Goal: Task Accomplishment & Management: Complete application form

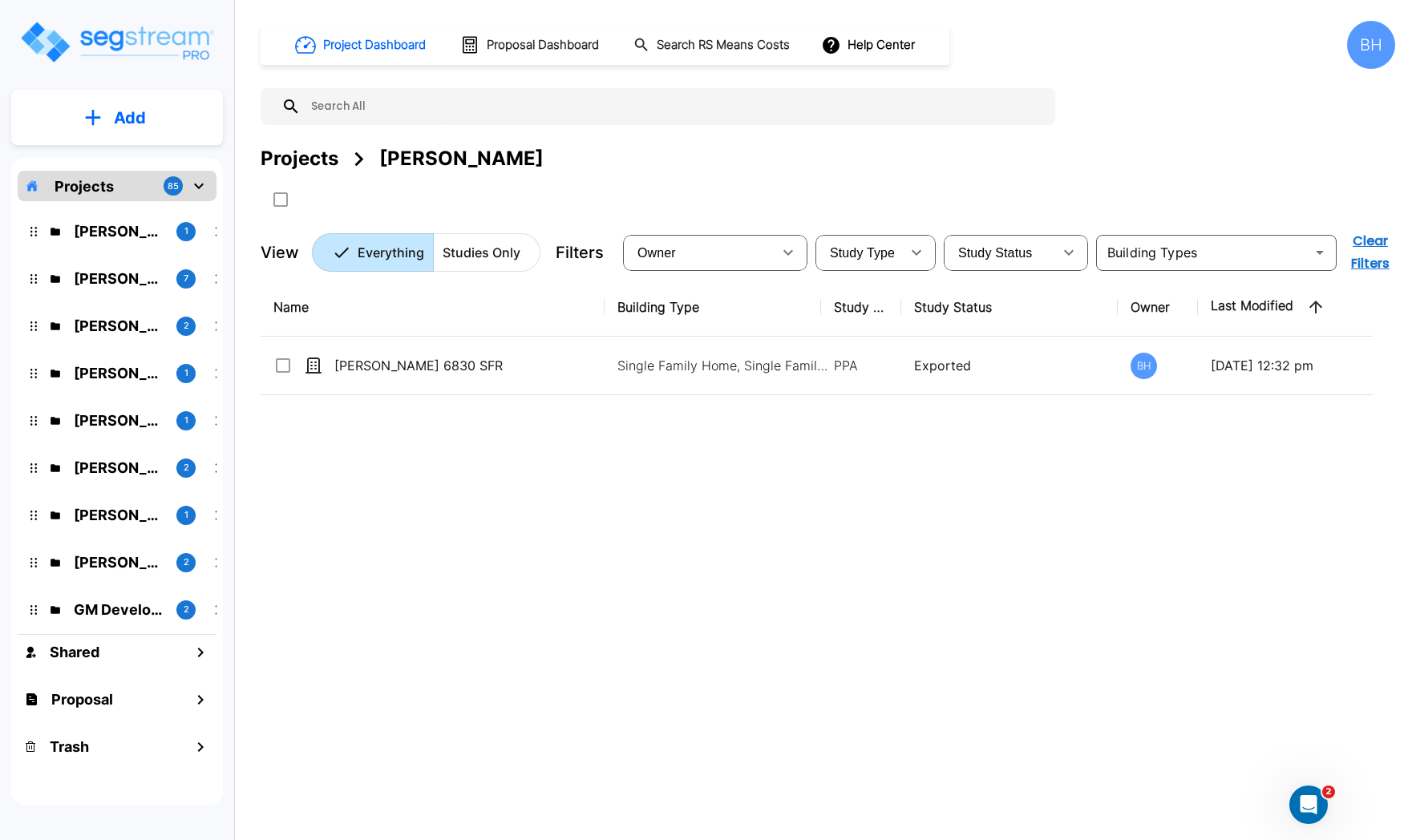
drag, startPoint x: 112, startPoint y: 424, endPoint x: 226, endPoint y: 455, distance: 118.1
click at [112, 424] on p "[PERSON_NAME]" at bounding box center [118, 421] width 90 height 21
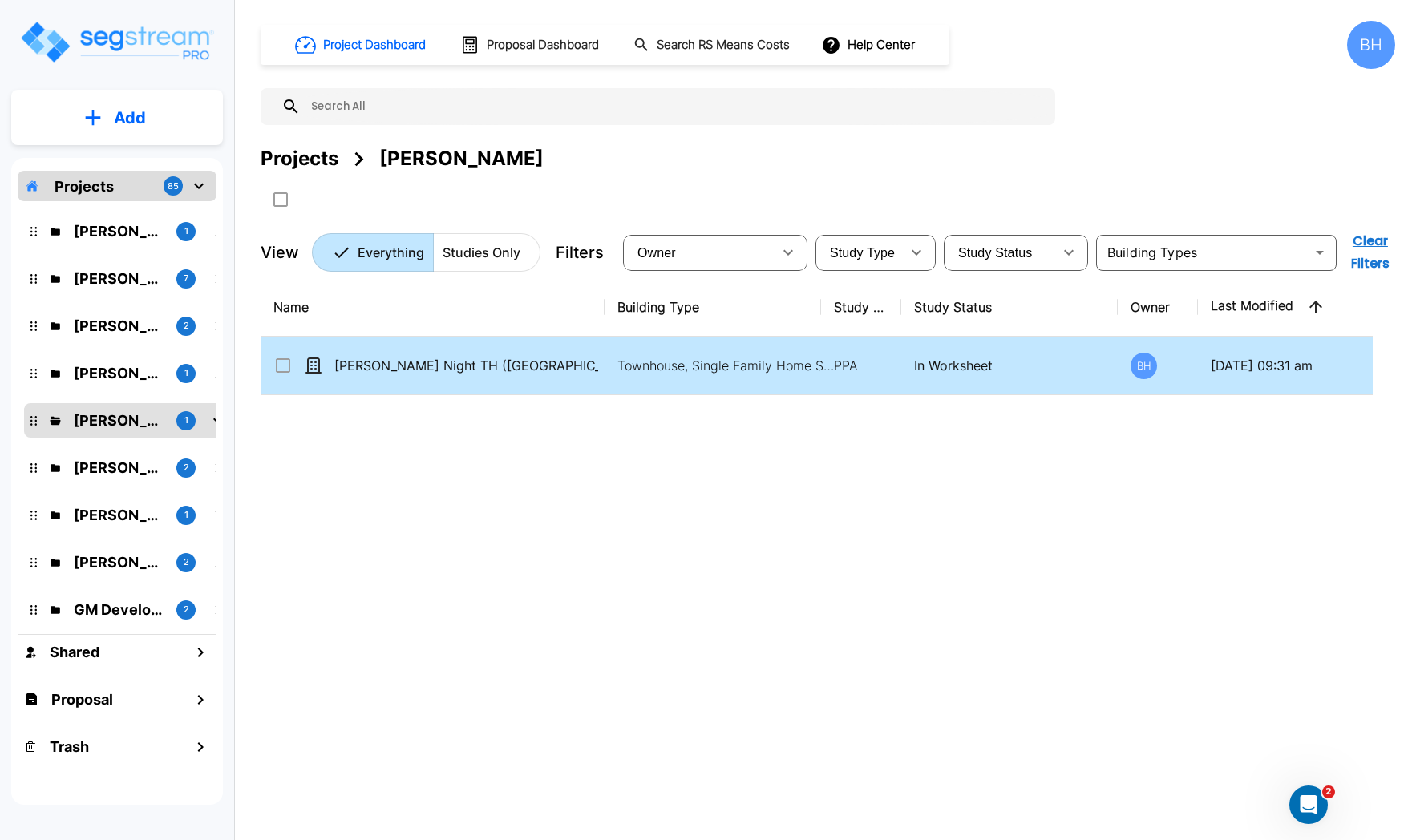
click at [537, 379] on td "[PERSON_NAME] Night TH ([GEOGRAPHIC_DATA])" at bounding box center [432, 365] width 344 height 59
checkbox input "true"
click at [537, 379] on td "[PERSON_NAME] Night TH ([GEOGRAPHIC_DATA])" at bounding box center [432, 365] width 344 height 59
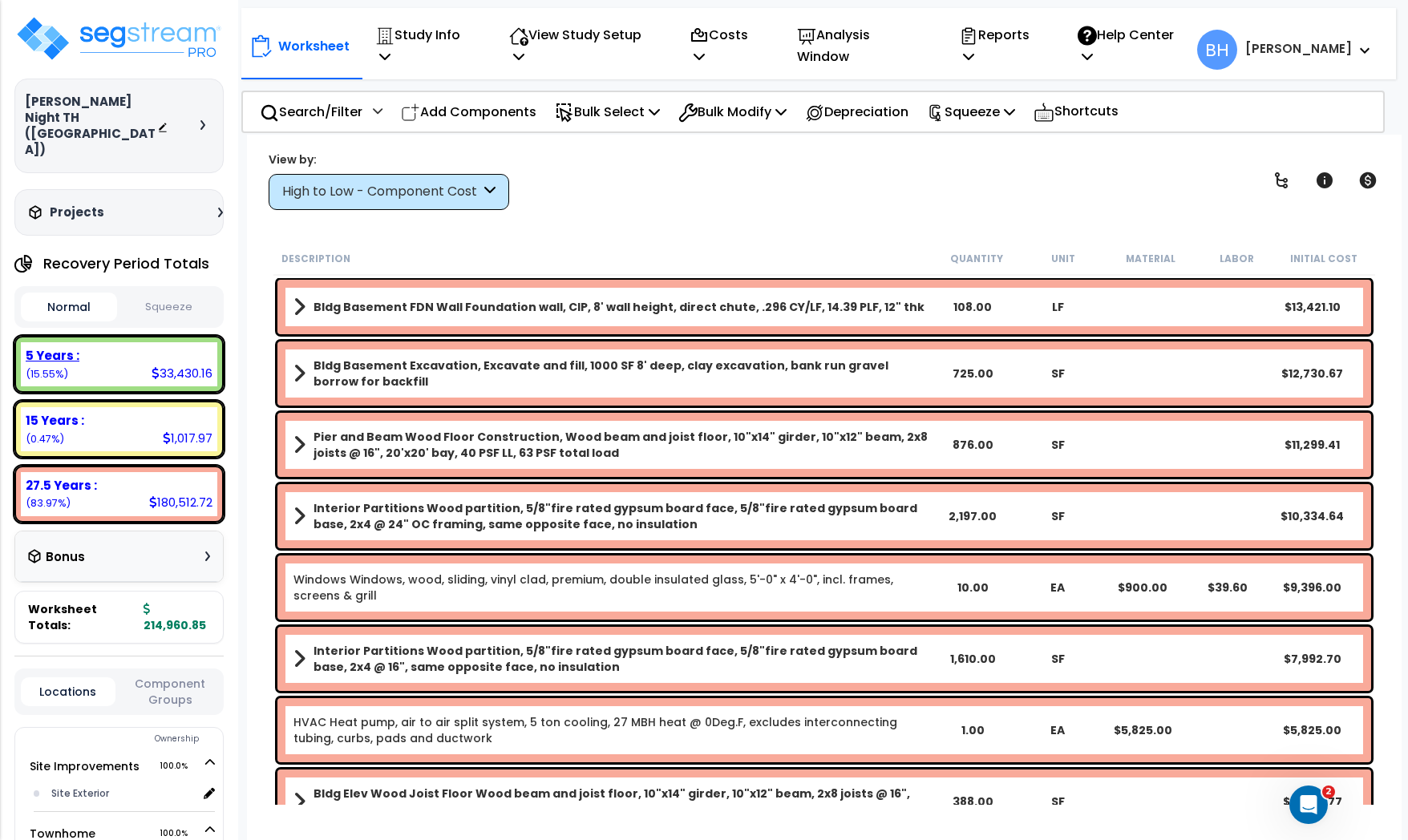
click at [107, 357] on div "5 Years : 33,430.16 (15.55%)" at bounding box center [118, 364] width 209 height 57
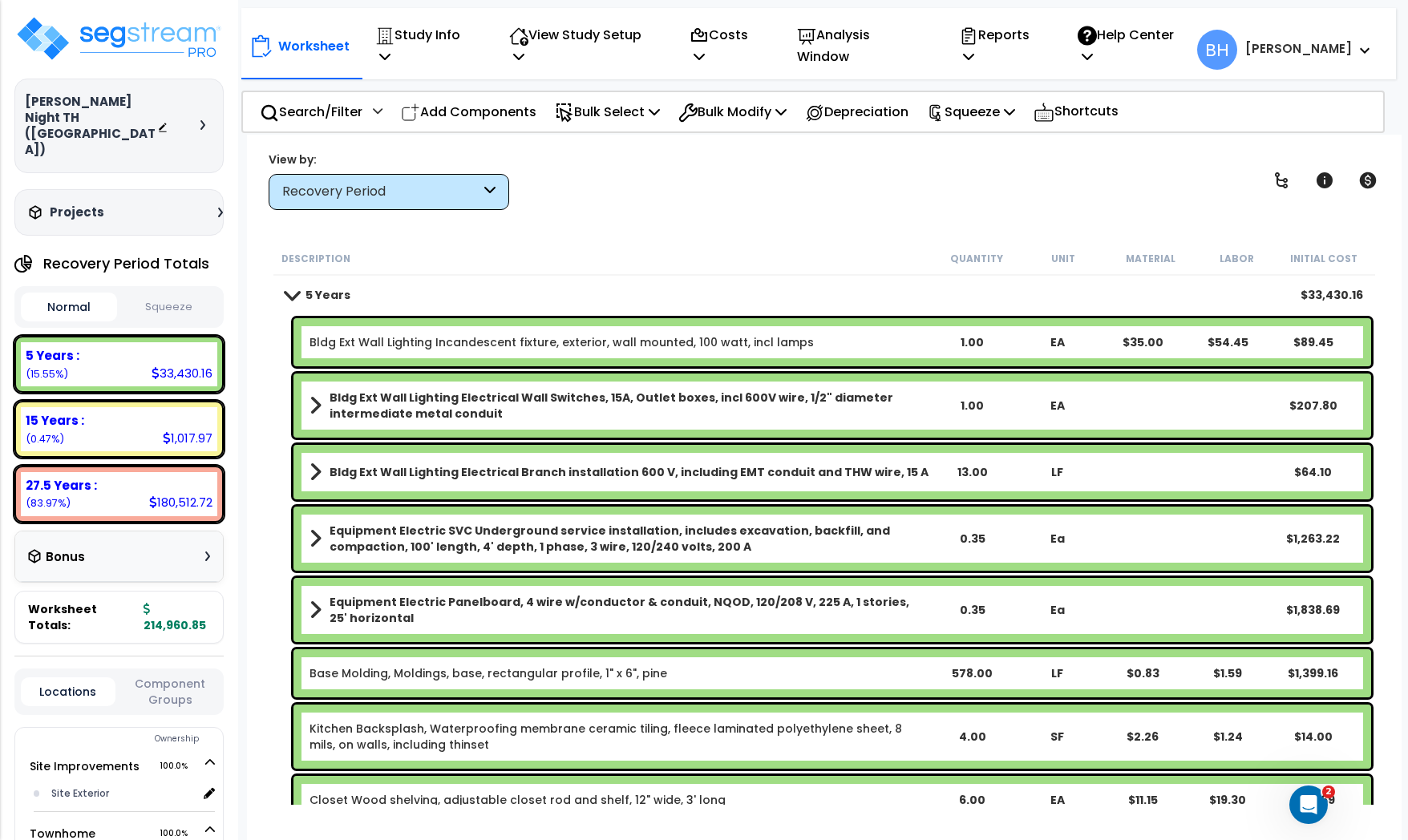
click at [177, 294] on button "Squeeze" at bounding box center [169, 308] width 96 height 28
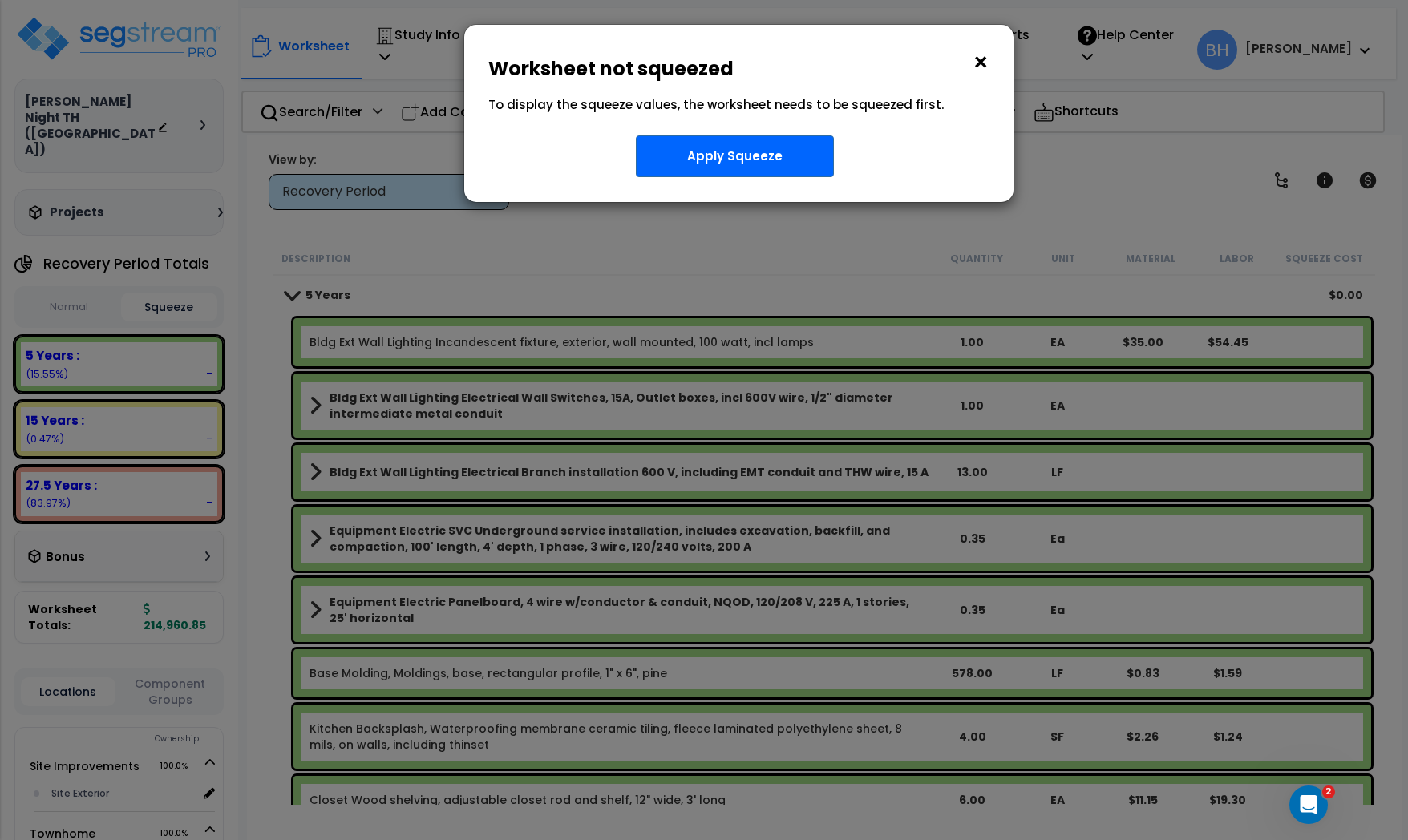
click at [977, 67] on button "×" at bounding box center [980, 62] width 17 height 26
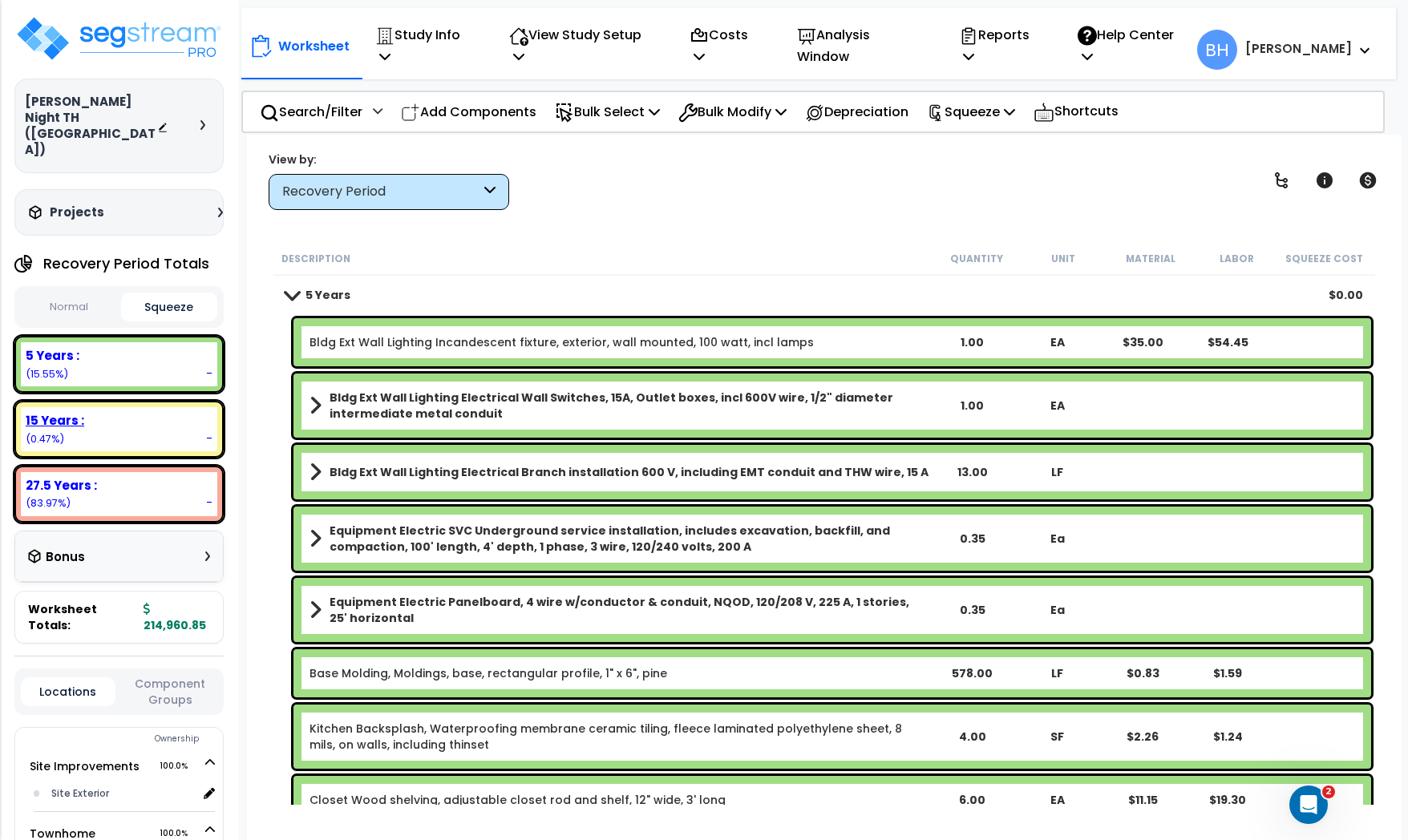
click at [139, 408] on div "15 Years : - (0.47%)" at bounding box center [119, 429] width 197 height 44
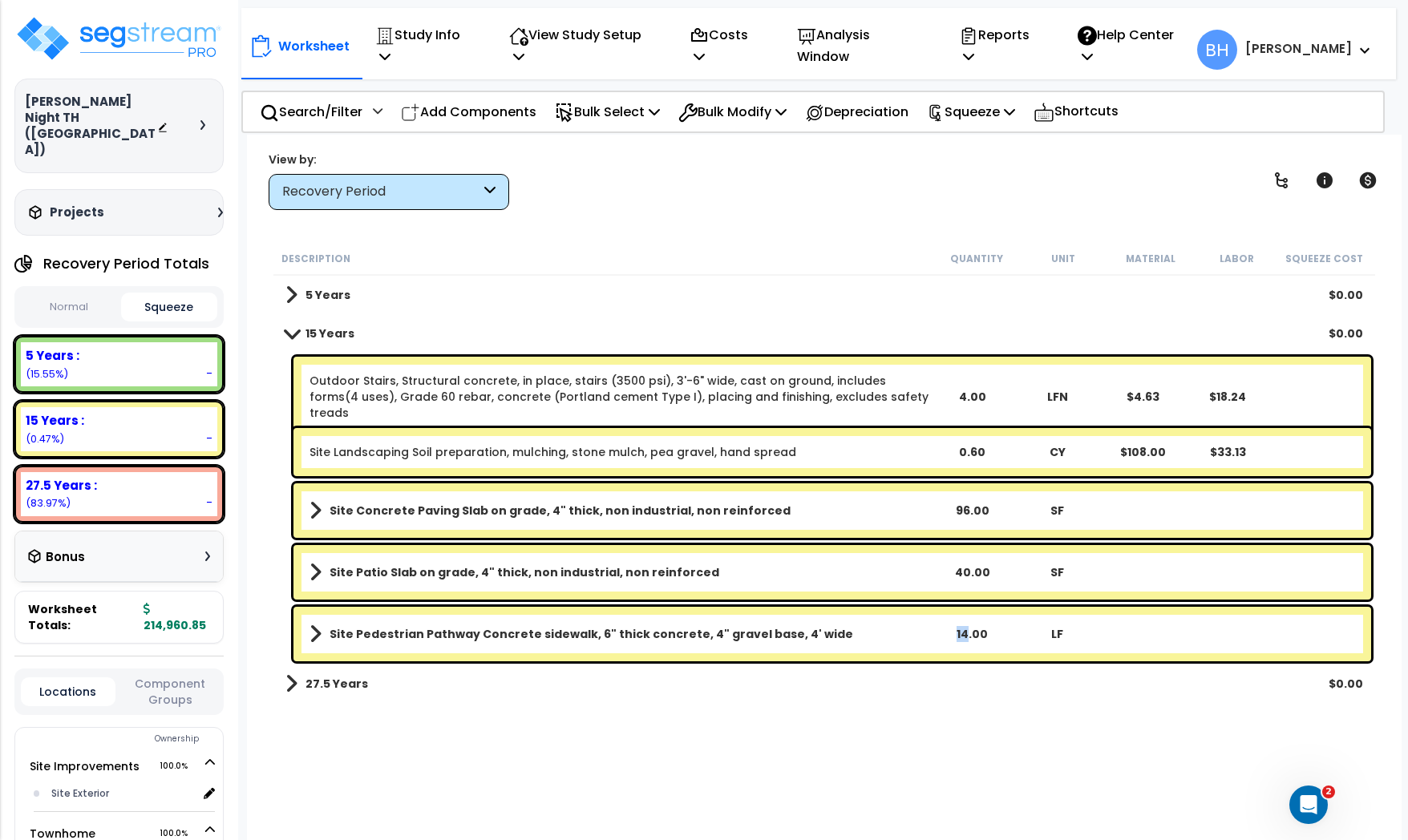
click at [968, 637] on div "14.00" at bounding box center [972, 633] width 84 height 16
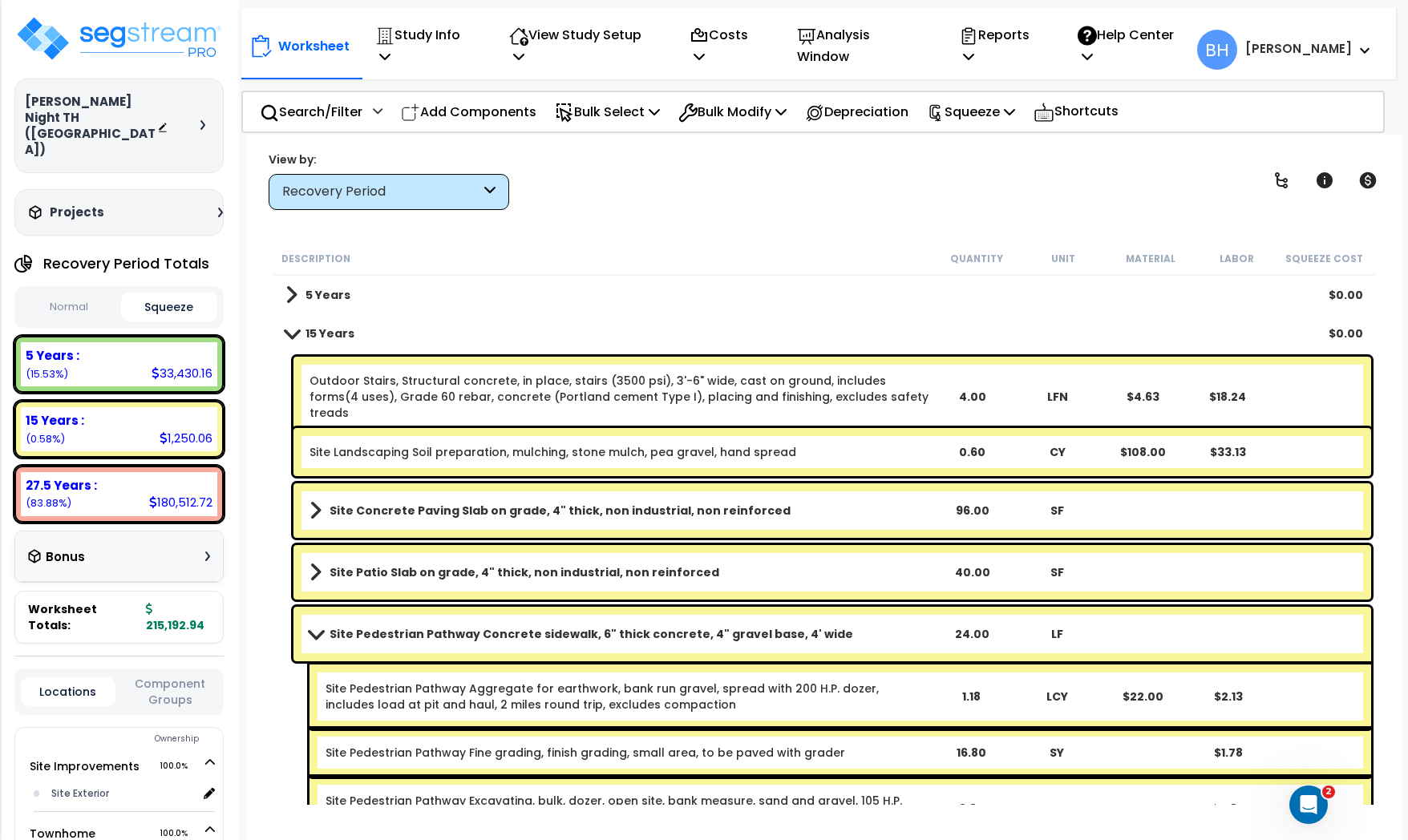
click at [320, 628] on span at bounding box center [316, 633] width 22 height 12
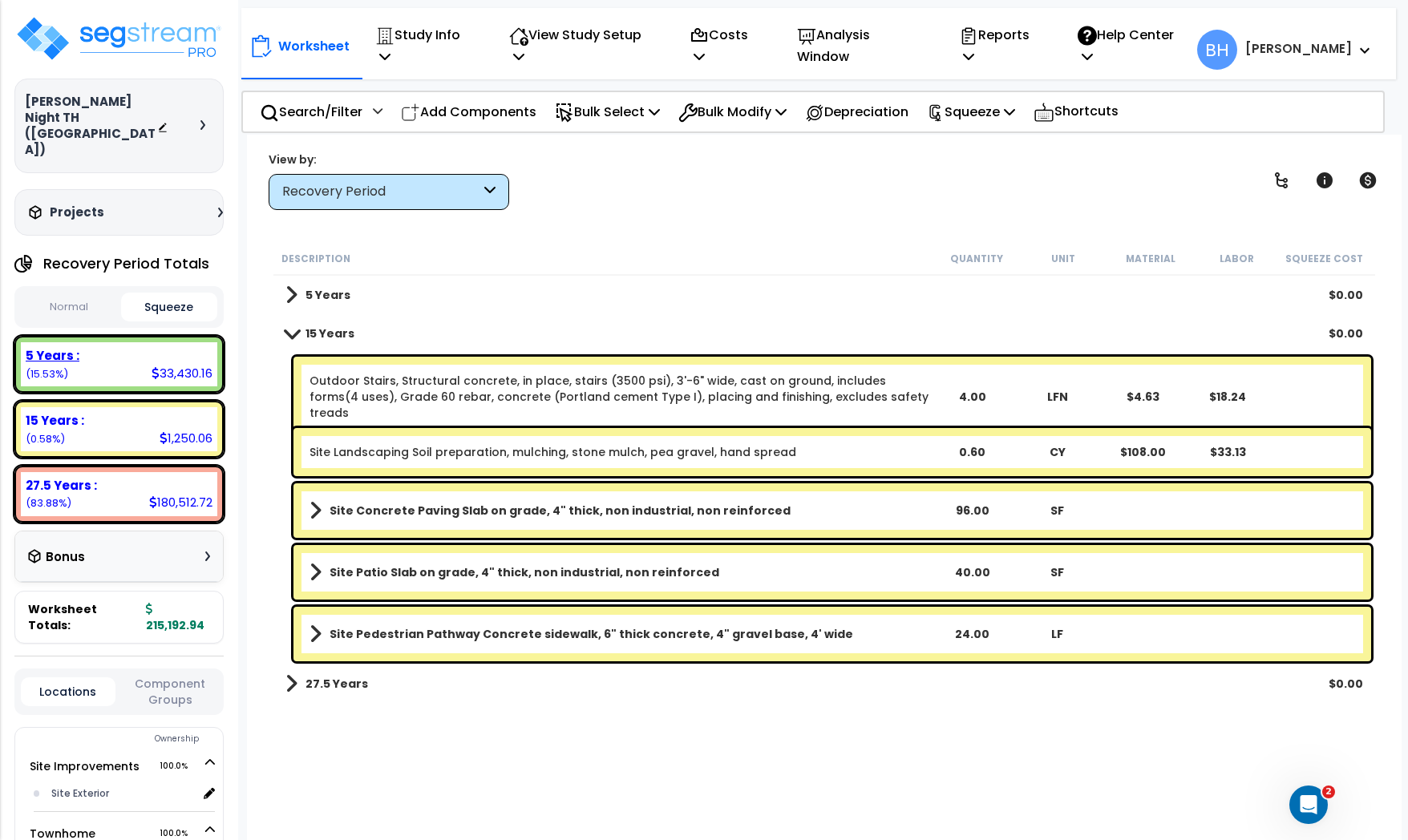
click at [110, 342] on div "5 Years : 33,430.16 (15.53%)" at bounding box center [119, 364] width 197 height 44
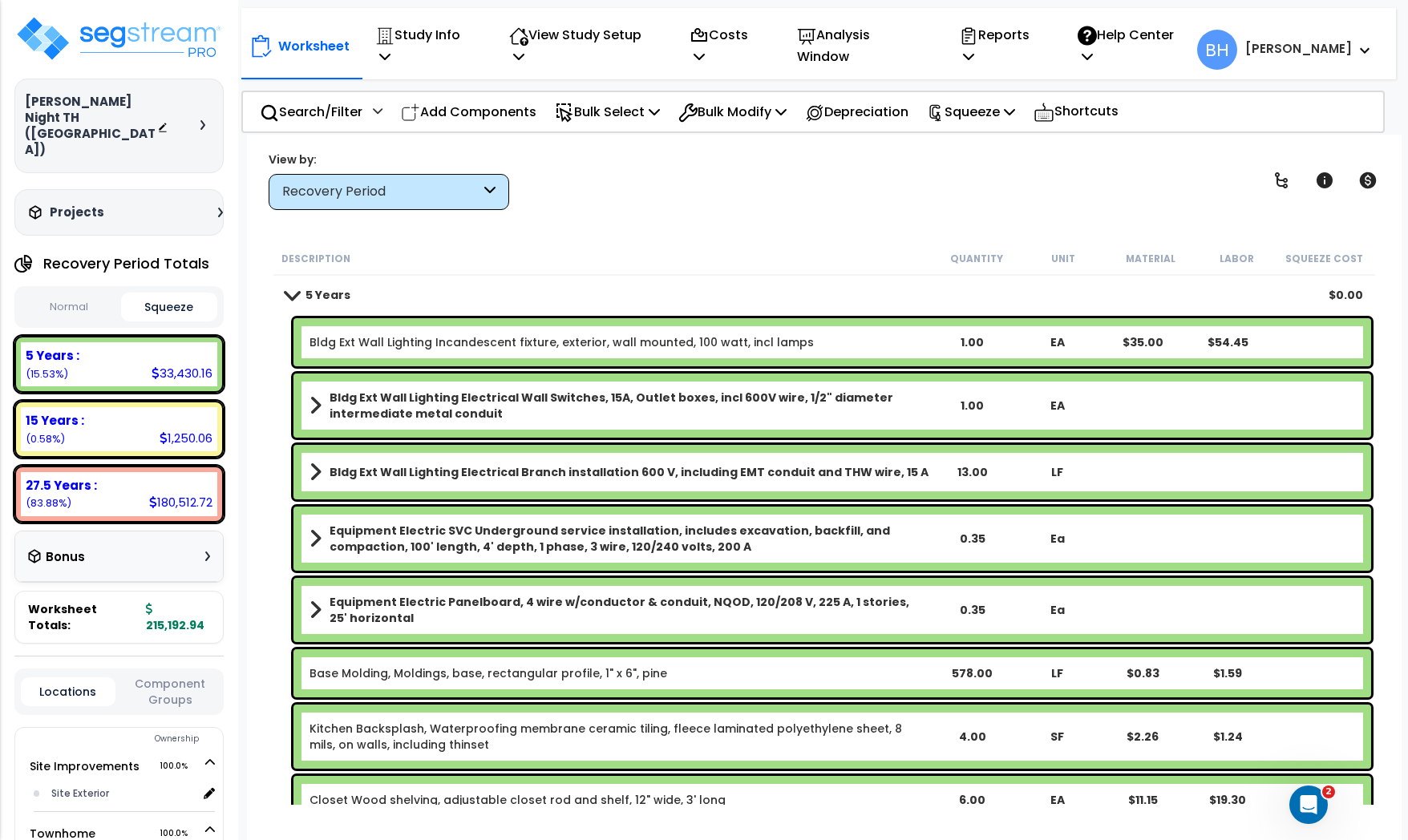
click at [965, 345] on div "1.00" at bounding box center [972, 341] width 84 height 16
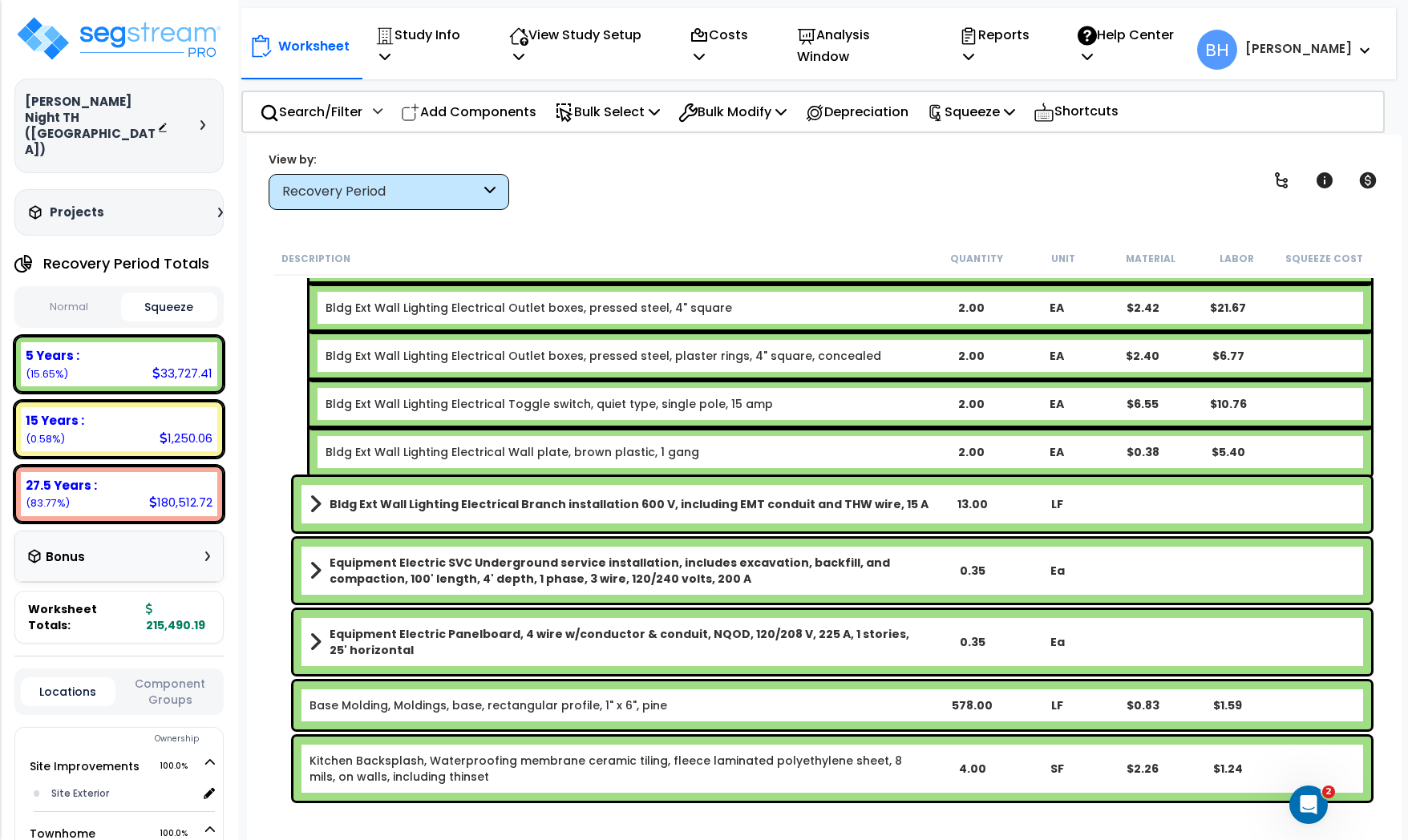
scroll to position [292, 0]
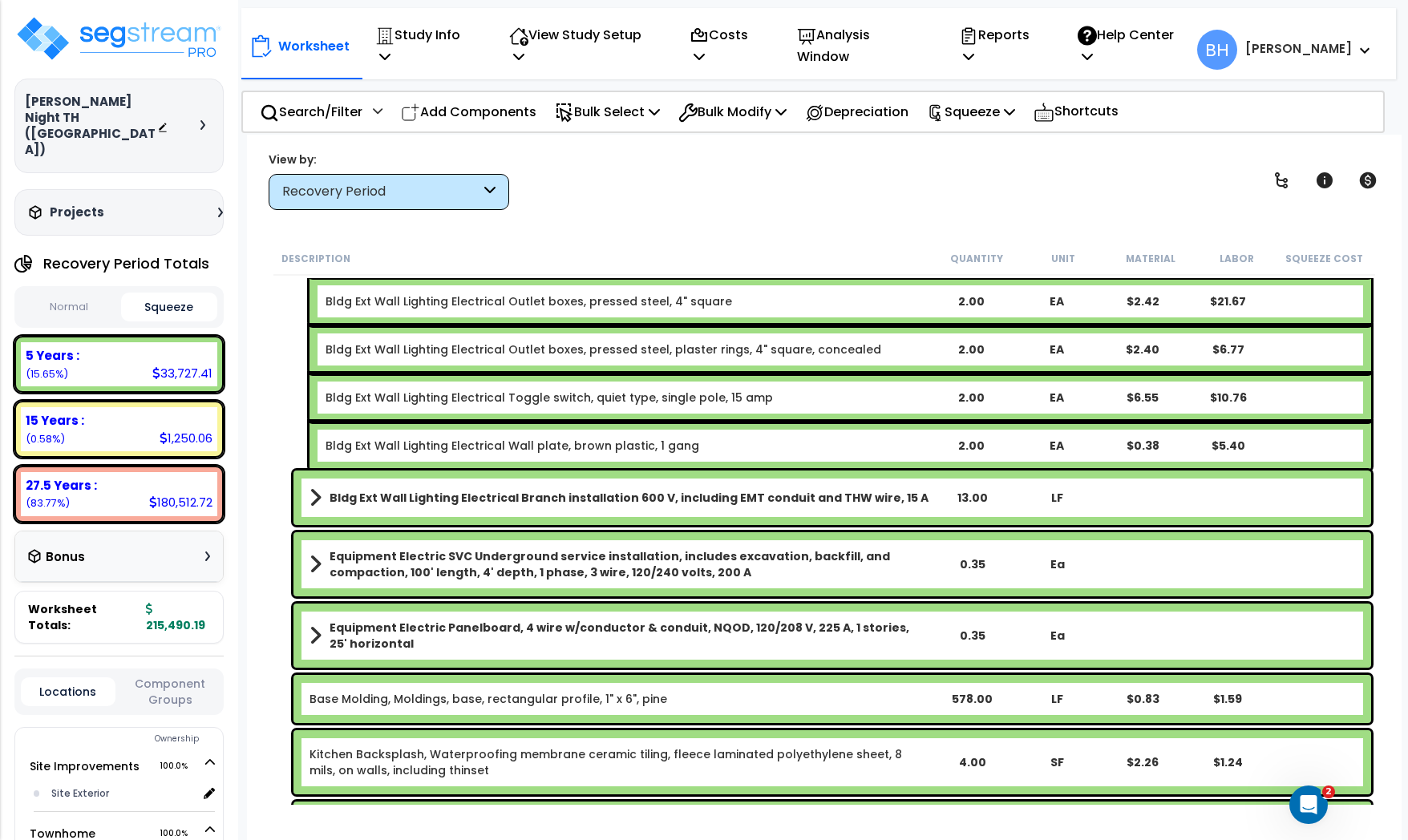
click at [972, 495] on div "13.00" at bounding box center [972, 498] width 84 height 16
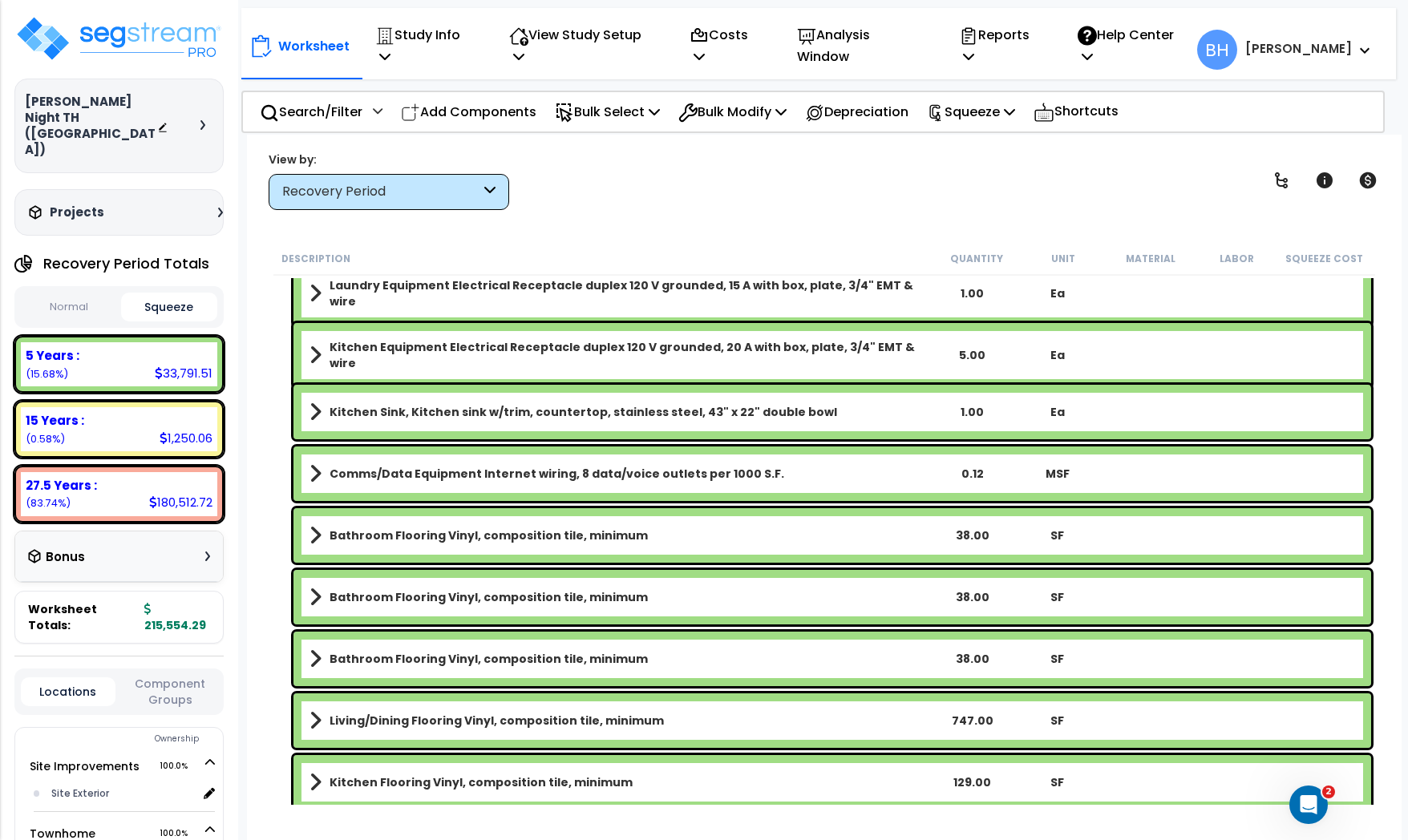
scroll to position [2384, 0]
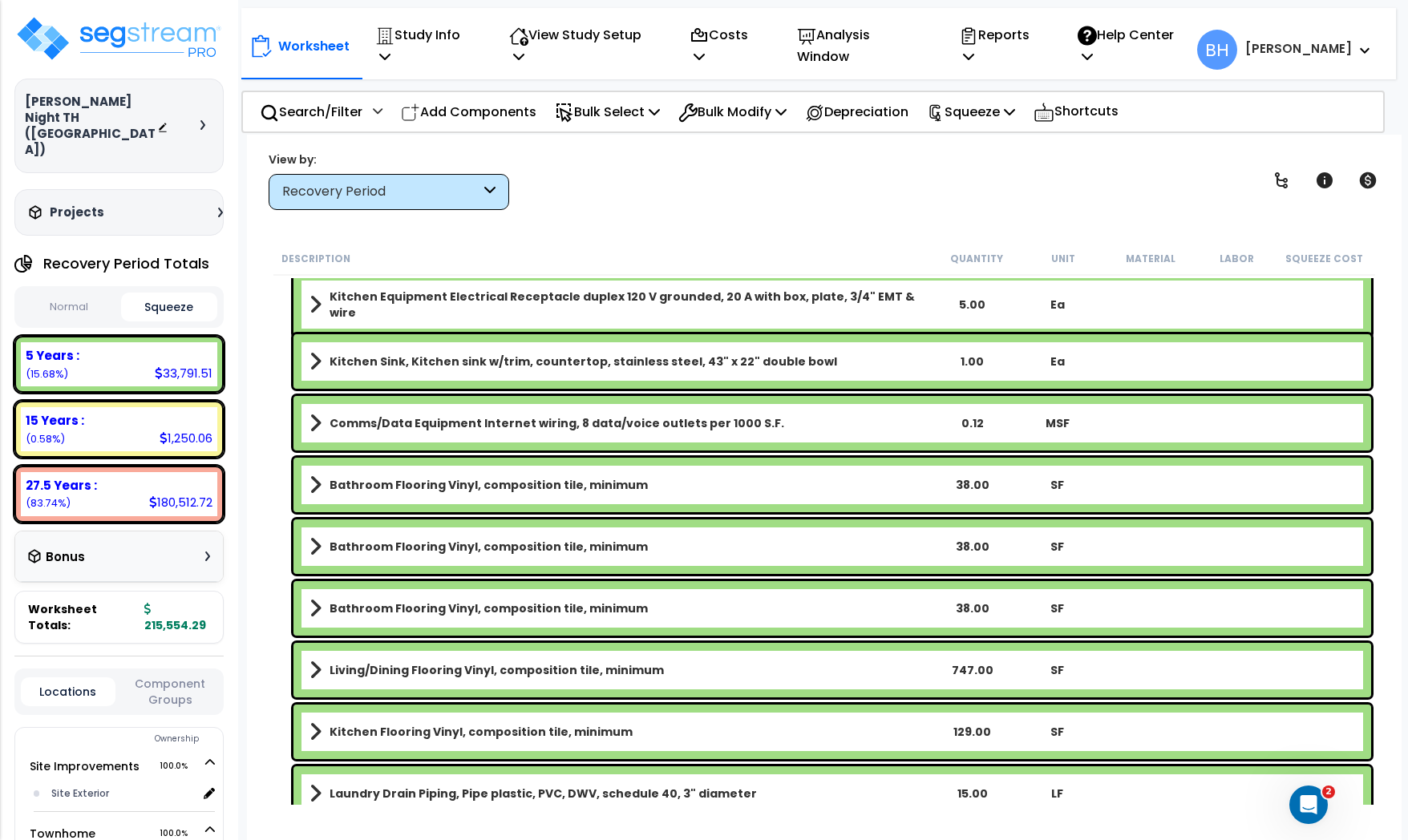
click at [315, 423] on span at bounding box center [315, 422] width 12 height 22
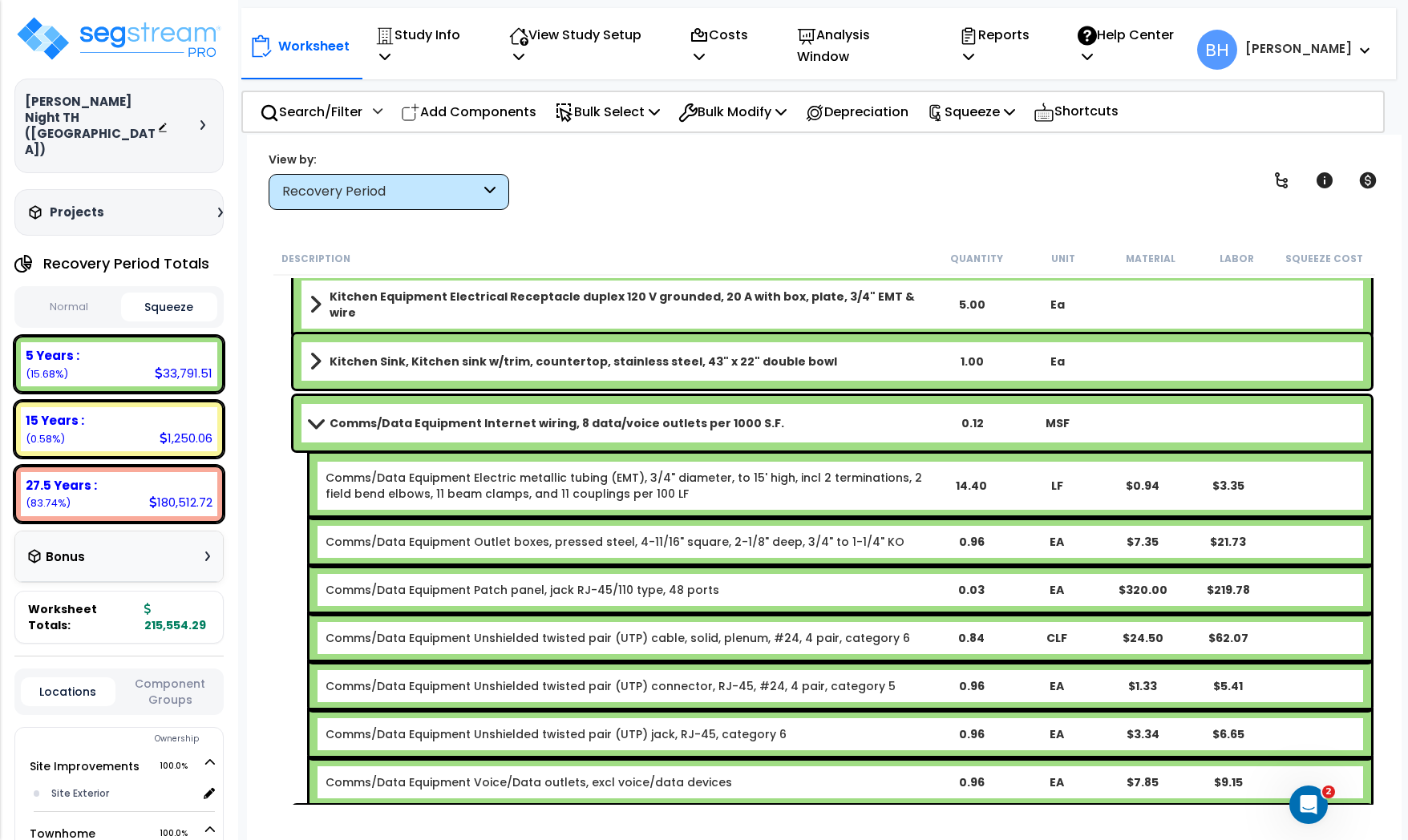
click at [315, 423] on span at bounding box center [316, 422] width 22 height 12
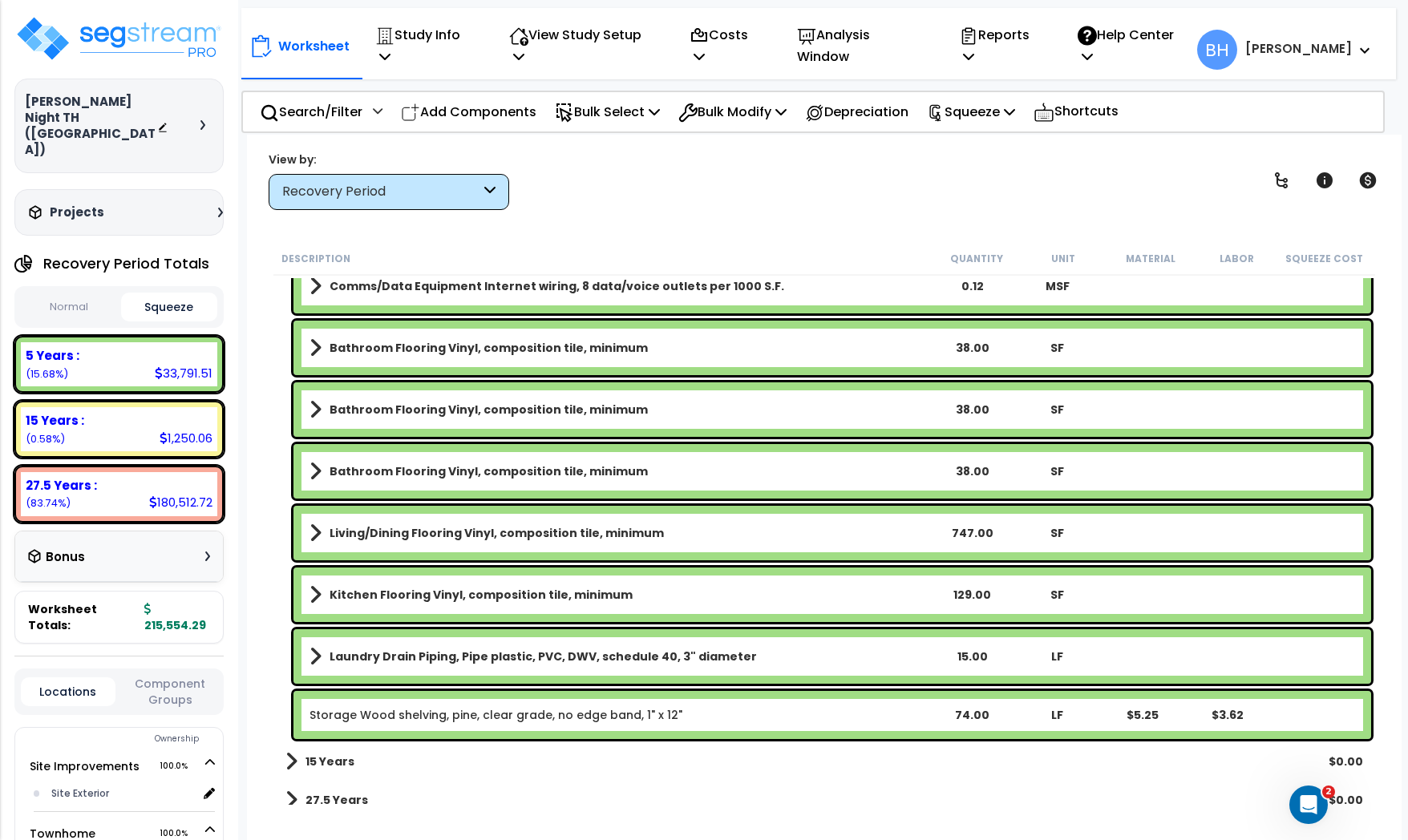
scroll to position [2535, 0]
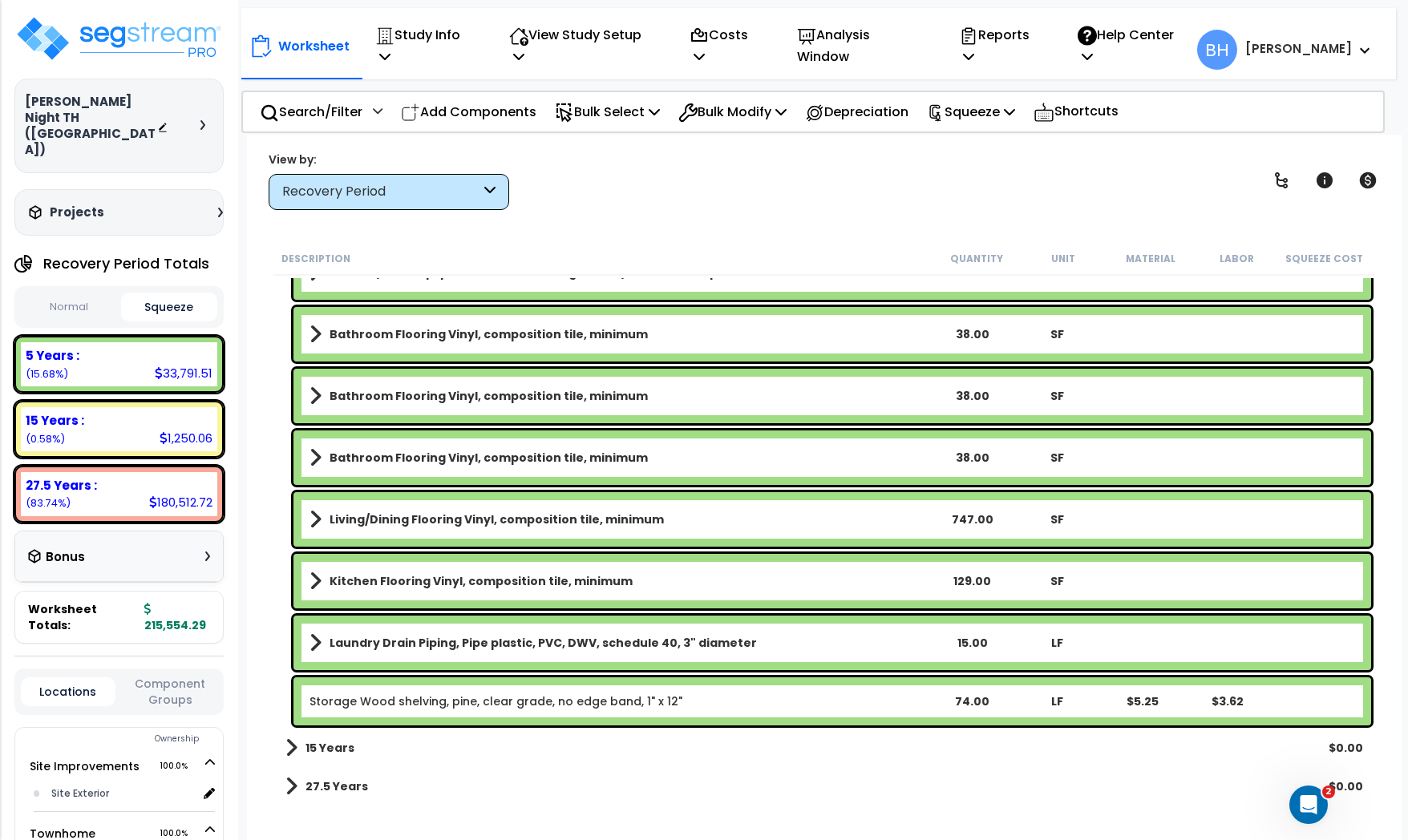
drag, startPoint x: 969, startPoint y: 581, endPoint x: 984, endPoint y: 584, distance: 15.3
click at [969, 581] on div "129.00" at bounding box center [972, 580] width 84 height 16
click at [974, 581] on div "129.00" at bounding box center [972, 580] width 84 height 16
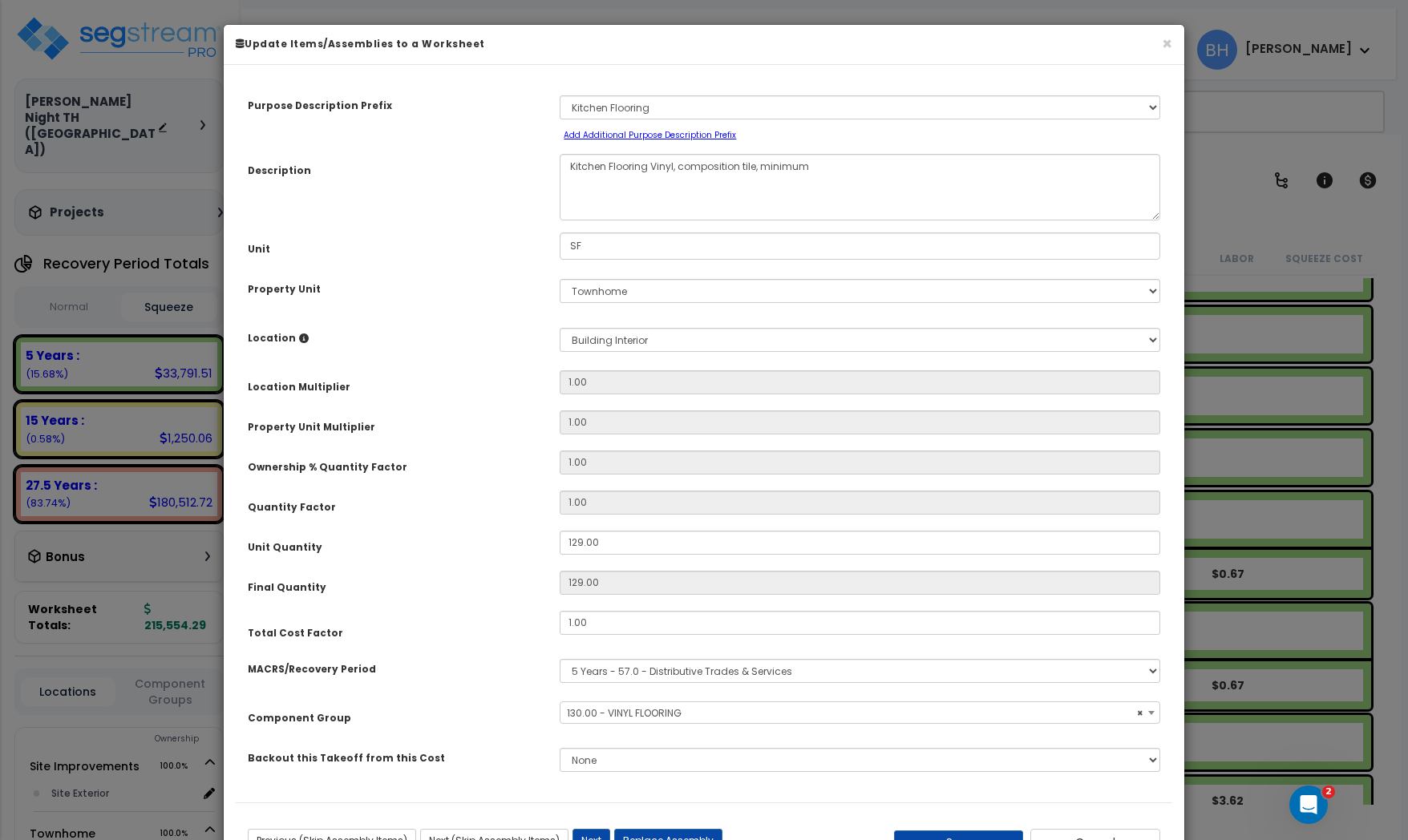
select select "15617"
click at [586, 538] on input "129.00" at bounding box center [860, 542] width 600 height 24
type input "2"
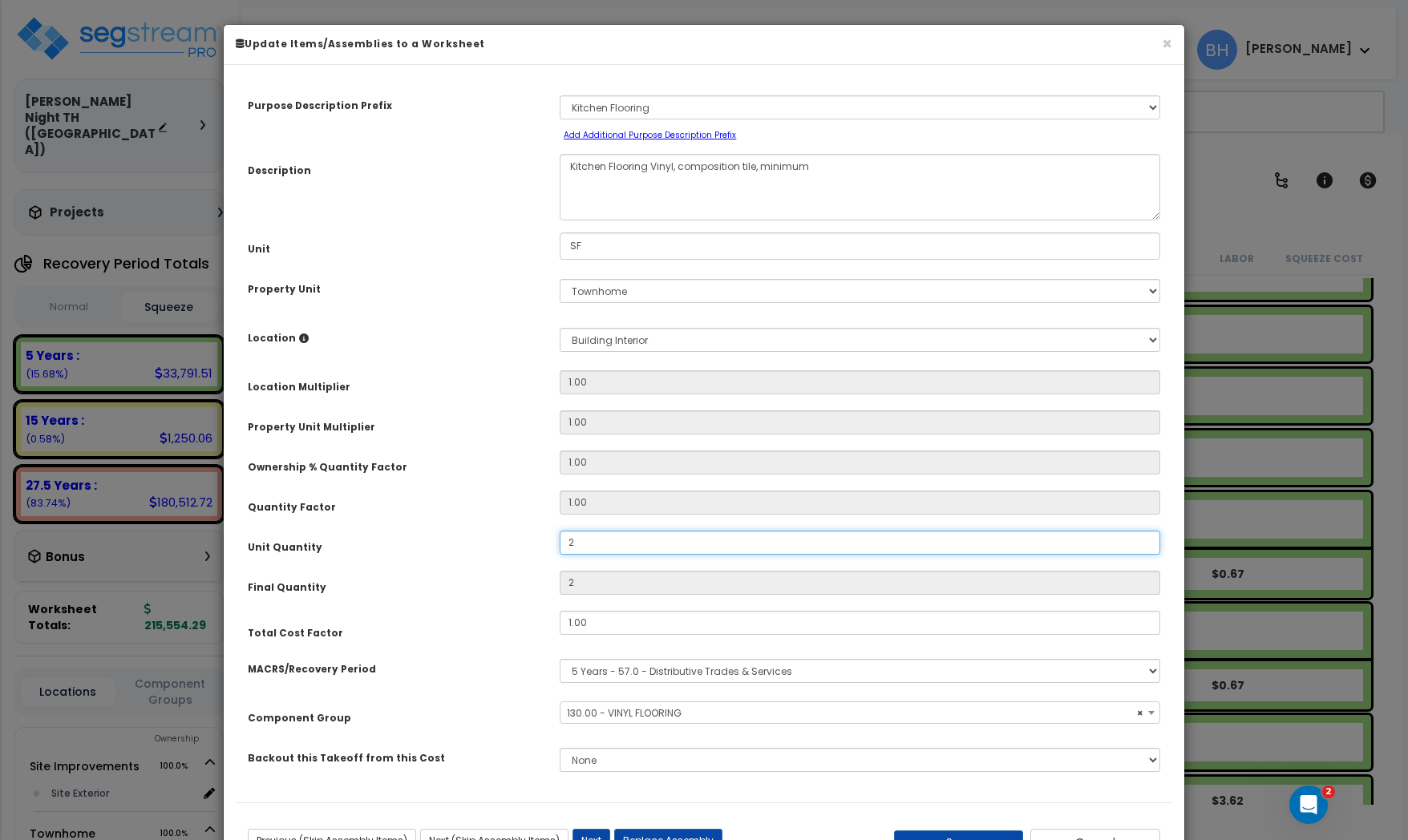
type input "22"
type input "229"
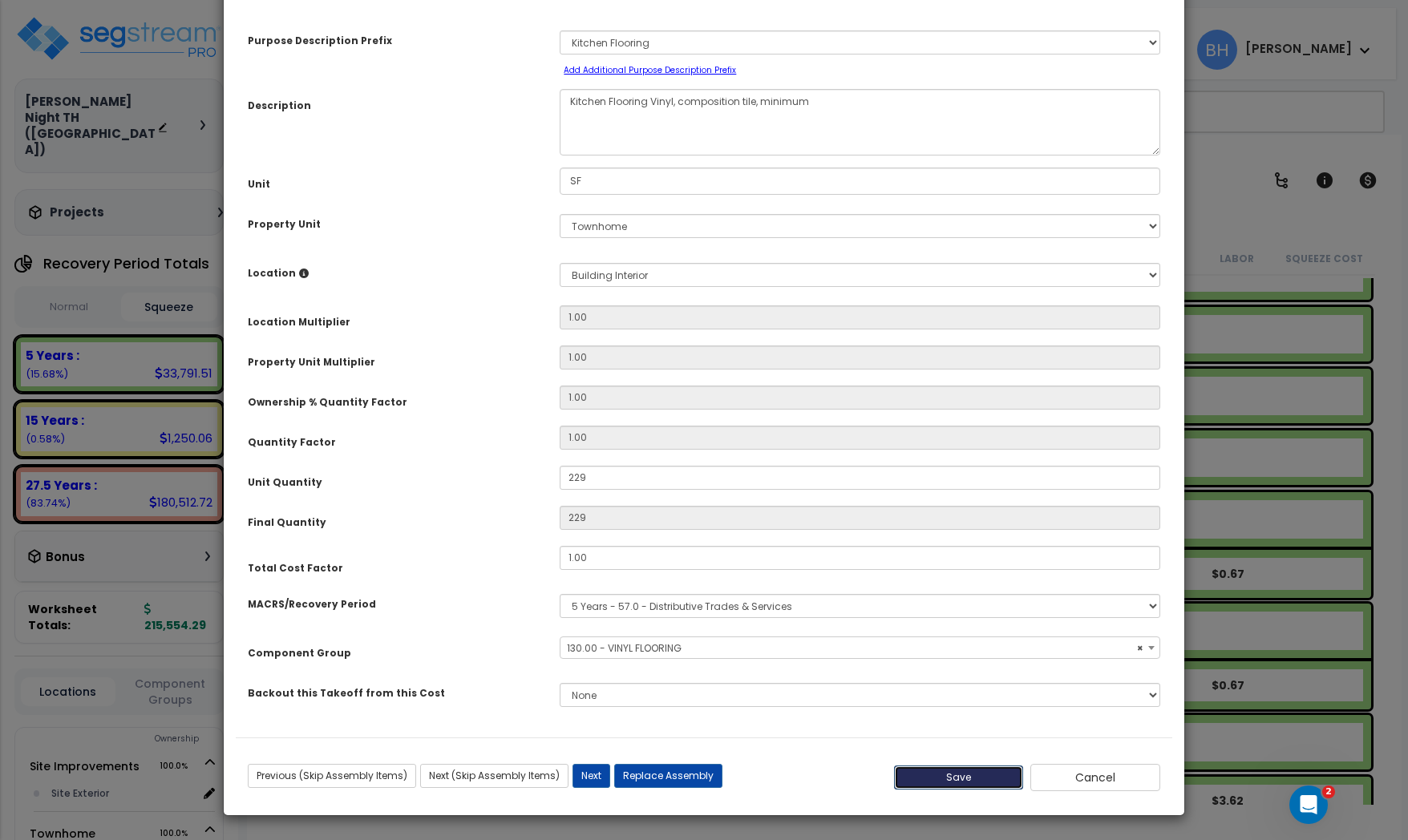
click at [955, 775] on button "Save" at bounding box center [958, 777] width 130 height 24
type input "229.00"
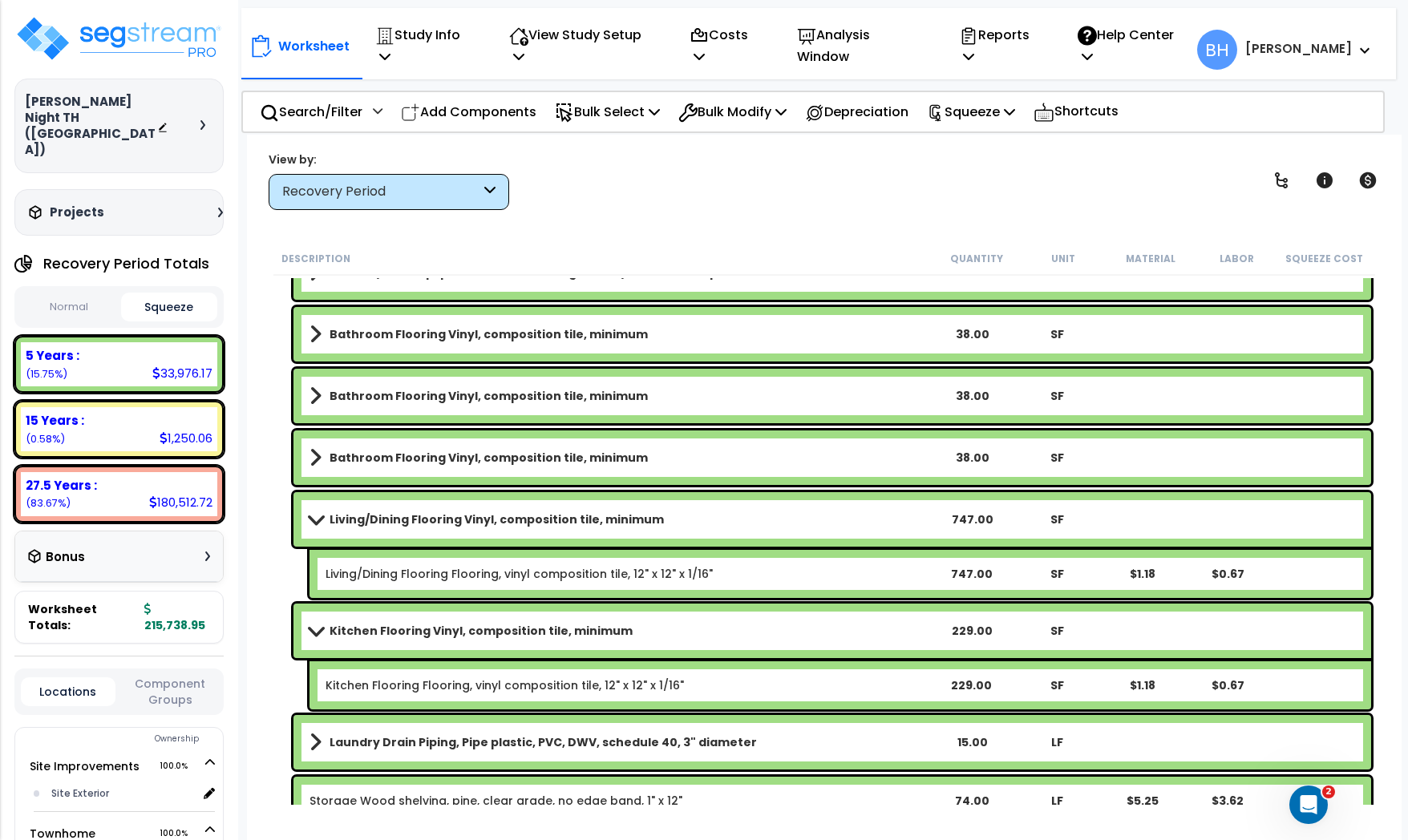
scroll to position [2634, 0]
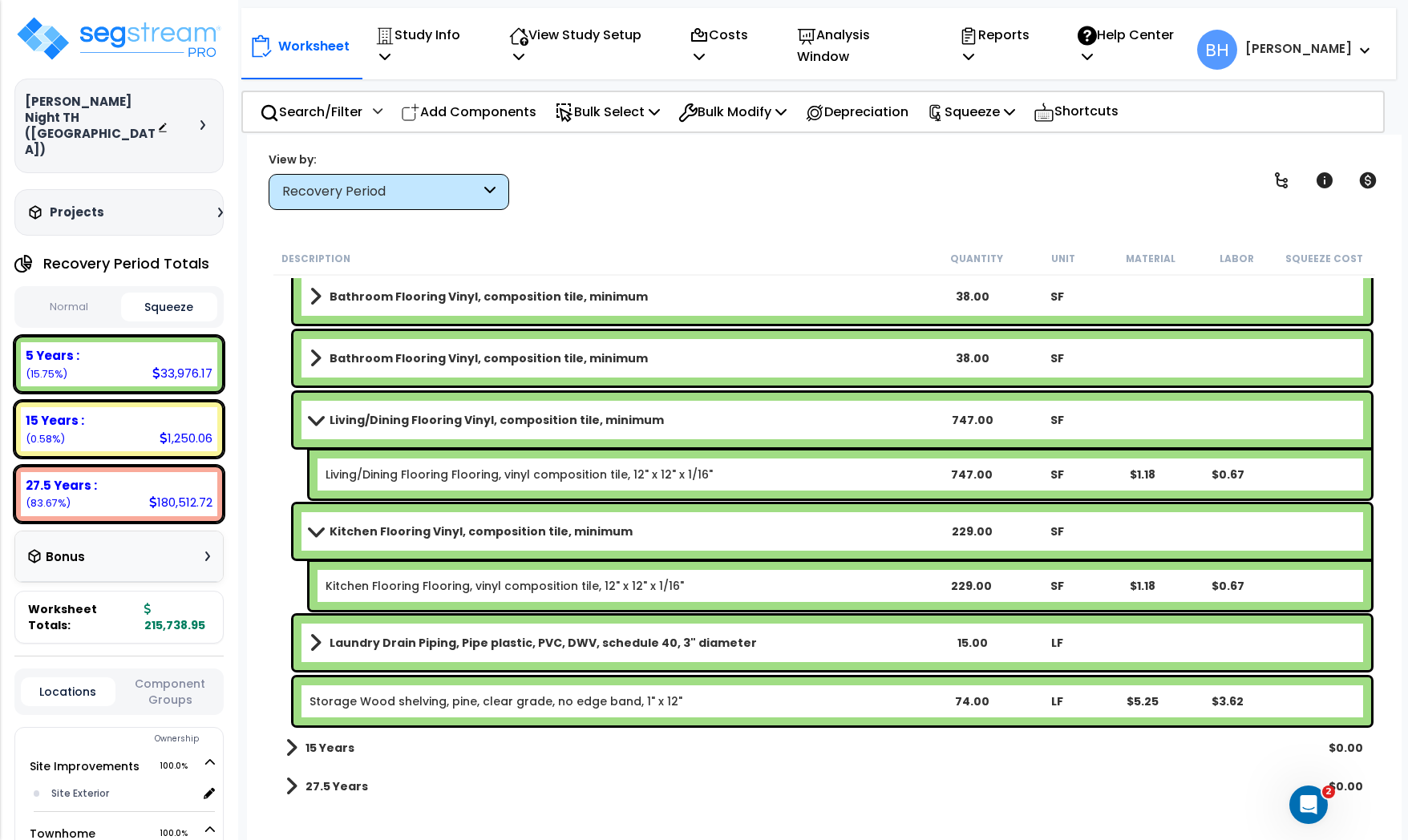
click at [294, 749] on span at bounding box center [291, 747] width 12 height 22
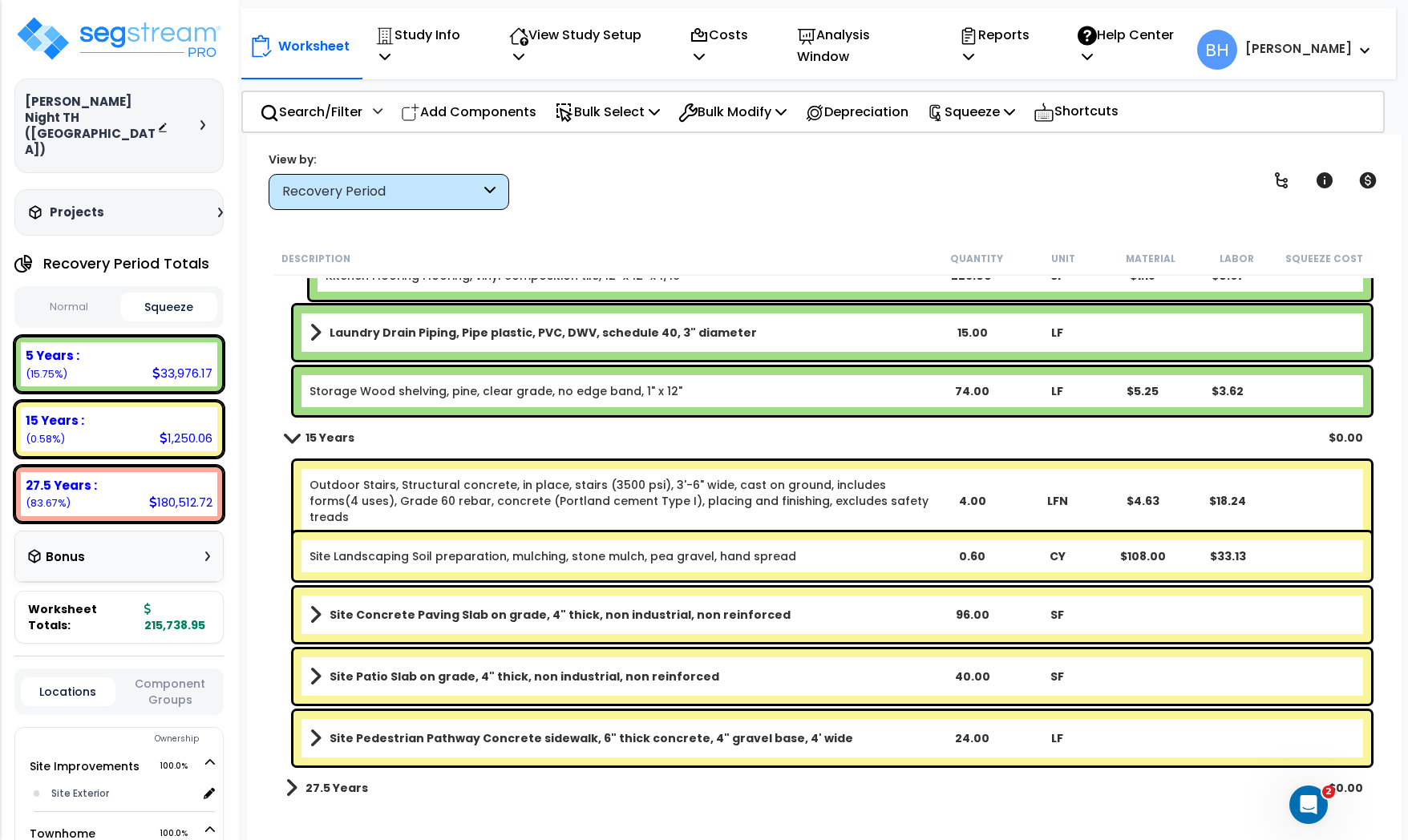
scroll to position [2945, 0]
click at [295, 438] on span at bounding box center [291, 437] width 22 height 12
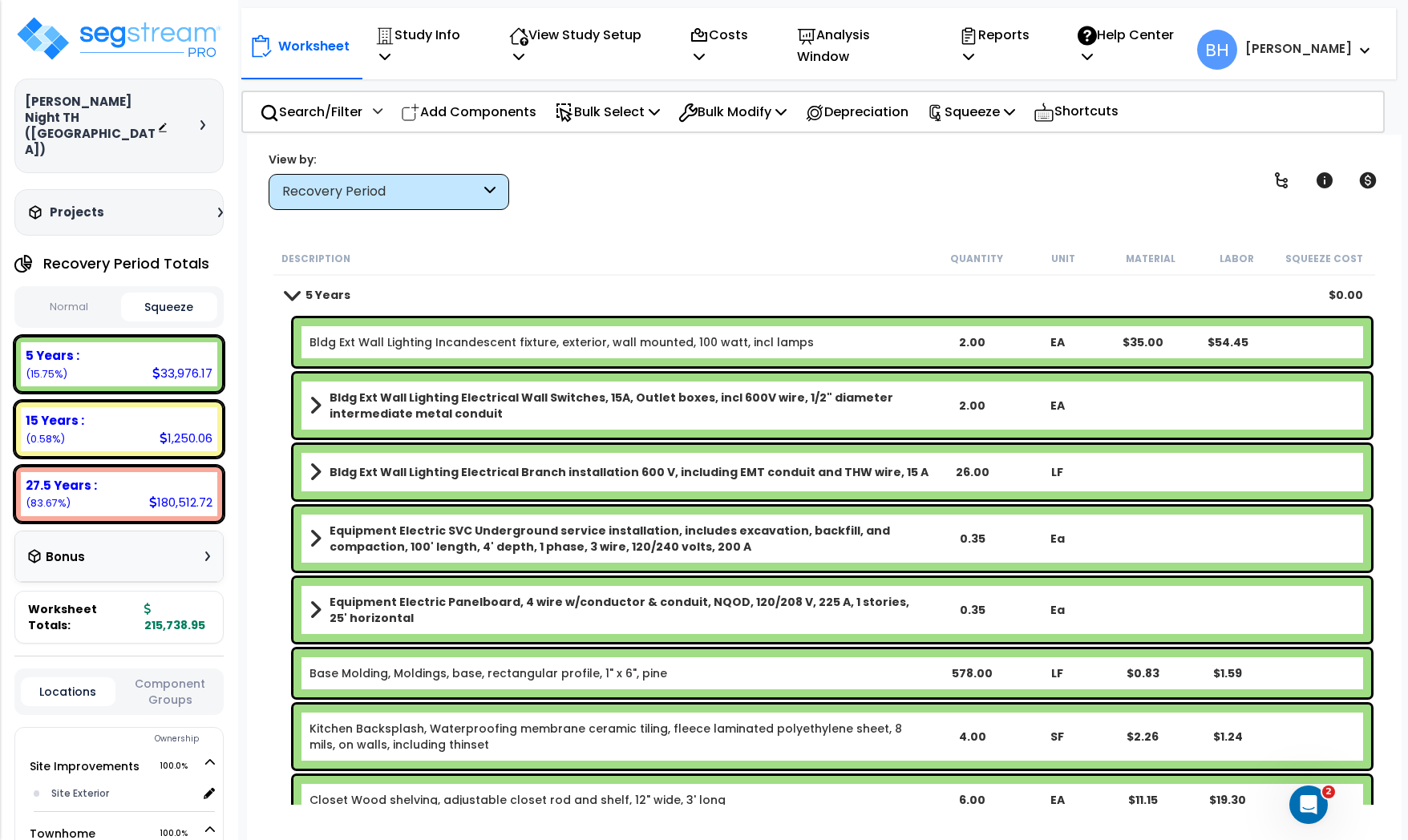
scroll to position [4, 0]
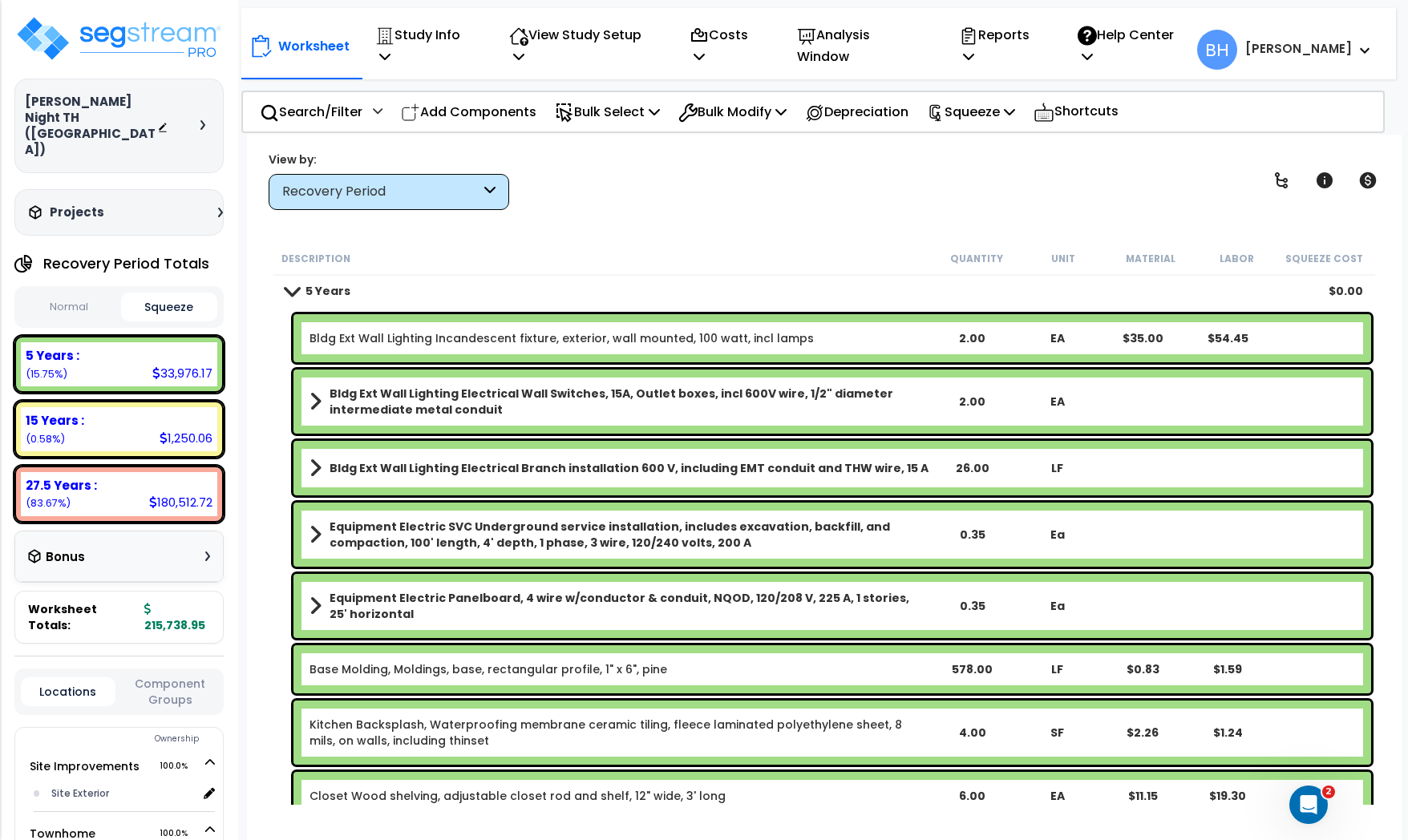
click at [176, 293] on button "Squeeze" at bounding box center [169, 307] width 96 height 29
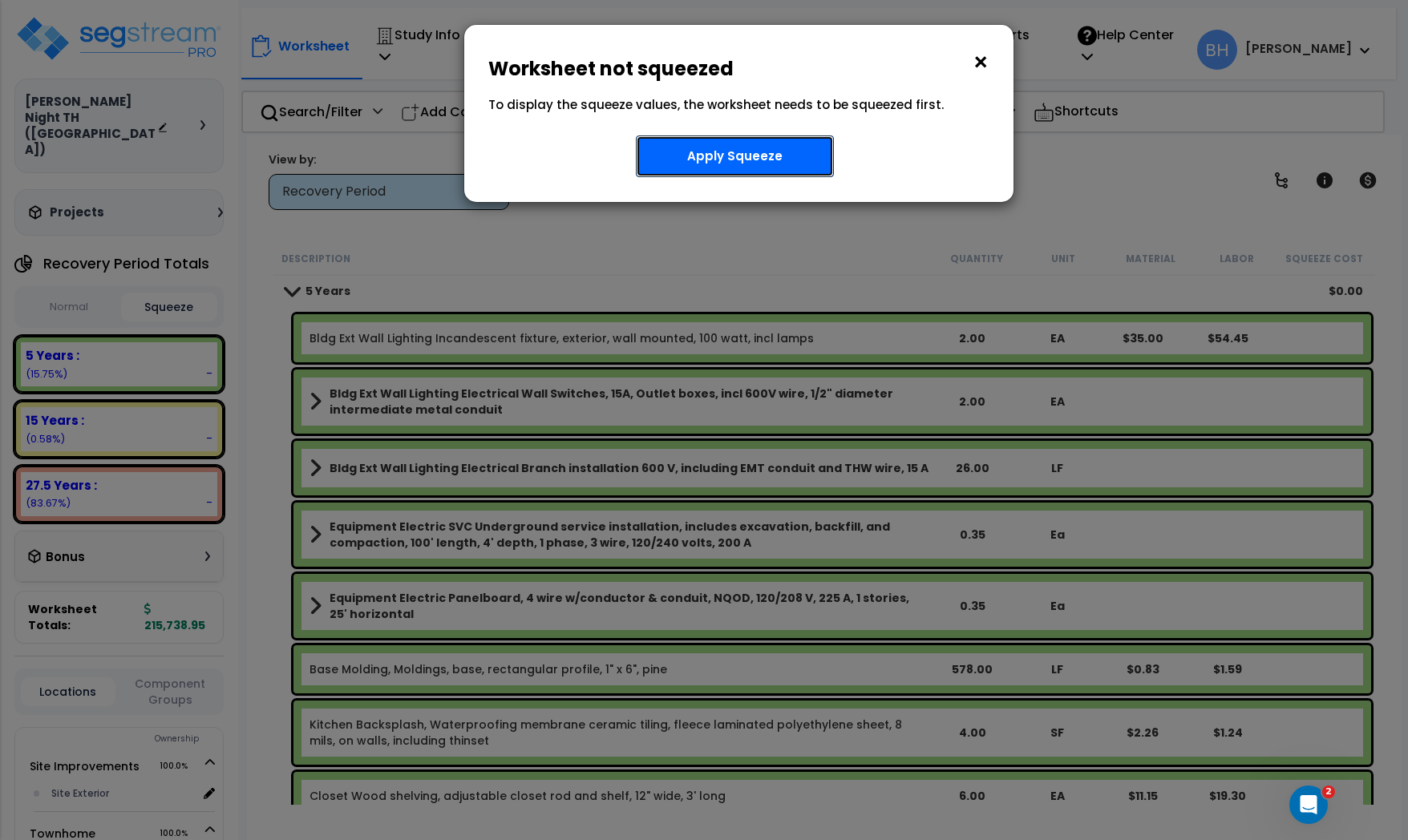
click at [745, 164] on button "Apply Squeeze" at bounding box center [735, 156] width 198 height 41
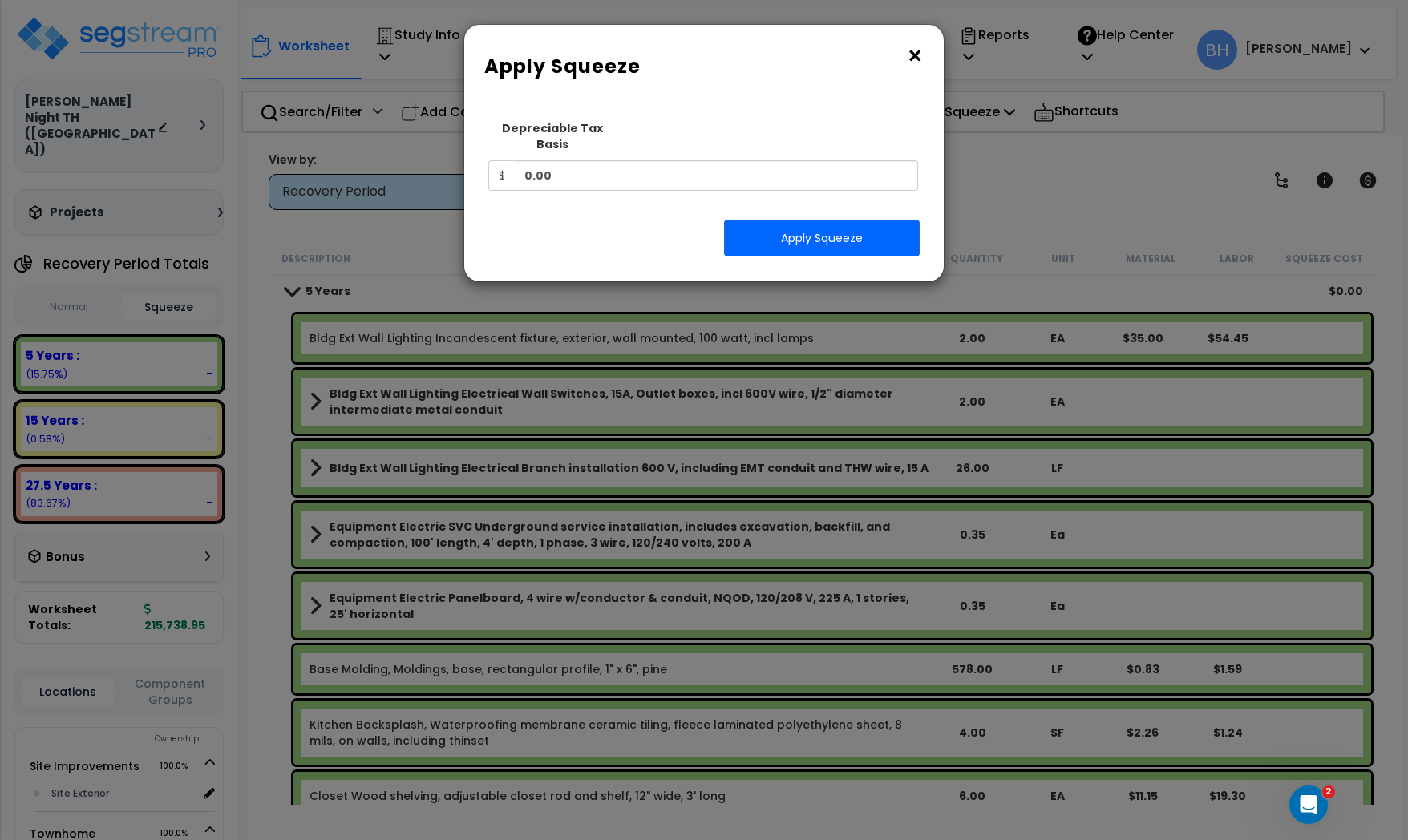
click at [912, 50] on button "×" at bounding box center [914, 55] width 17 height 26
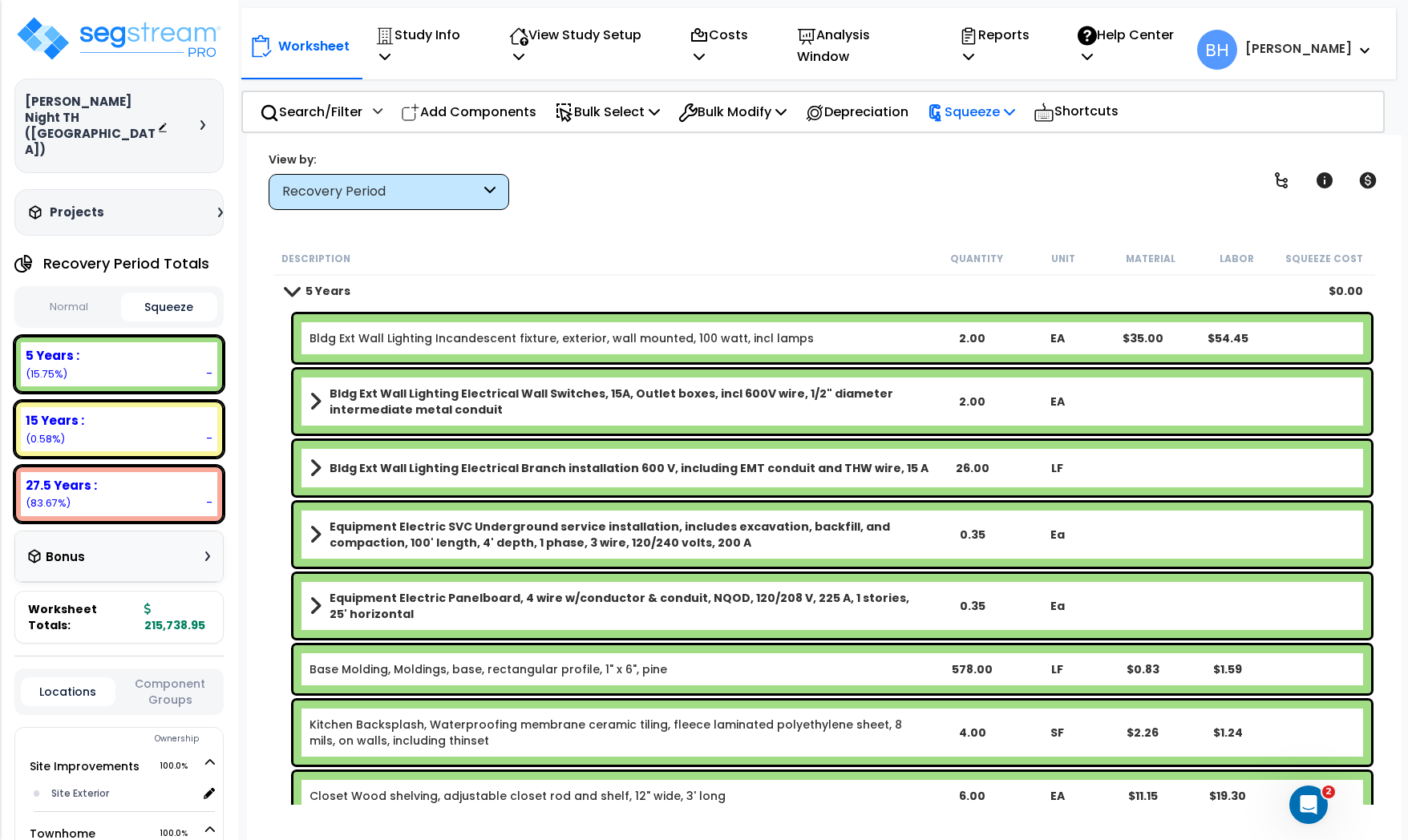
click at [992, 101] on p "Squeeze" at bounding box center [971, 112] width 88 height 21
click at [983, 131] on link "Squeeze" at bounding box center [998, 147] width 159 height 32
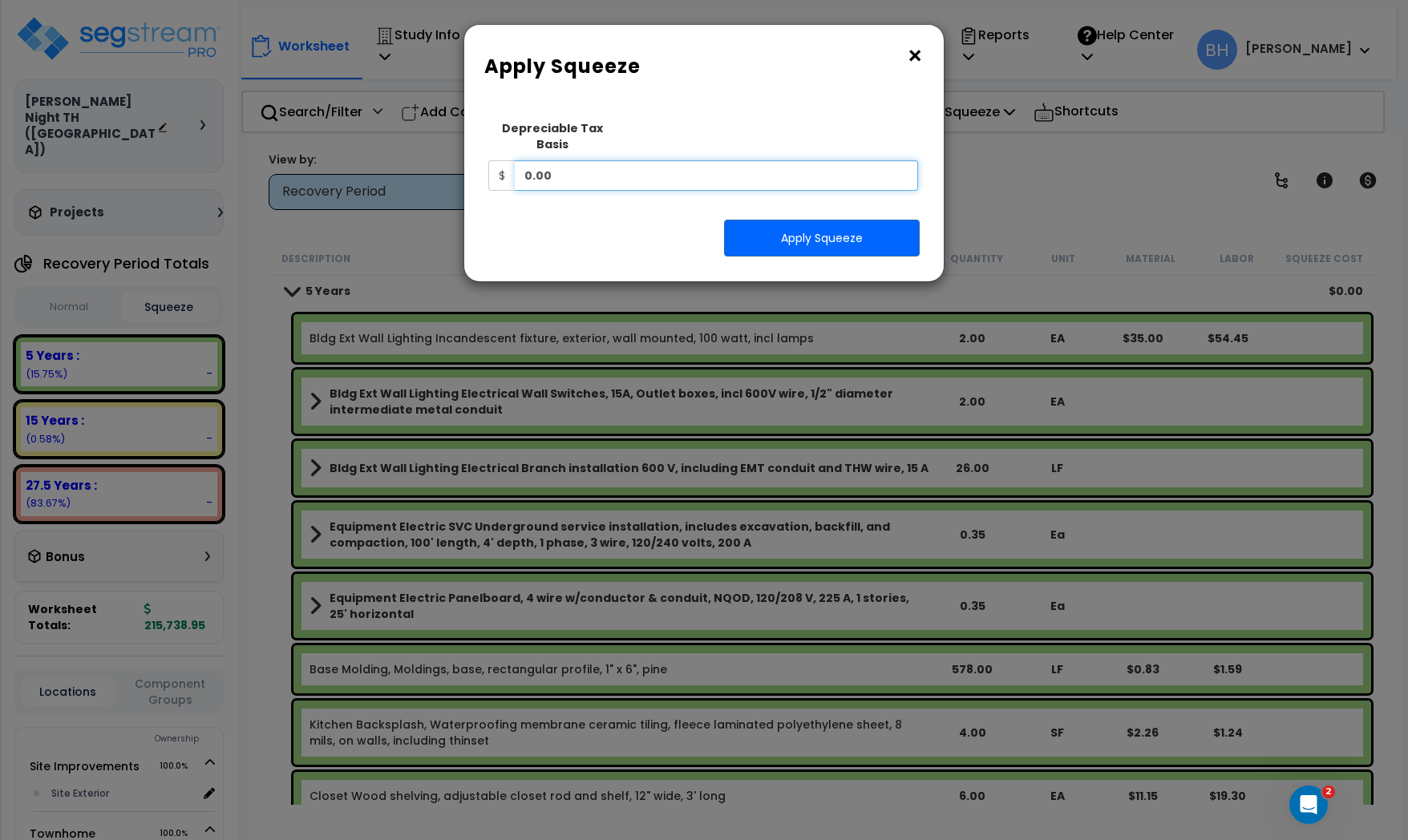
click at [617, 160] on input "0.00" at bounding box center [717, 175] width 403 height 31
type input "434,000"
click at [828, 227] on button "Apply Squeeze" at bounding box center [822, 238] width 196 height 37
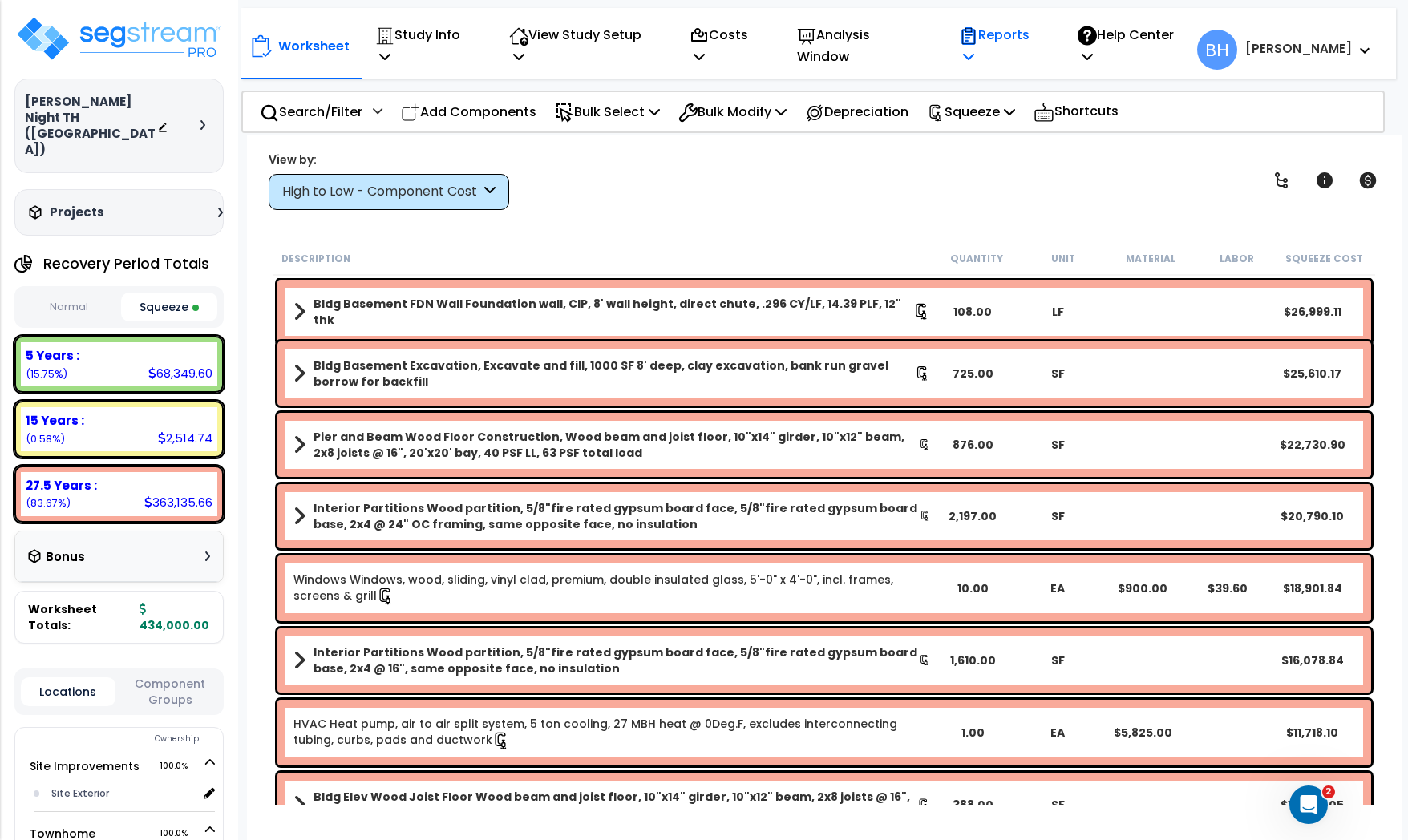
click at [1020, 44] on p "Reports" at bounding box center [1001, 45] width 85 height 43
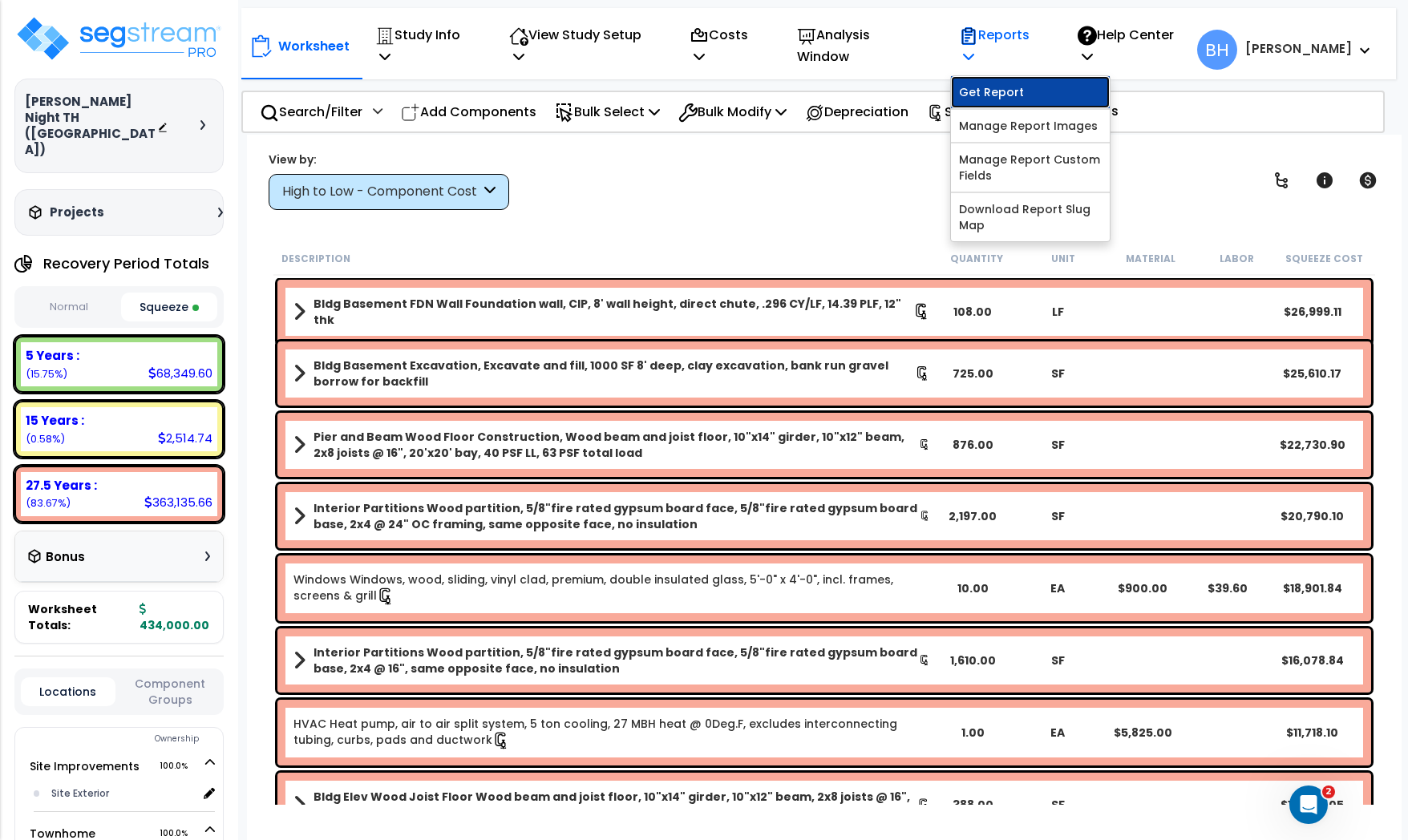
click at [1015, 76] on link "Get Report" at bounding box center [1030, 92] width 159 height 32
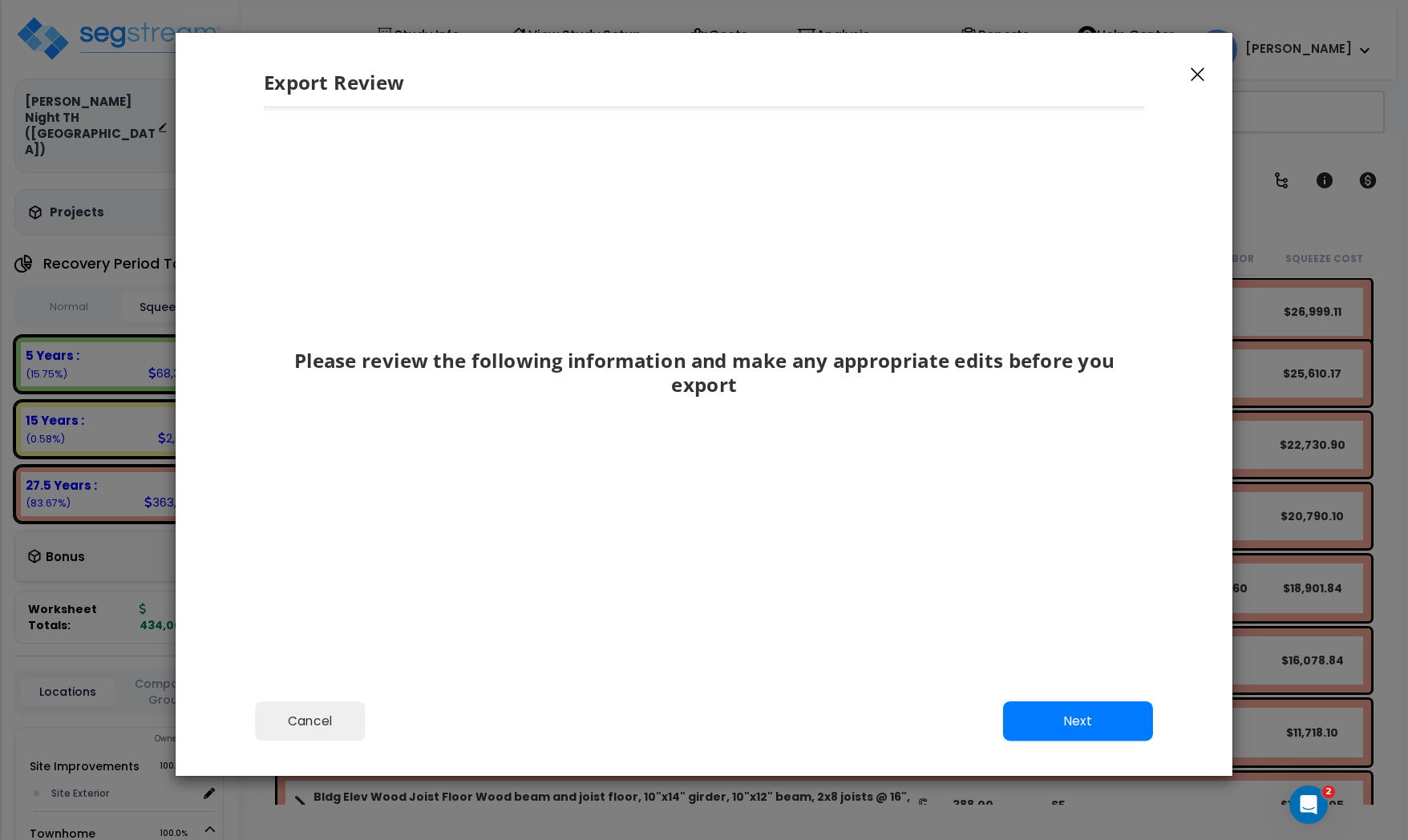
click at [1098, 749] on div "Cancel Back Next Export Edit Images" at bounding box center [704, 733] width 1057 height 88
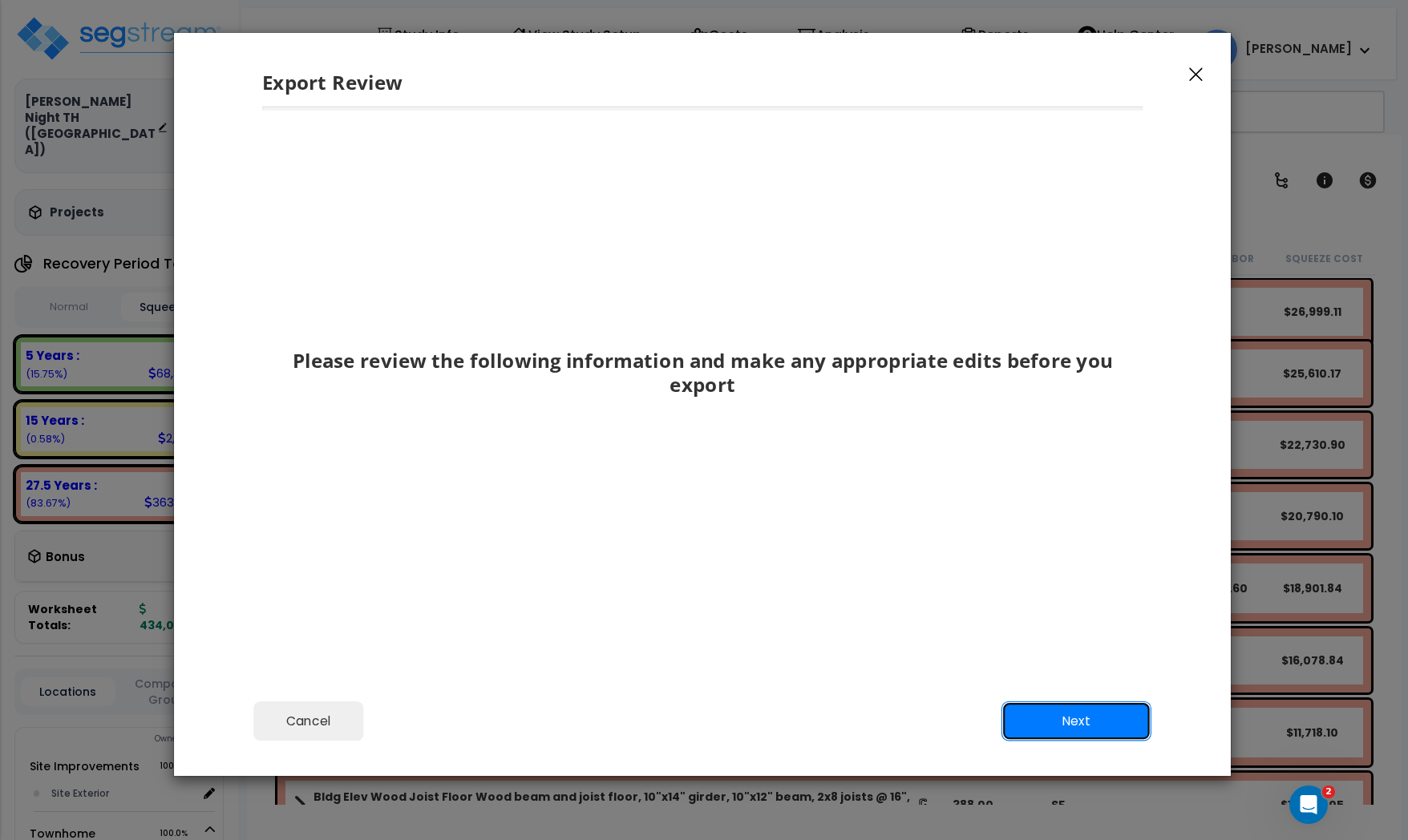
click at [1088, 723] on button "Next" at bounding box center [1076, 722] width 150 height 40
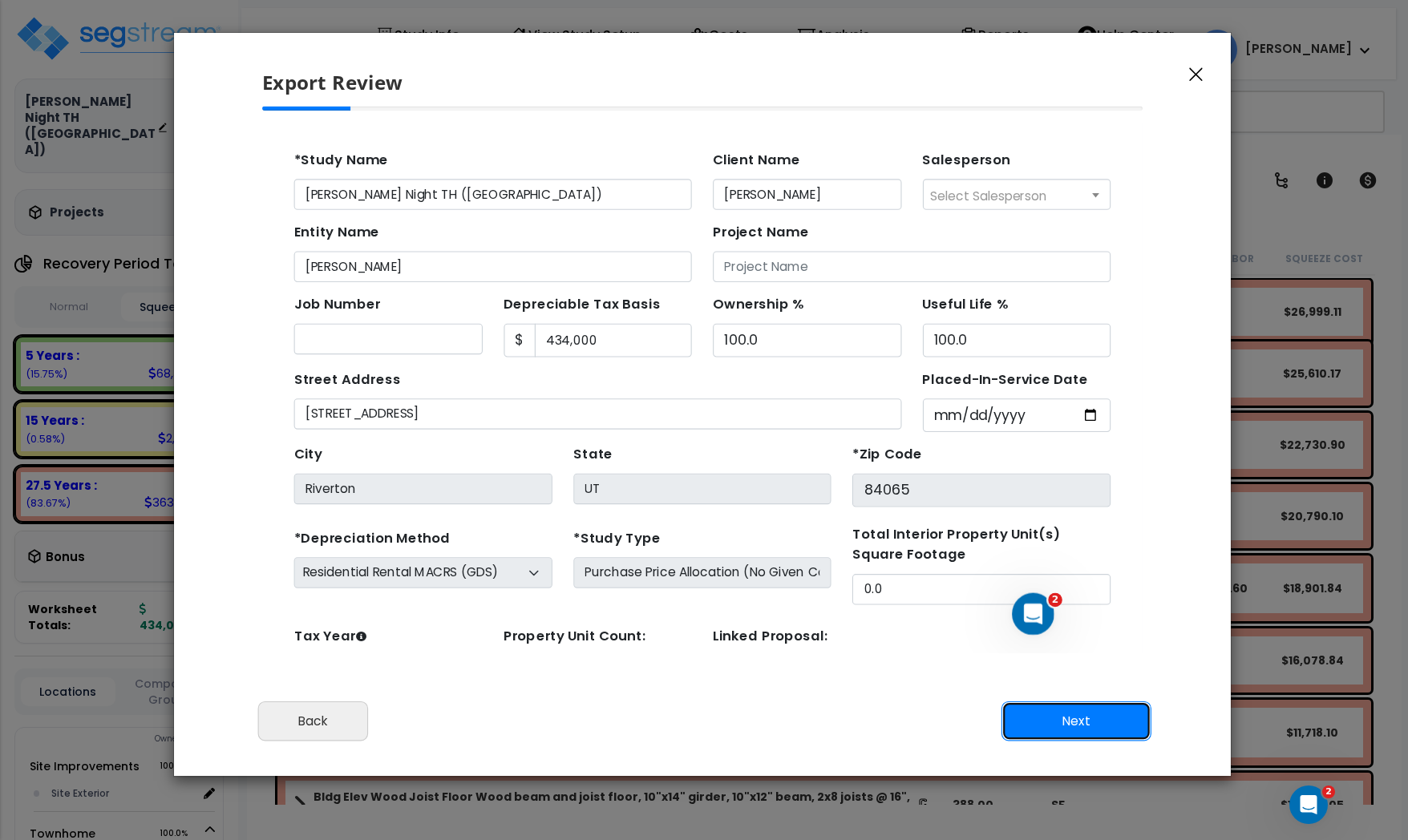
click at [1085, 723] on button "Next" at bounding box center [1076, 722] width 150 height 40
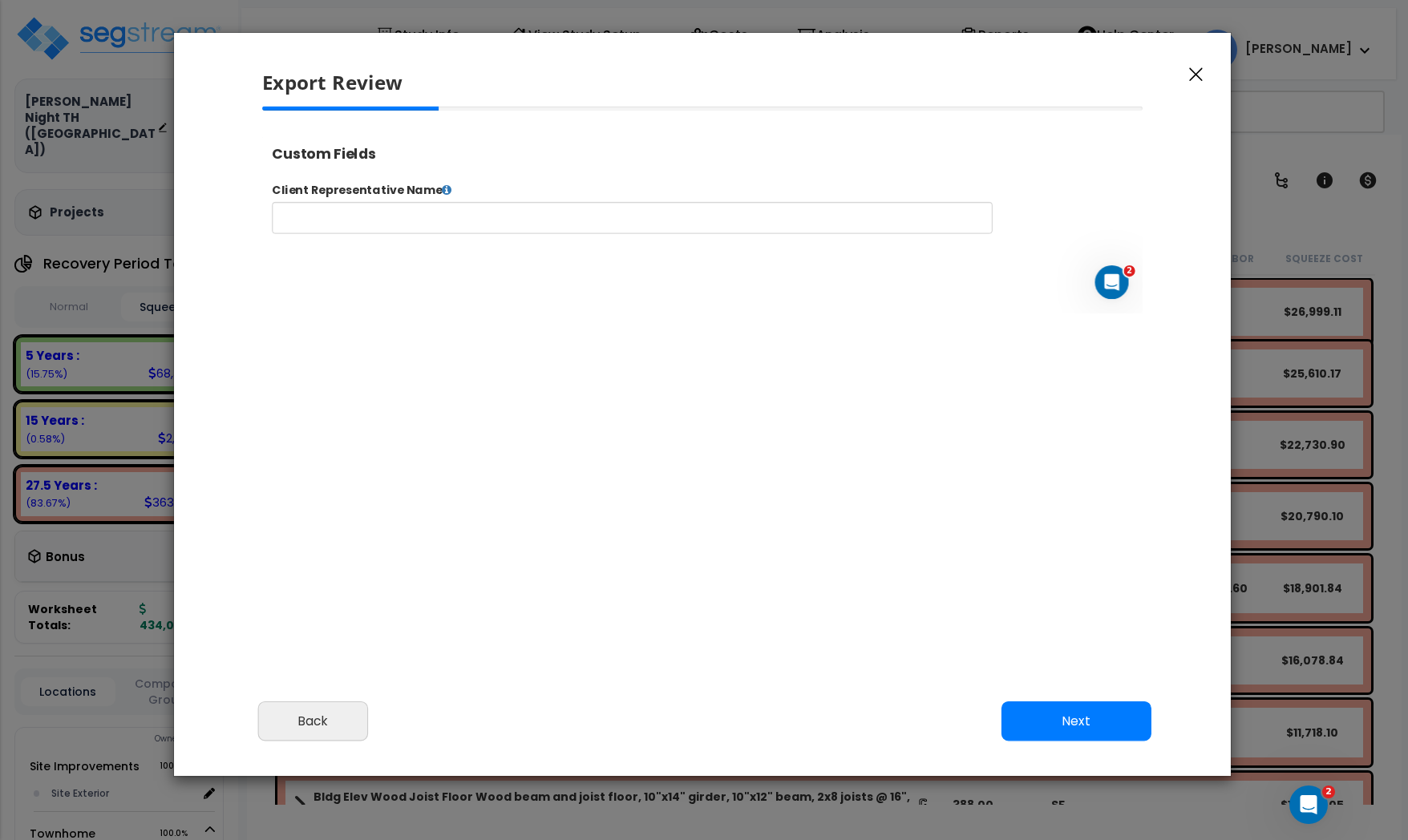
select select "2024"
click at [1077, 726] on button "Next" at bounding box center [1076, 722] width 150 height 40
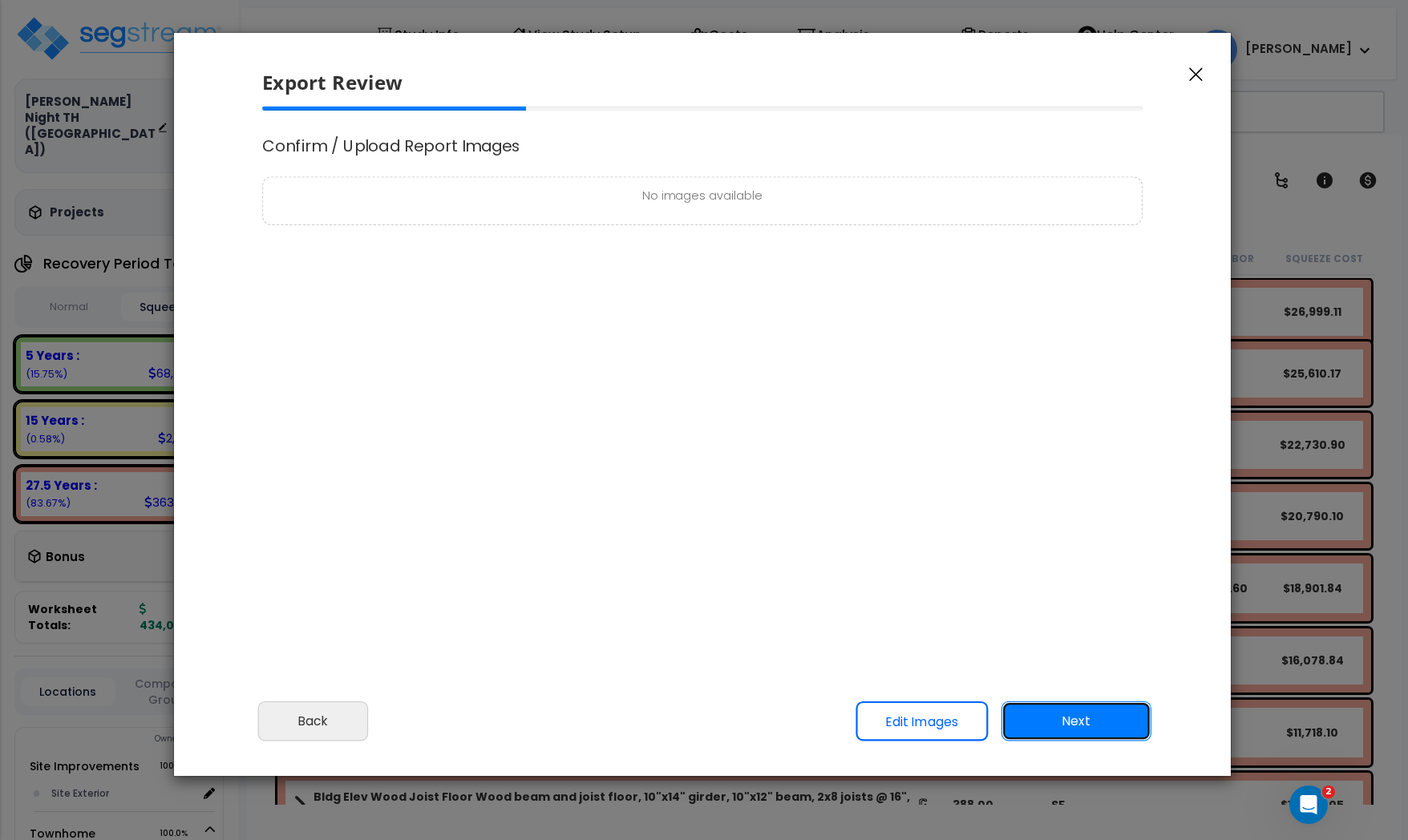
click at [1077, 724] on button "Next" at bounding box center [1076, 722] width 150 height 40
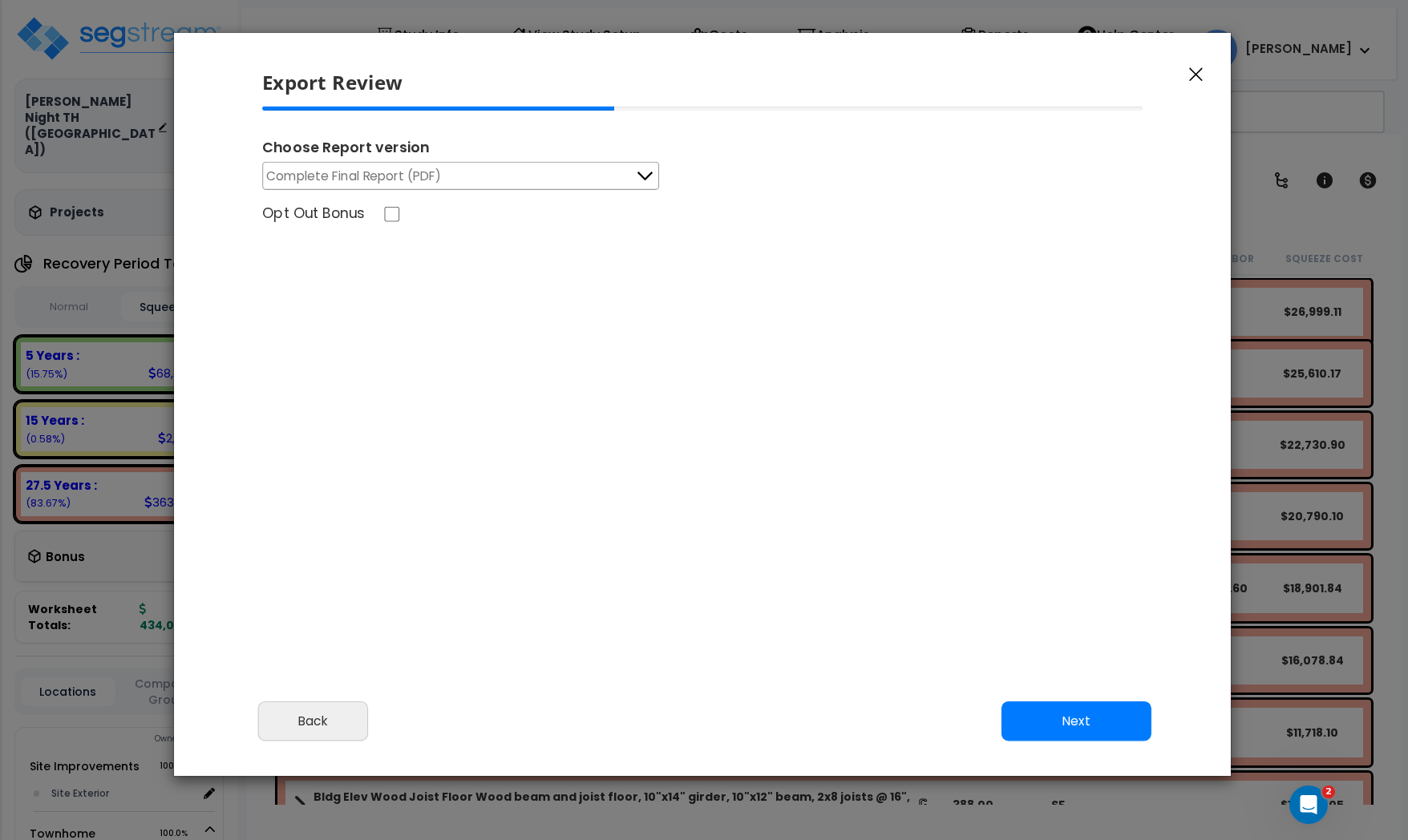
click at [507, 170] on button "Complete Final Report (PDF)" at bounding box center [461, 176] width 397 height 28
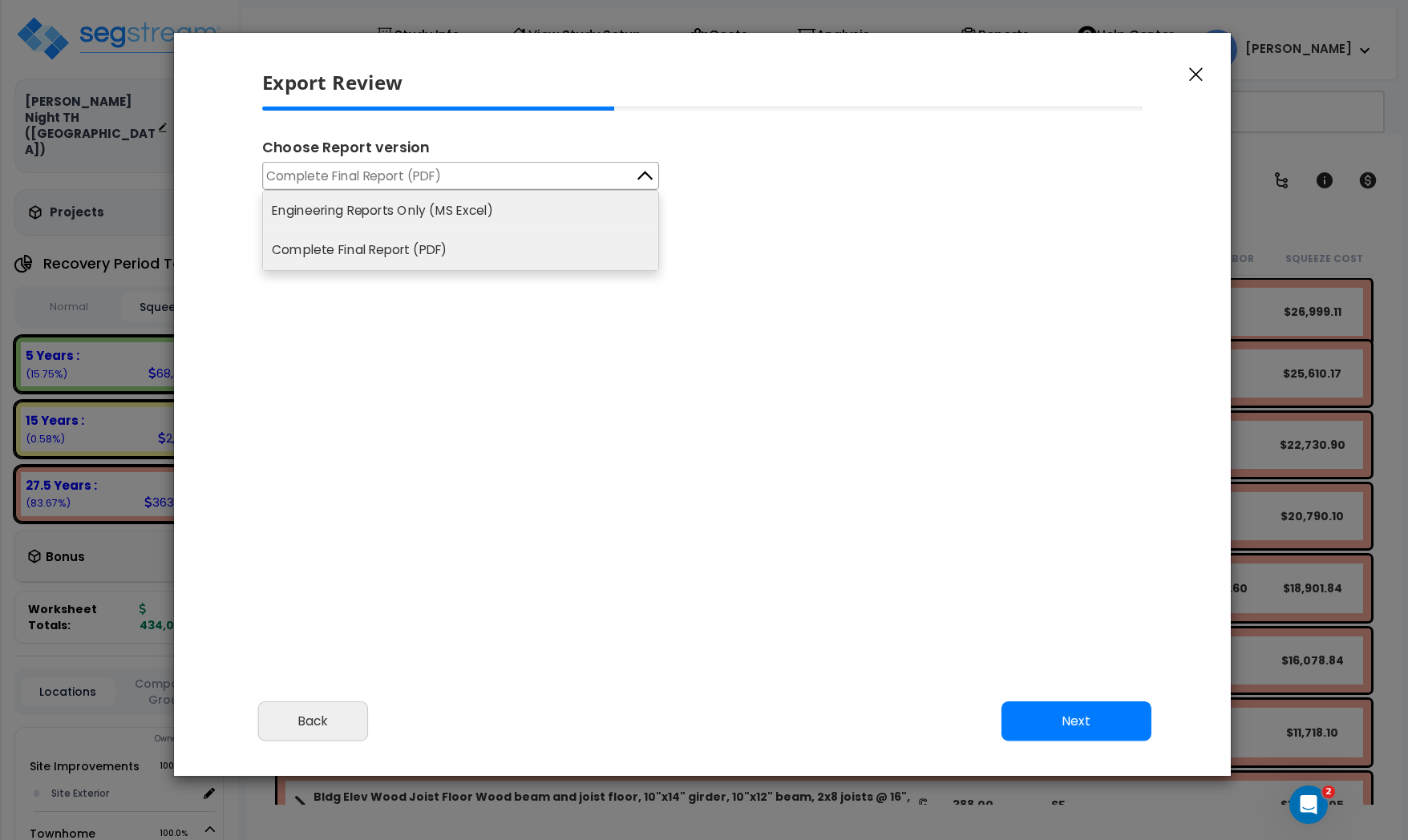
click at [383, 199] on li "Engineering Reports Only (MS Excel)" at bounding box center [461, 211] width 395 height 40
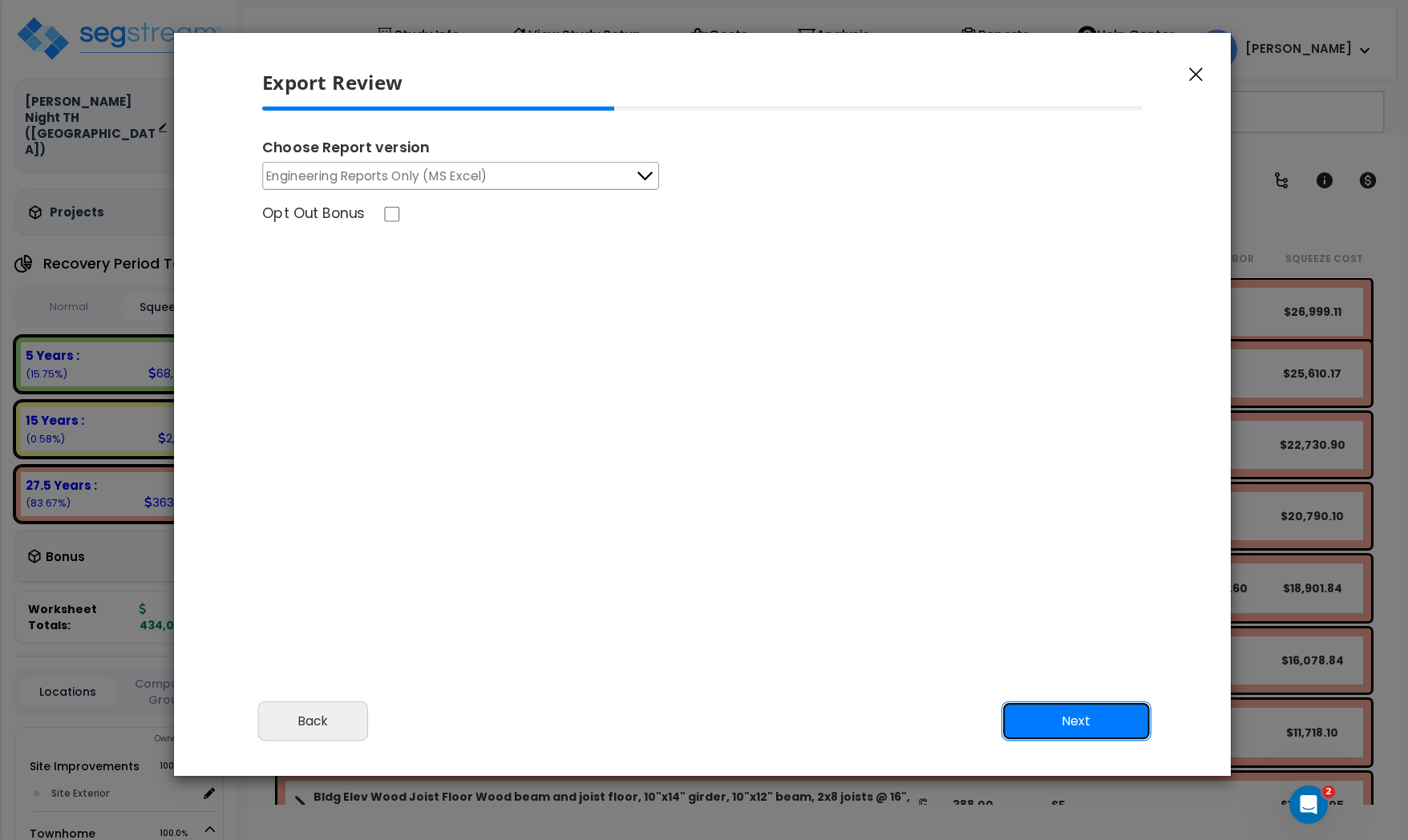
click at [1069, 723] on button "Next" at bounding box center [1076, 722] width 150 height 40
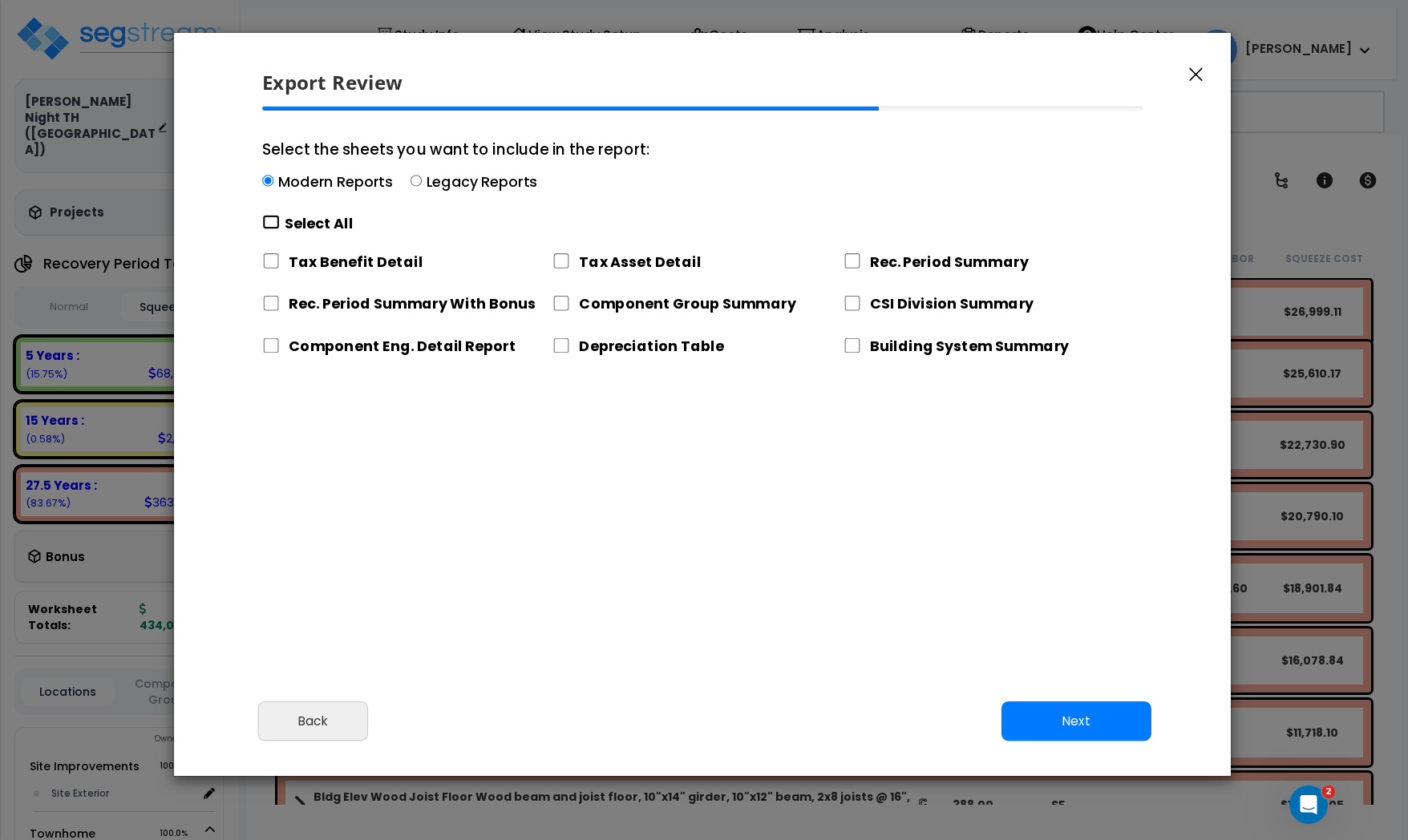
click at [271, 226] on input "Select the sheets you want to include in the report: Modern Reports Legacy Repo…" at bounding box center [270, 222] width 17 height 15
checkbox input "true"
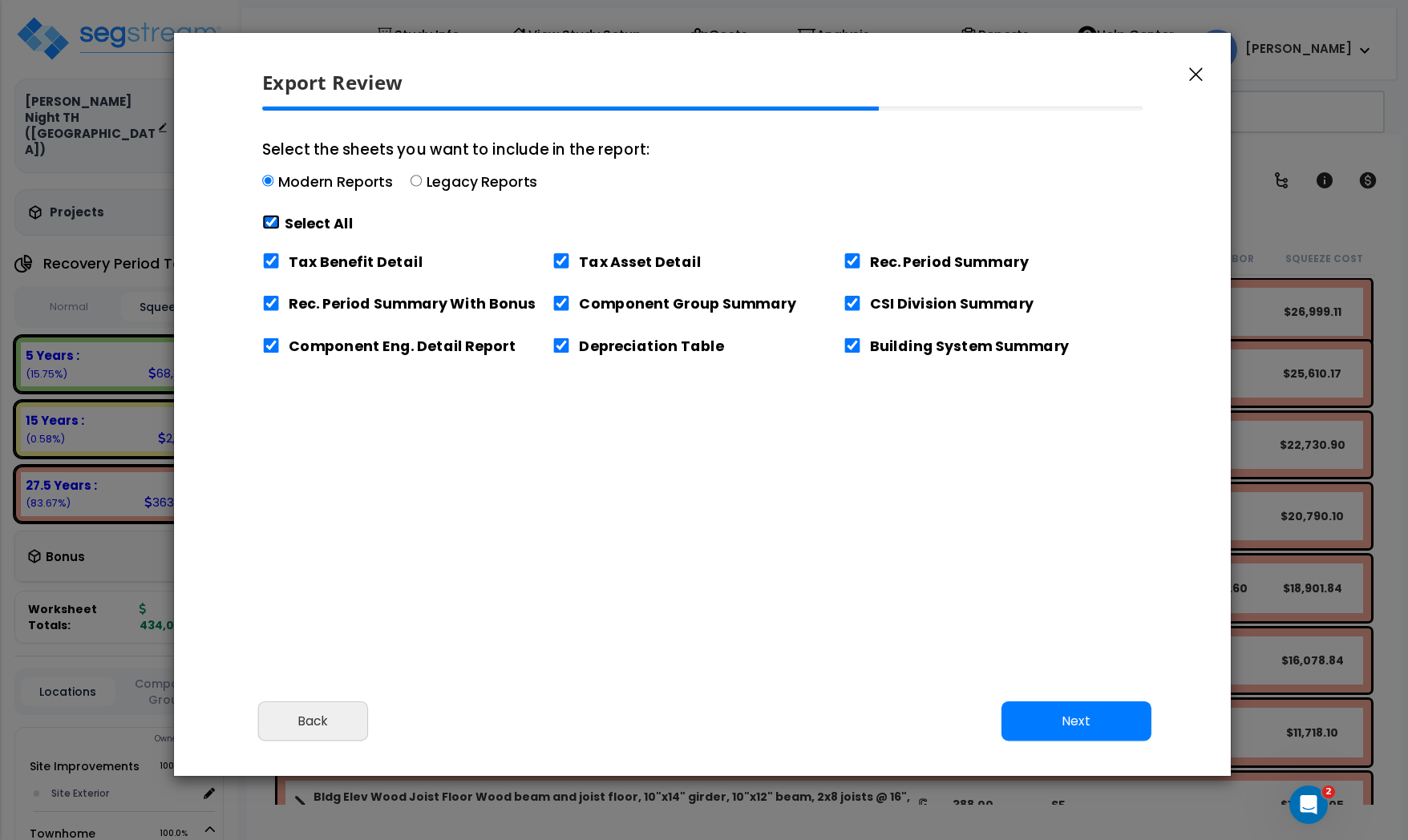
checkbox input "true"
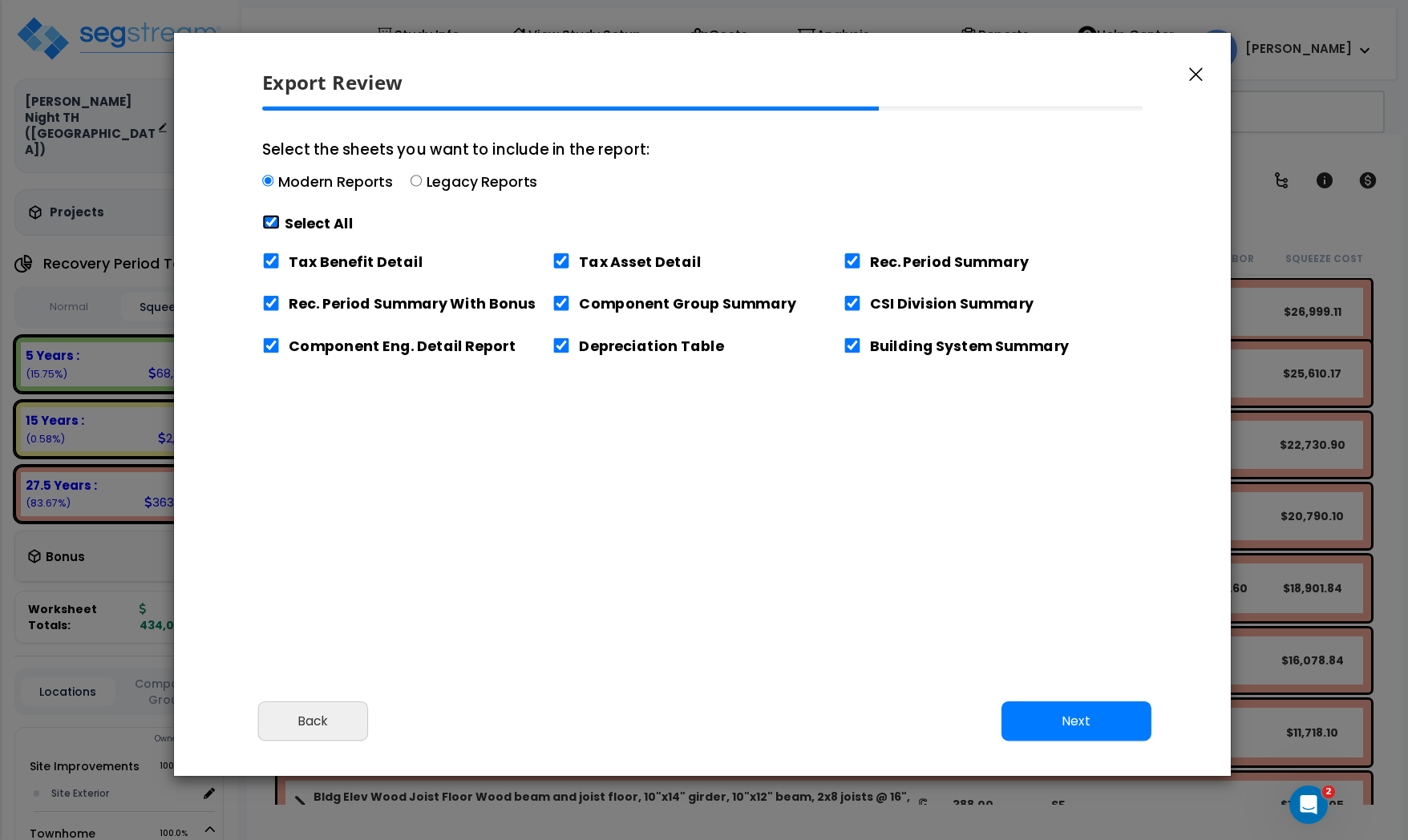
checkbox input "true"
drag, startPoint x: 272, startPoint y: 261, endPoint x: 313, endPoint y: 271, distance: 42.2
click at [272, 261] on input "Tax Benefit Detail" at bounding box center [270, 260] width 17 height 15
checkbox input "false"
click at [1088, 730] on button "Next" at bounding box center [1076, 722] width 150 height 40
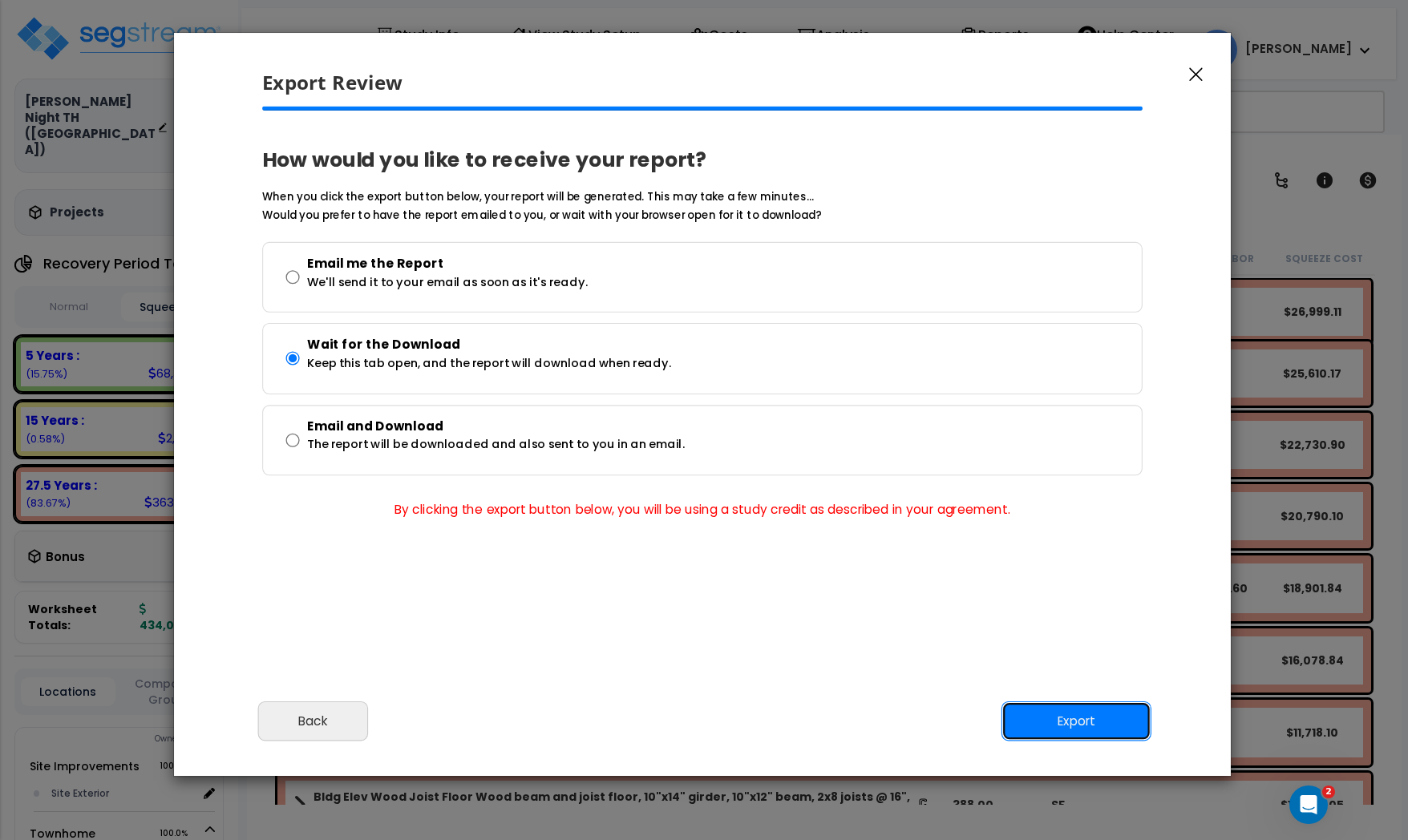
click at [1079, 728] on button "Export" at bounding box center [1076, 722] width 150 height 40
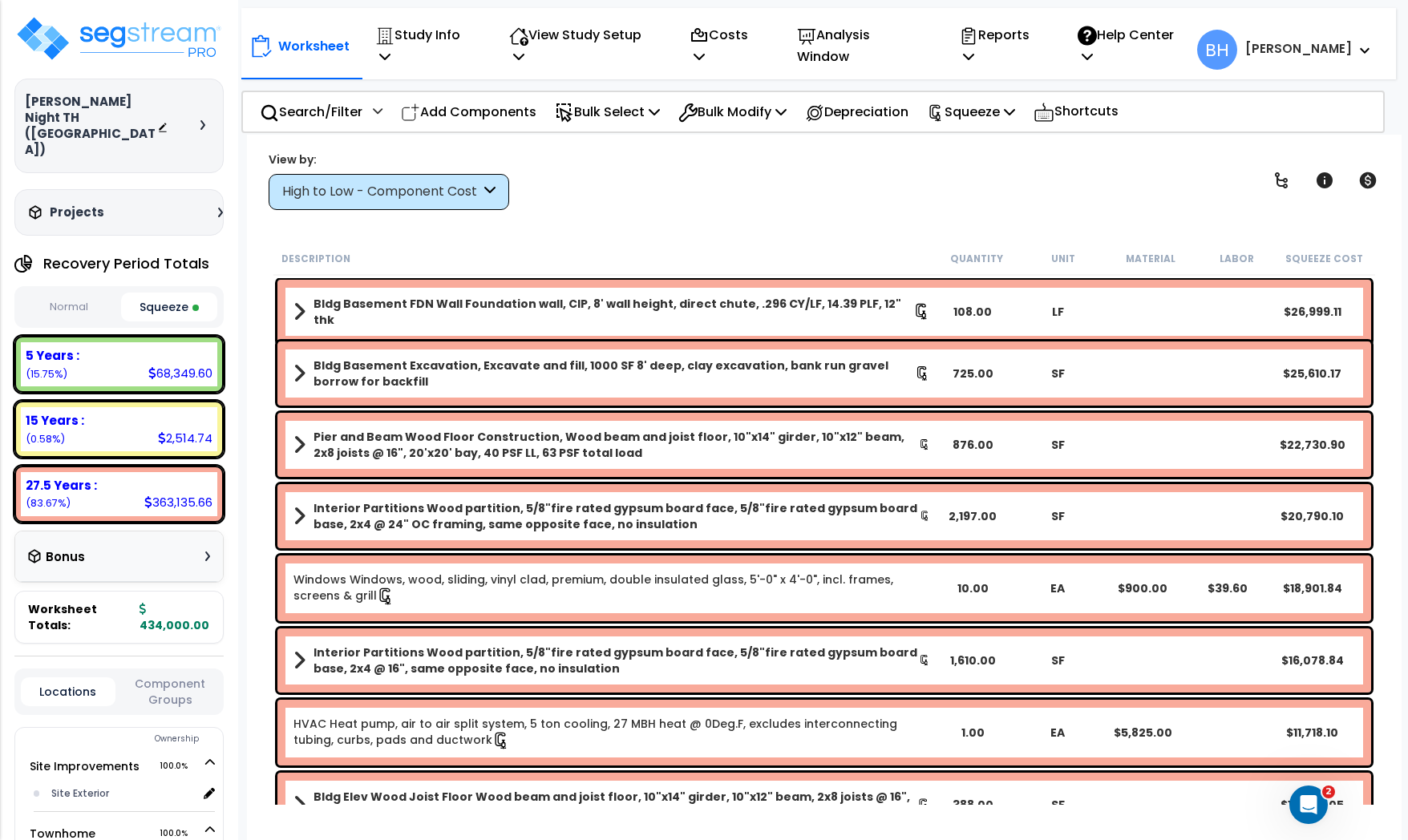
click at [985, 187] on div "View by: High to Low - Component Cost High to Low - Component Cost" at bounding box center [824, 180] width 1123 height 60
click at [1005, 33] on p "Reports" at bounding box center [1001, 45] width 85 height 43
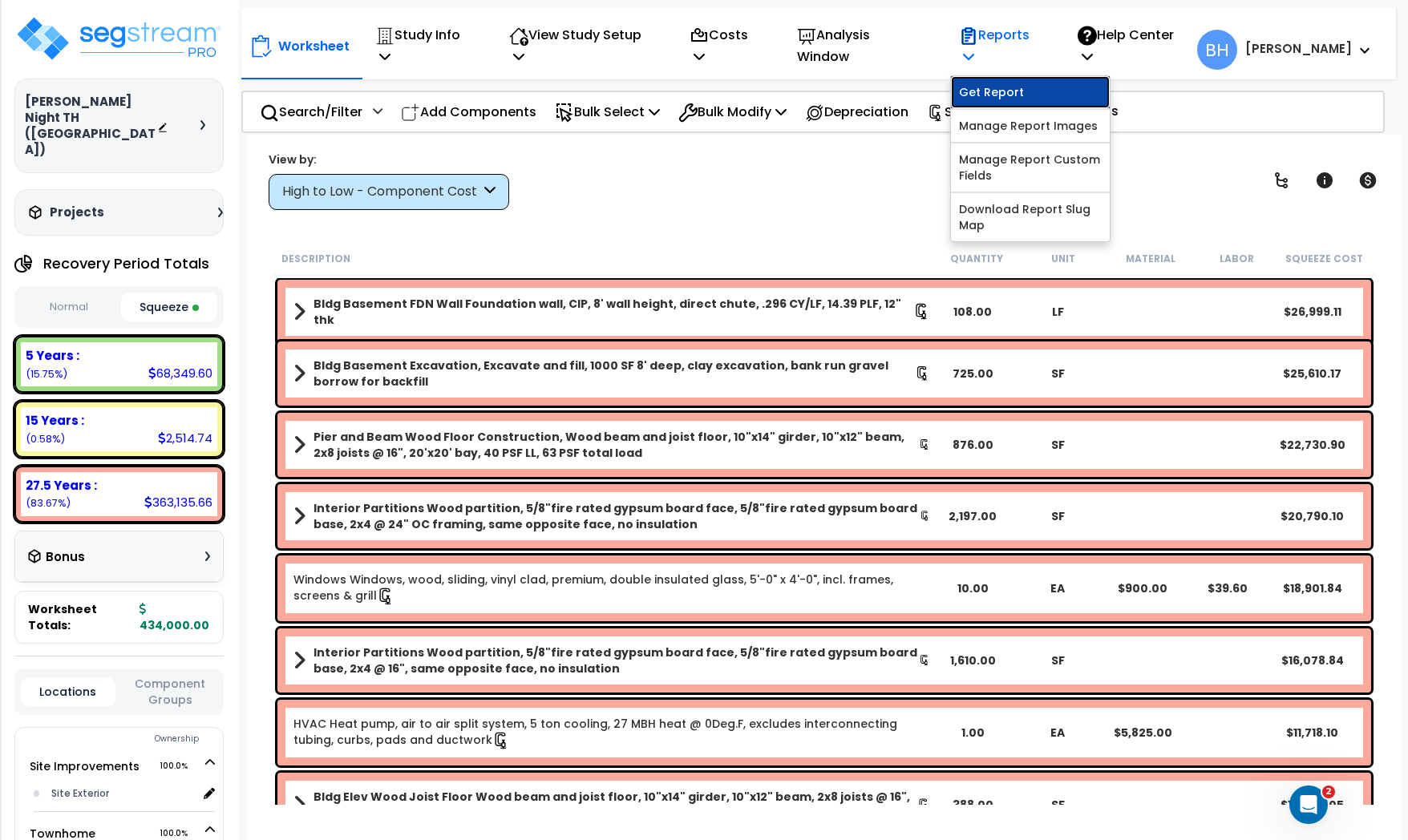
click at [1006, 76] on link "Get Report" at bounding box center [1030, 92] width 159 height 32
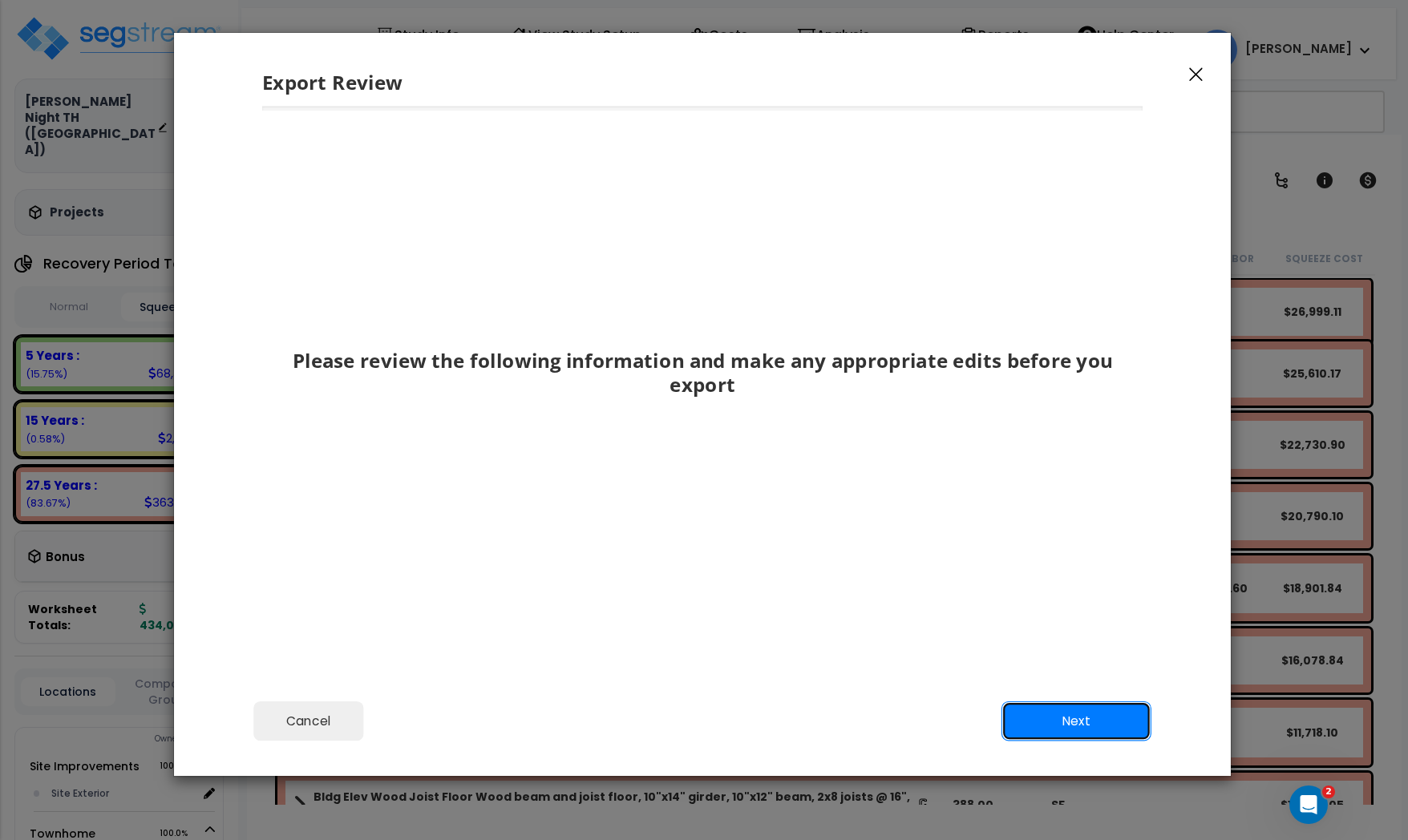
click at [1065, 730] on button "Next" at bounding box center [1076, 722] width 150 height 40
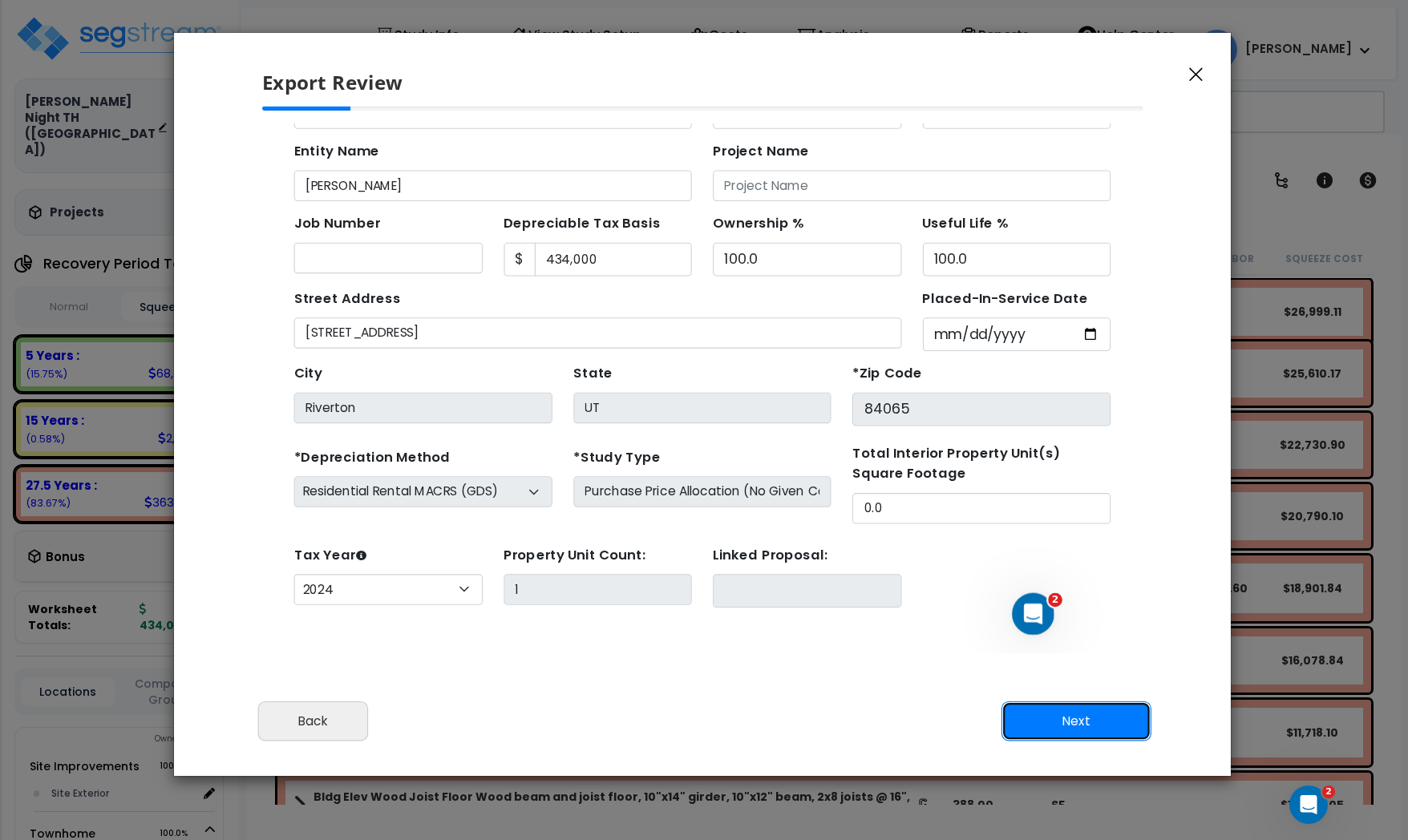
click at [1066, 730] on button "Next" at bounding box center [1076, 722] width 150 height 40
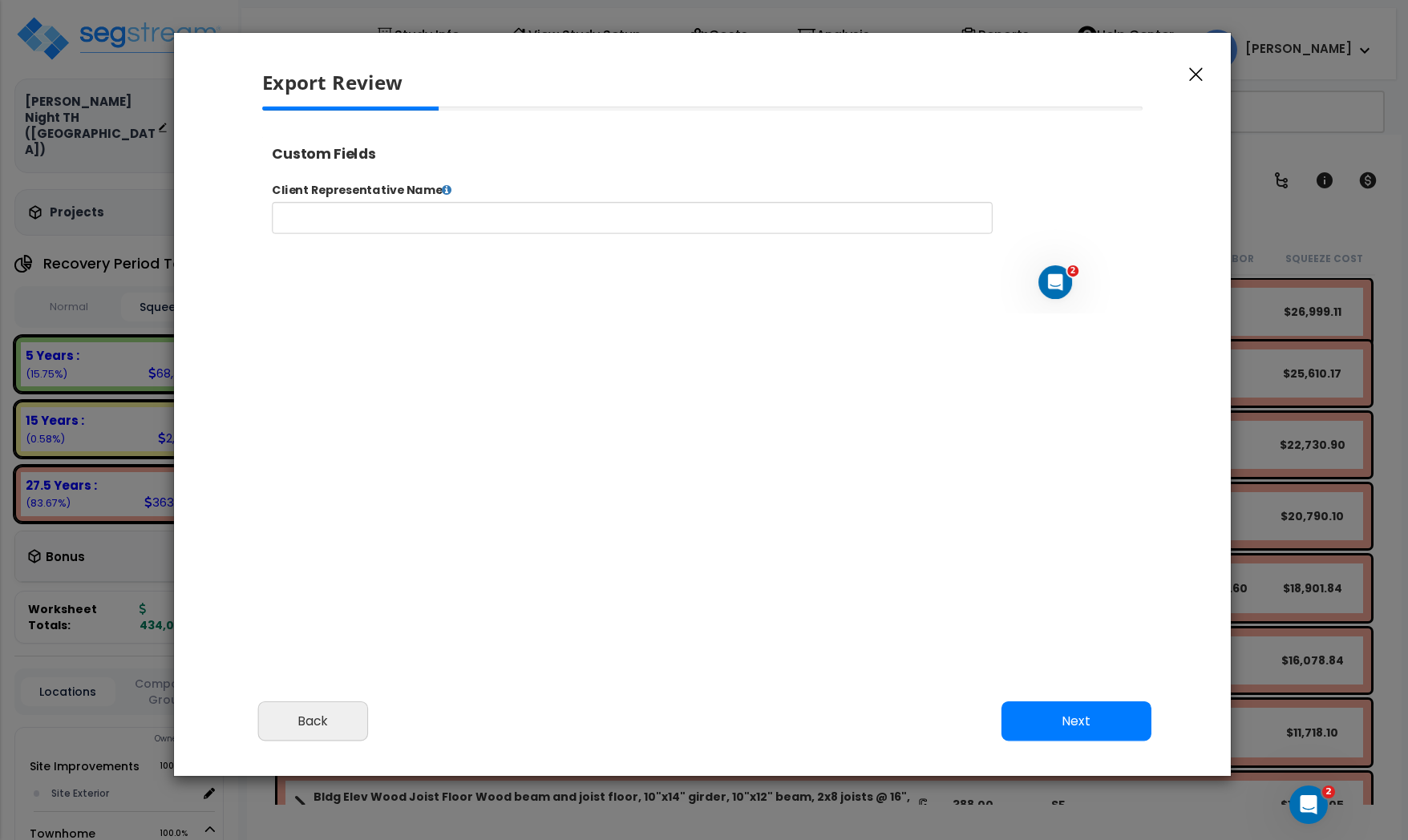
select select "2024"
click at [1066, 730] on button "Next" at bounding box center [1076, 722] width 150 height 40
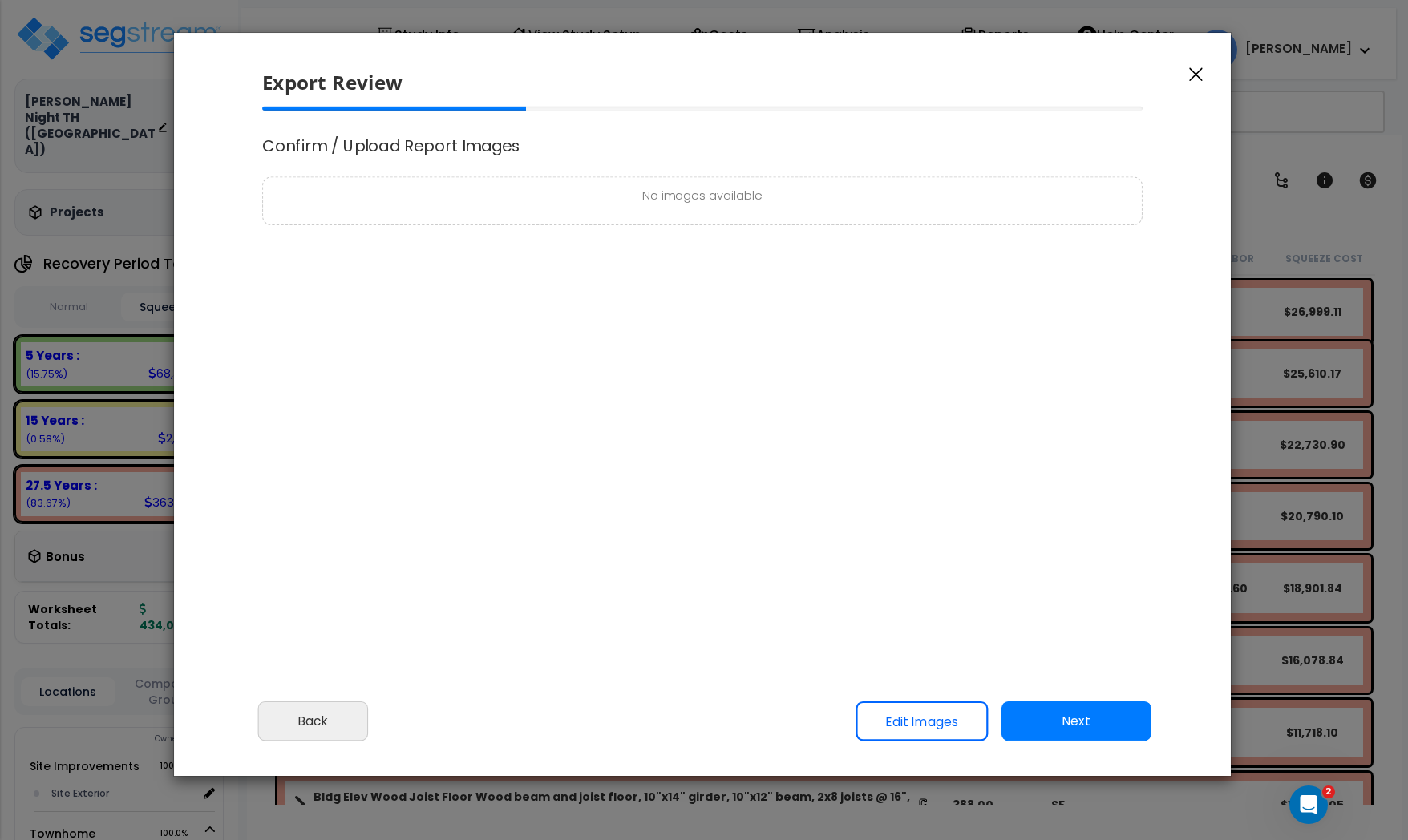
scroll to position [0, 0]
click at [1066, 730] on button "Next" at bounding box center [1076, 722] width 150 height 40
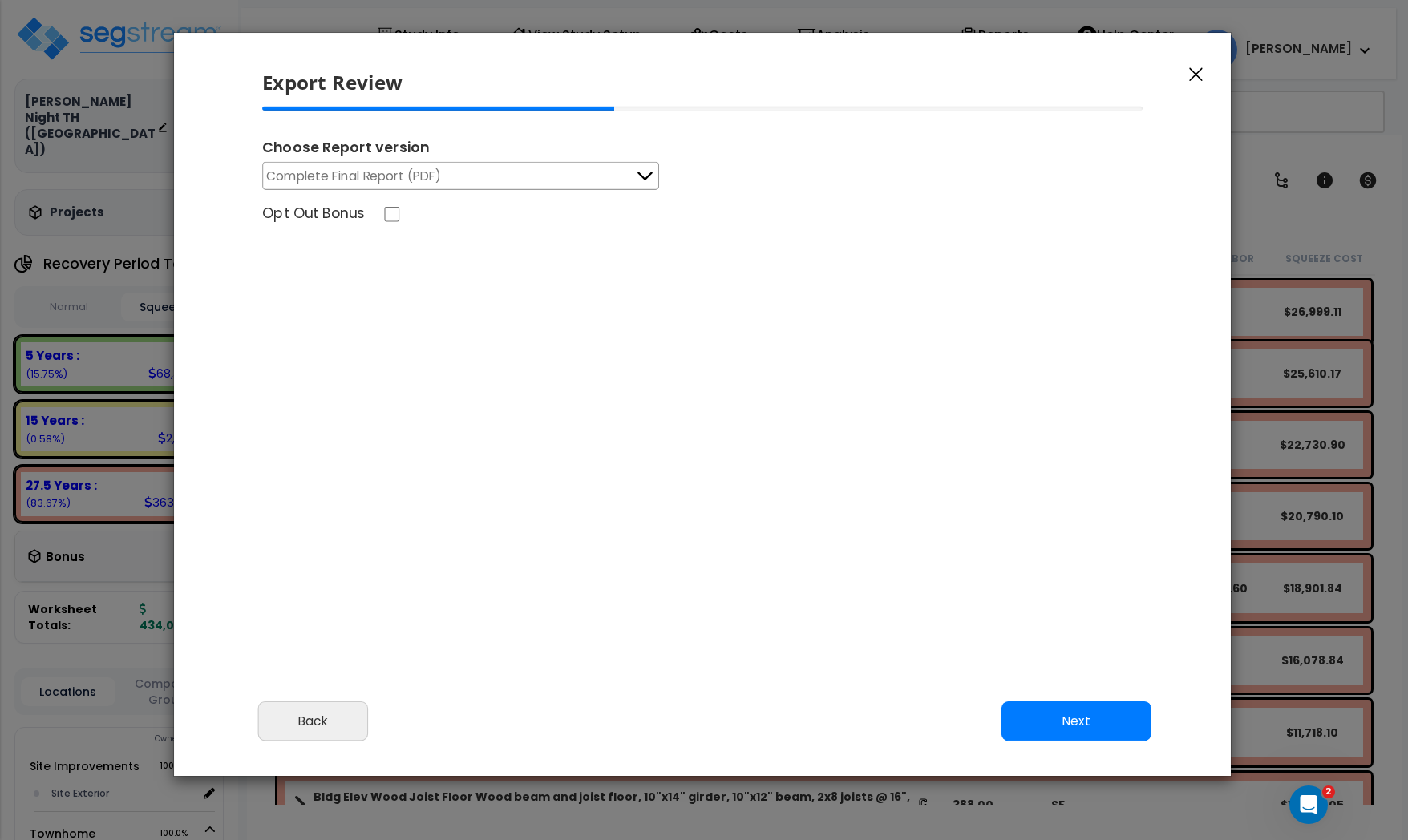
click at [435, 185] on span "Complete Final Report (PDF)" at bounding box center [354, 176] width 175 height 20
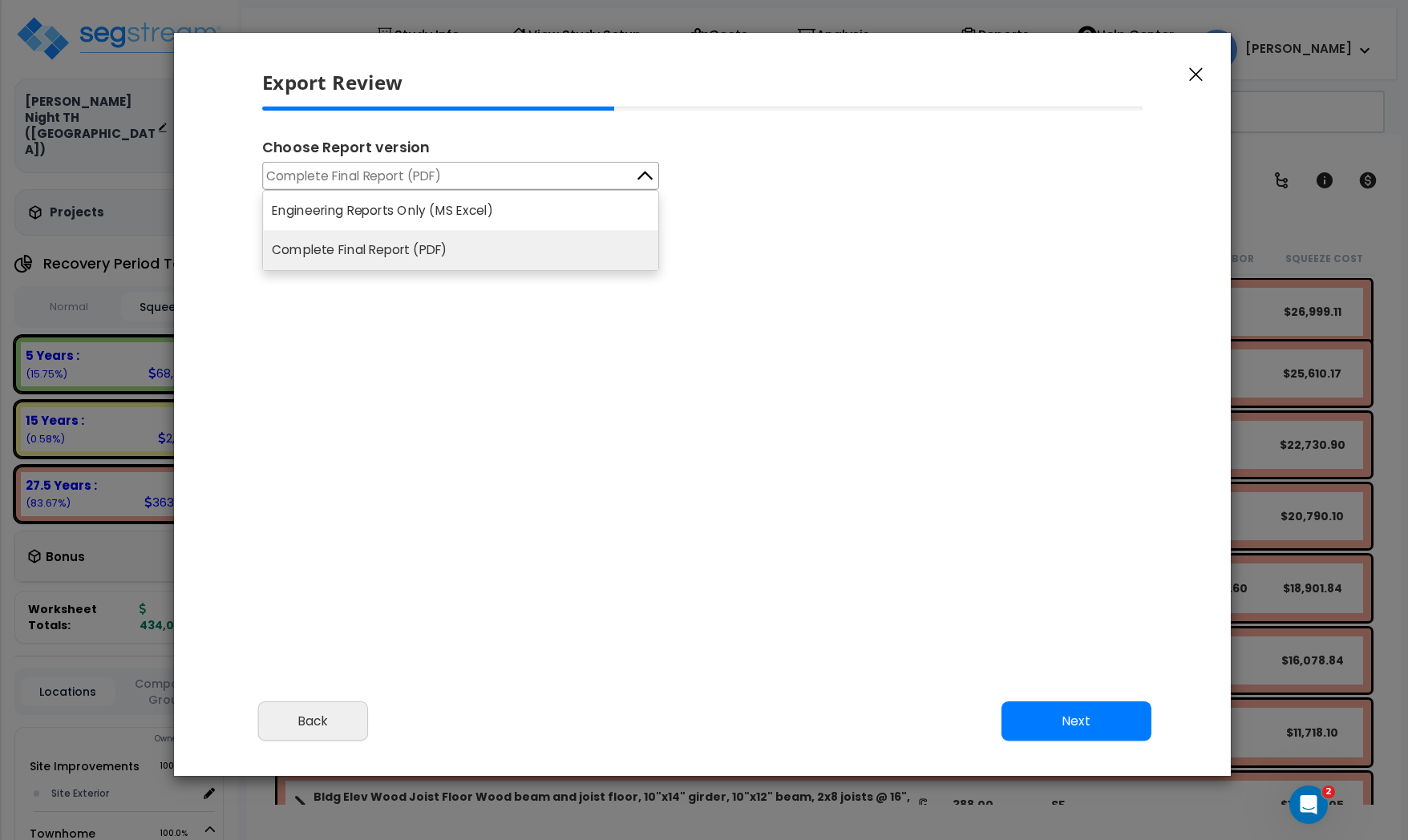
drag, startPoint x: 750, startPoint y: 563, endPoint x: 980, endPoint y: 724, distance: 280.8
click at [752, 564] on div "Please review the following information and make any appropriate edits before y…" at bounding box center [702, 398] width 1057 height 582
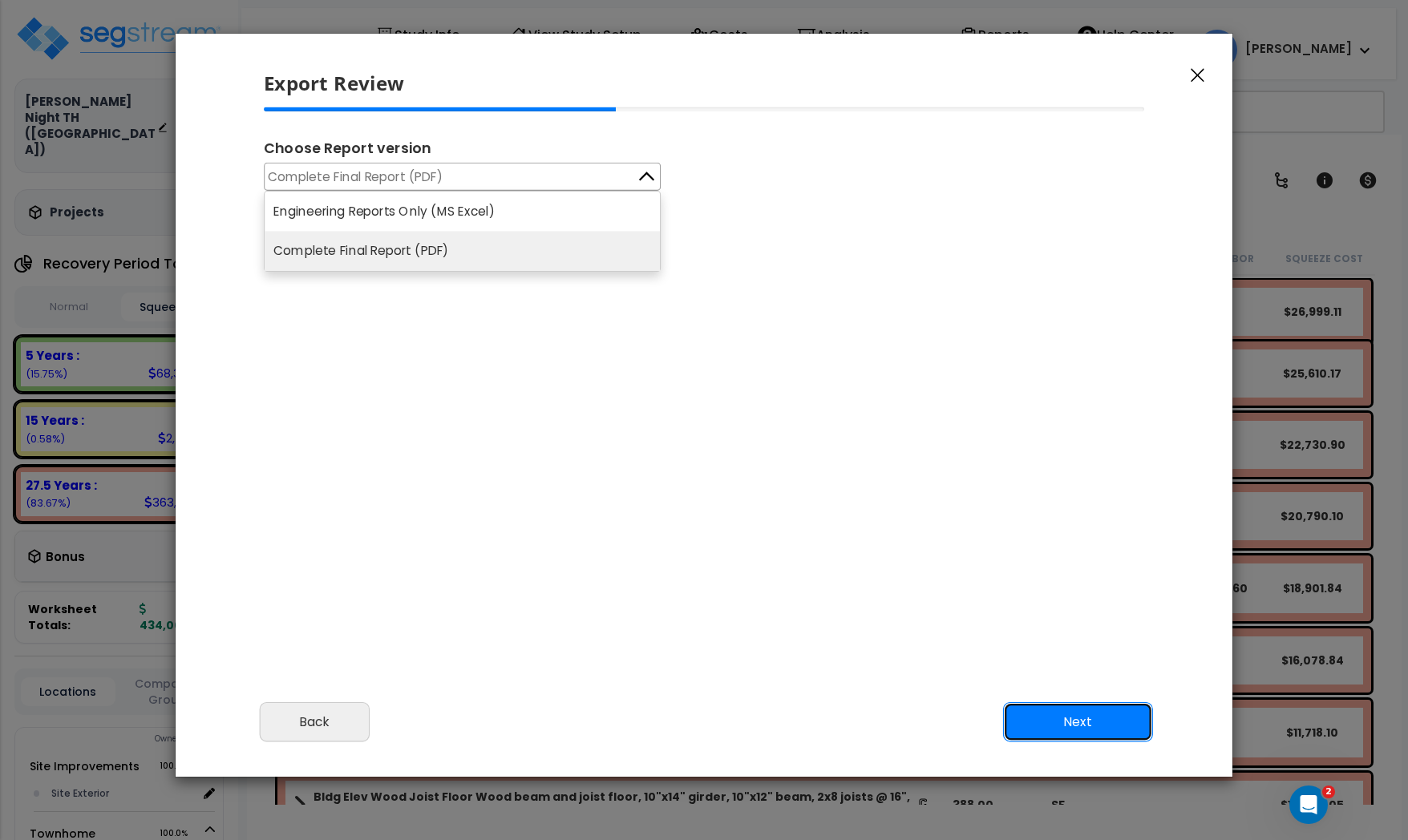
click at [1074, 718] on button "Next" at bounding box center [1077, 723] width 150 height 40
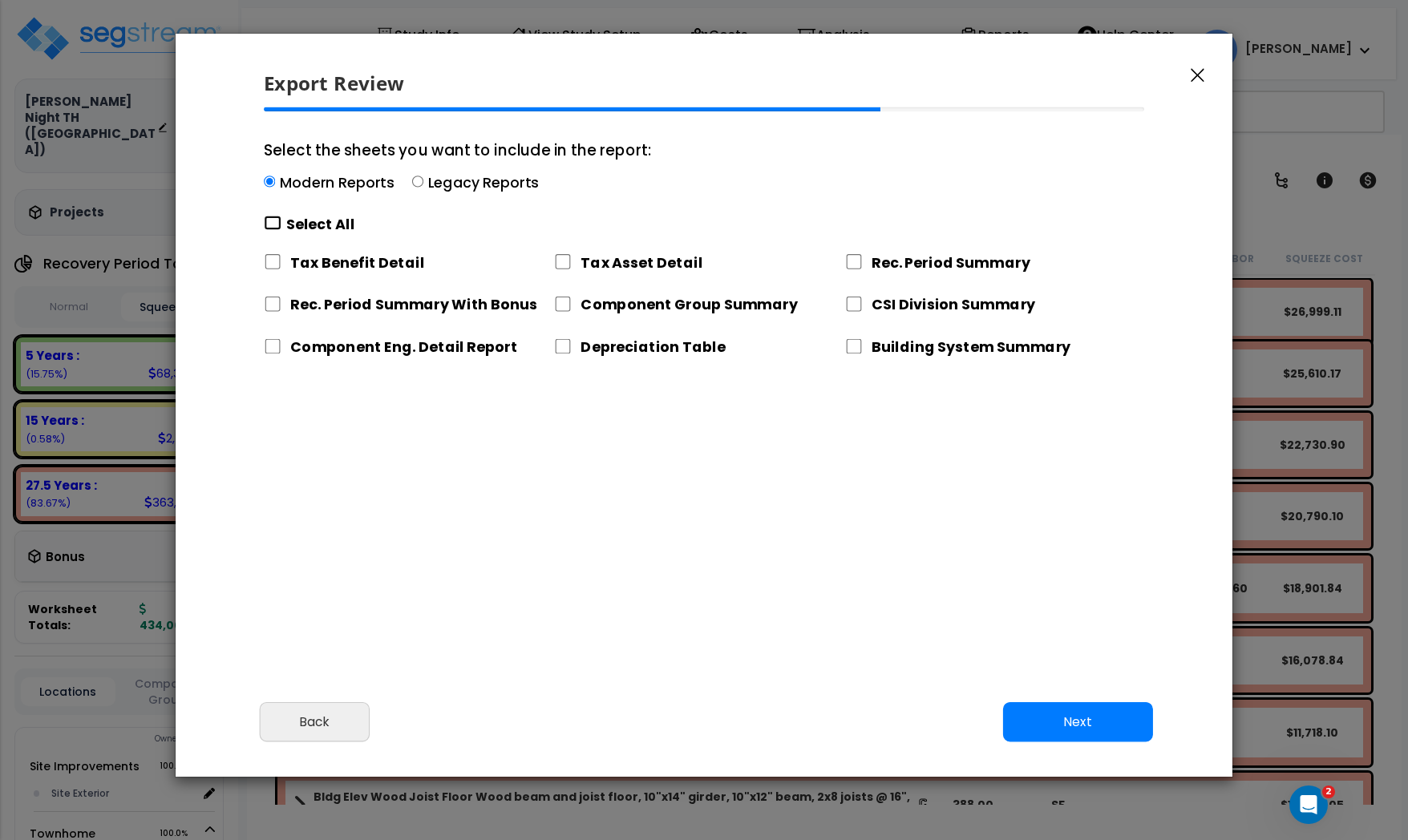
click at [281, 224] on input "Select the sheets you want to include in the report: Modern Reports Legacy Repo…" at bounding box center [272, 223] width 17 height 15
checkbox input "true"
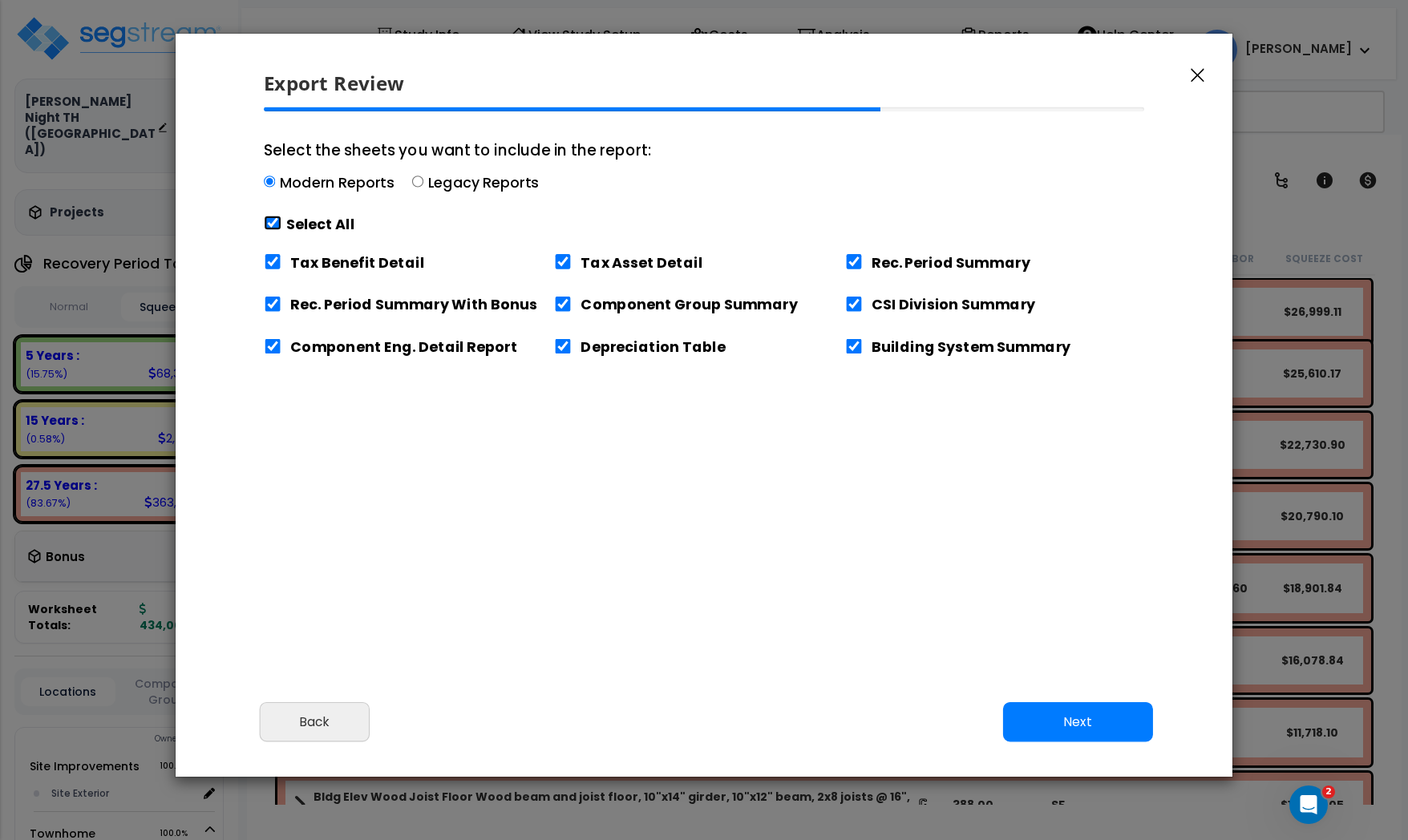
checkbox input "true"
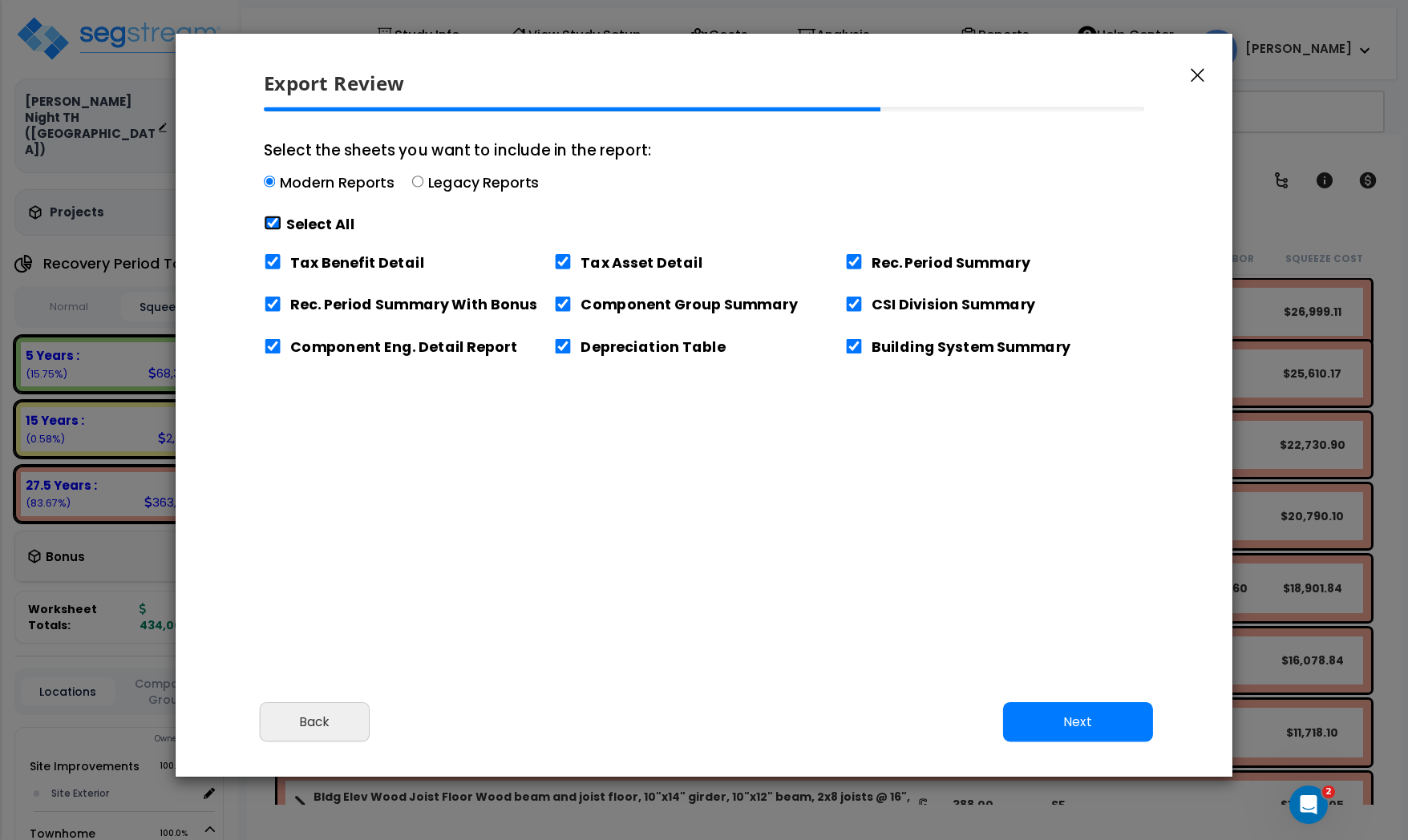
checkbox input "true"
click at [278, 259] on input "Tax Benefit Detail" at bounding box center [272, 261] width 17 height 15
checkbox input "false"
click at [1067, 730] on button "Next" at bounding box center [1077, 723] width 150 height 40
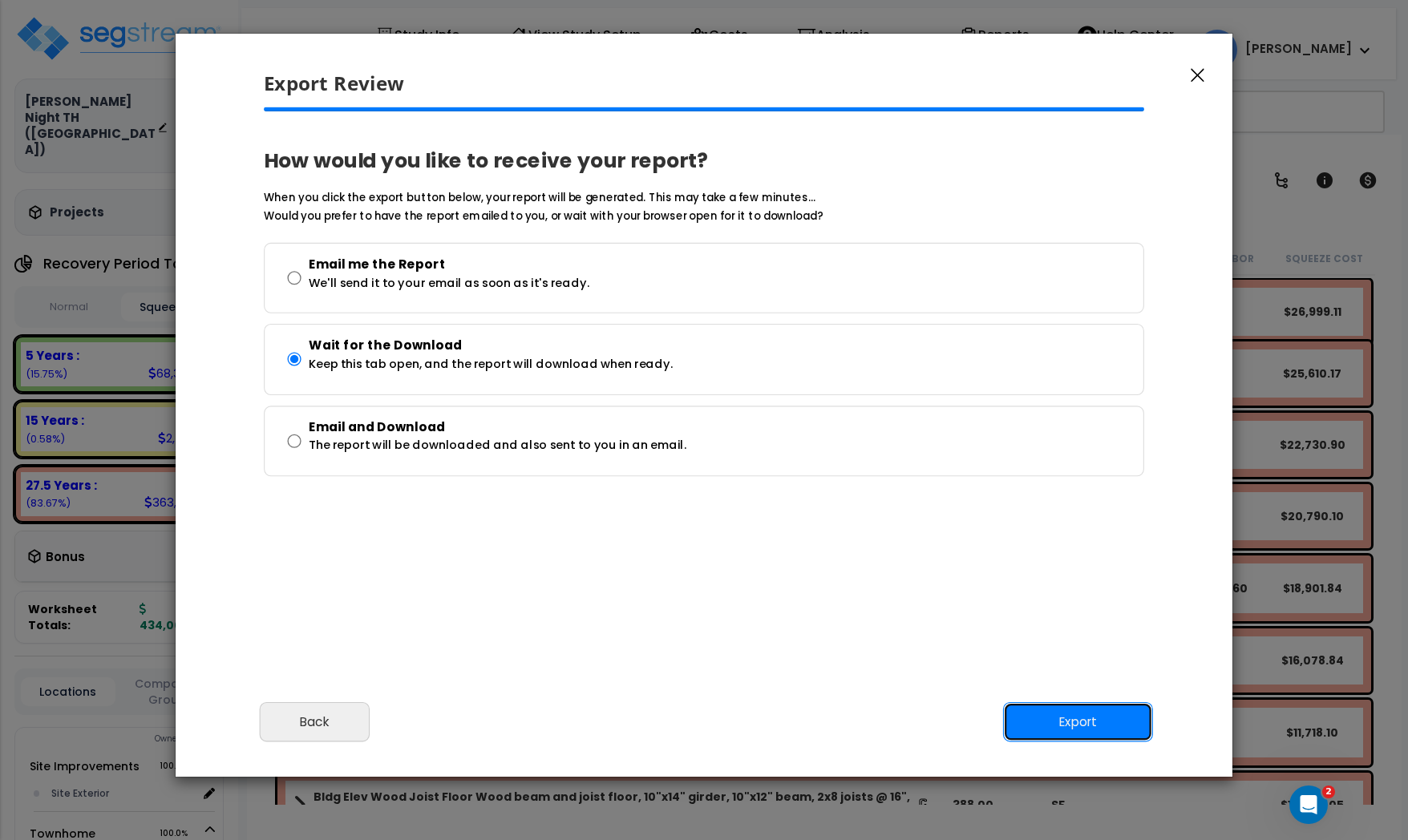
click at [1106, 718] on button "Export" at bounding box center [1077, 723] width 150 height 40
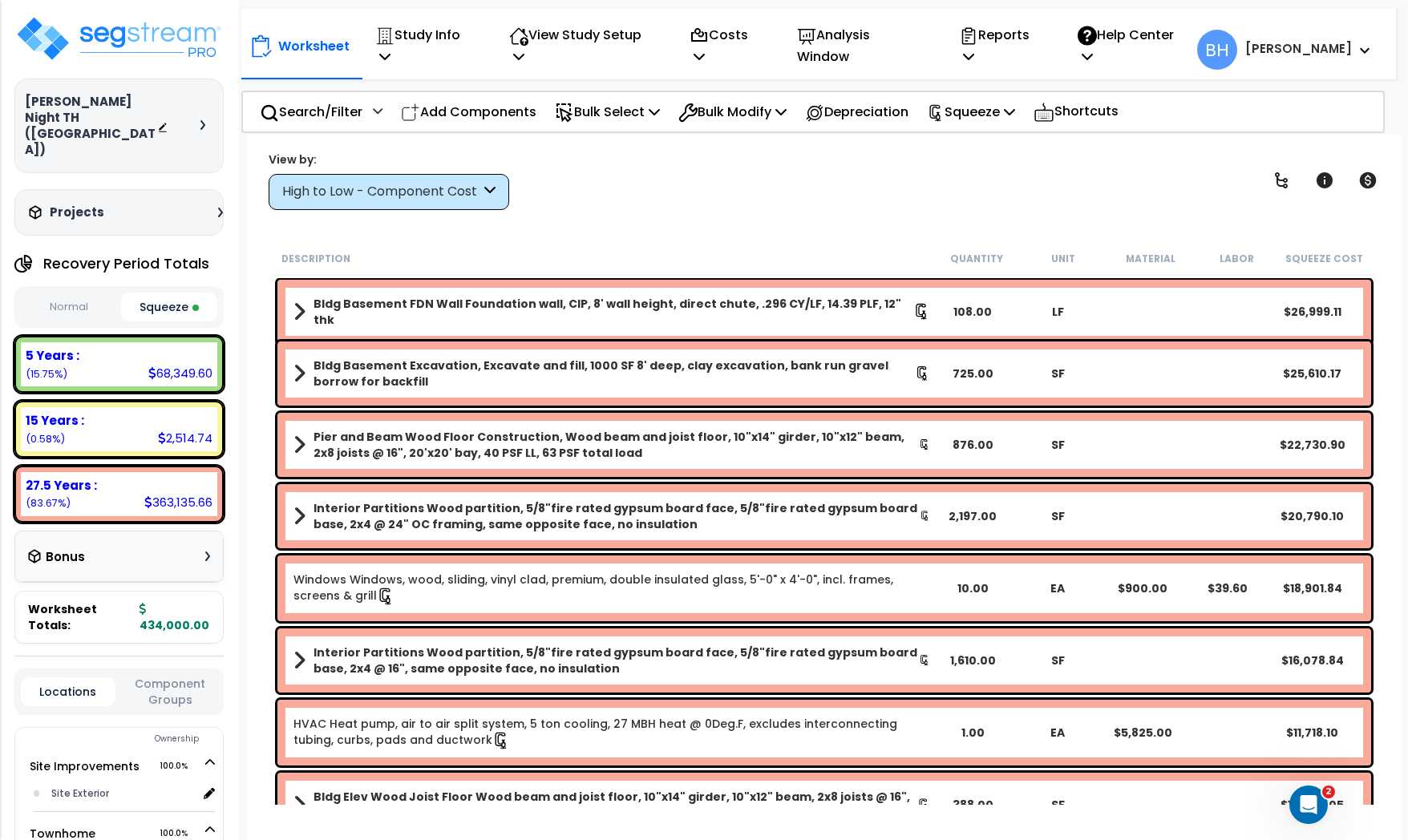
scroll to position [58, 0]
click at [118, 38] on img at bounding box center [118, 38] width 208 height 48
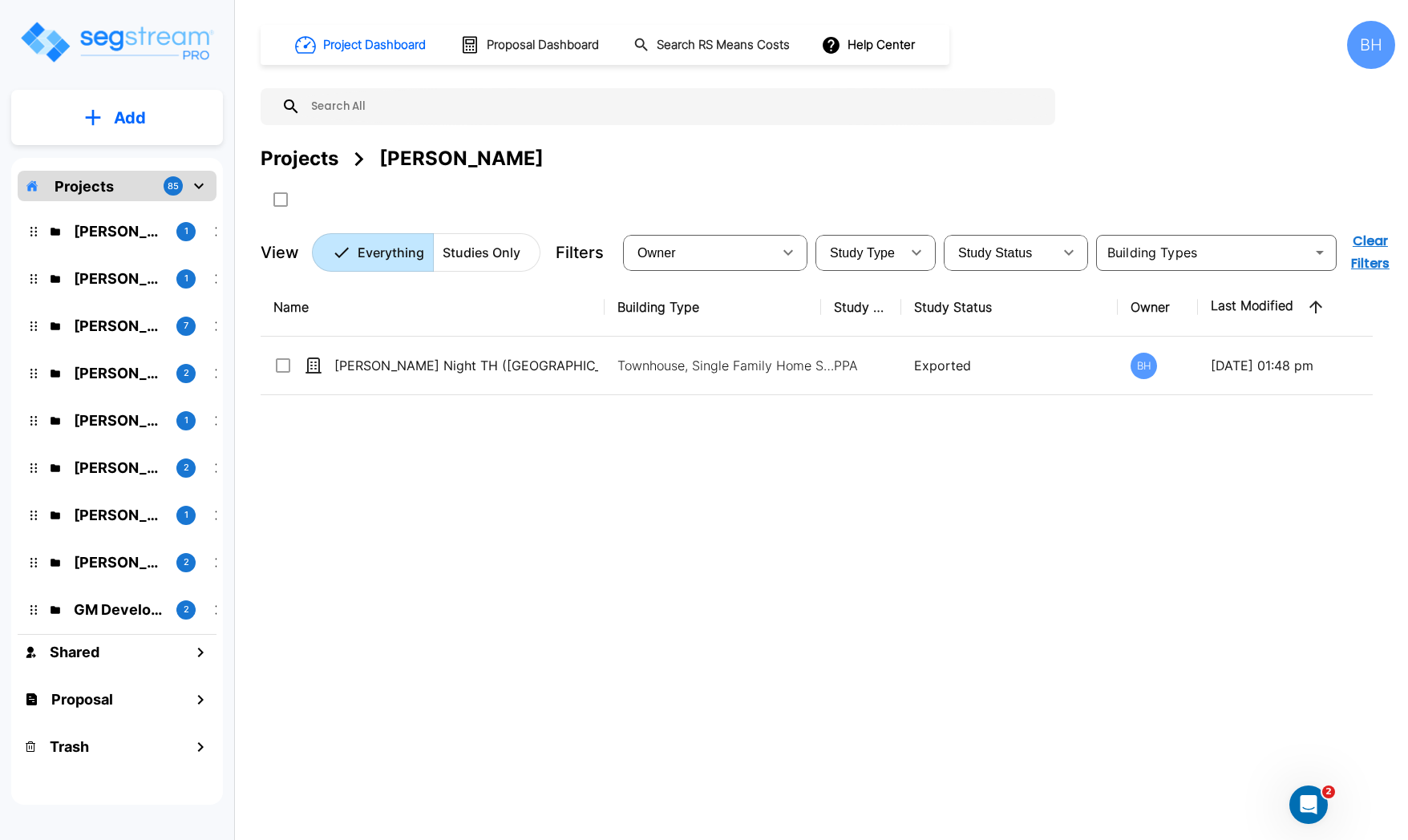
click at [109, 44] on img "mailbox folders" at bounding box center [117, 41] width 197 height 45
click at [98, 241] on p "[PERSON_NAME]" at bounding box center [118, 231] width 90 height 21
click at [126, 126] on p "Add" at bounding box center [130, 117] width 32 height 24
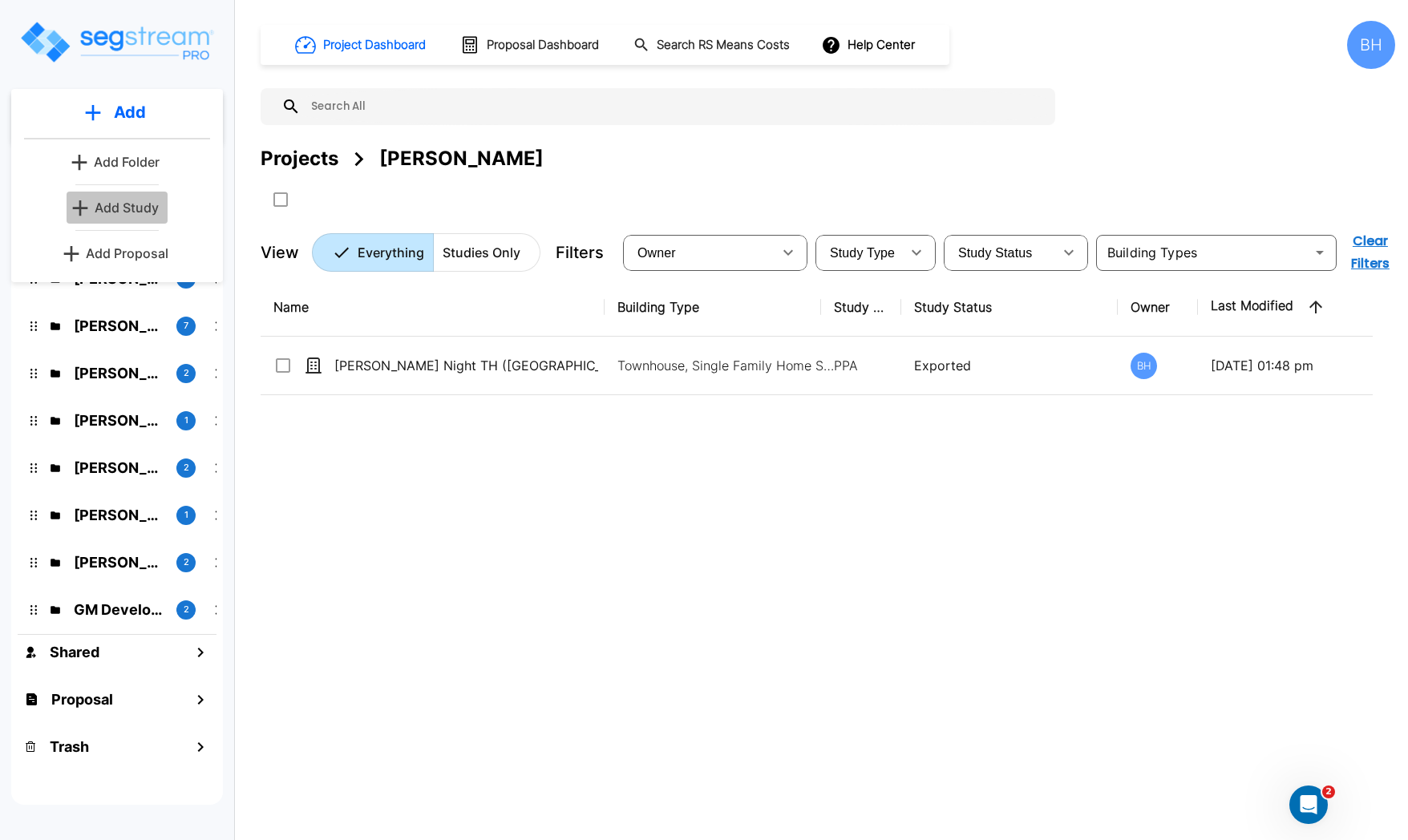
click at [128, 209] on p "Add Study" at bounding box center [126, 208] width 64 height 19
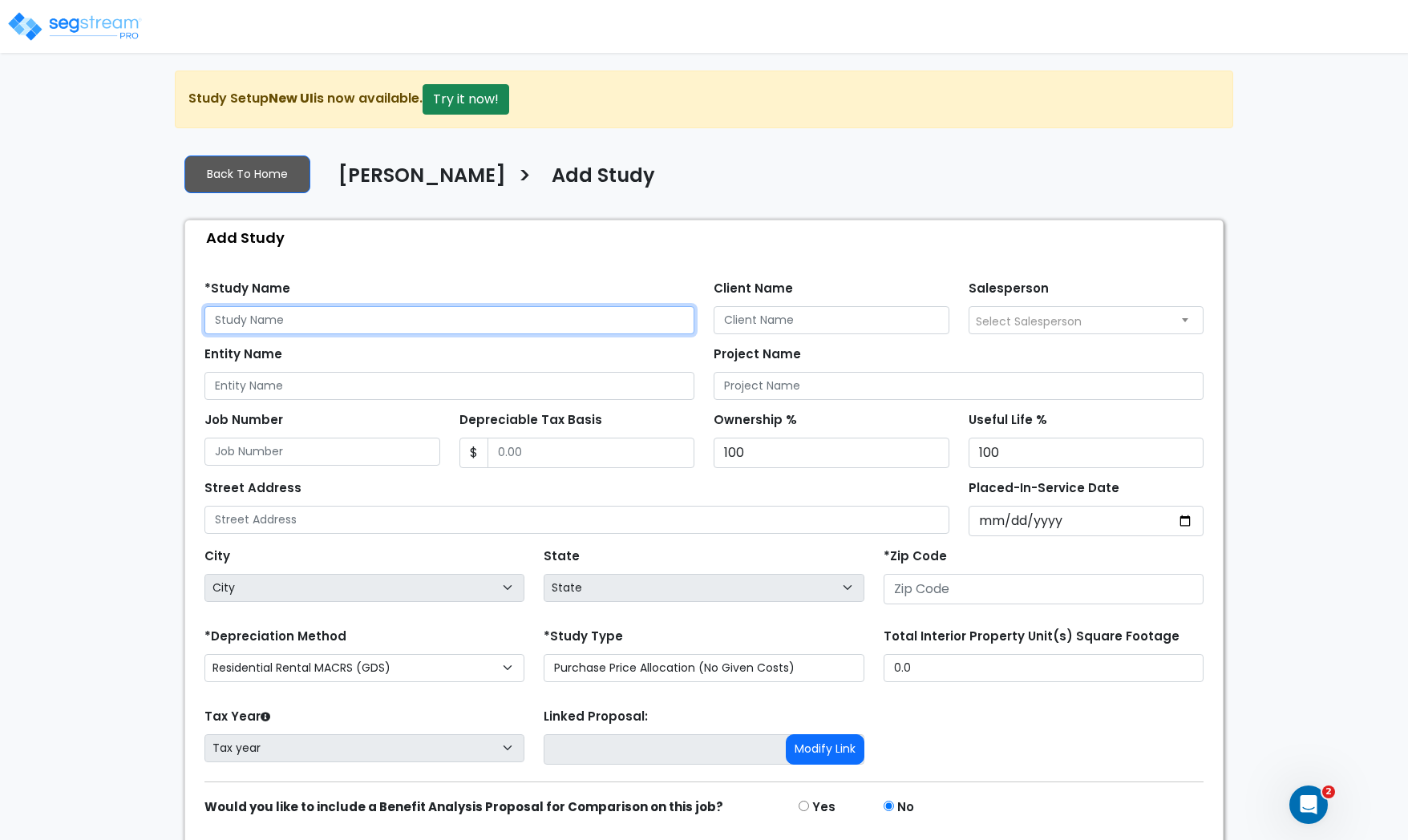
click at [262, 314] on input "text" at bounding box center [449, 320] width 490 height 28
type input "[PERSON_NAME] 83125 Condo"
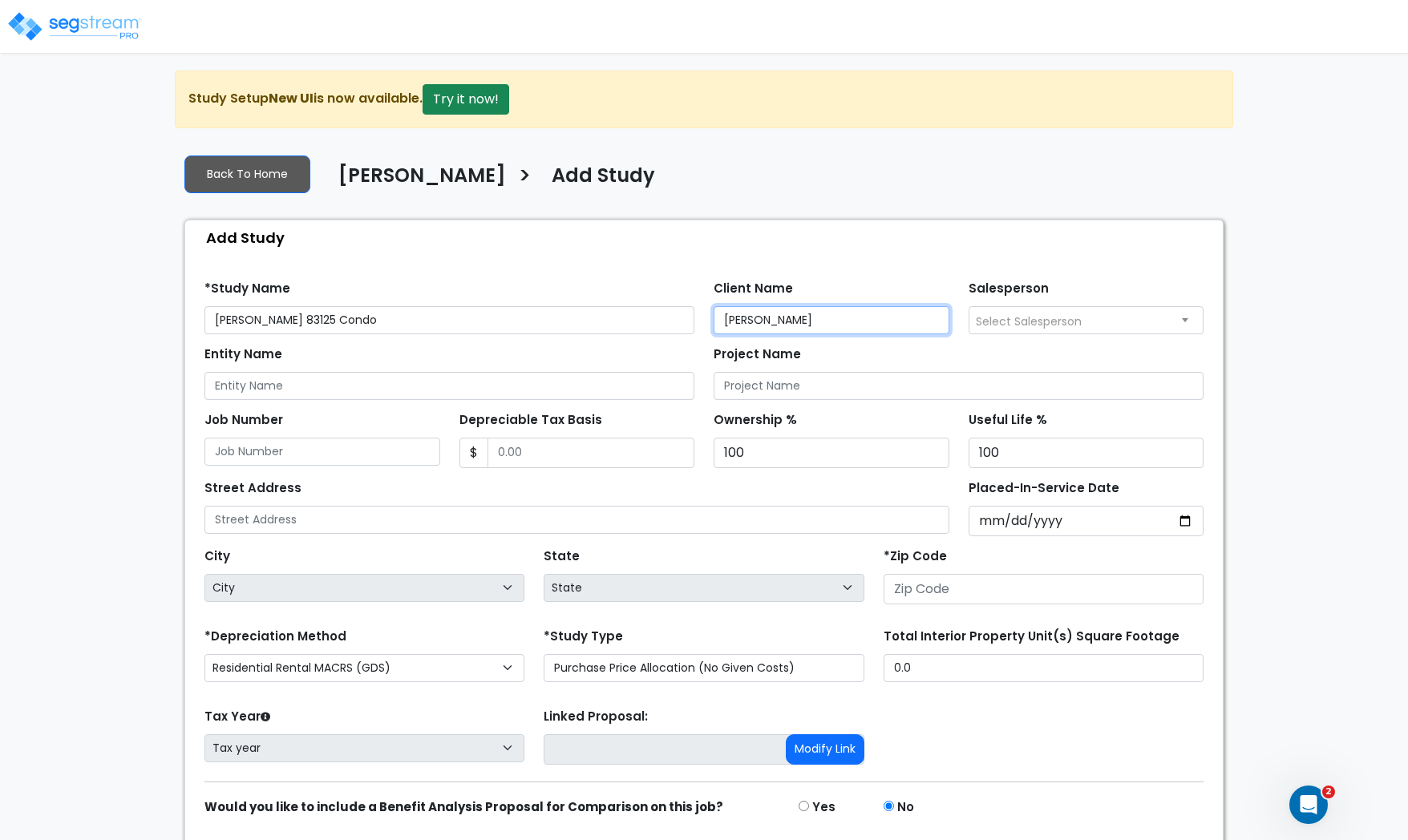
type input "[PERSON_NAME]"
type input "1,400,000"
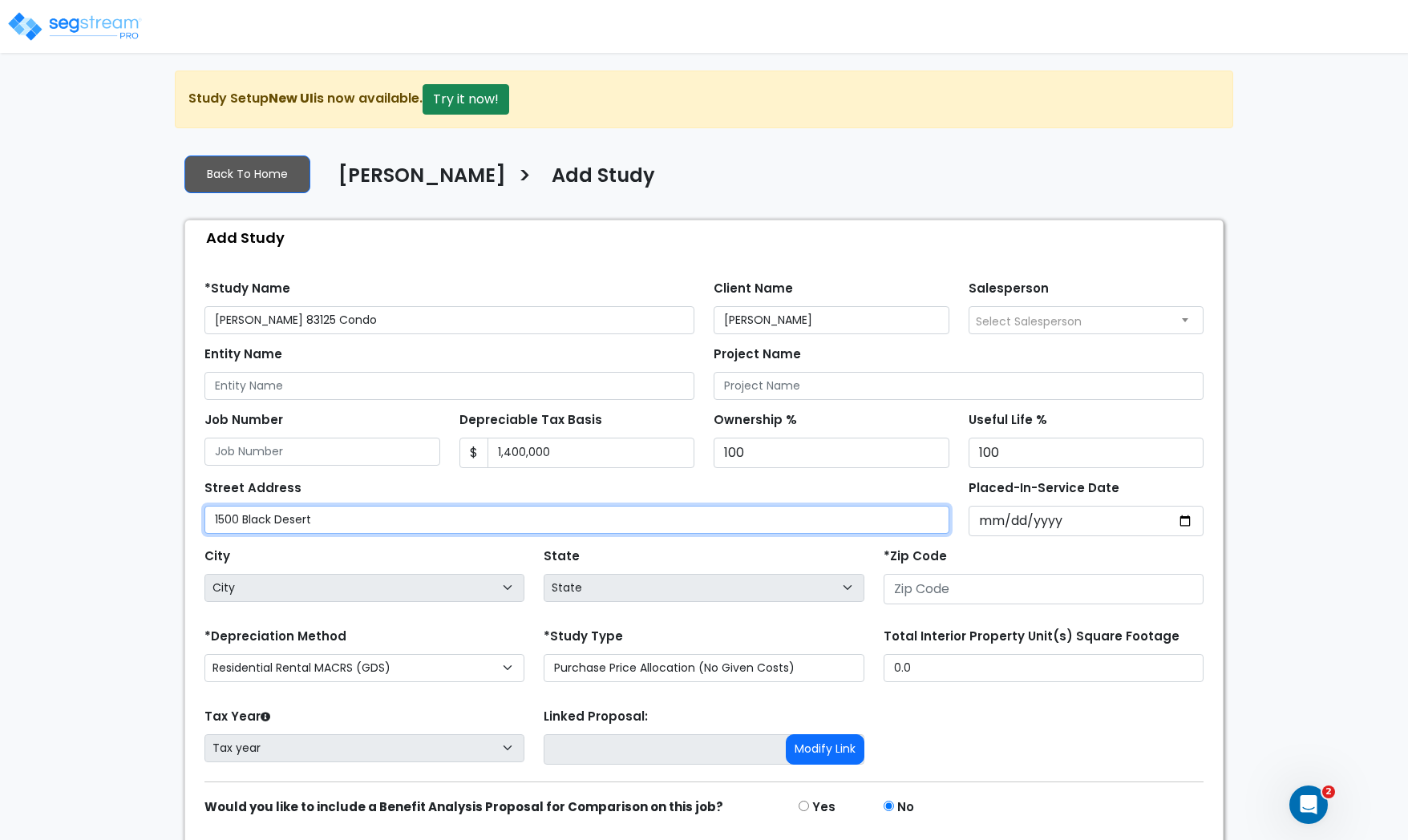
click at [225, 522] on input "1500 Black Desert" at bounding box center [576, 520] width 745 height 28
click at [385, 522] on input "1400 Black Desert" at bounding box center [576, 520] width 745 height 28
type input "1400 Black Desert Dr, Unit 83125"
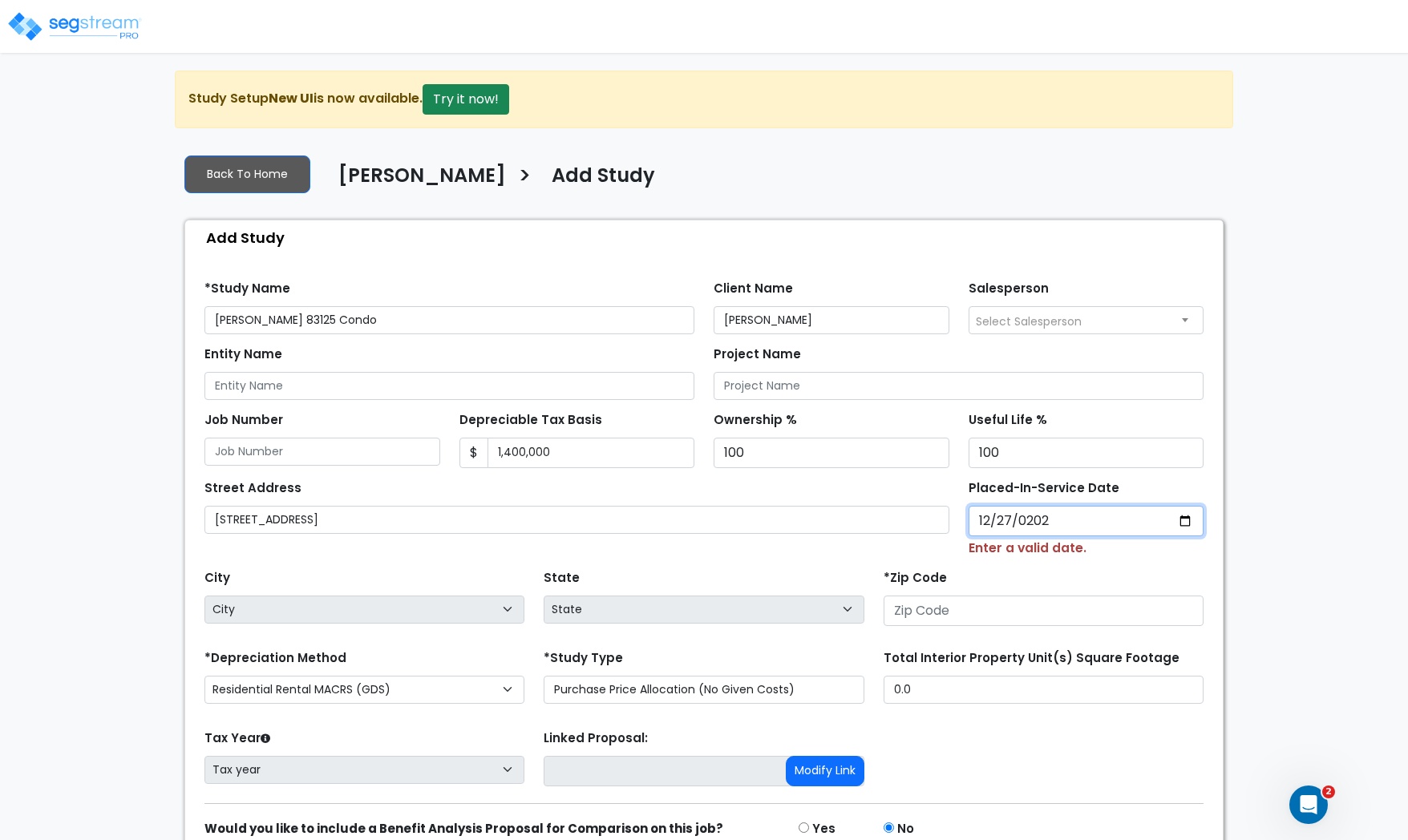
type input "2024-12-27"
select select "2024"
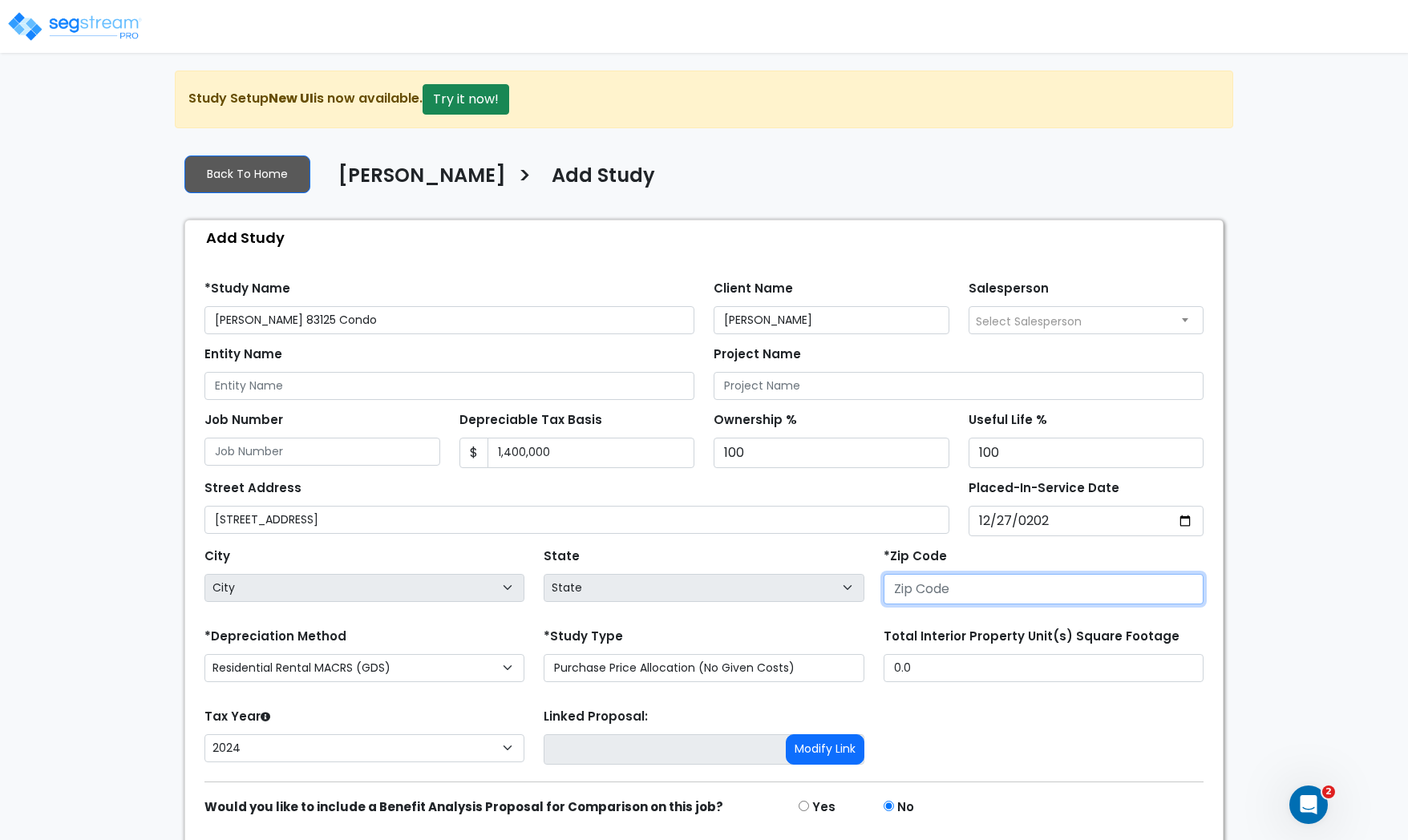
click at [966, 604] on input "number" at bounding box center [1043, 589] width 320 height 31
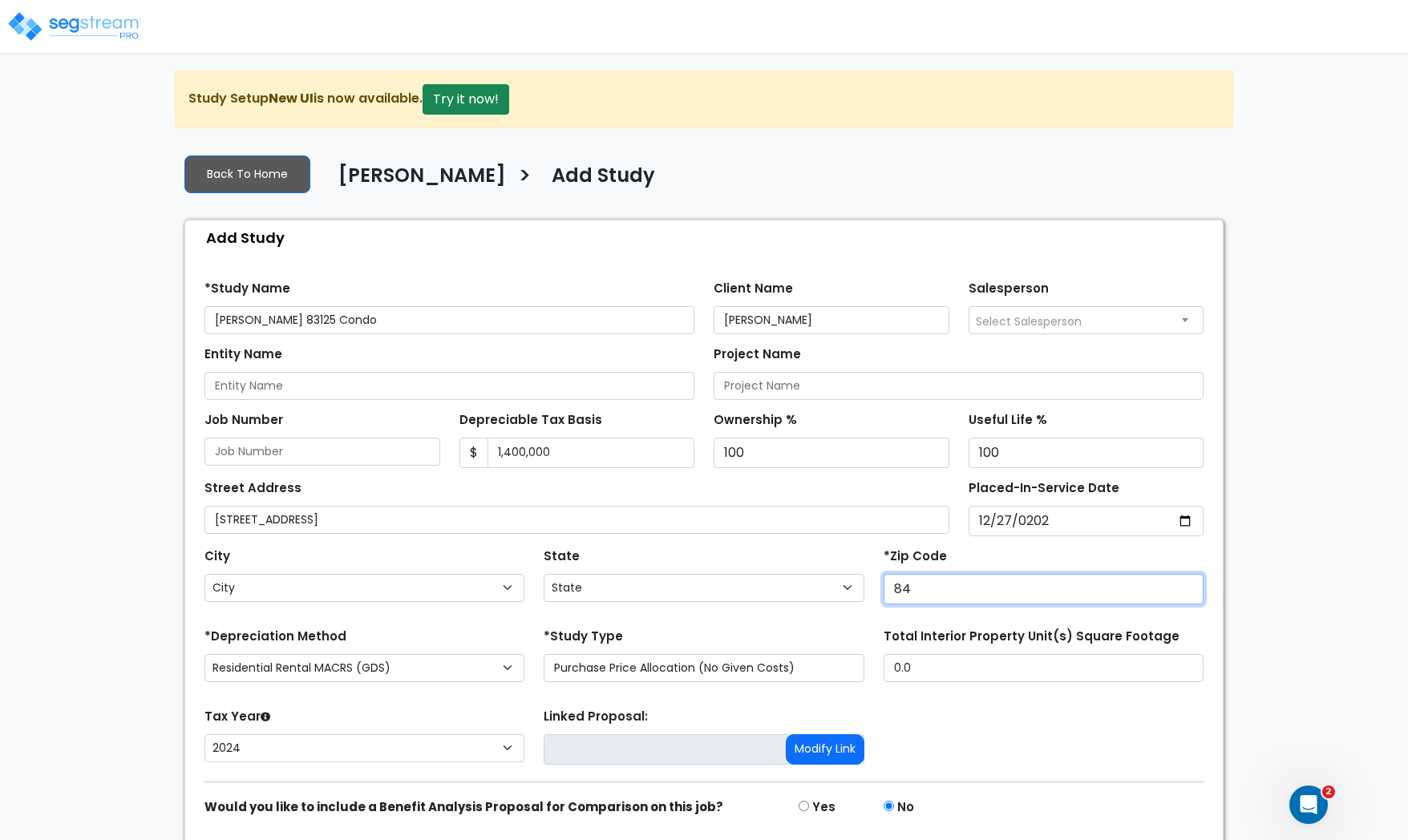
type input "847"
select select "UT"
type input "84738"
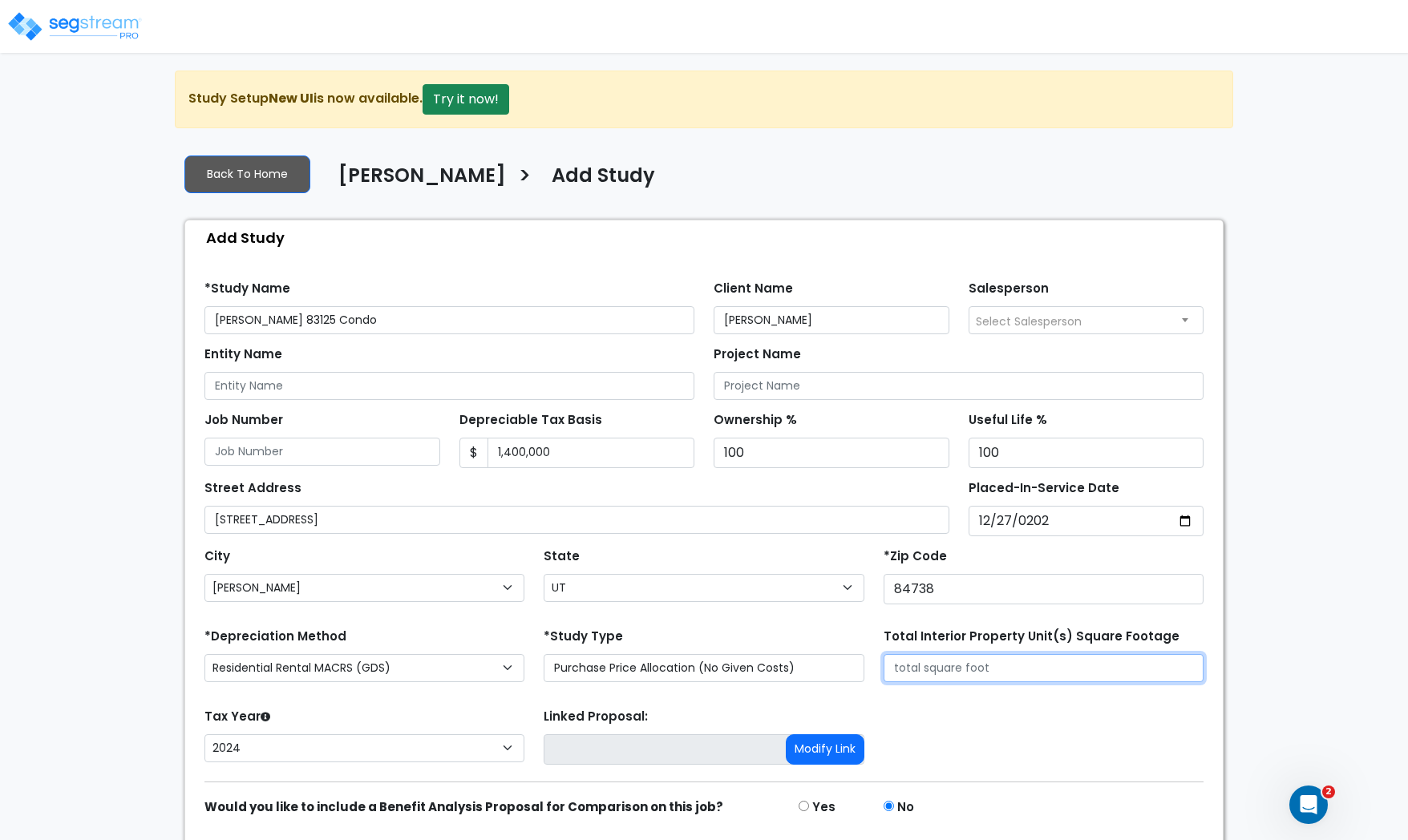
scroll to position [61, 0]
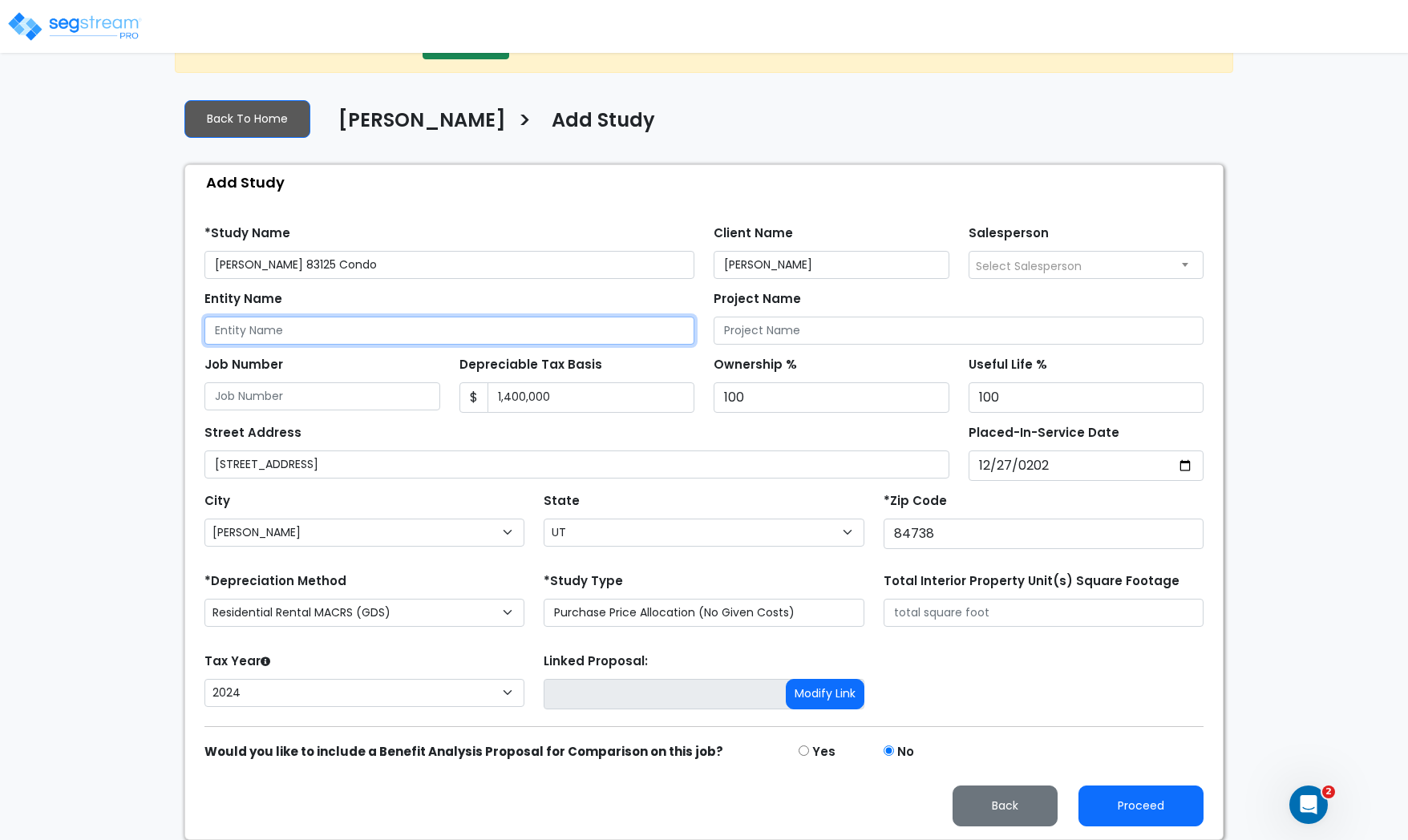
click at [259, 331] on input "Entity Name" at bounding box center [449, 331] width 490 height 28
type input "SMT Blacksmith, LLC"
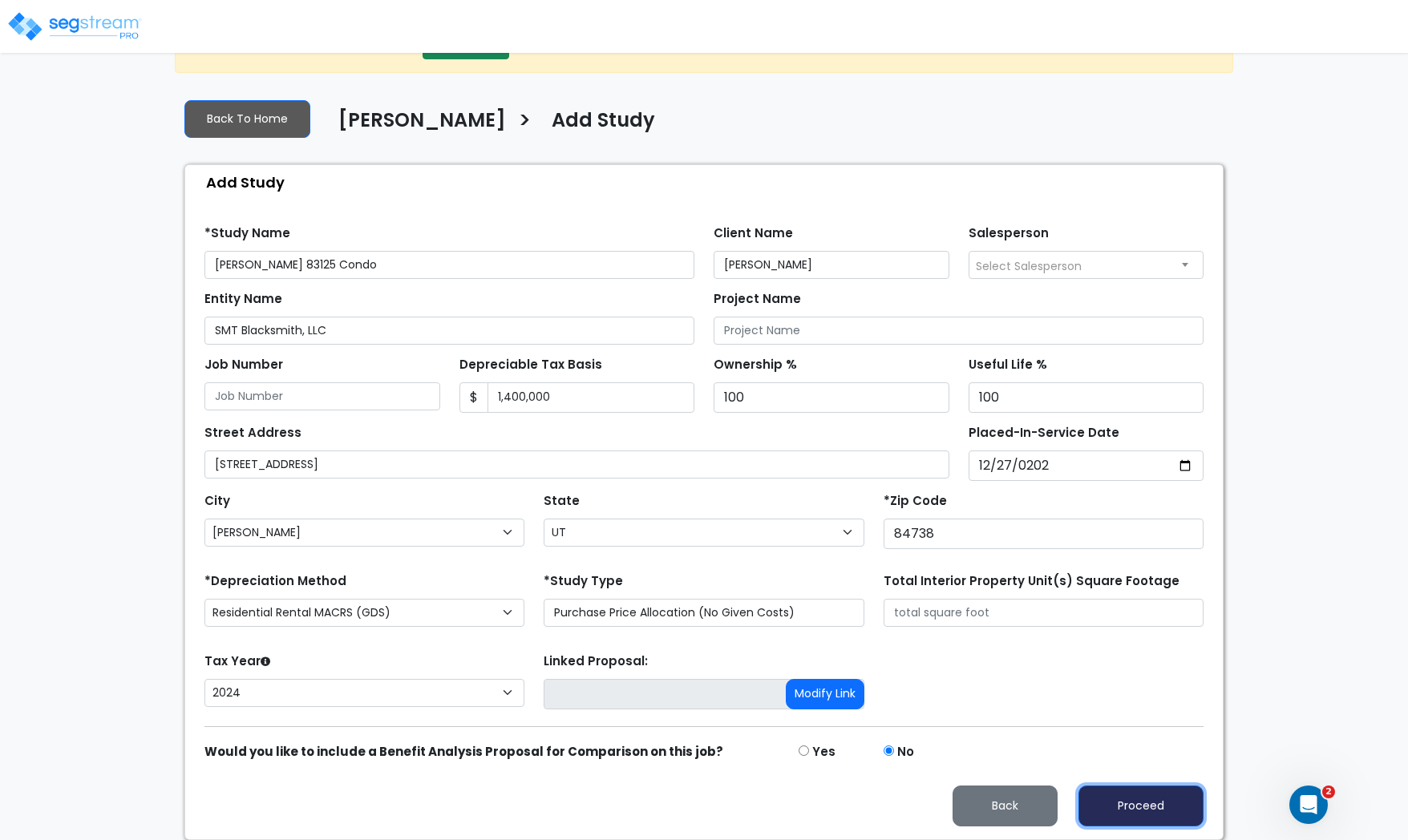
click at [1128, 798] on button "Proceed" at bounding box center [1140, 805] width 125 height 41
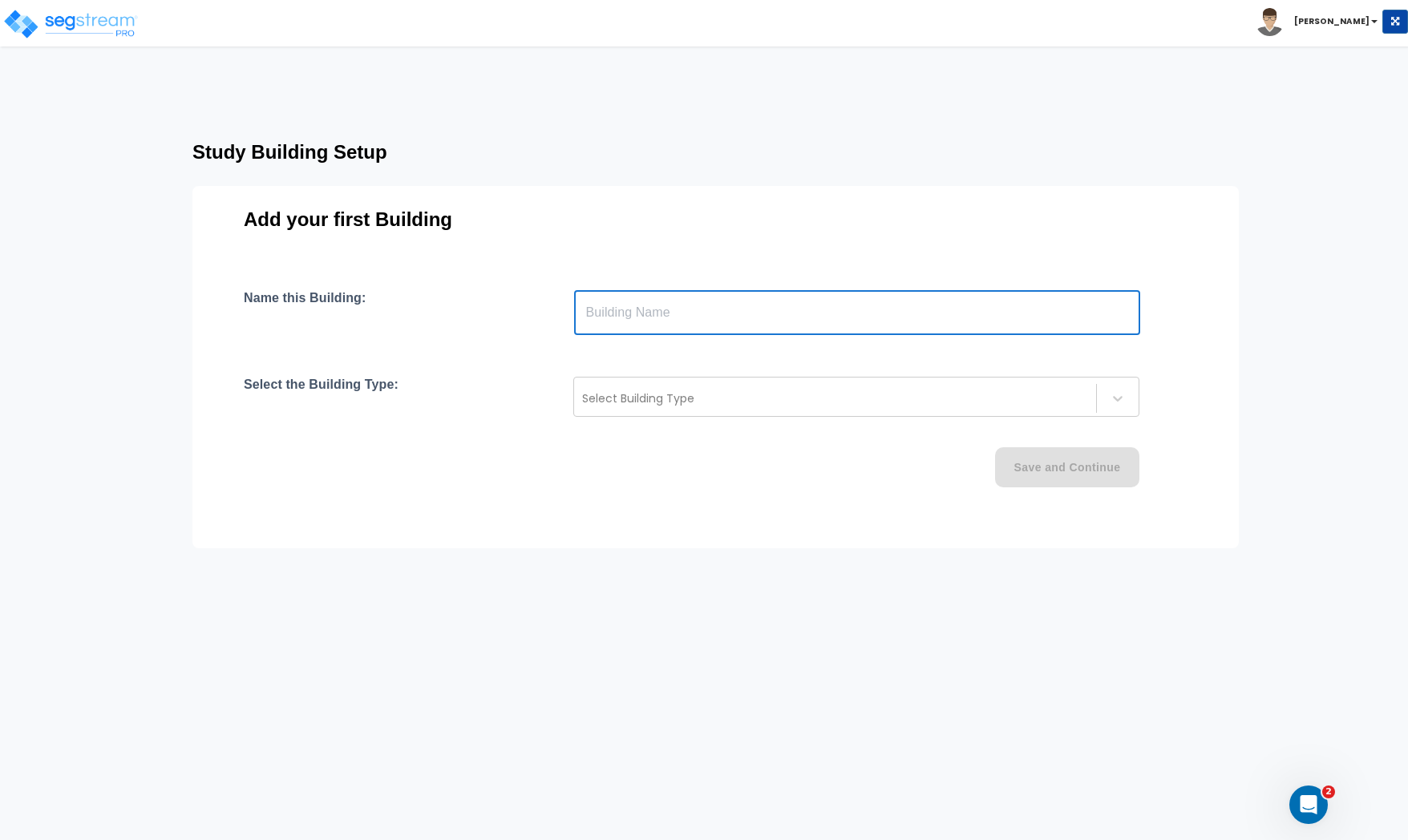
click at [682, 308] on input "text" at bounding box center [857, 313] width 566 height 45
type input "Condo 83125"
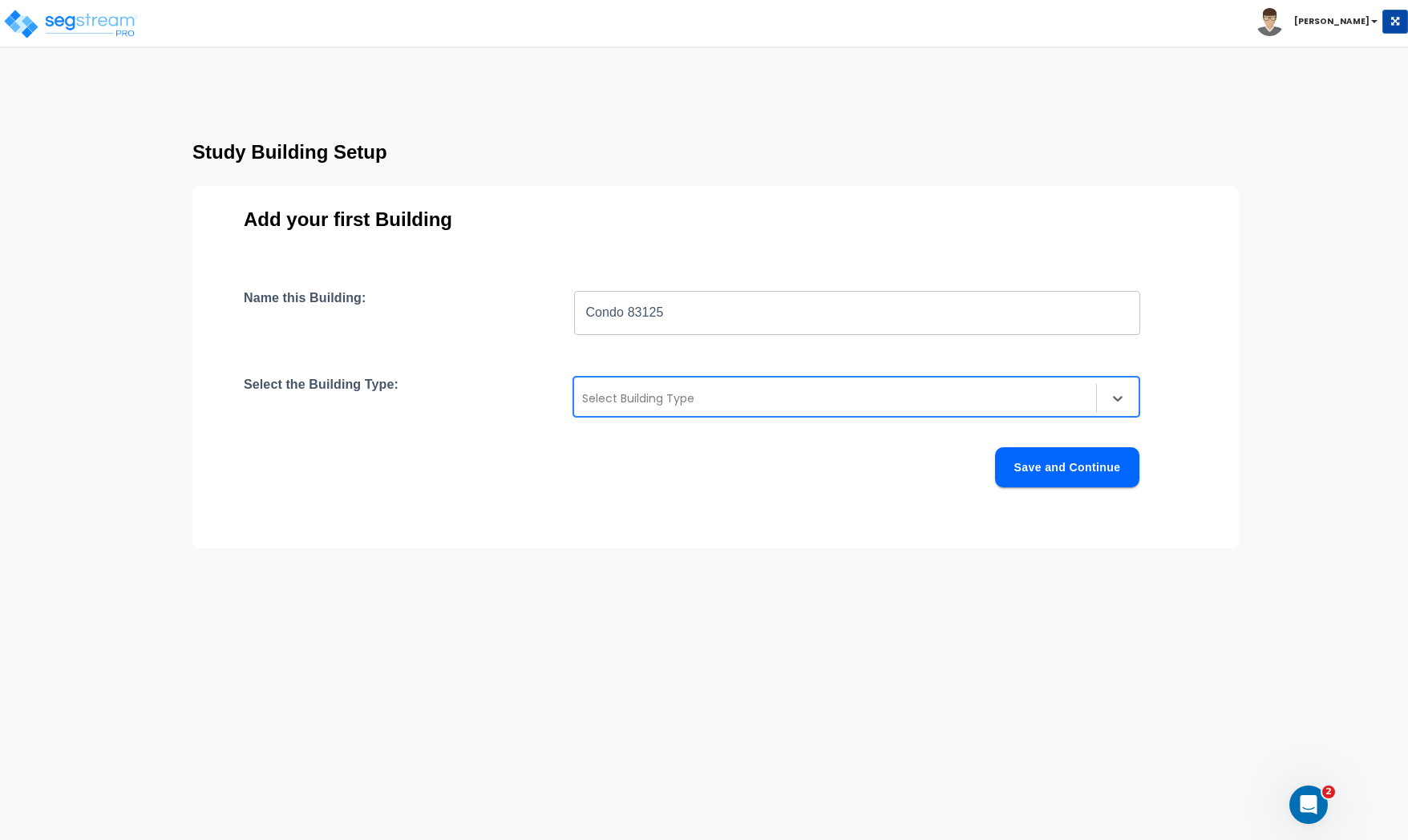
click at [687, 391] on div at bounding box center [835, 398] width 506 height 19
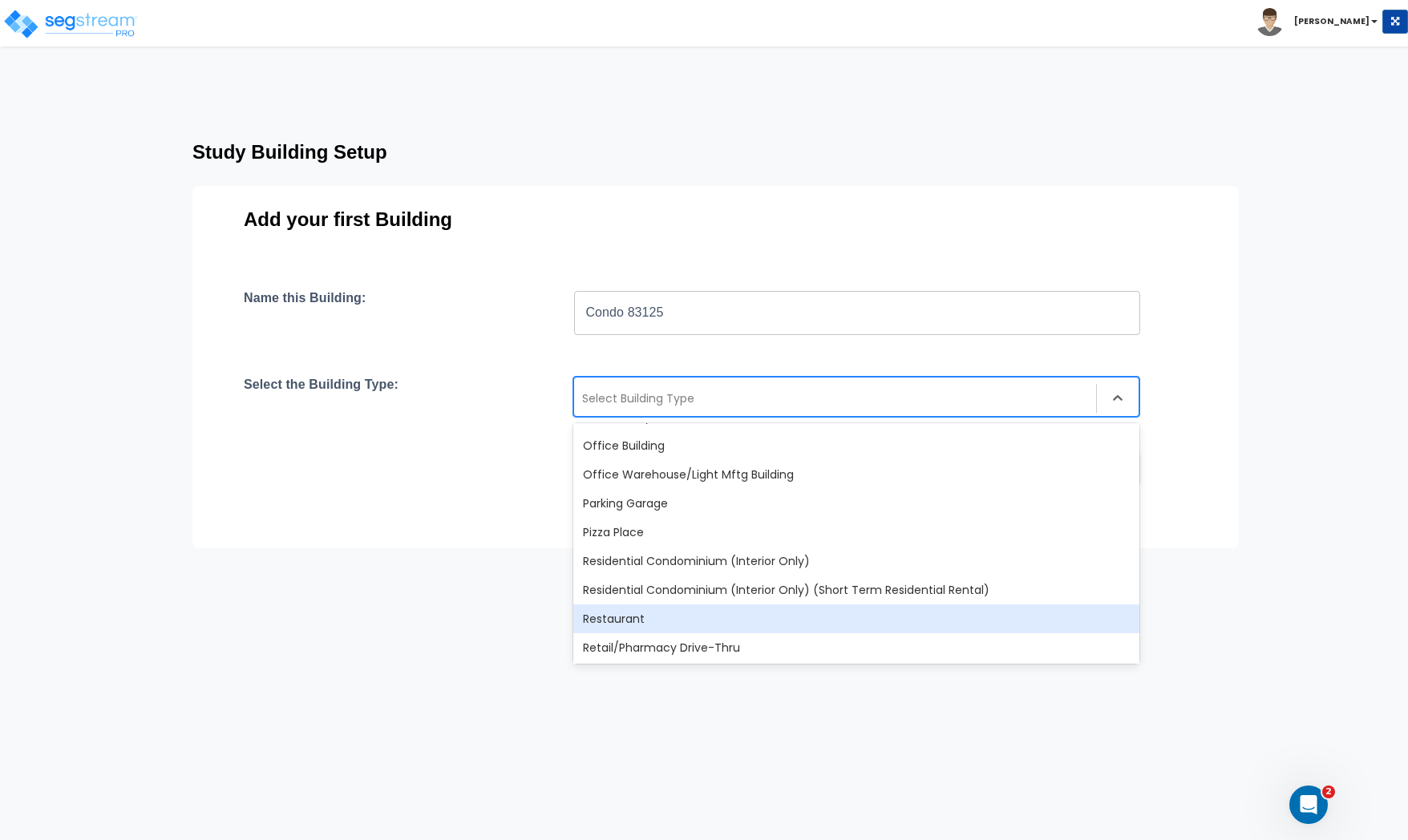
scroll to position [1076, 0]
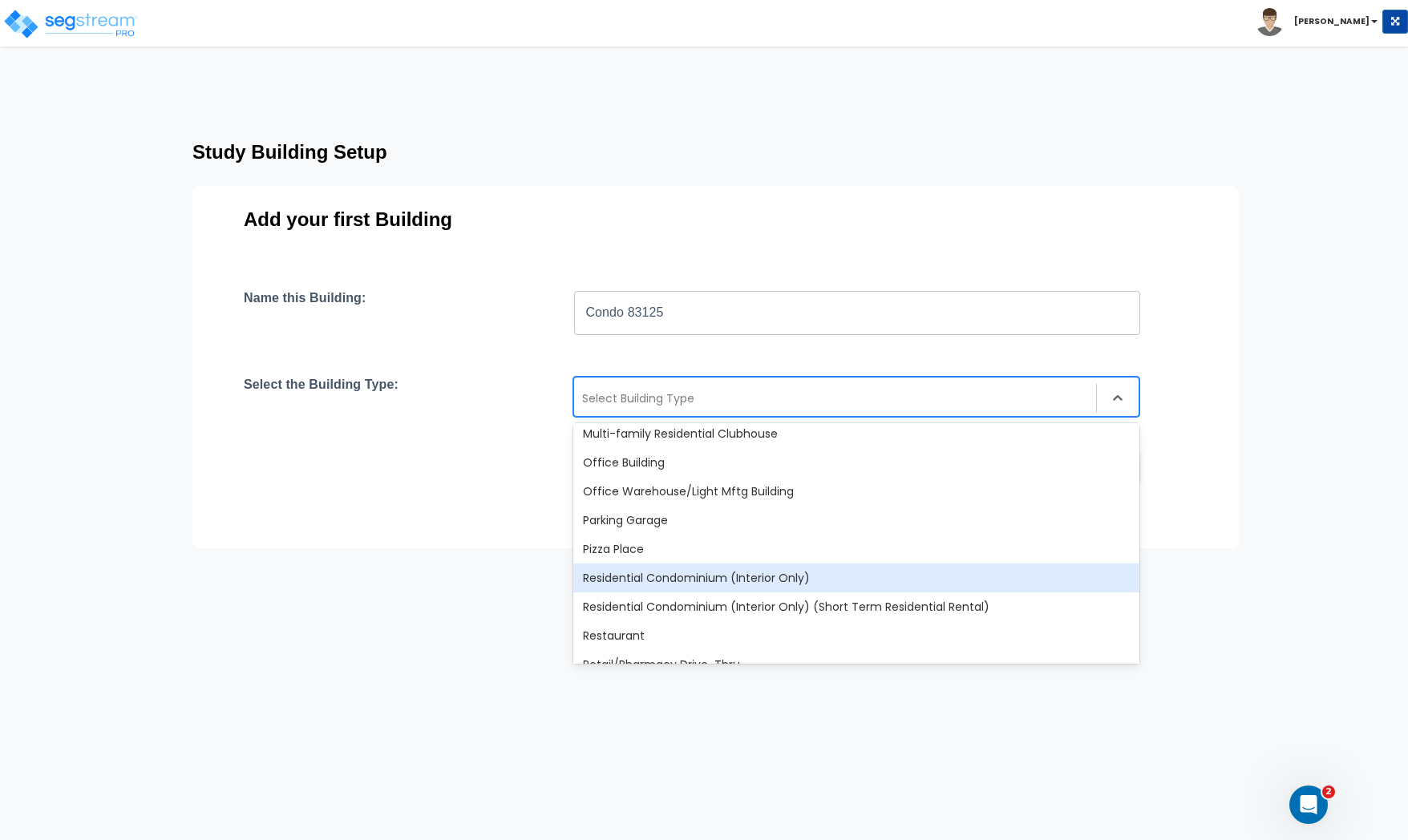
click at [681, 581] on div "Residential Condominium (Interior Only)" at bounding box center [856, 578] width 566 height 29
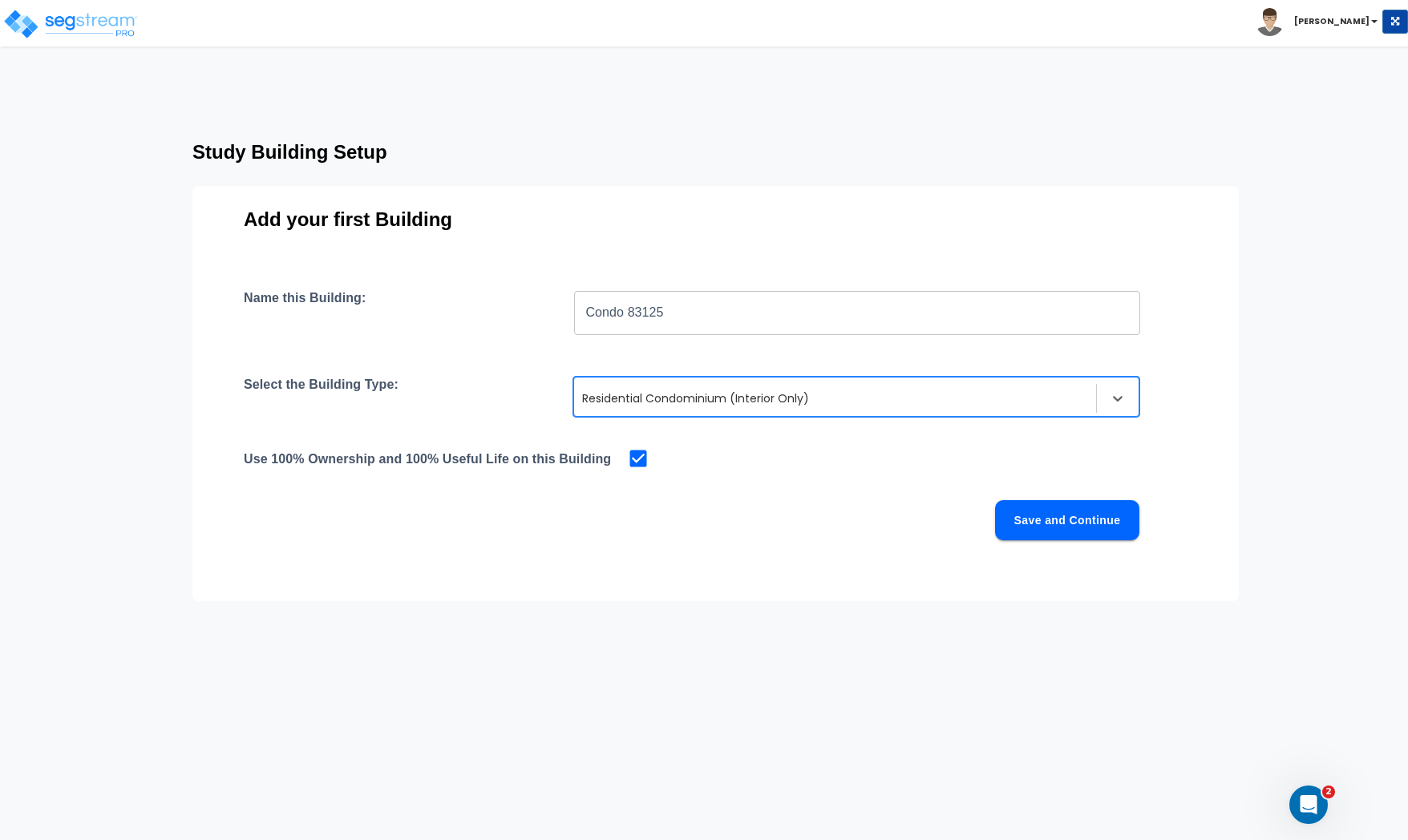
click at [1070, 523] on button "Save and Continue" at bounding box center [1067, 520] width 145 height 40
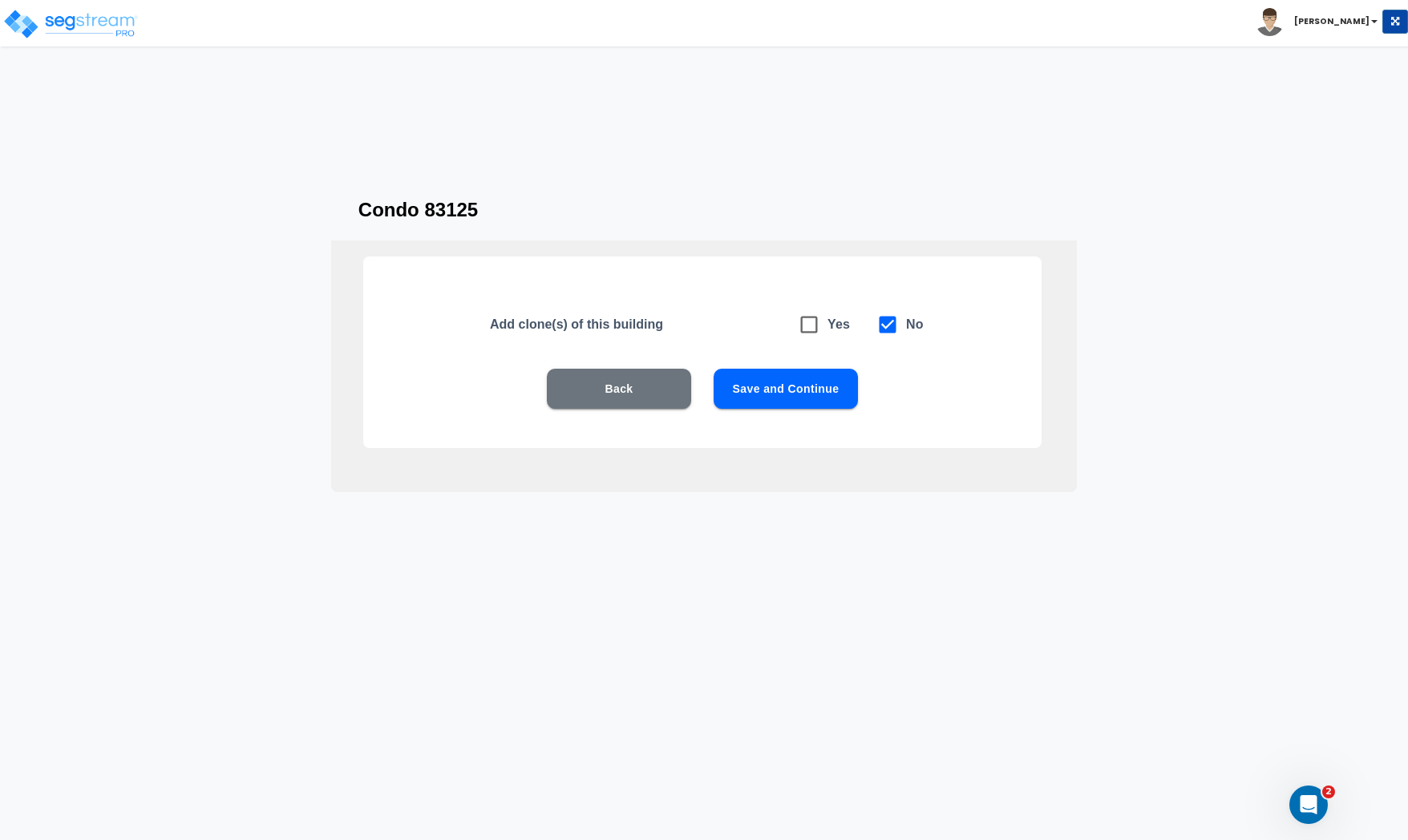
click at [785, 379] on button "Save and Continue" at bounding box center [785, 389] width 145 height 40
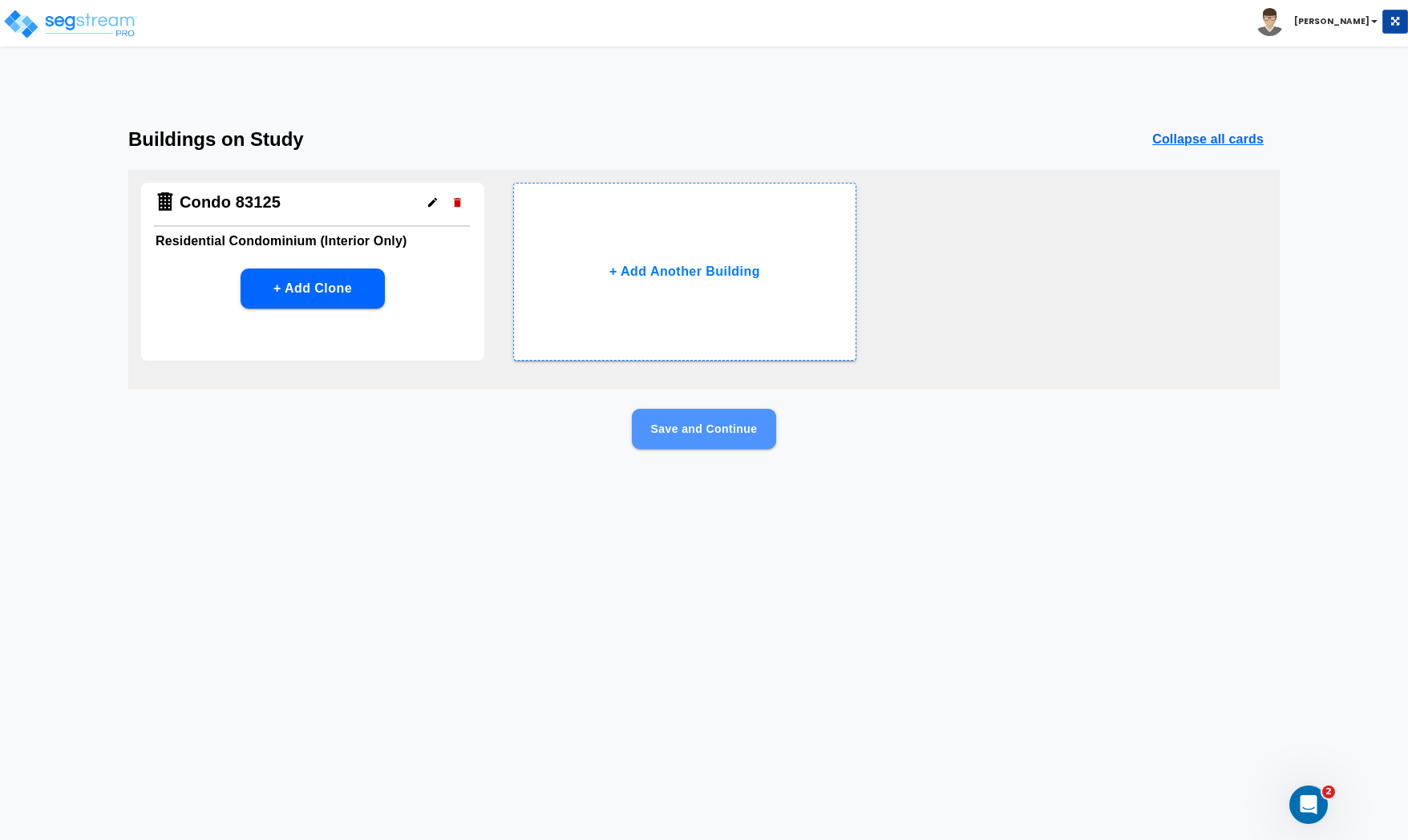
click at [710, 437] on button "Save and Continue" at bounding box center [704, 429] width 145 height 40
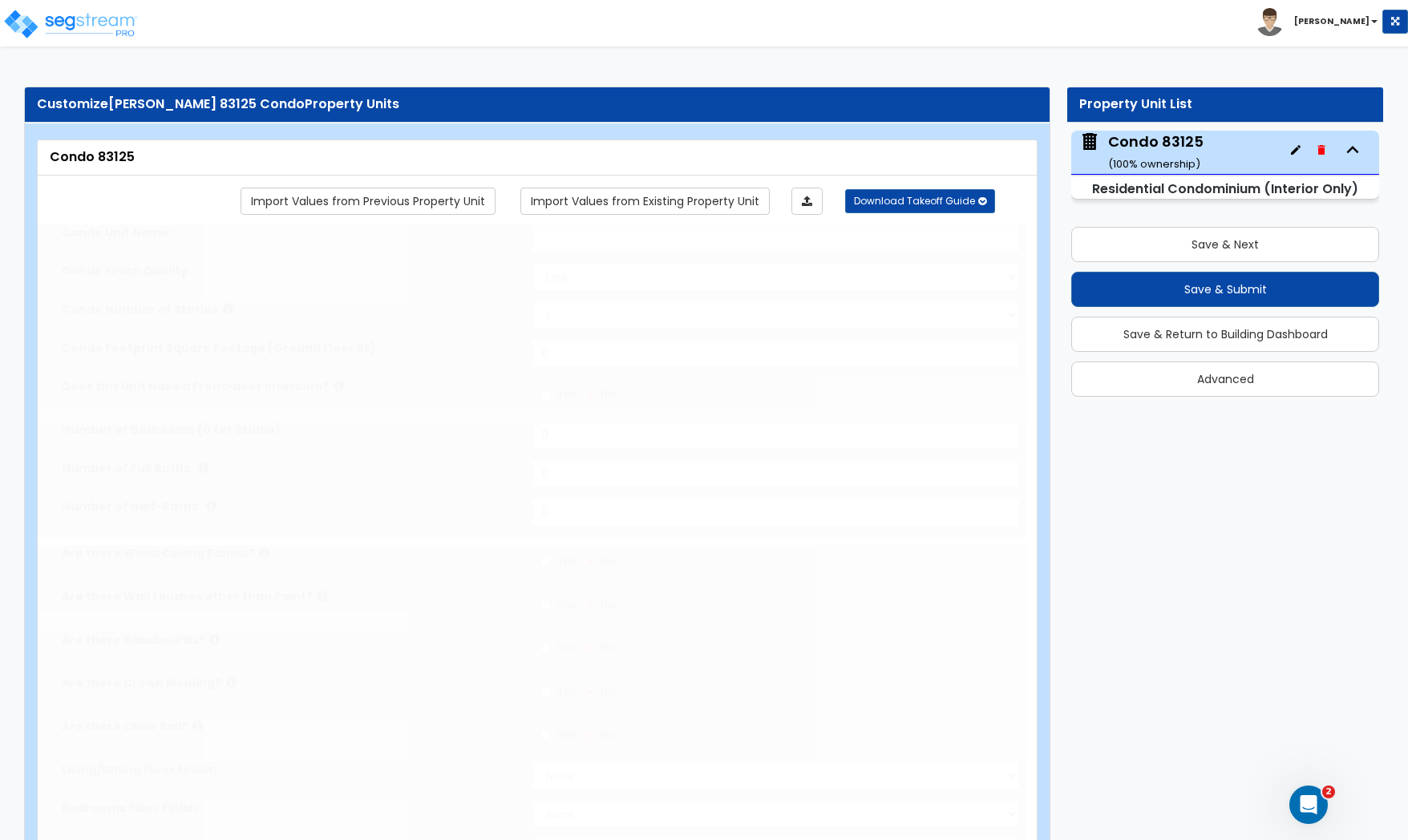
select select "1"
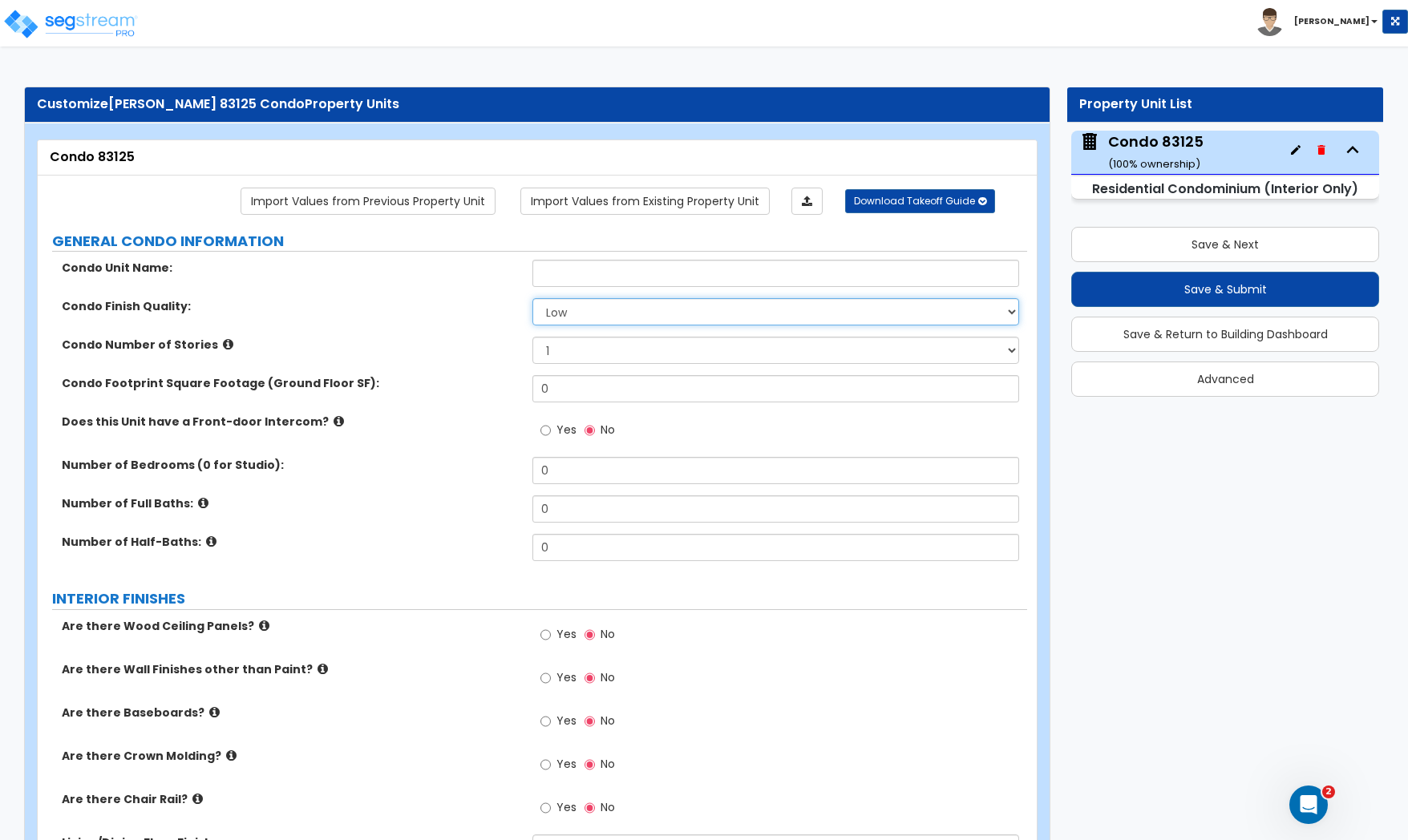
click at [603, 313] on select "Low Average High" at bounding box center [776, 312] width 487 height 27
select select "2"
click at [532, 300] on select "Low Average High" at bounding box center [776, 312] width 487 height 27
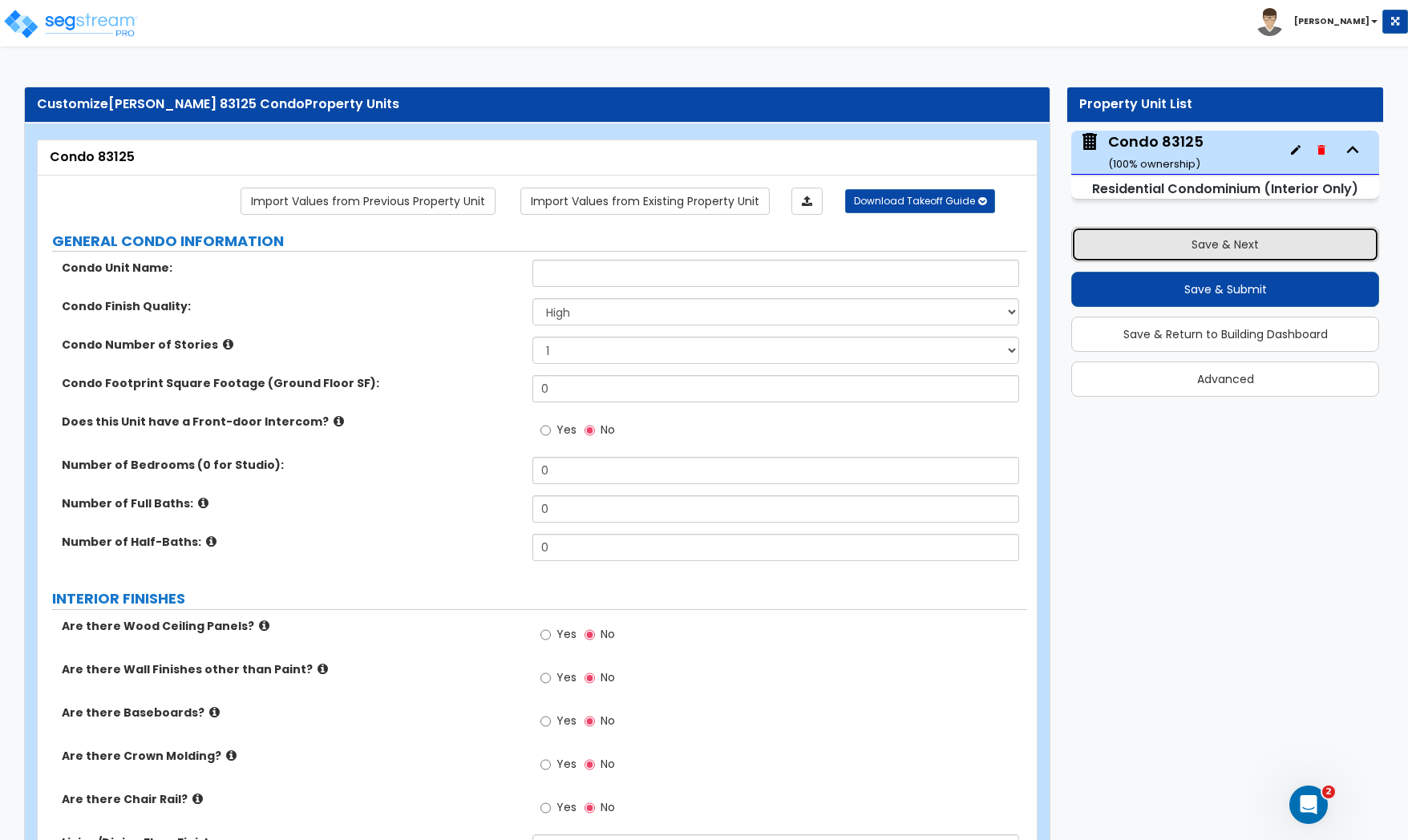
click at [1196, 250] on button "Save & Next" at bounding box center [1225, 244] width 308 height 36
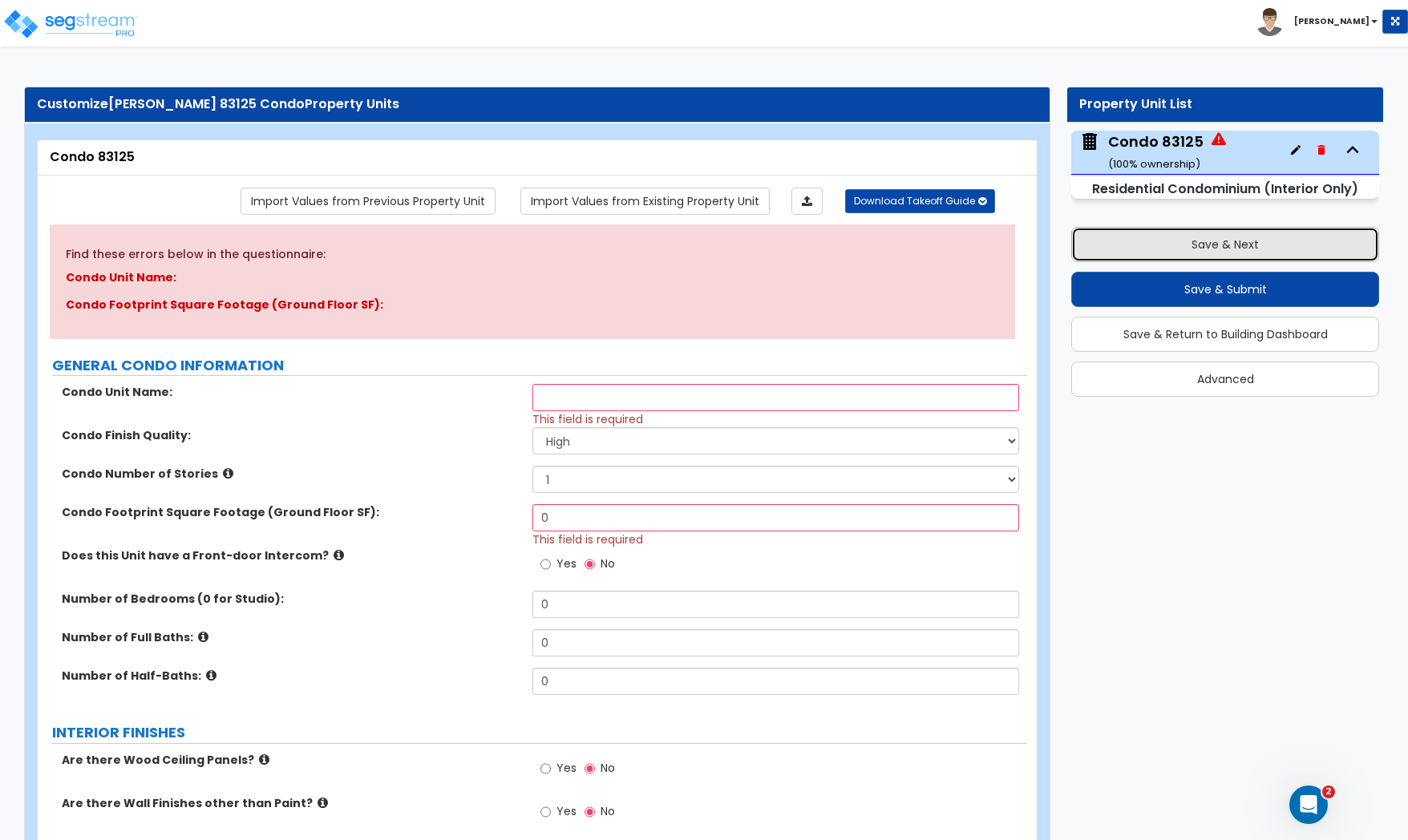
click at [1195, 250] on button "Save & Next" at bounding box center [1225, 244] width 308 height 36
click at [566, 409] on input "text" at bounding box center [776, 398] width 487 height 27
type input "Condo 83125"
click at [360, 467] on label "Condo Number of Stories" at bounding box center [291, 473] width 459 height 16
click at [1224, 243] on button "Save & Next" at bounding box center [1225, 244] width 308 height 36
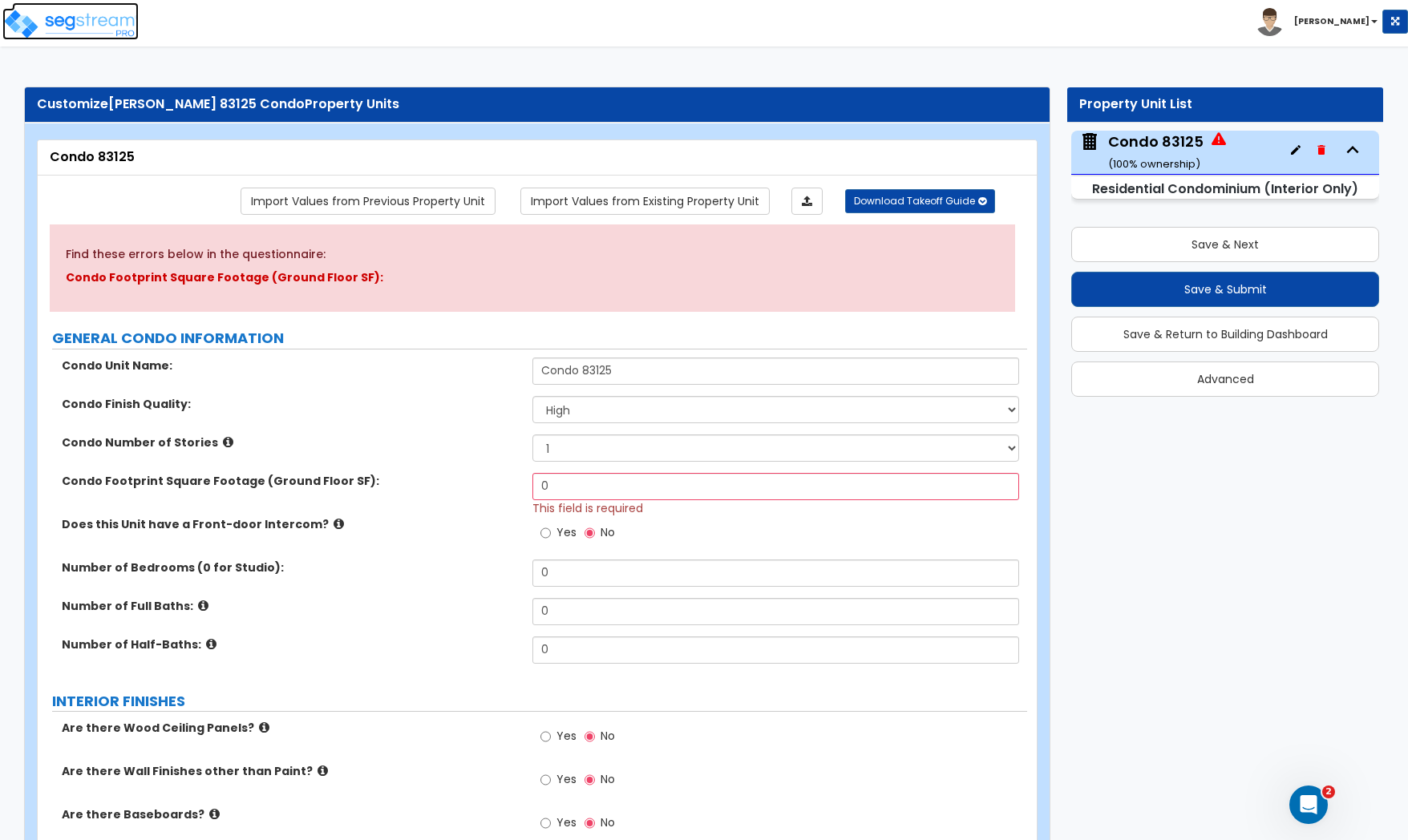
click at [70, 16] on img at bounding box center [70, 24] width 136 height 32
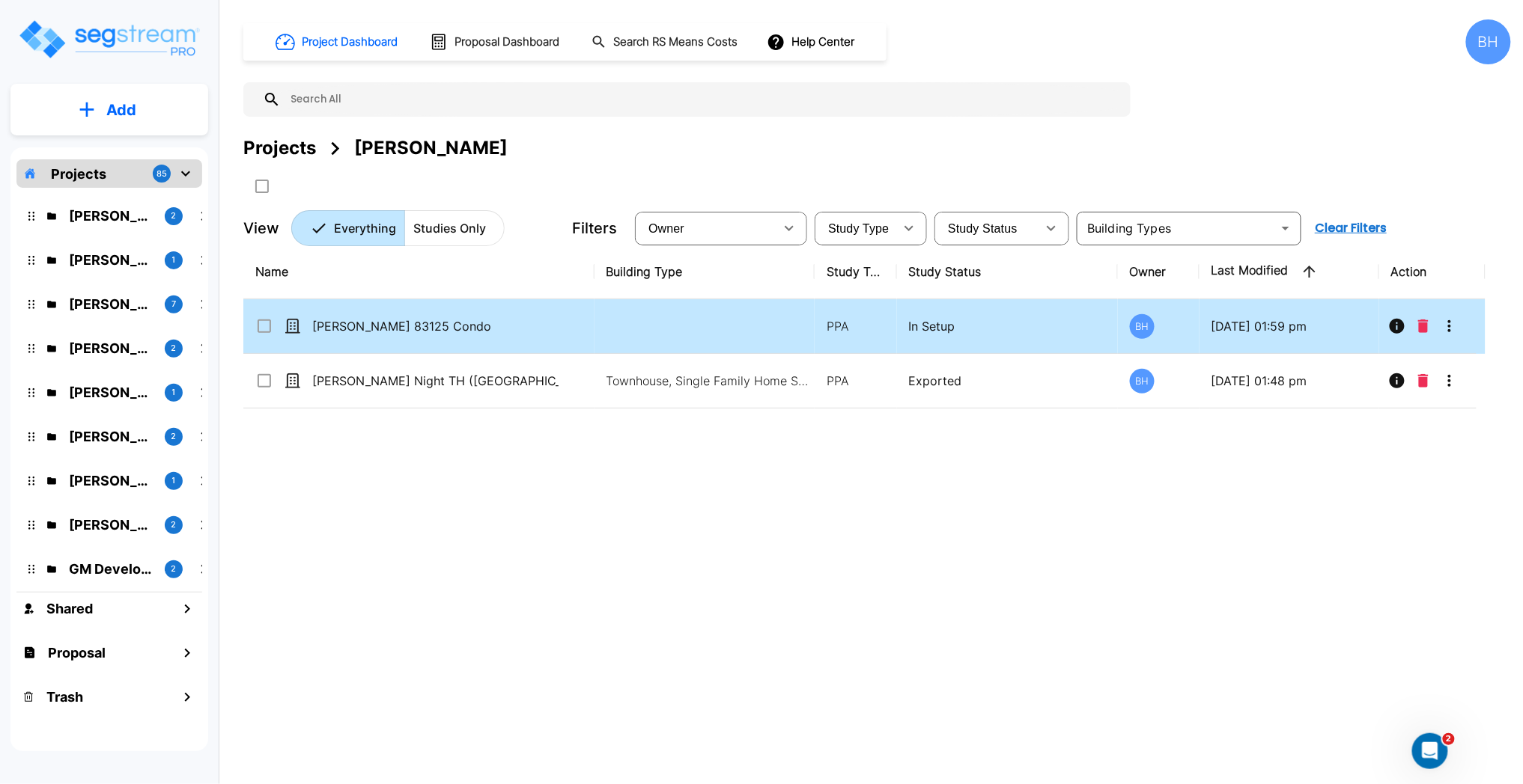
click at [1314, 331] on icon "More-Options" at bounding box center [1449, 326] width 18 height 18
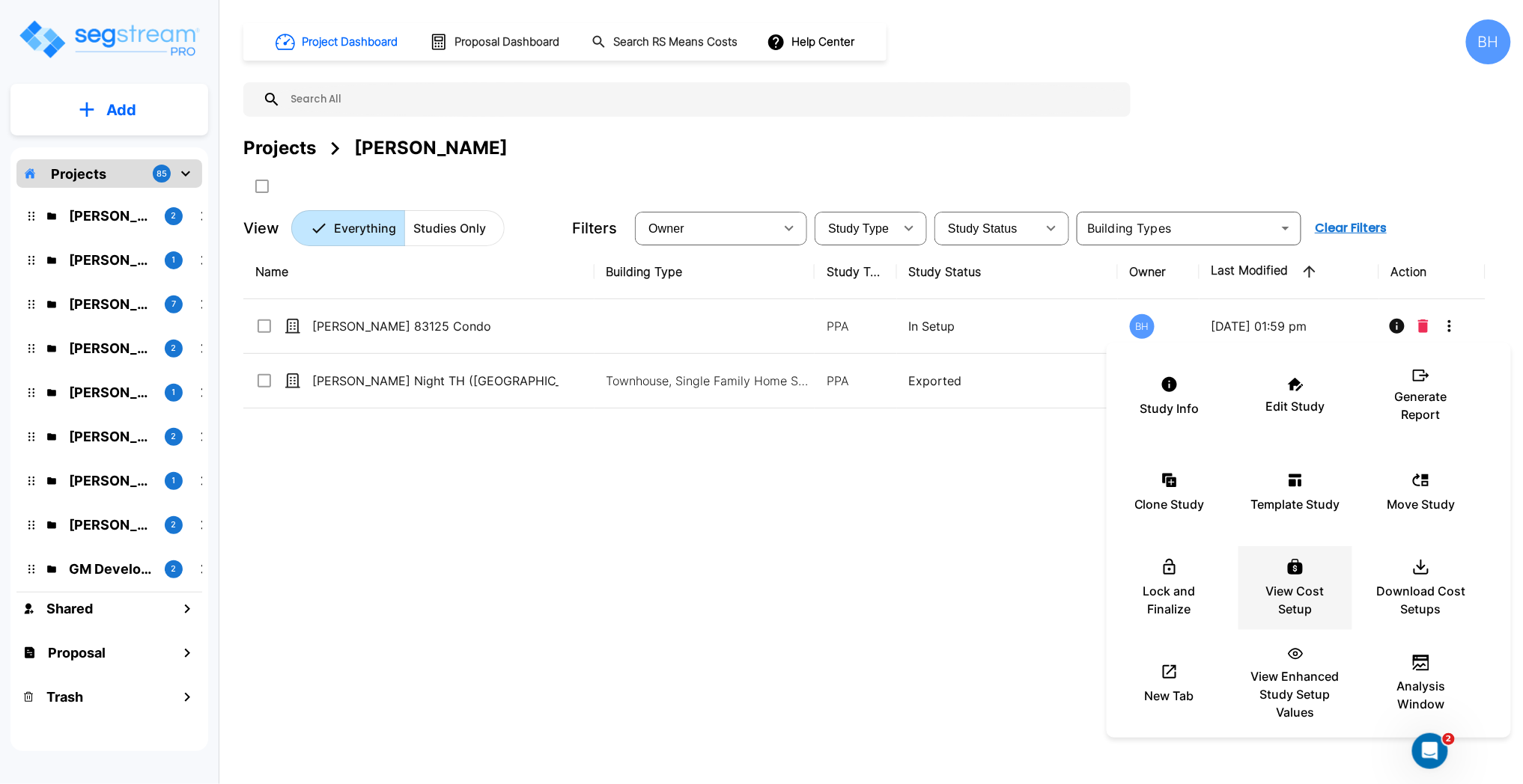
click at [1301, 583] on p "View Cost Setup" at bounding box center [1295, 600] width 90 height 36
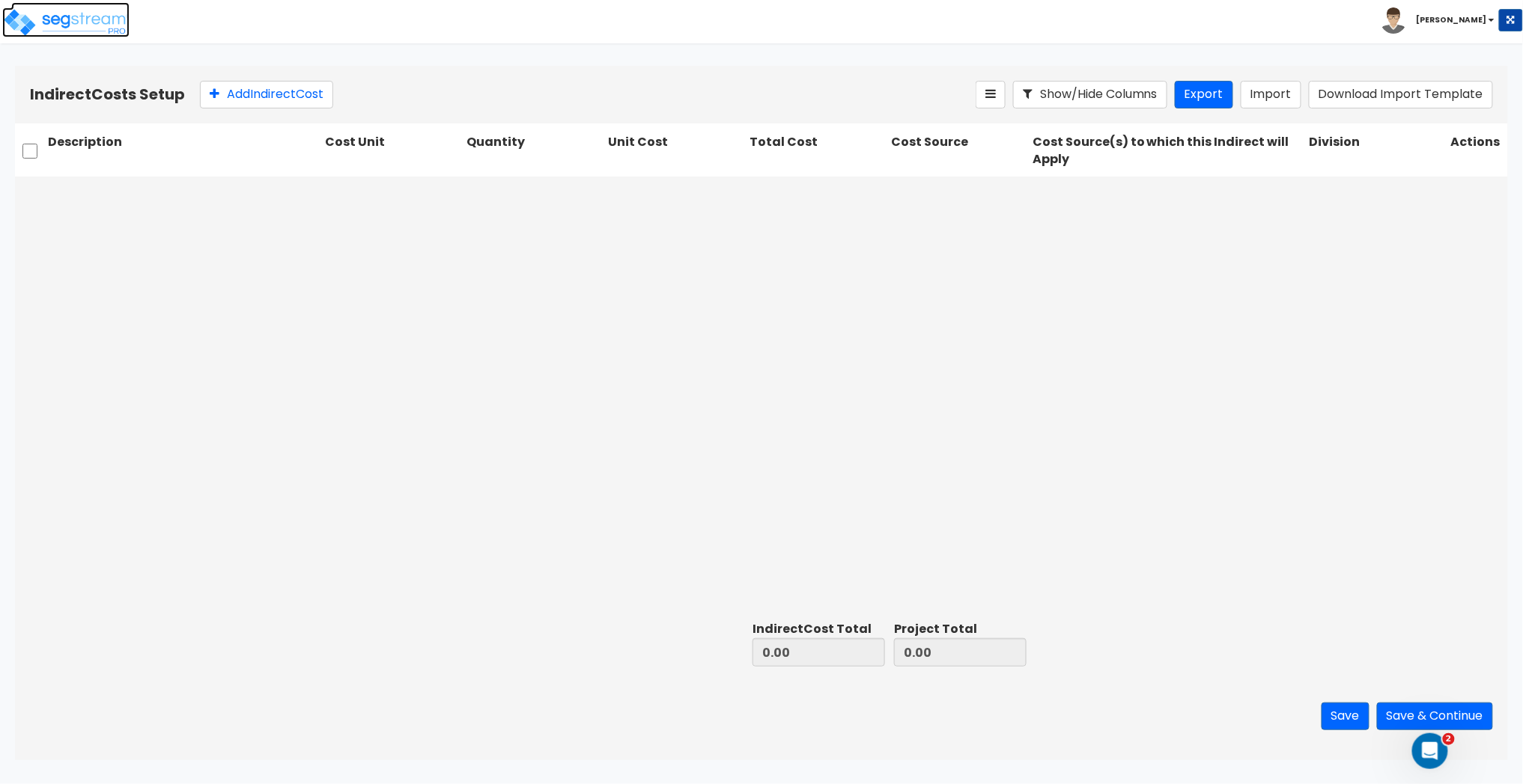
click at [55, 19] on img at bounding box center [66, 22] width 127 height 30
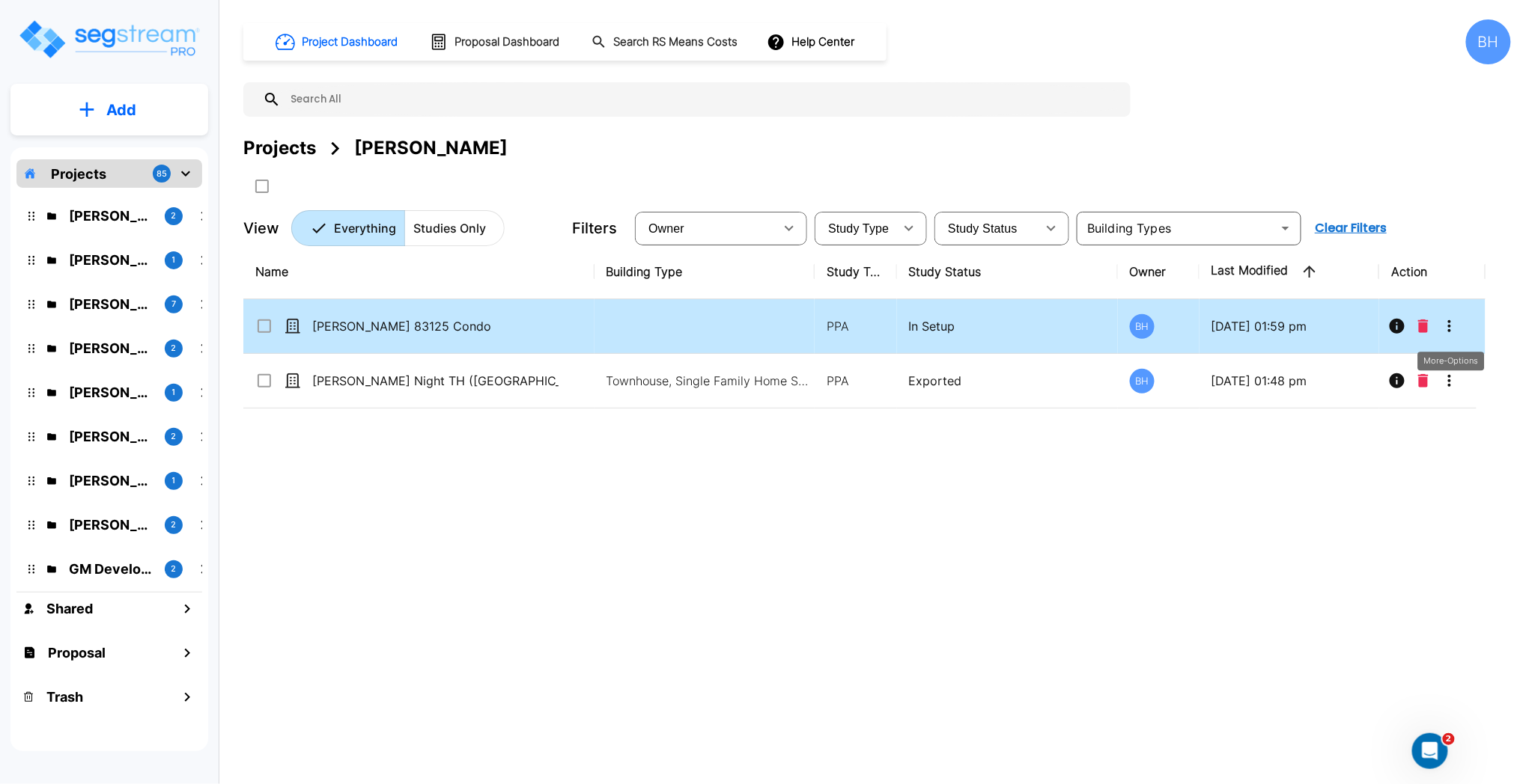
click at [1459, 328] on button "More-Options" at bounding box center [1449, 326] width 30 height 30
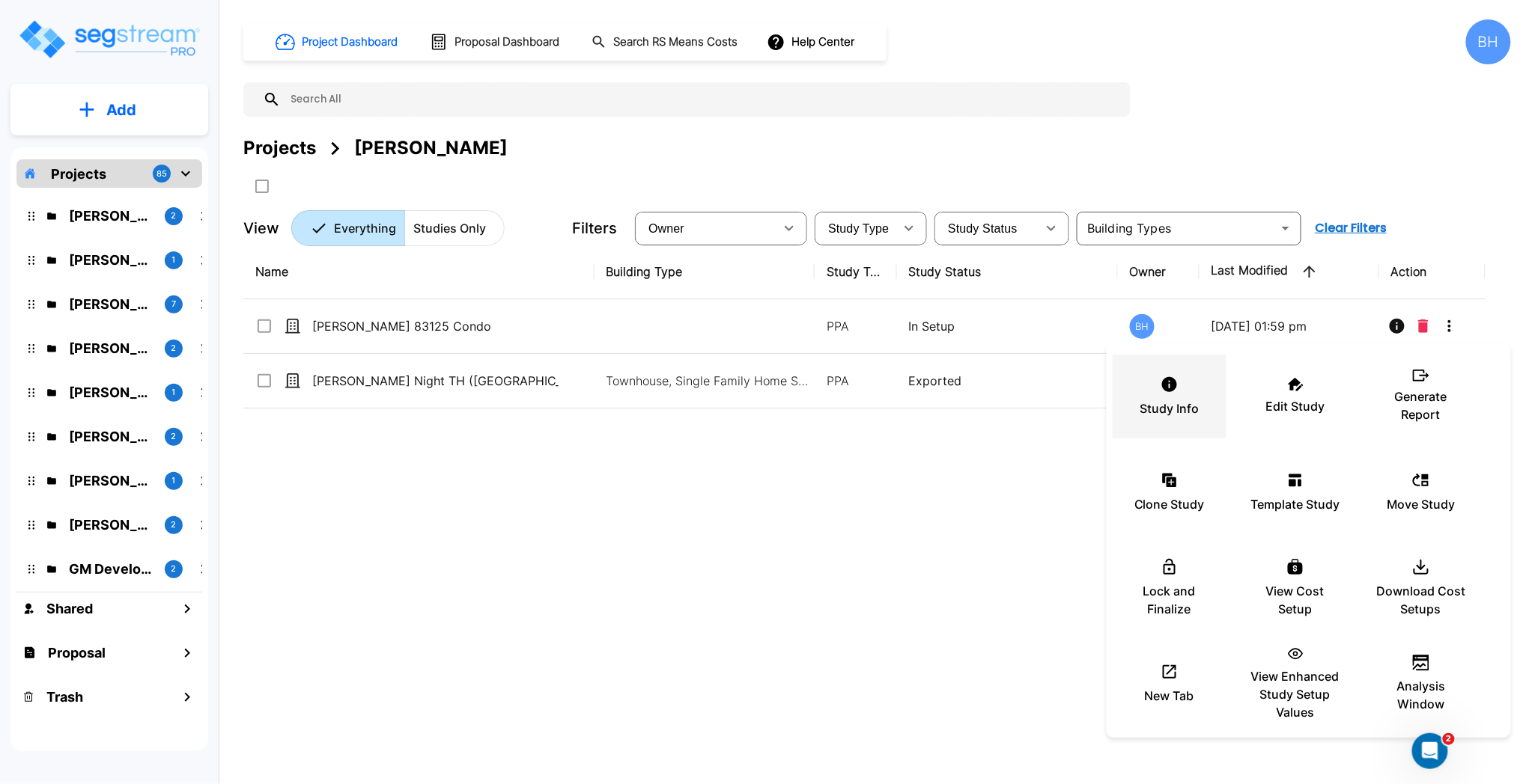
click at [1173, 400] on p "Study Info" at bounding box center [1169, 408] width 59 height 18
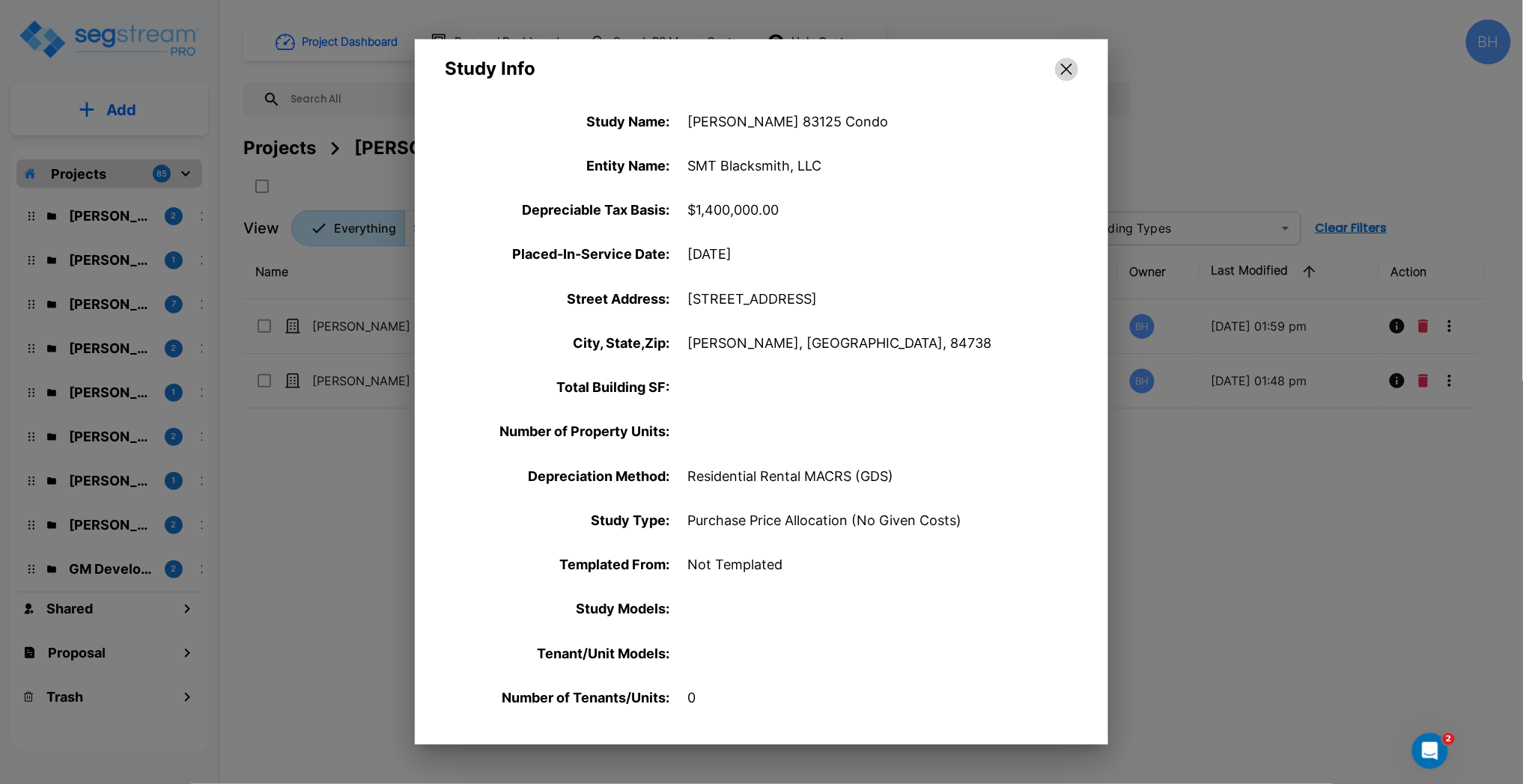
drag, startPoint x: 1067, startPoint y: 70, endPoint x: 1163, endPoint y: 225, distance: 182.3
click at [1067, 69] on icon "button" at bounding box center [1066, 69] width 12 height 12
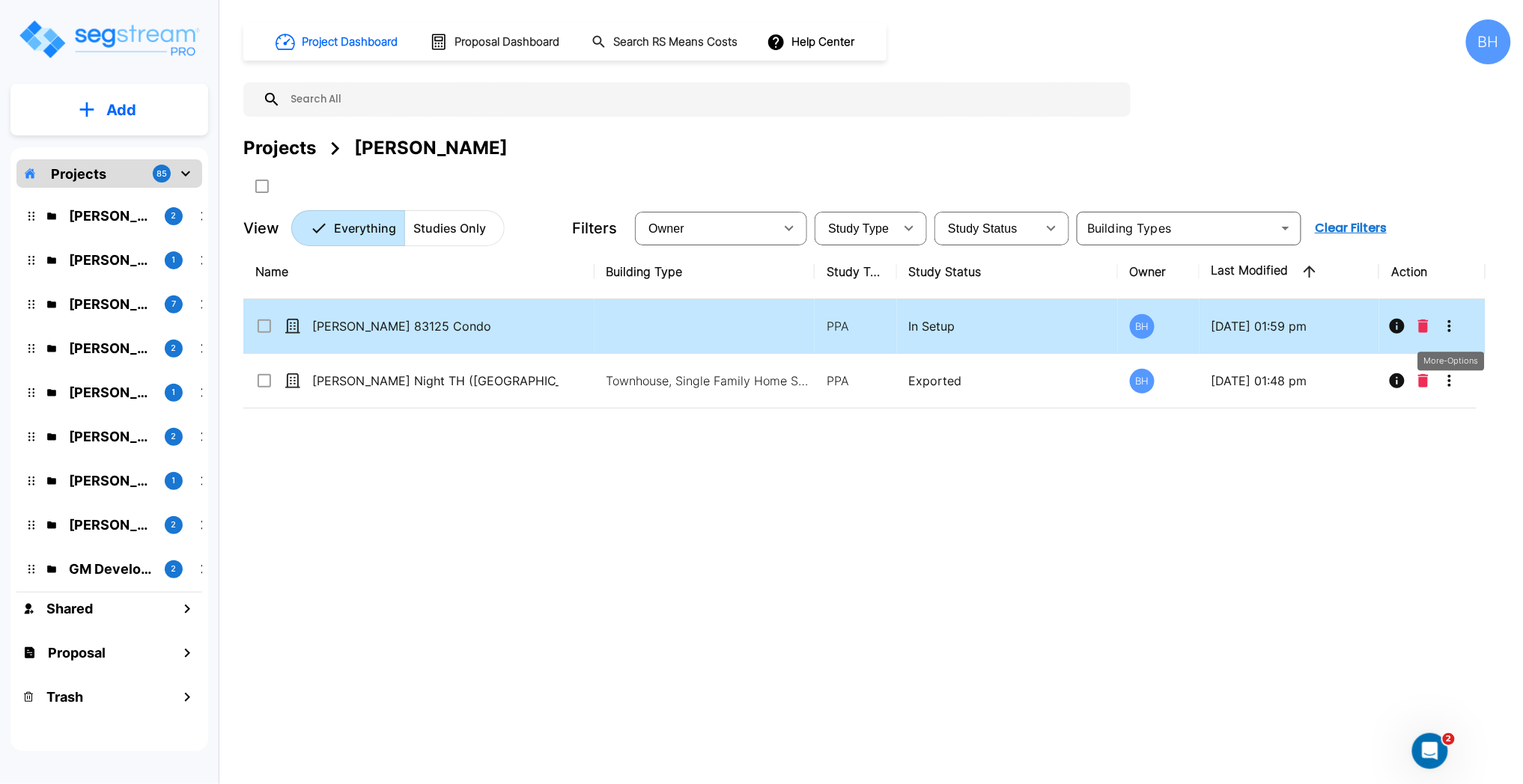
click at [1446, 332] on icon "More-Options" at bounding box center [1449, 326] width 18 height 18
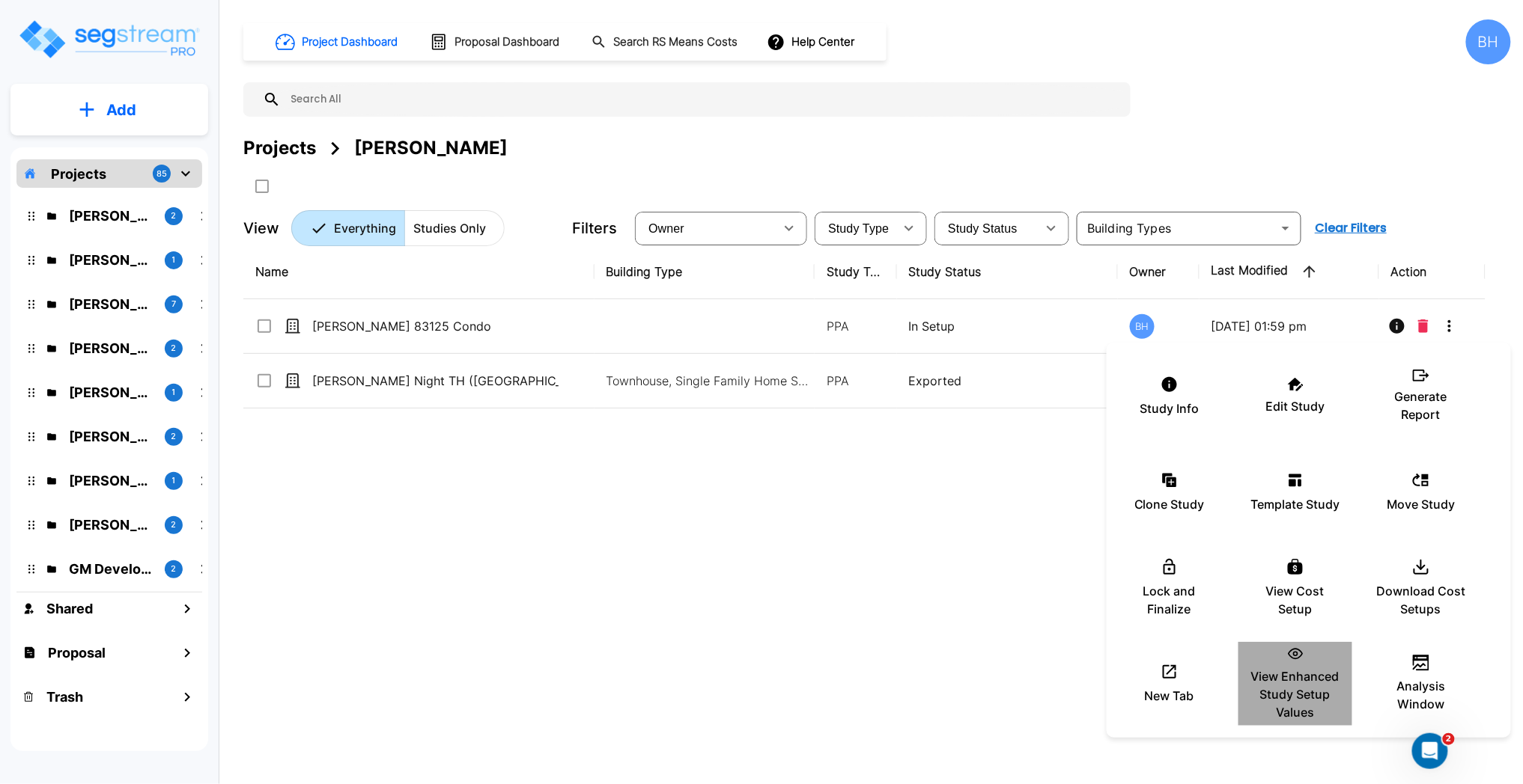
drag, startPoint x: 1298, startPoint y: 691, endPoint x: 1326, endPoint y: 679, distance: 30.5
click at [1298, 691] on p "View Enhanced Study Setup Values" at bounding box center [1295, 694] width 90 height 54
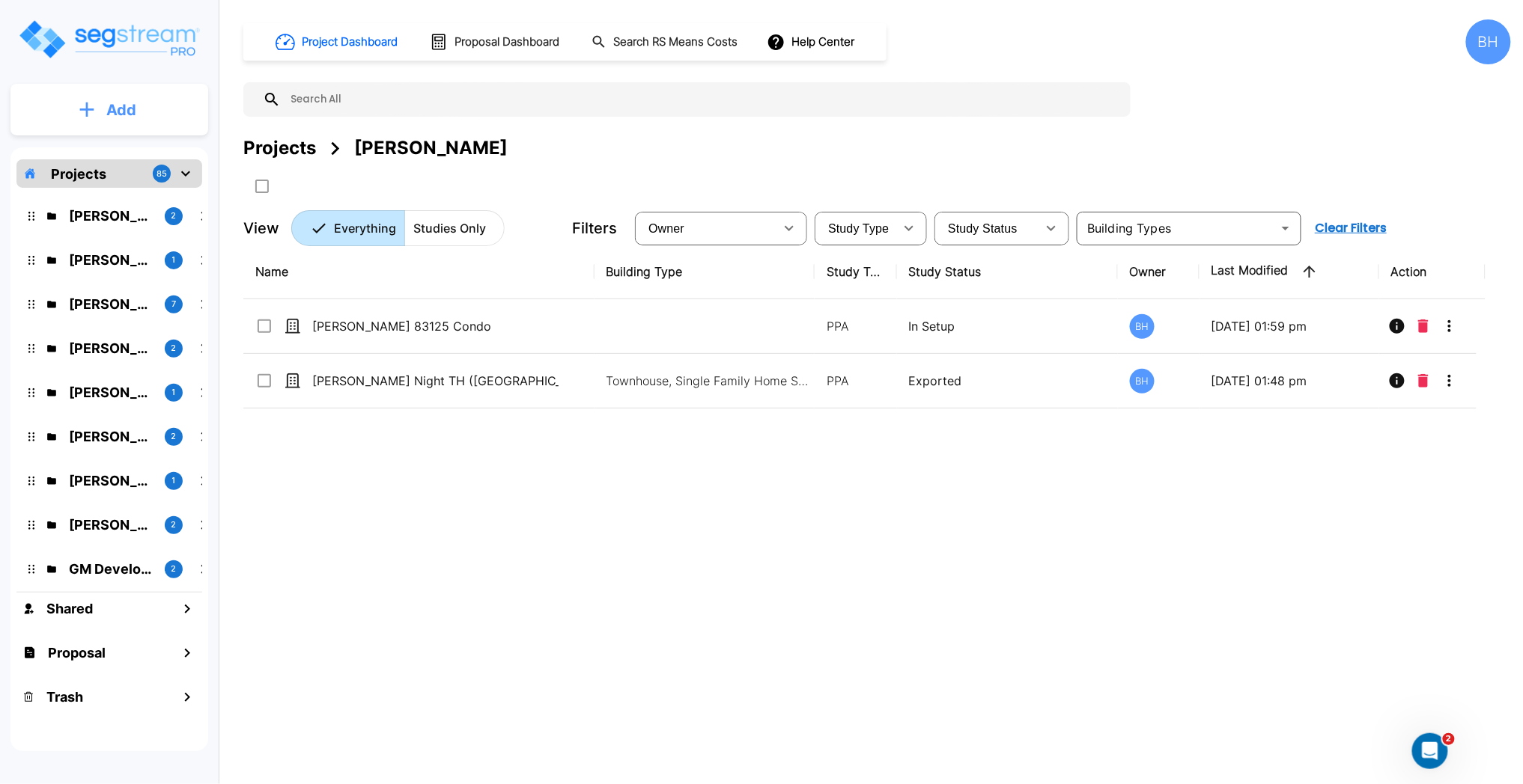
click at [120, 105] on p "Add" at bounding box center [121, 110] width 30 height 22
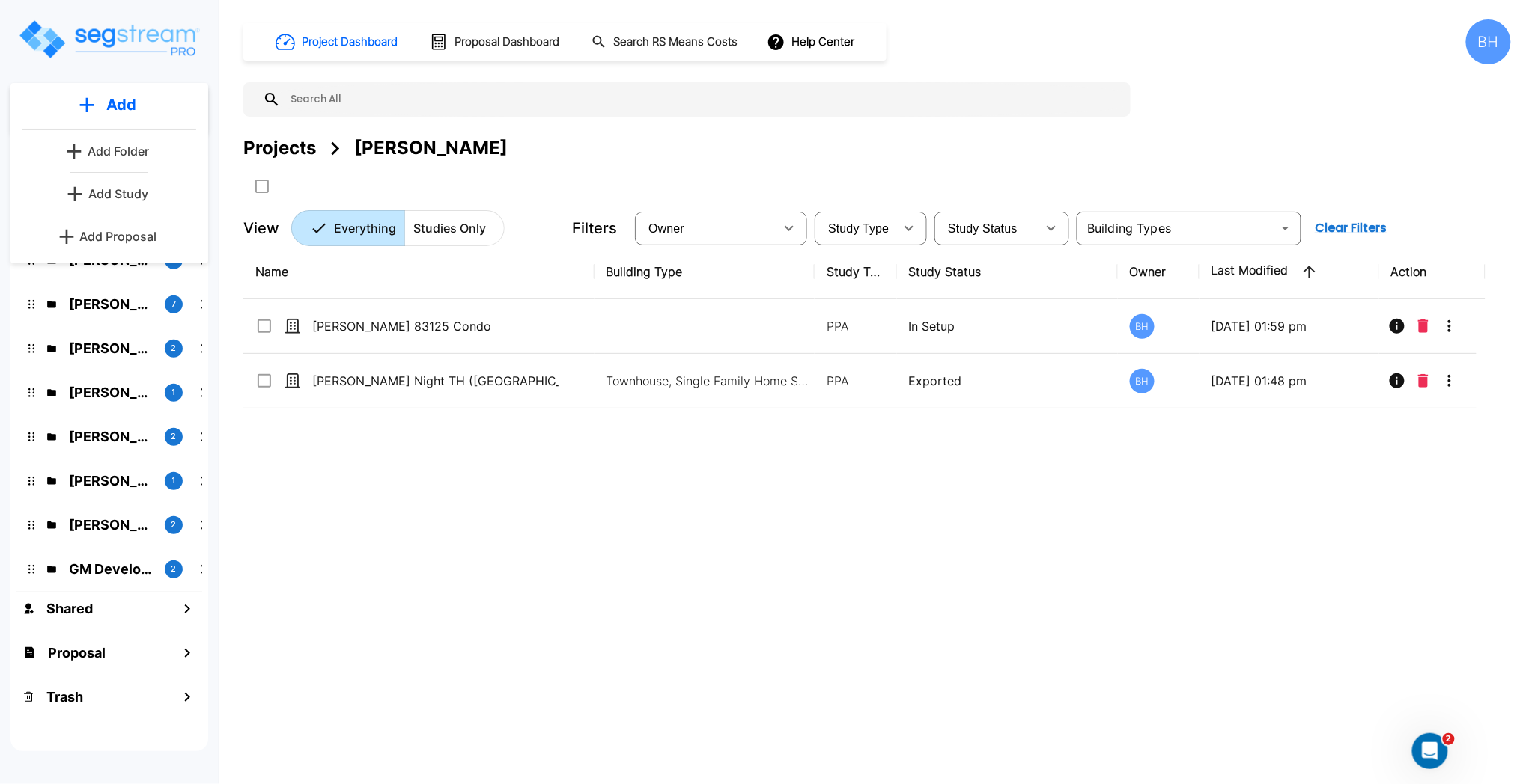
click at [113, 192] on p "Add Study" at bounding box center [118, 194] width 60 height 18
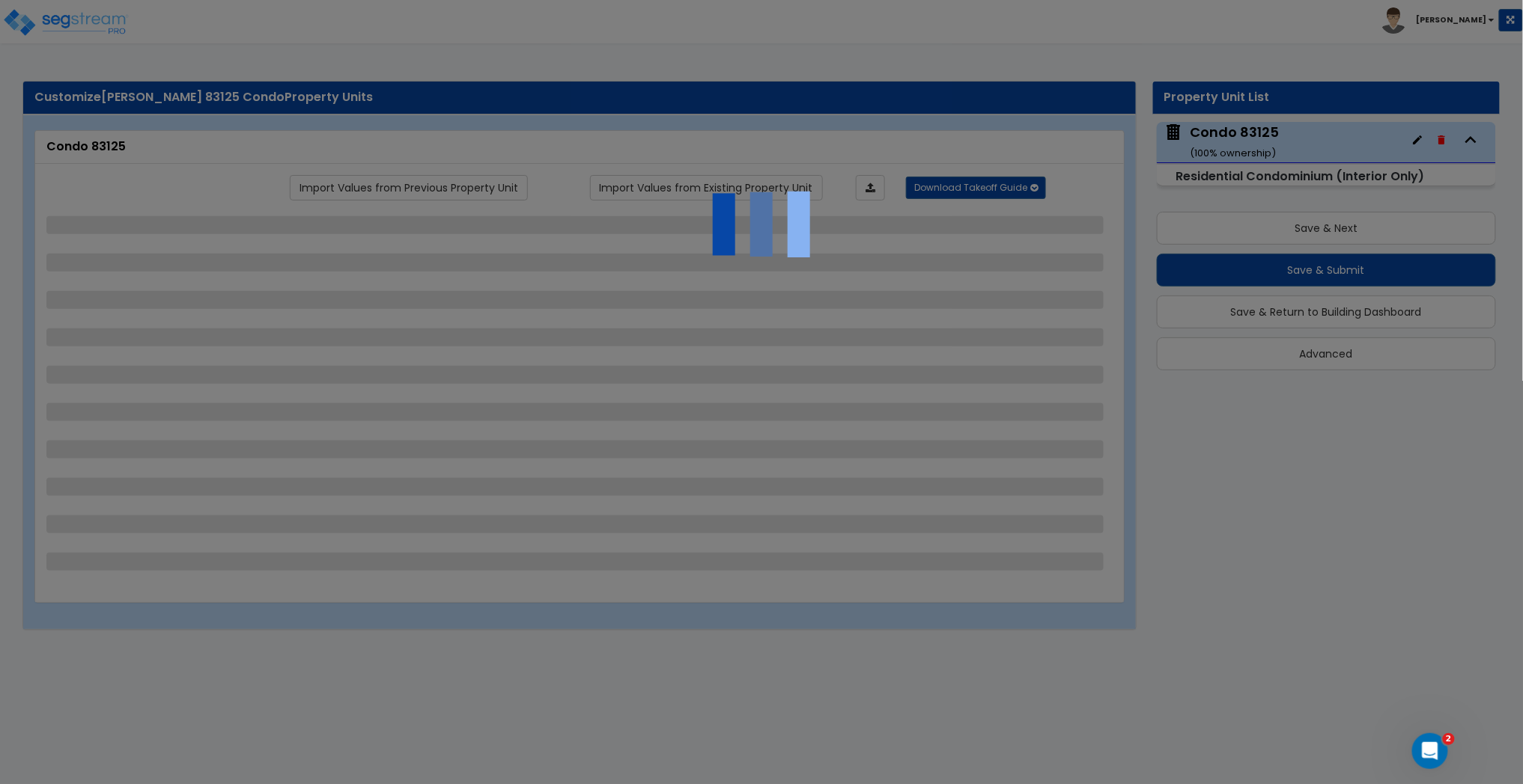
select select "2"
select select "1"
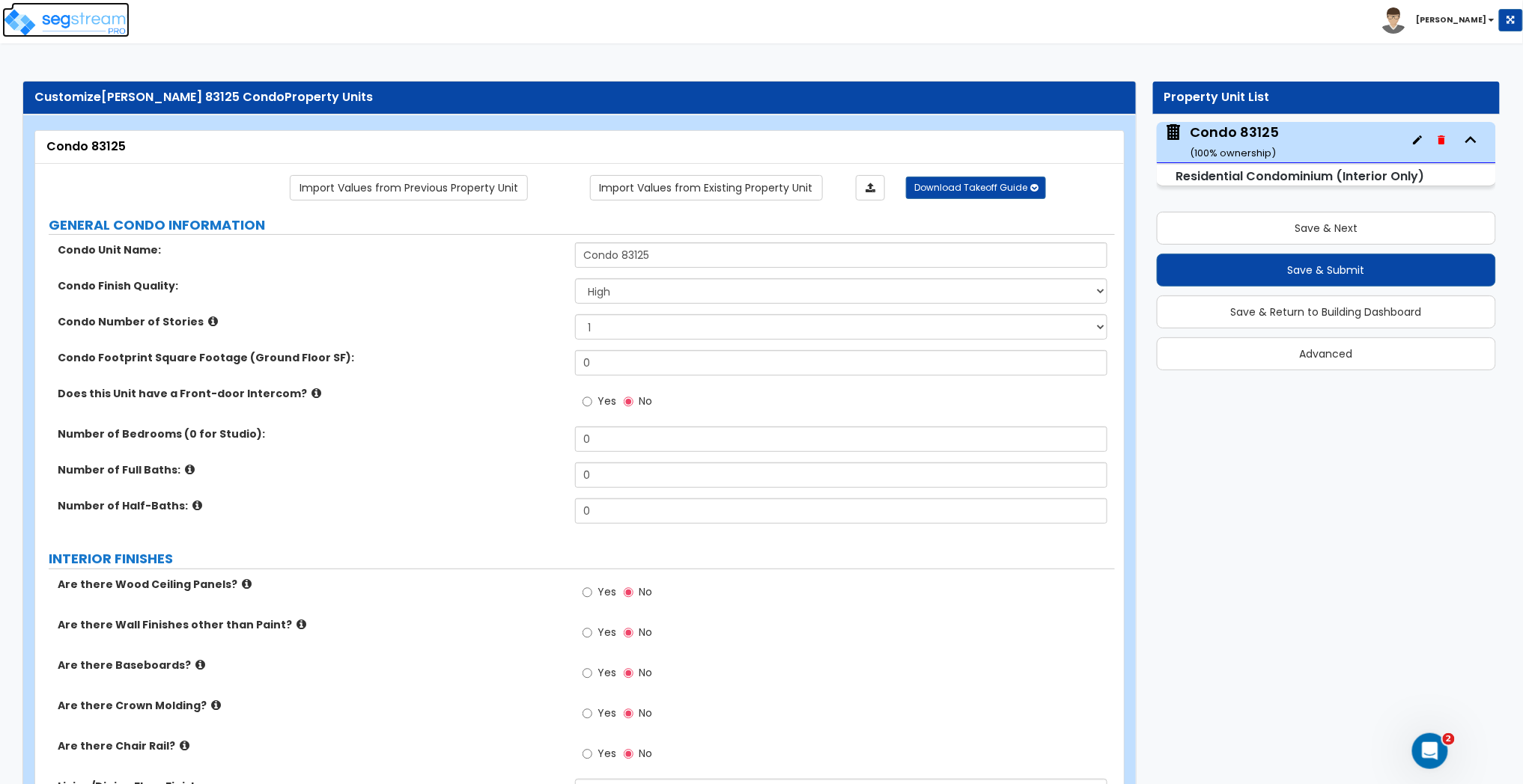
click at [62, 22] on img at bounding box center [66, 22] width 127 height 30
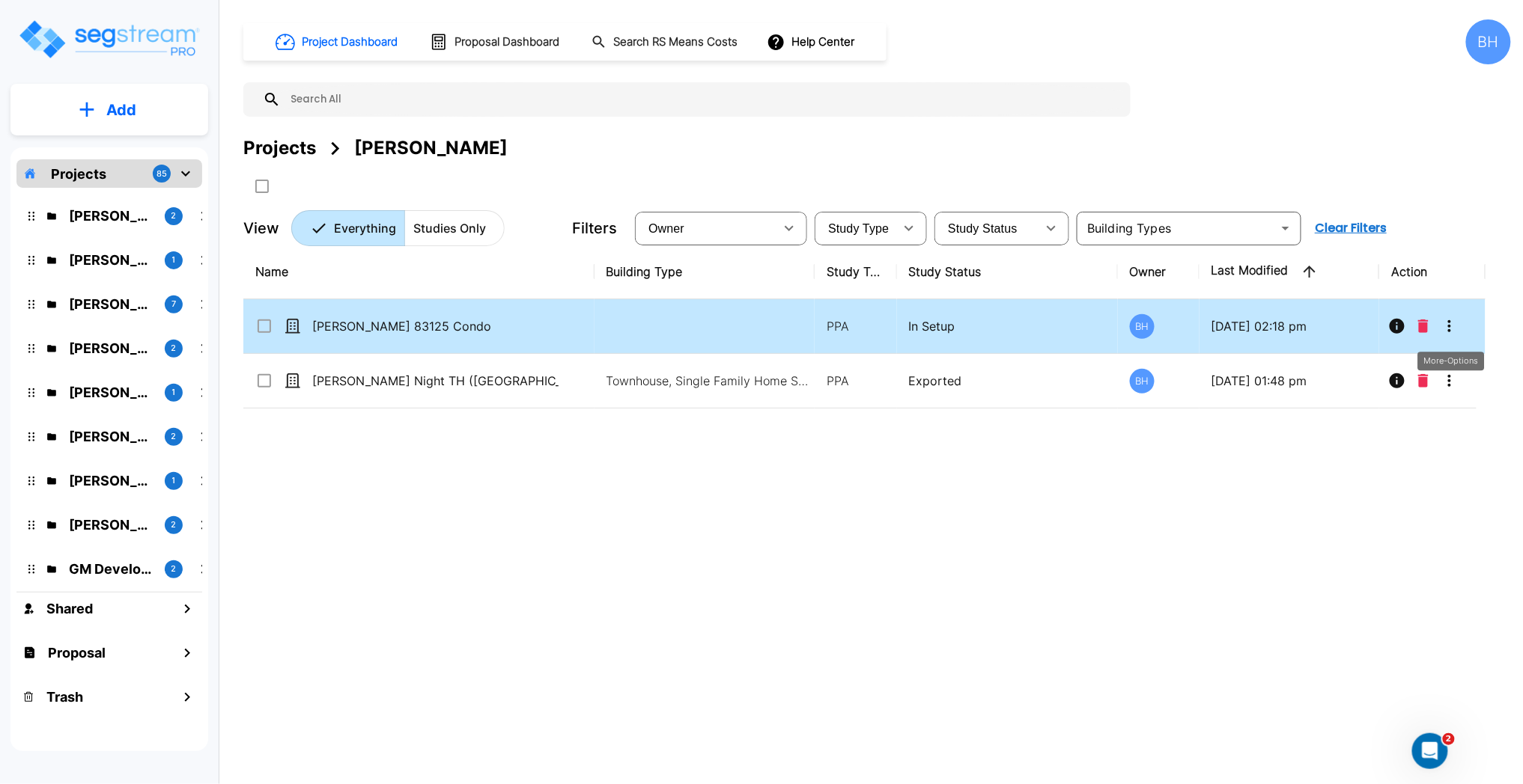
click at [1453, 324] on icon "More-Options" at bounding box center [1449, 326] width 18 height 18
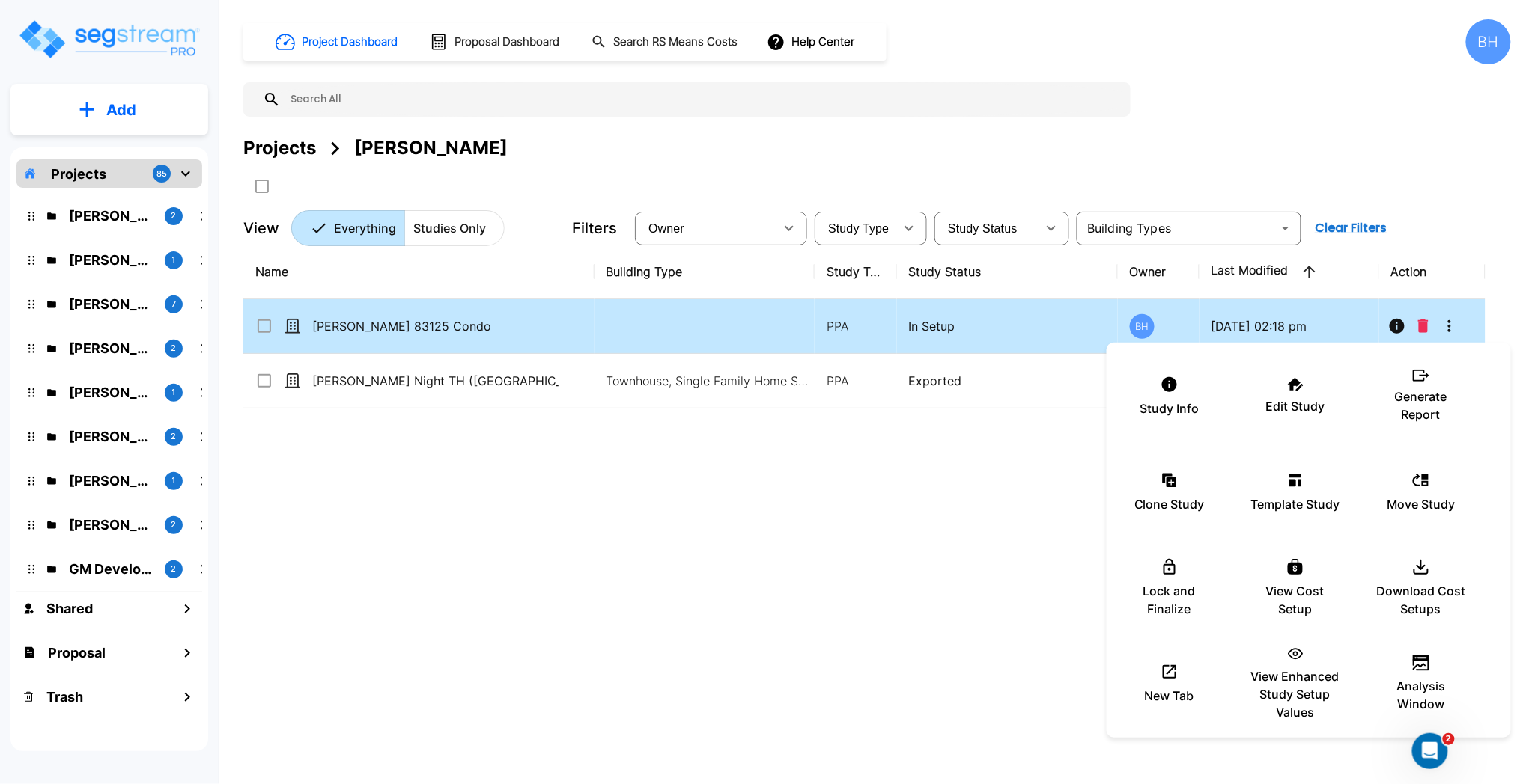
click at [1453, 324] on div at bounding box center [761, 392] width 1523 height 784
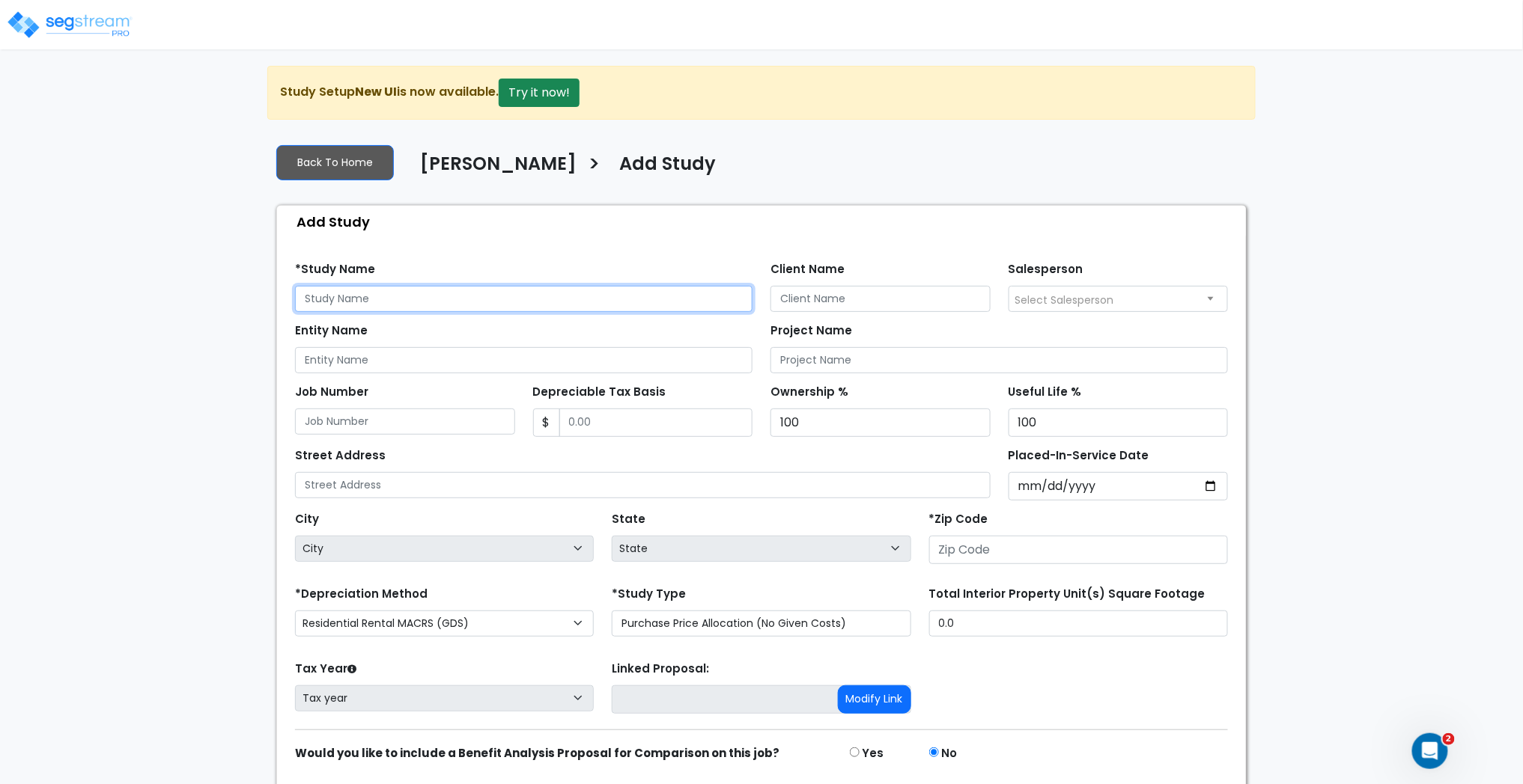
click at [449, 309] on input "text" at bounding box center [523, 299] width 458 height 26
type input "[PERSON_NAME] 10102 Condo"
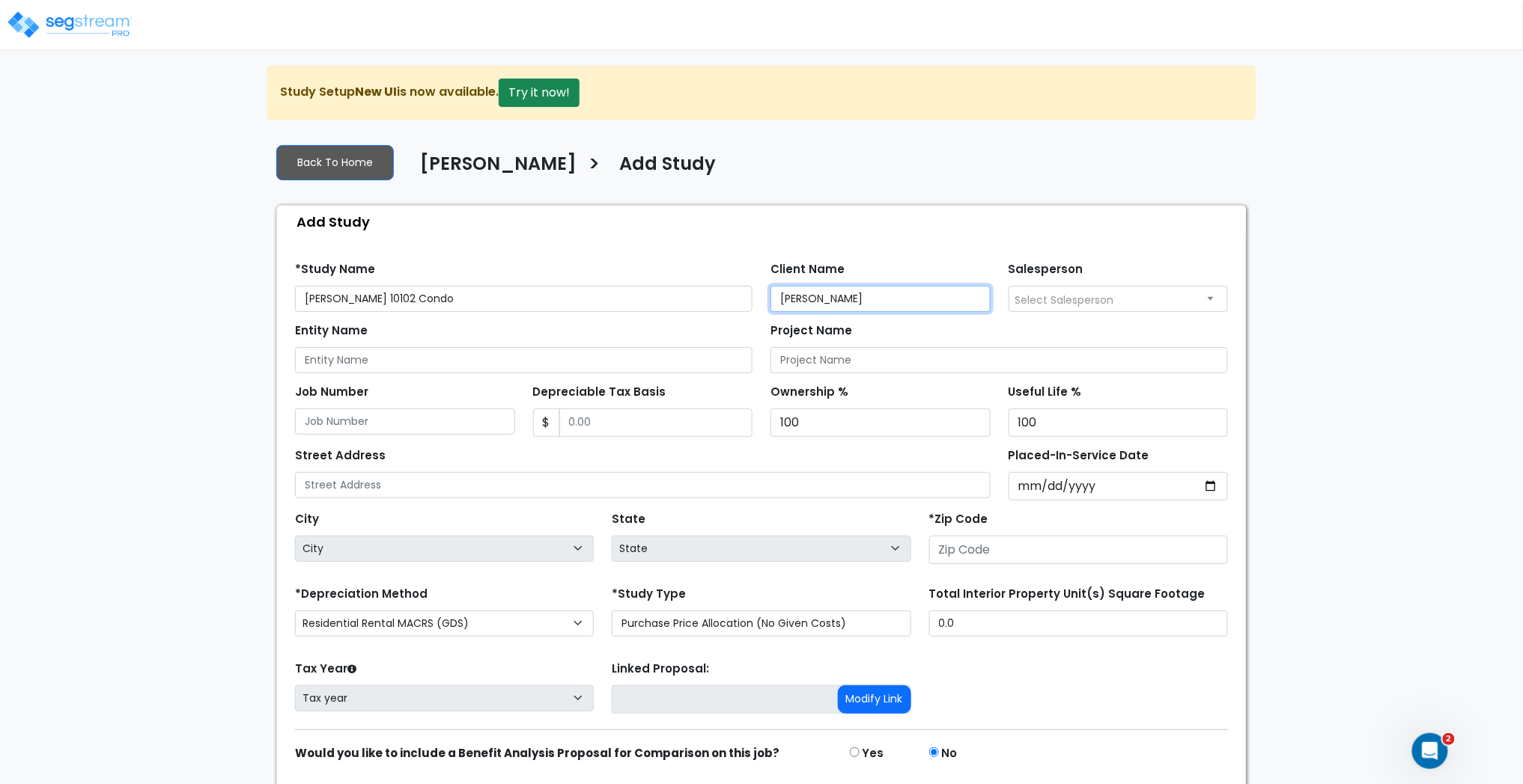
type input "Scott Thomas"
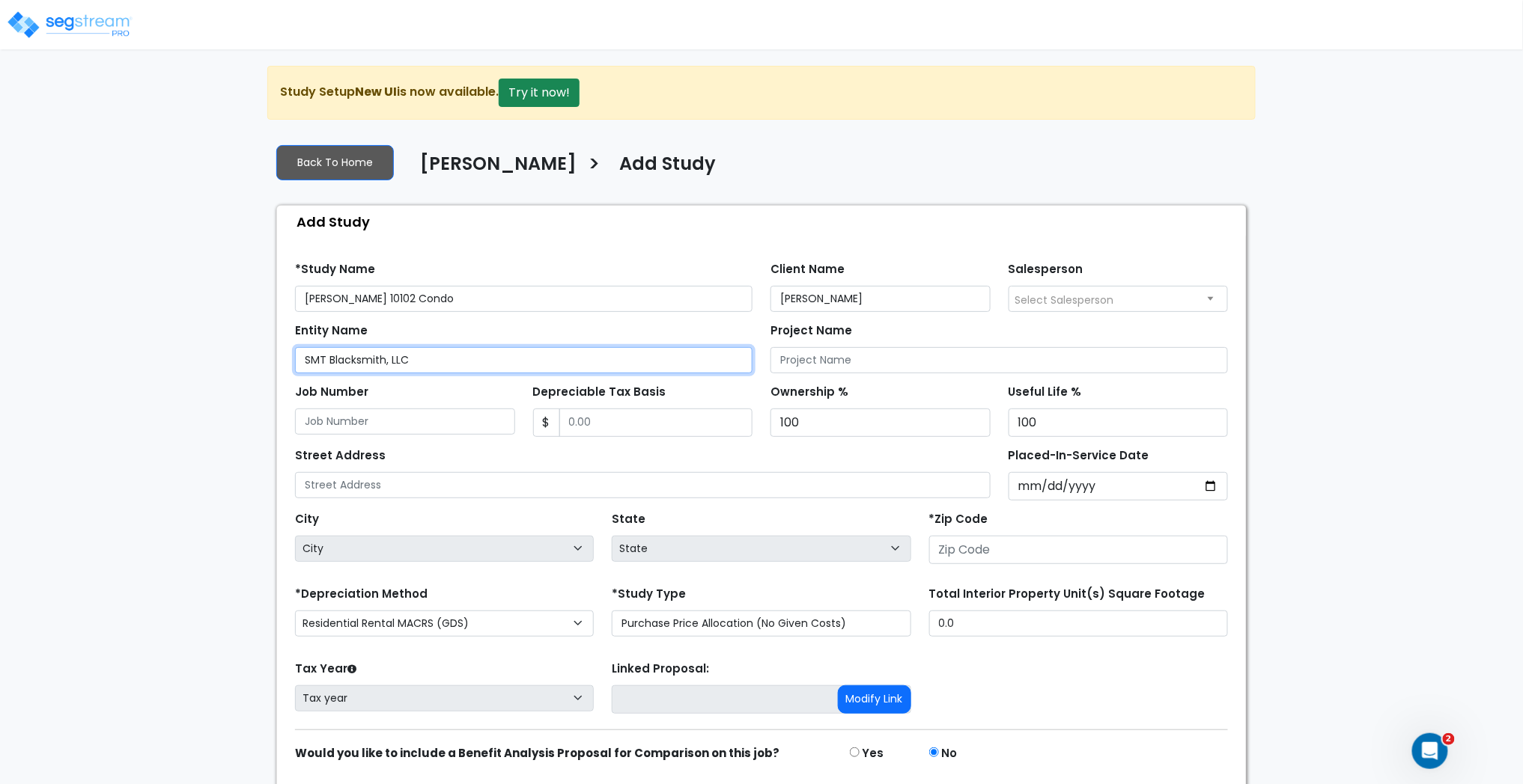
type input "SMT Blacksmith, LLC"
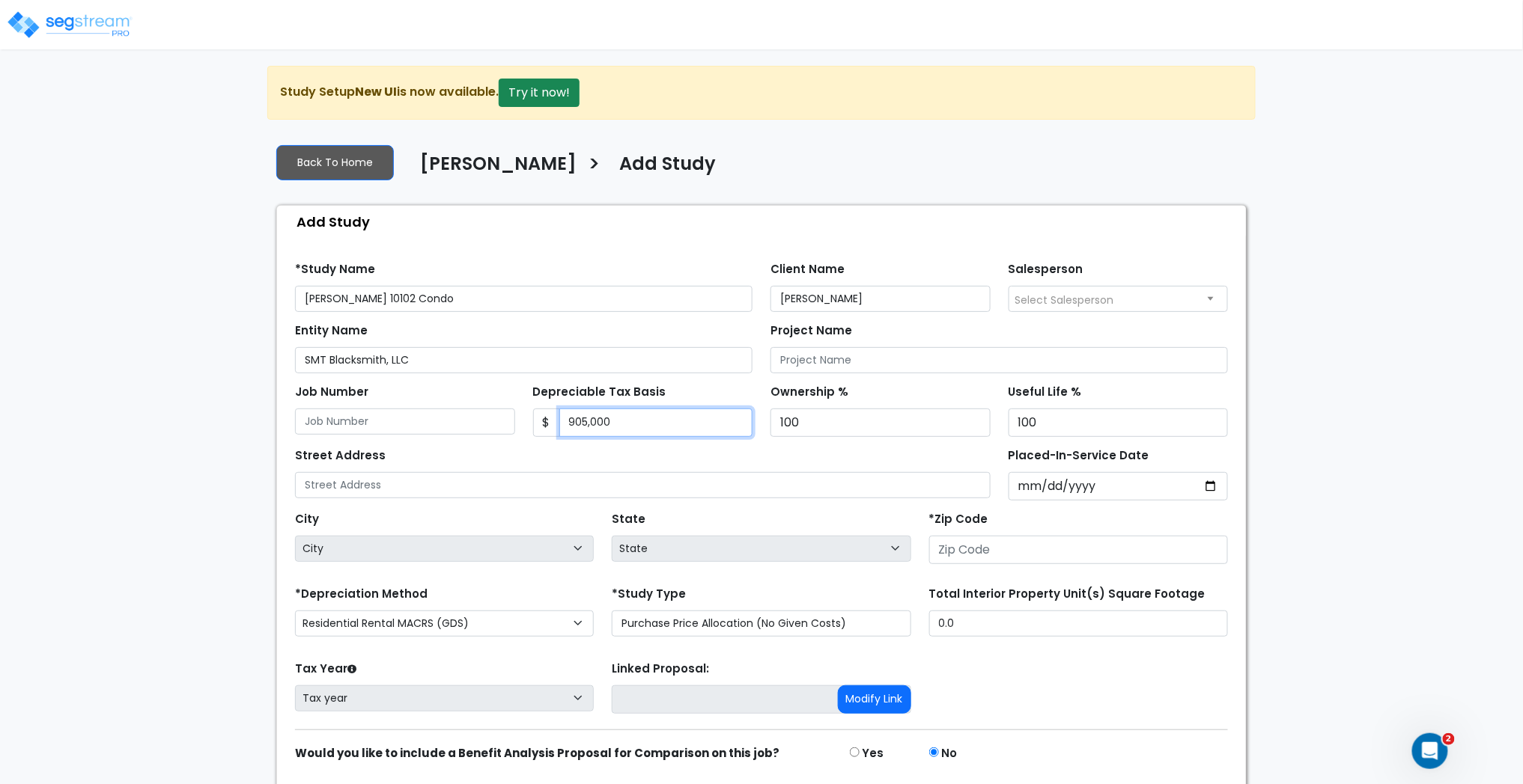
type input "905,000"
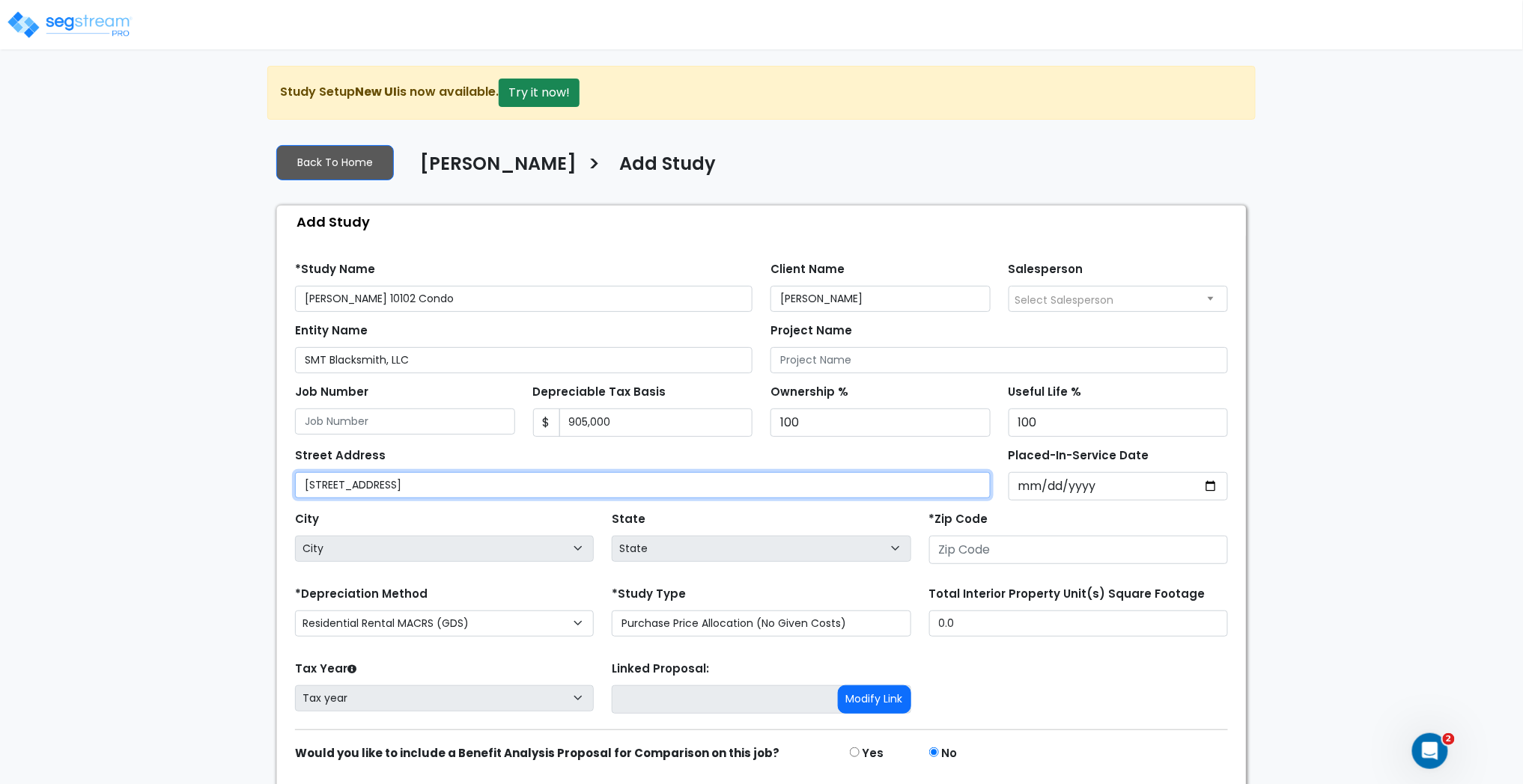
type input "1400 E Black Desert Drive, Unit 10102"
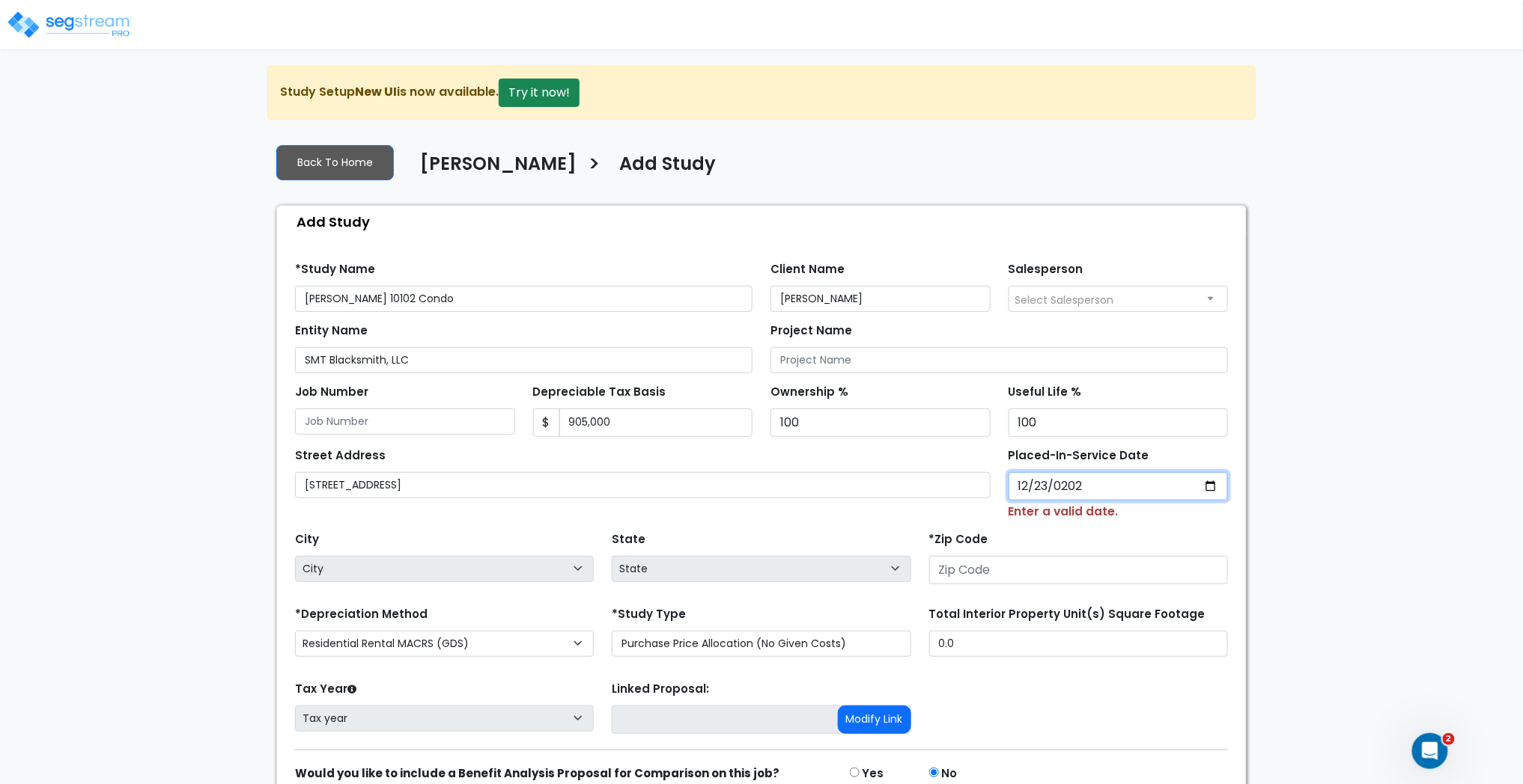
type input "2024-12-23"
select select "2024"
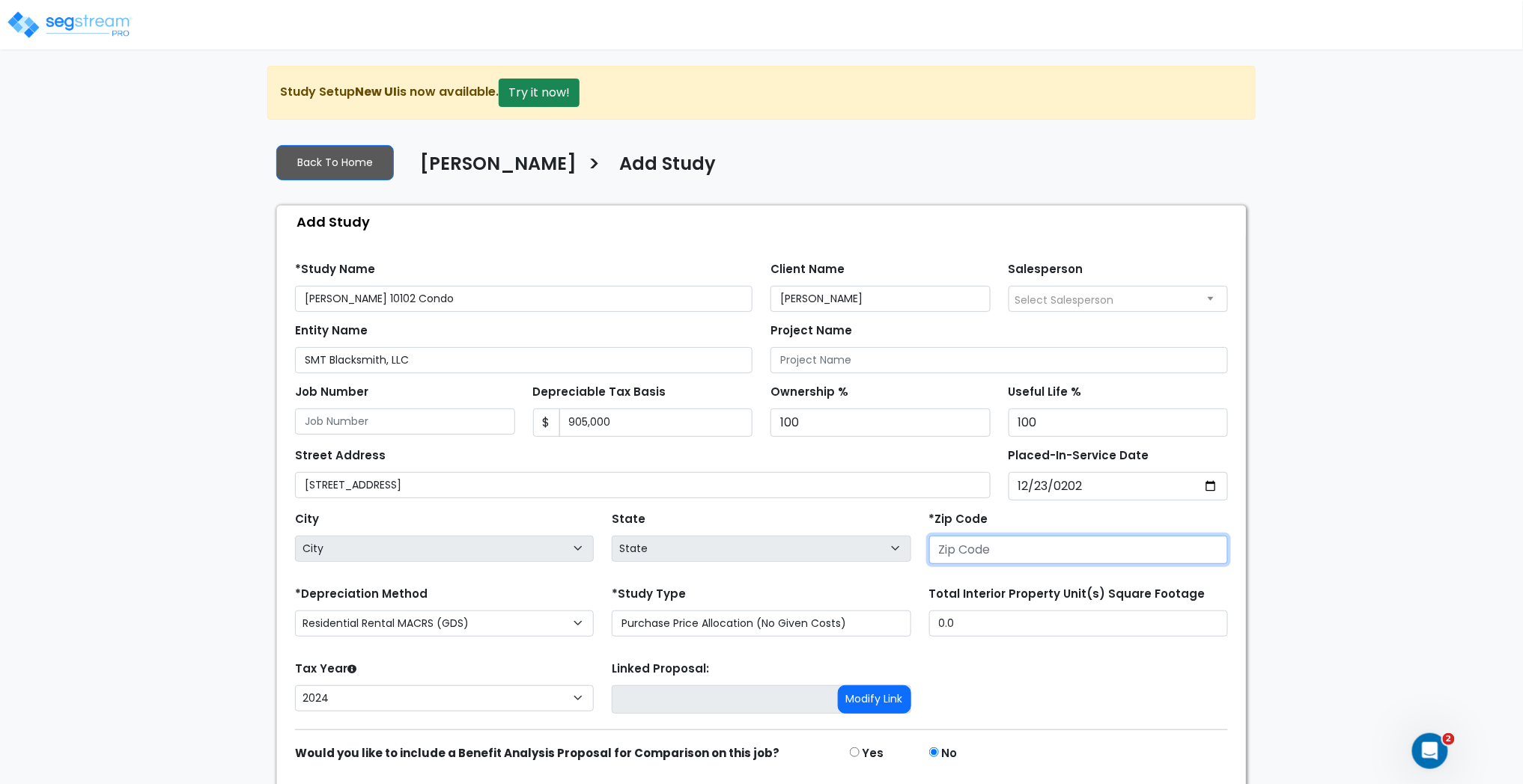
click at [953, 551] on input "number" at bounding box center [1078, 549] width 299 height 29
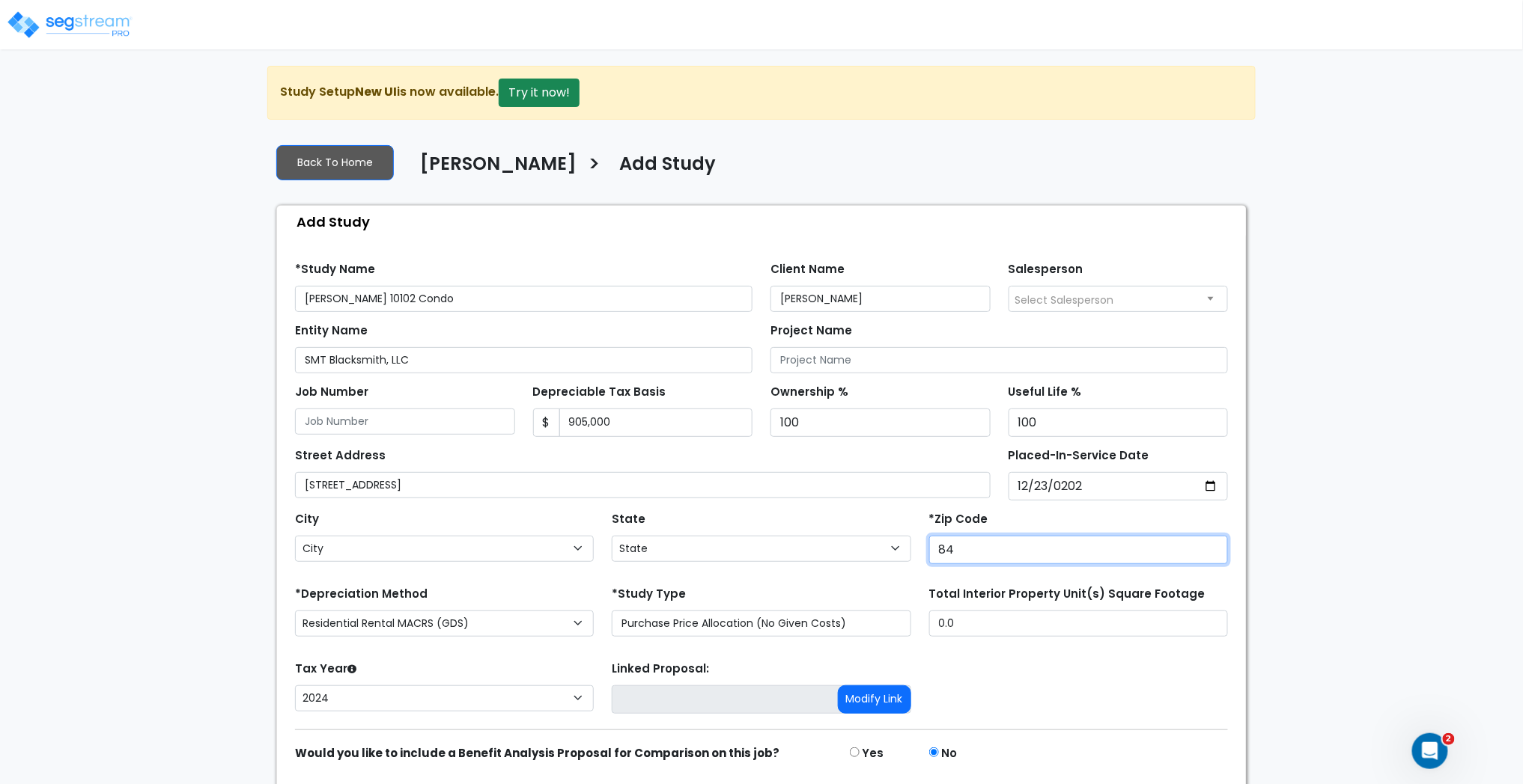
type input "847"
select select "UT"
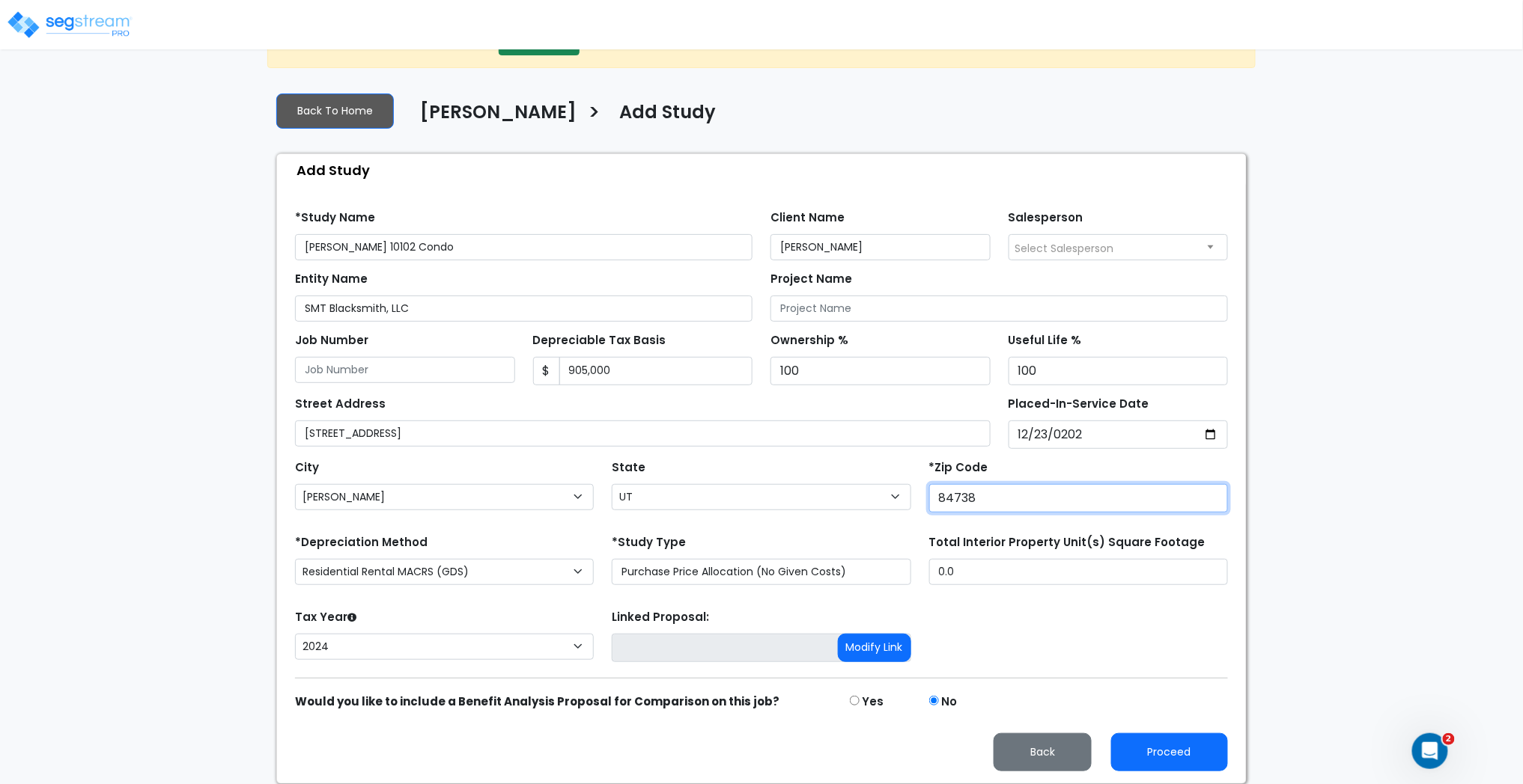
type input "84738"
click at [974, 566] on input "0.0" at bounding box center [1078, 572] width 299 height 26
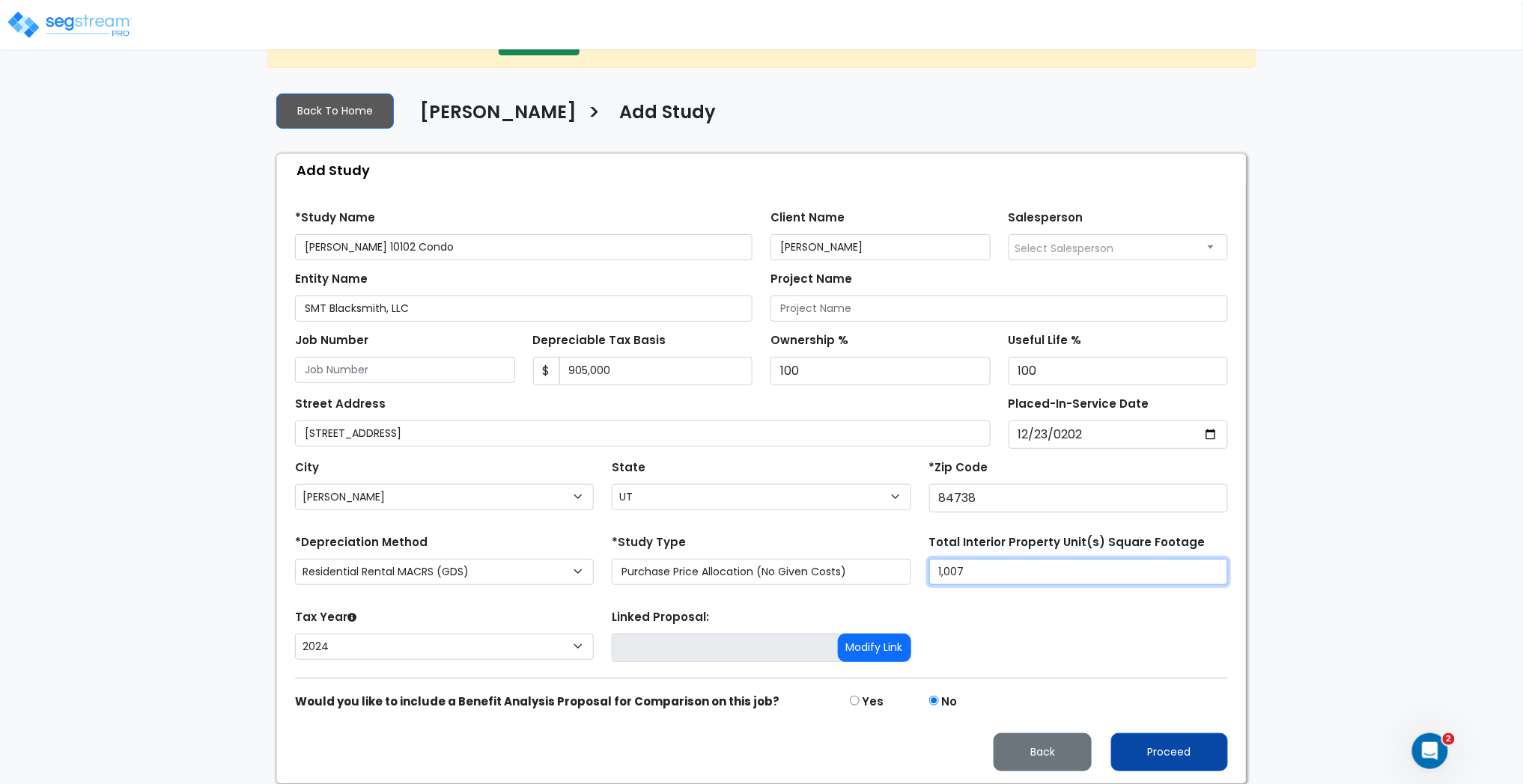
type input "1,007"
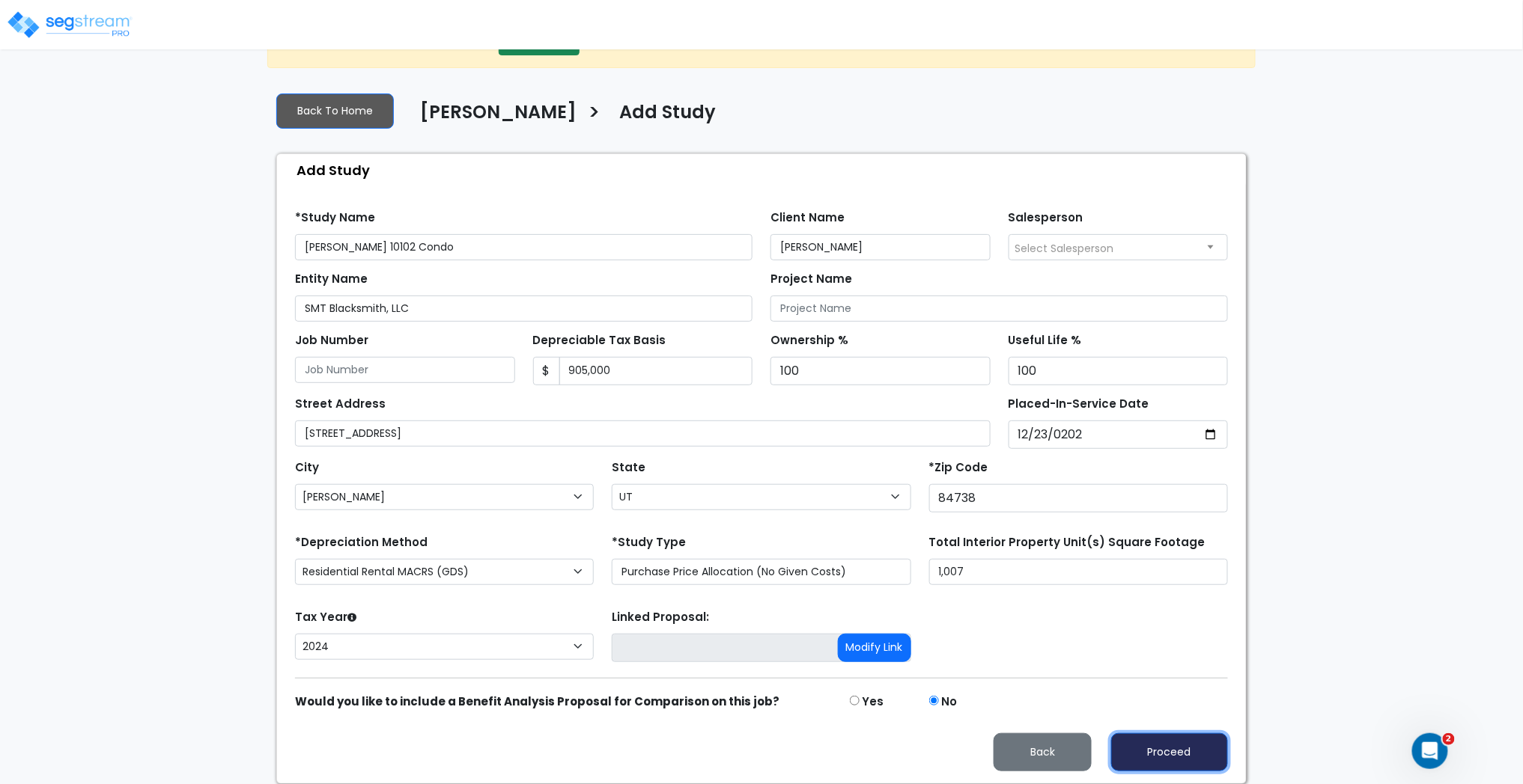
click at [1152, 749] on button "Proceed" at bounding box center [1169, 752] width 117 height 38
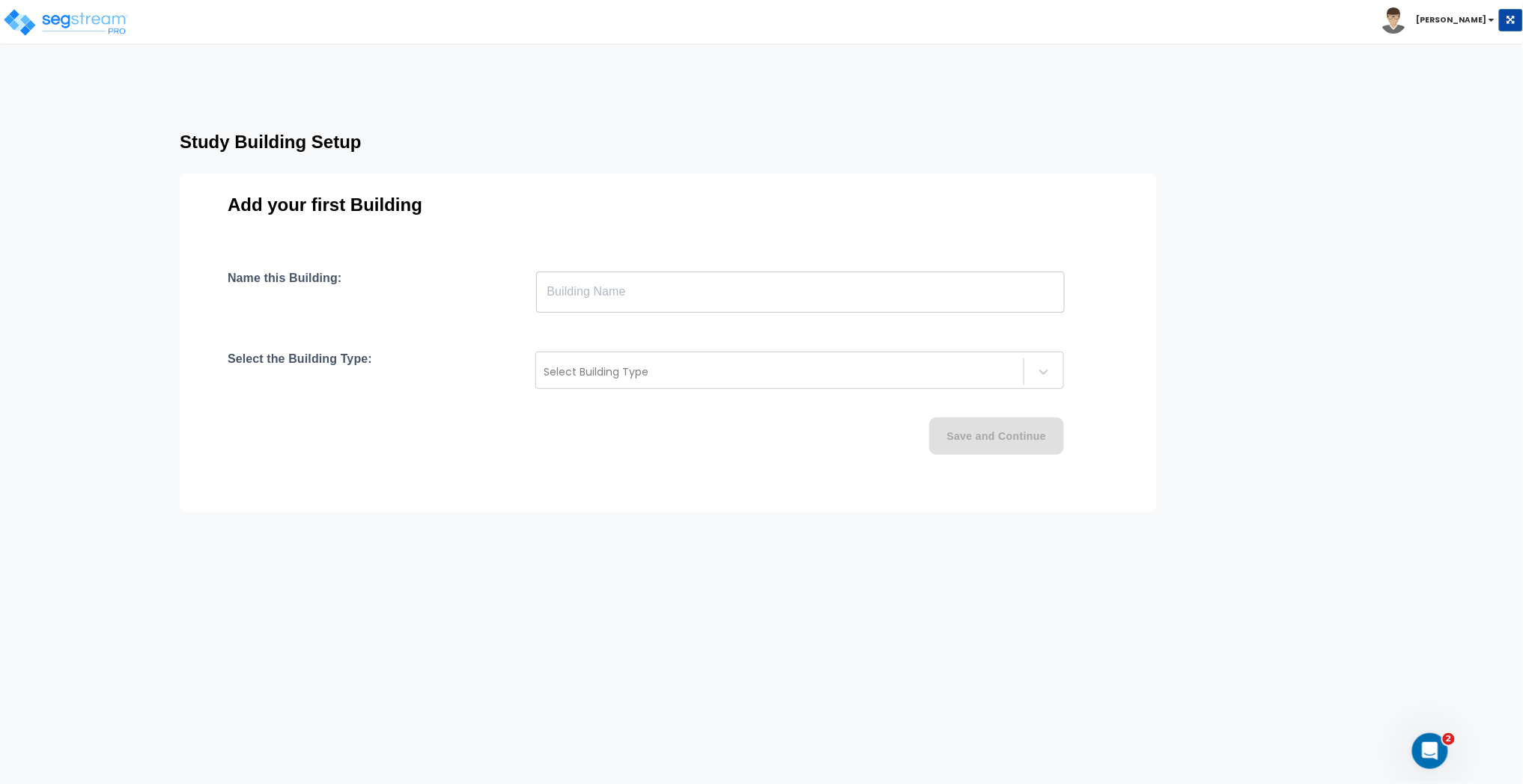
click at [611, 296] on input "text" at bounding box center [800, 292] width 529 height 42
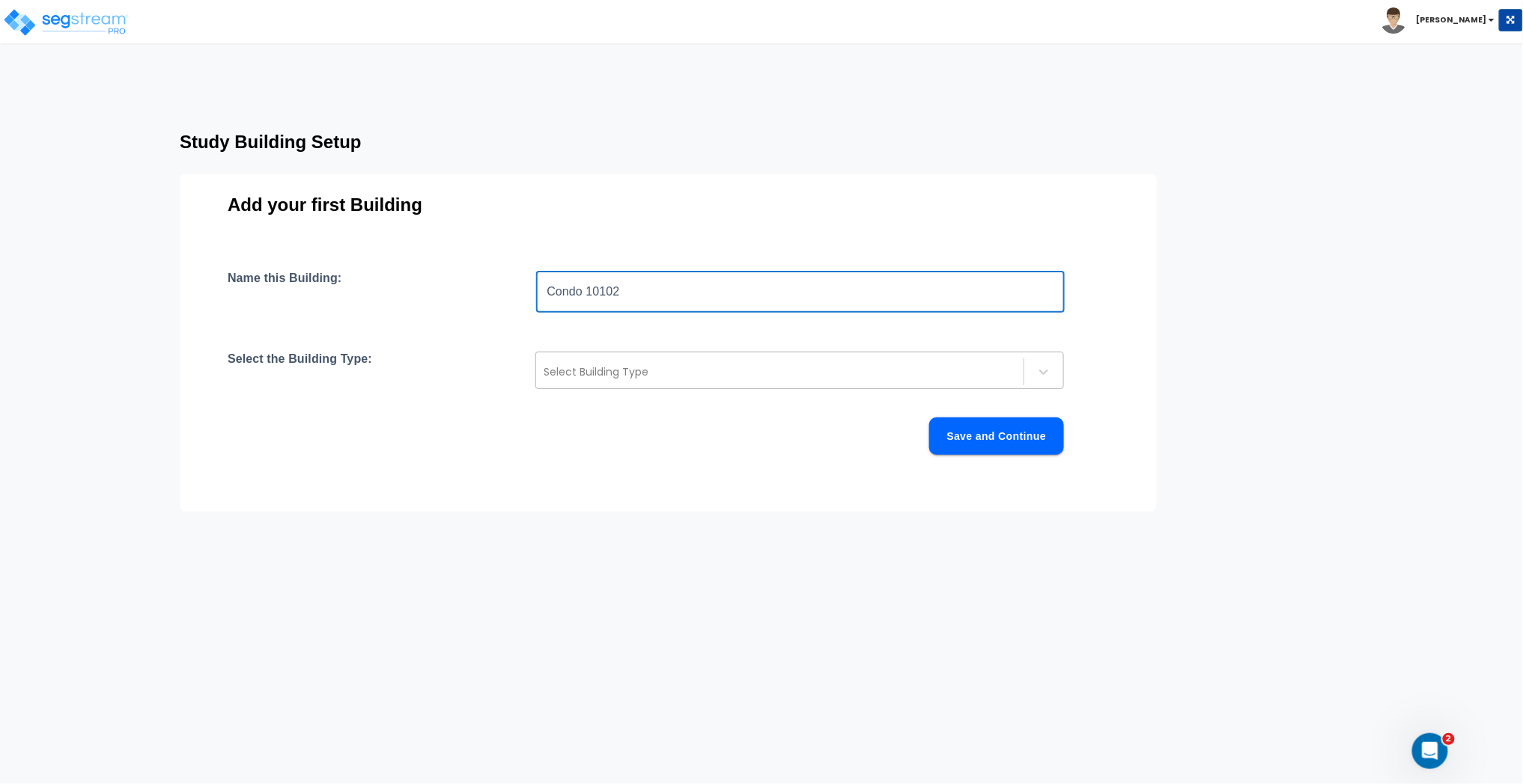
type input "Condo 10102"
click at [649, 360] on div "Select Building Type" at bounding box center [779, 371] width 487 height 24
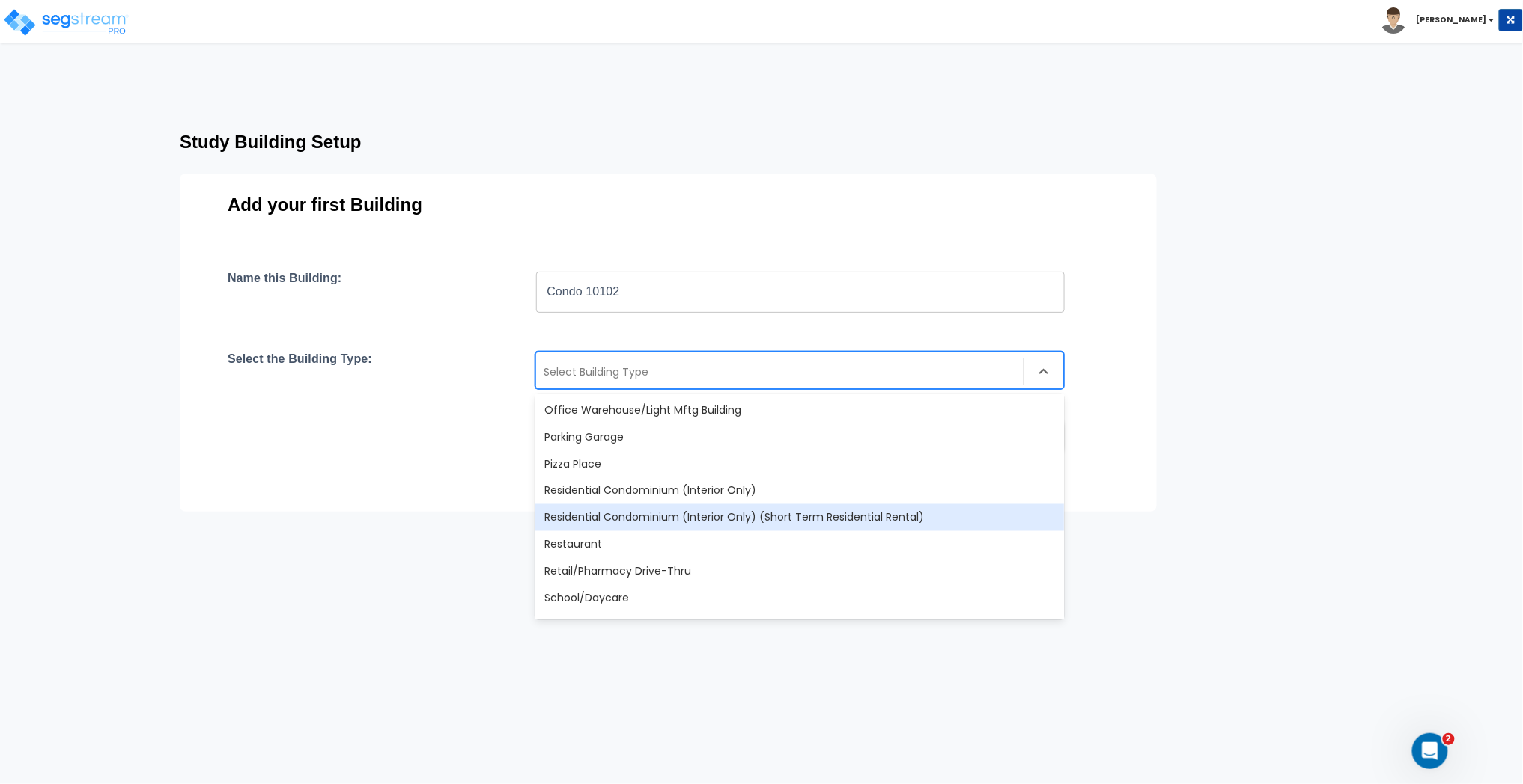
scroll to position [1056, 0]
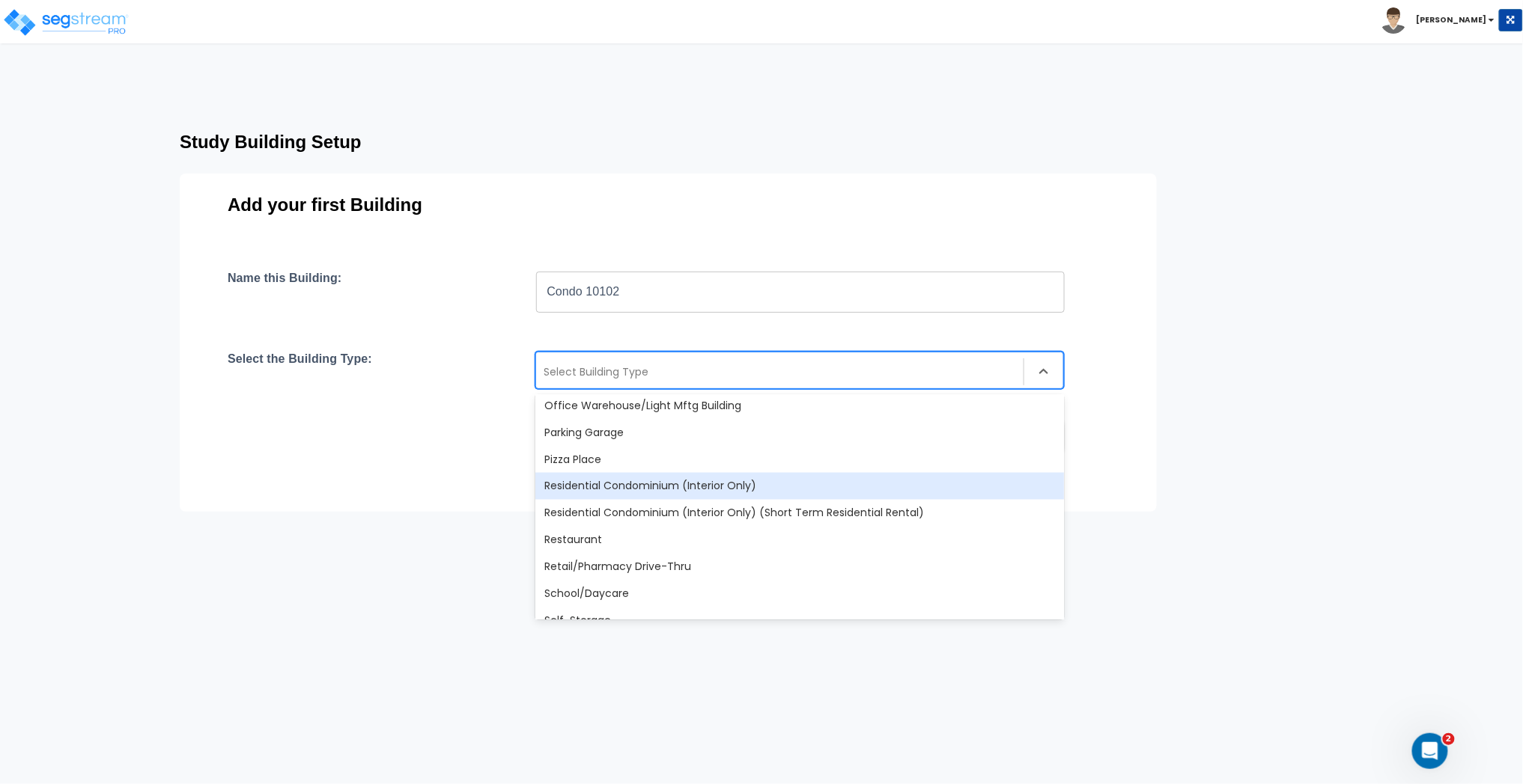
click at [608, 491] on div "Residential Condominium (Interior Only)" at bounding box center [799, 486] width 529 height 27
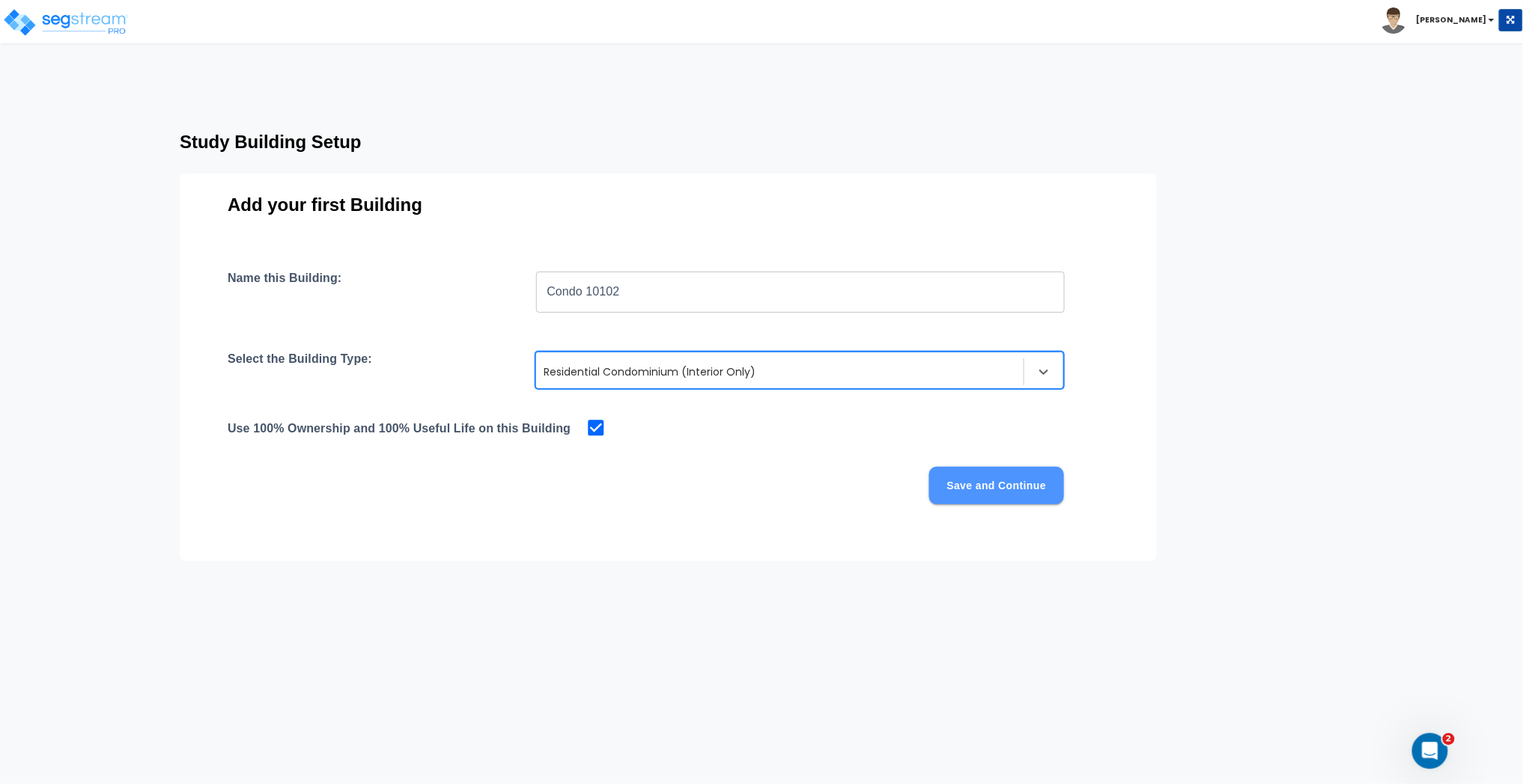
click at [968, 488] on button "Save and Continue" at bounding box center [997, 485] width 135 height 37
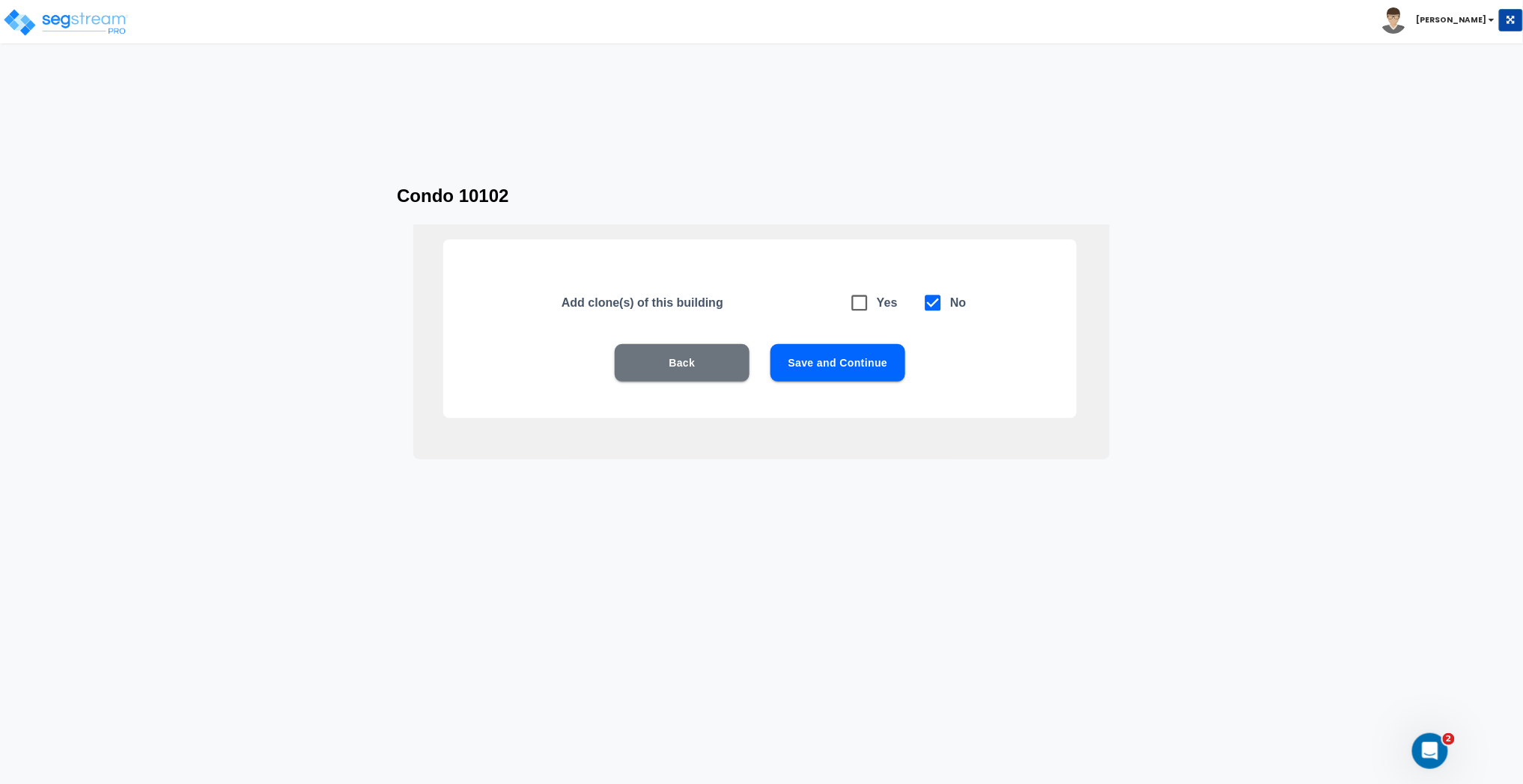
click at [846, 359] on button "Save and Continue" at bounding box center [838, 363] width 135 height 37
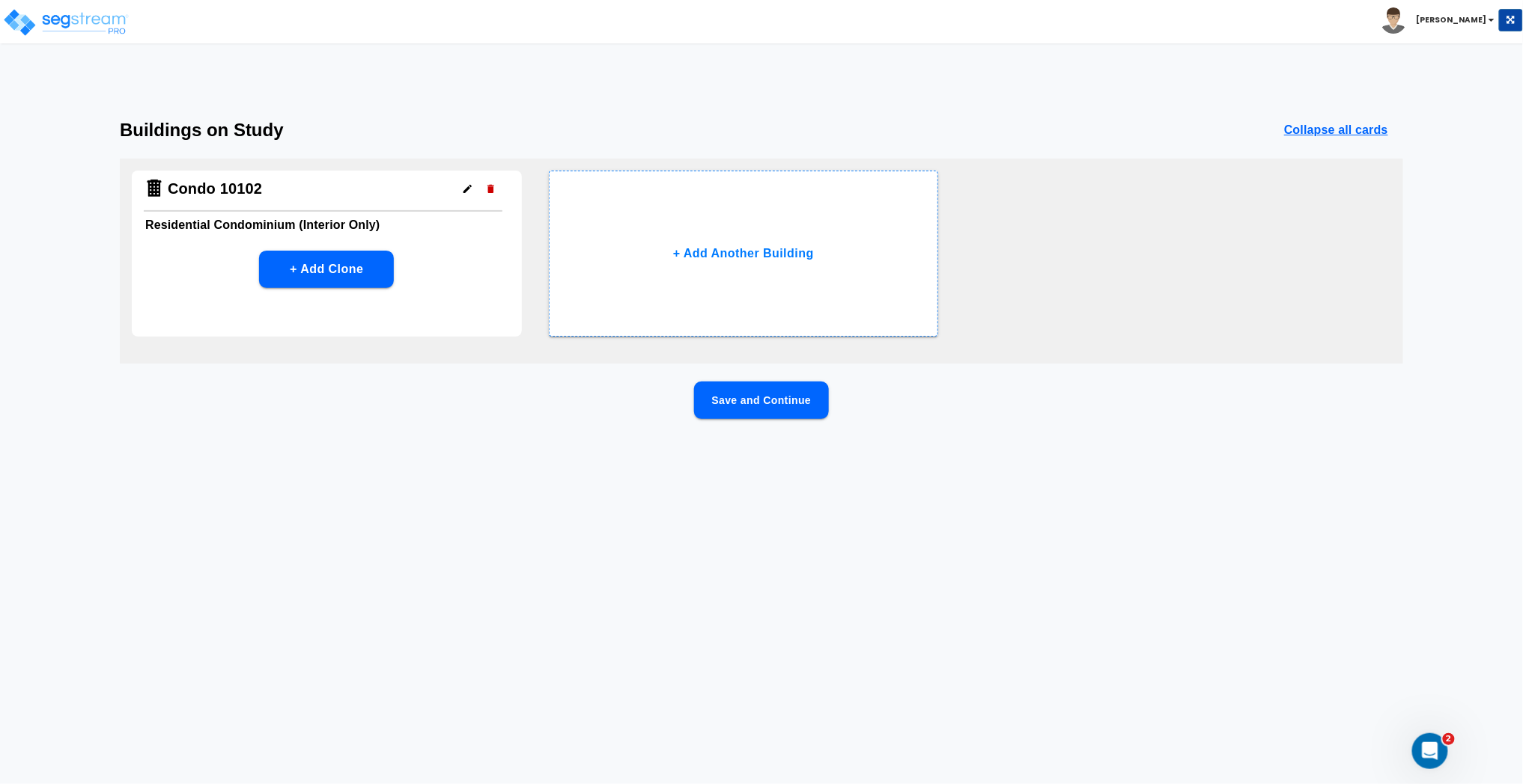
click at [761, 403] on button "Save and Continue" at bounding box center [761, 400] width 135 height 37
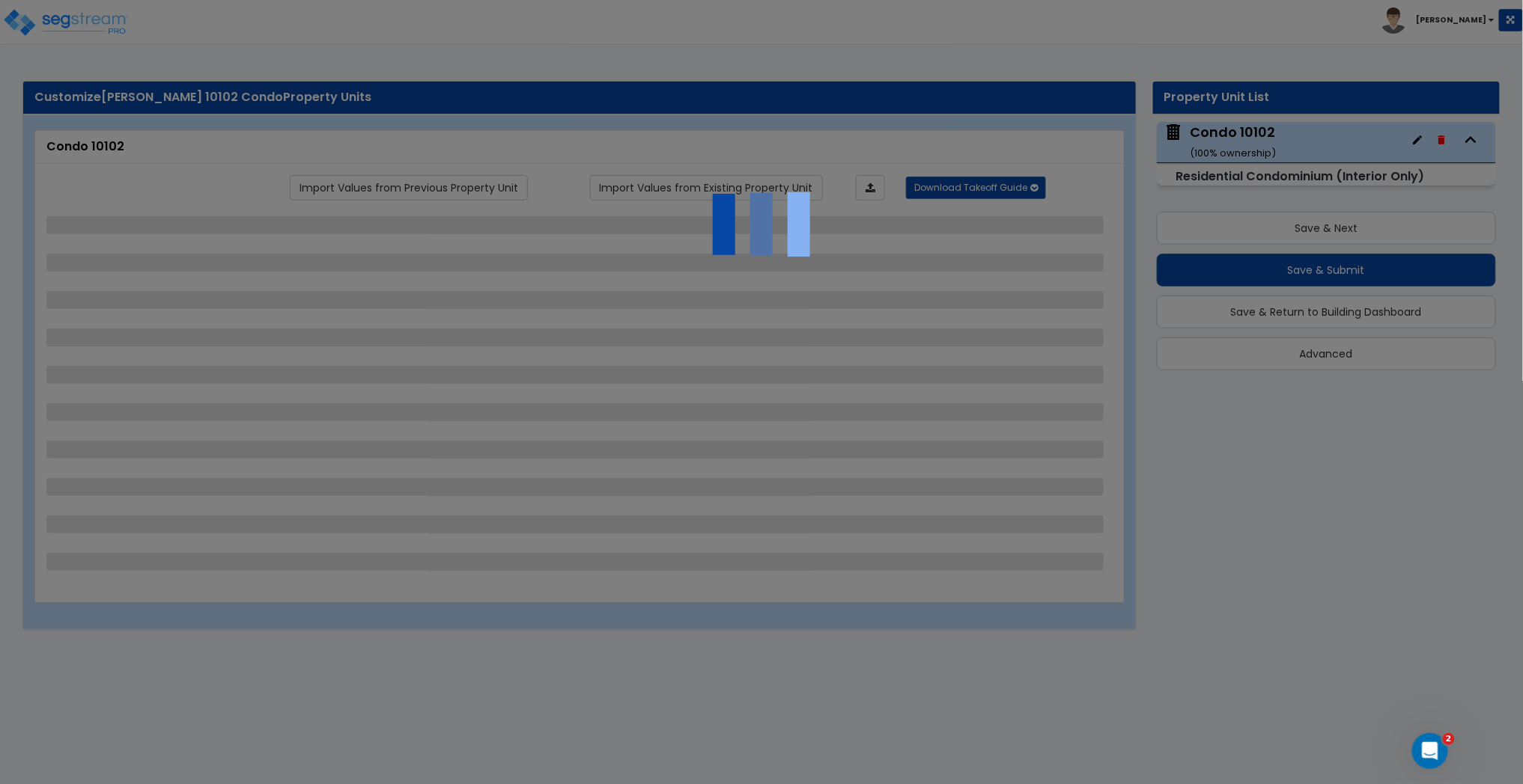
select select "1"
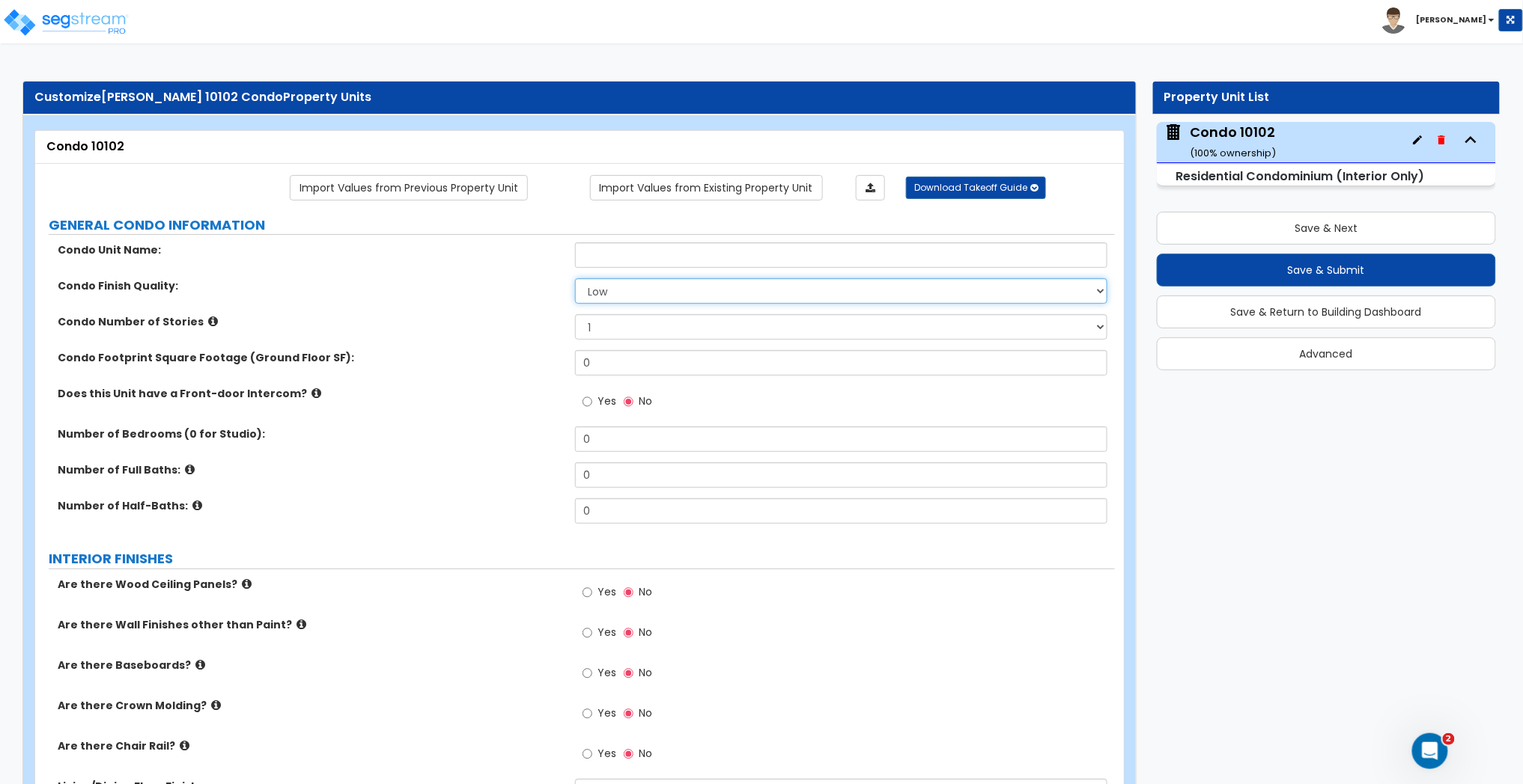
click at [627, 301] on select "Low Average High" at bounding box center [841, 291] width 533 height 25
select select "2"
click at [575, 280] on select "Low Average High" at bounding box center [841, 291] width 533 height 25
click at [596, 253] on input "text" at bounding box center [841, 255] width 533 height 25
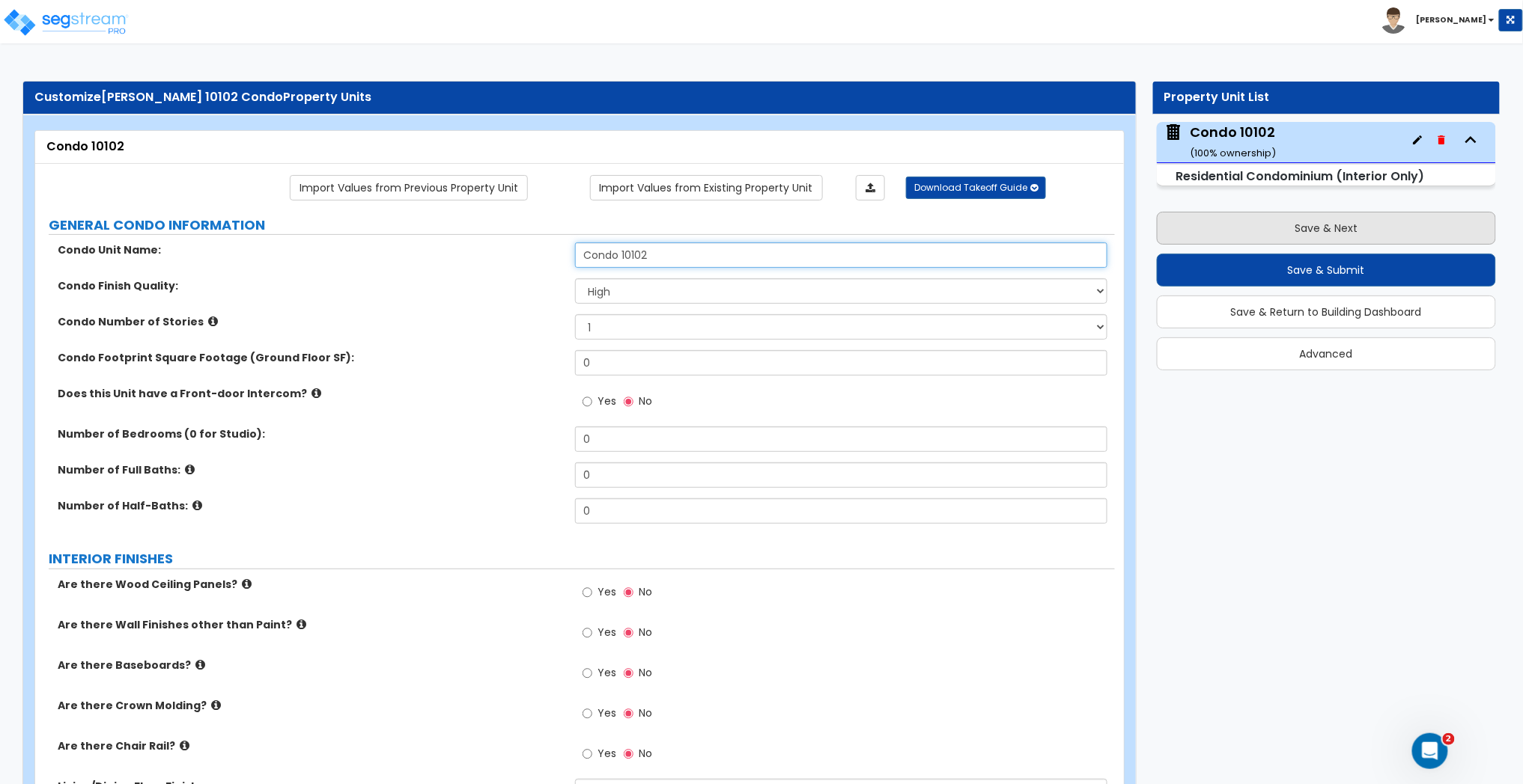
type input "Condo 10102"
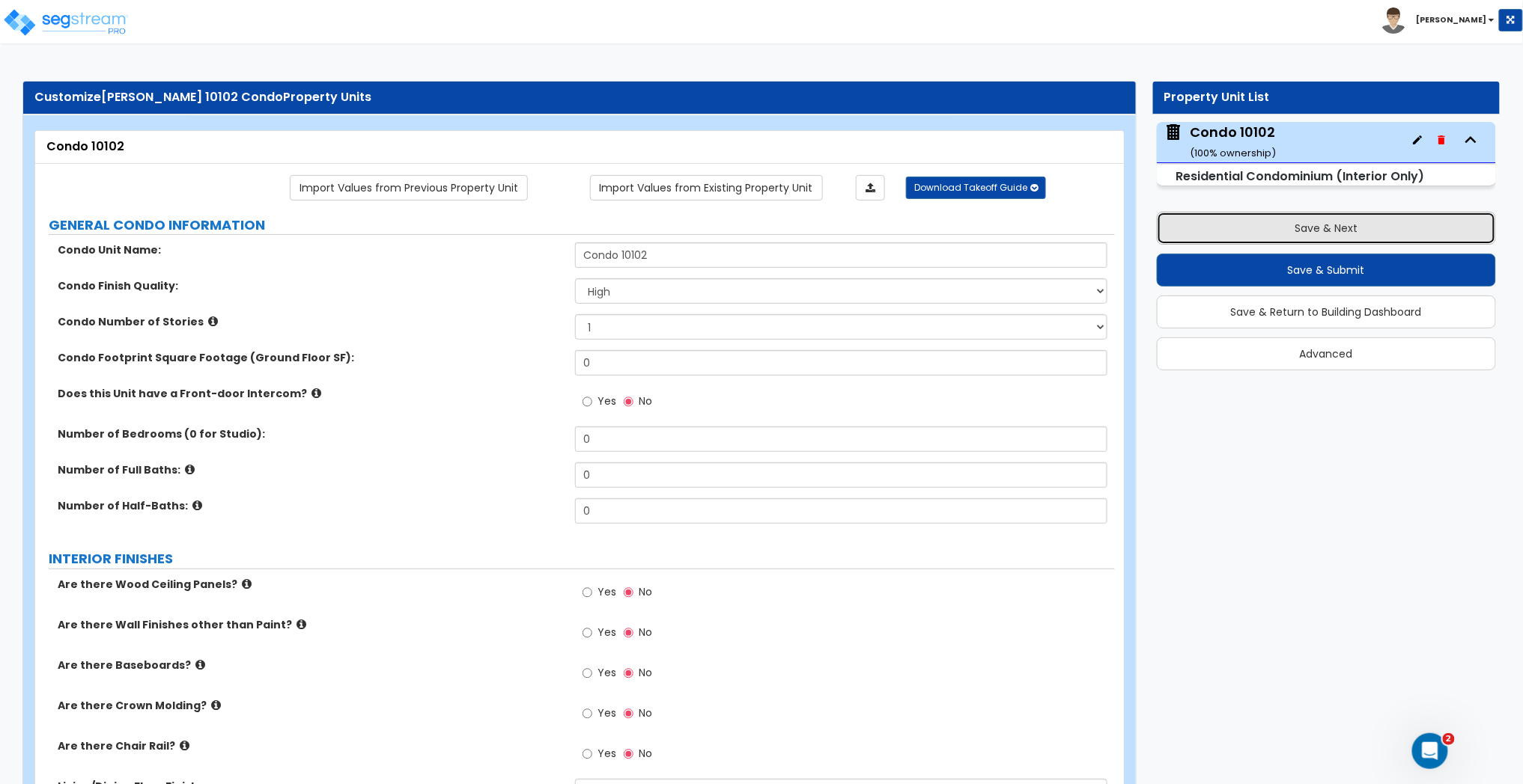
click at [1274, 236] on button "Save & Next" at bounding box center [1326, 228] width 340 height 33
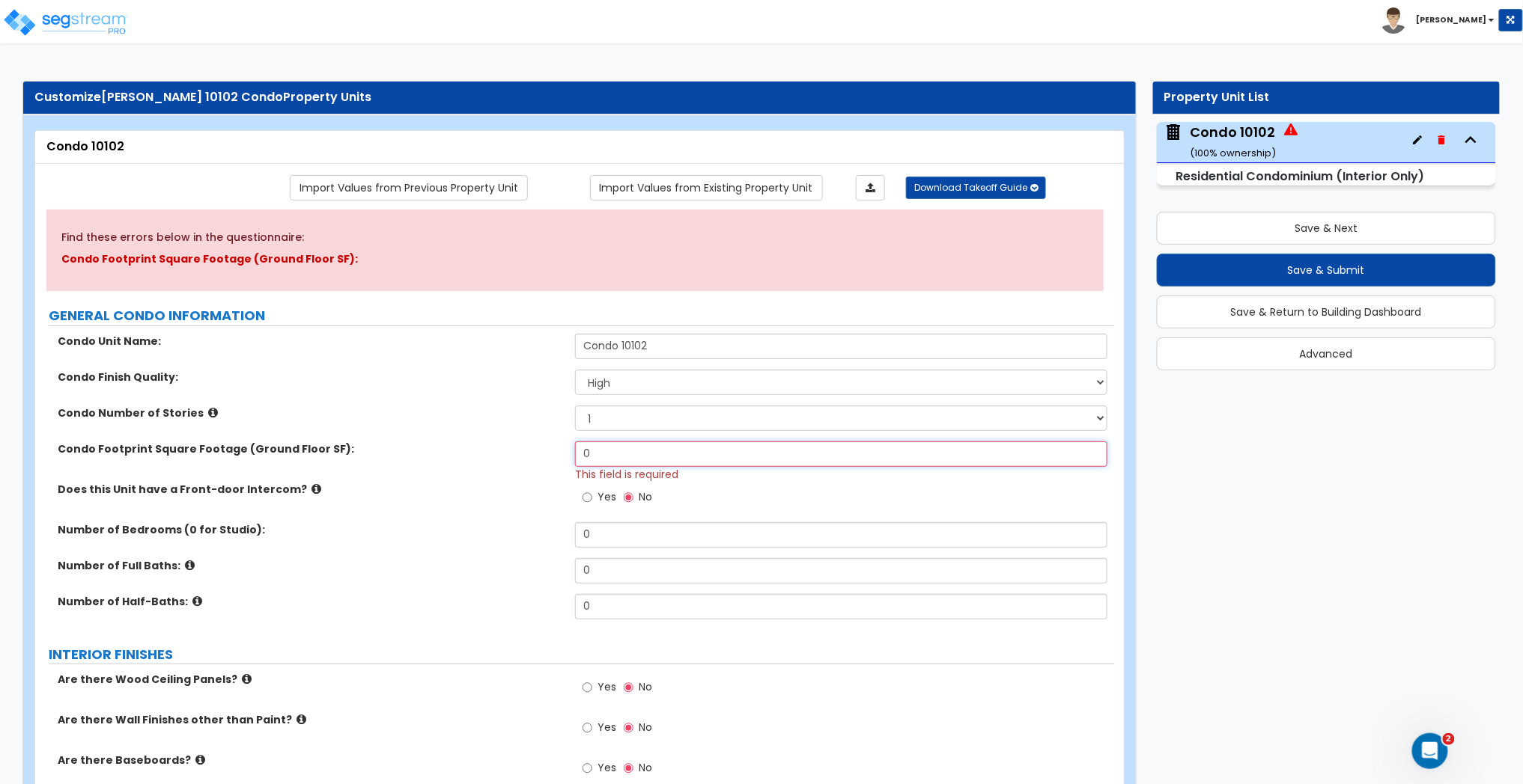
click at [607, 452] on input "0" at bounding box center [841, 454] width 533 height 25
click at [608, 456] on input "0" at bounding box center [841, 454] width 533 height 25
click at [1250, 230] on button "Save & Next" at bounding box center [1326, 228] width 340 height 33
type input "1007"
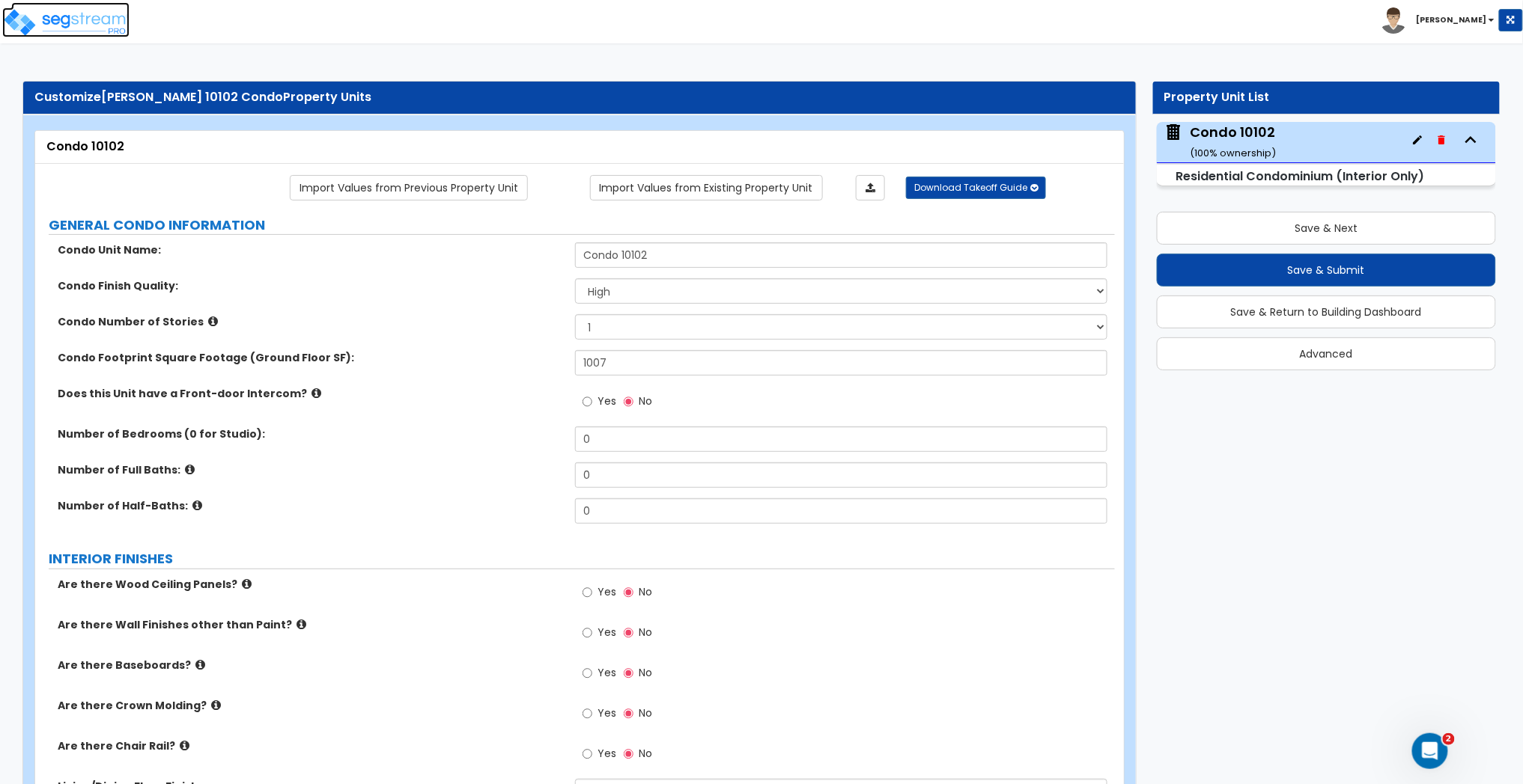
drag, startPoint x: 91, startPoint y: 17, endPoint x: 103, endPoint y: 46, distance: 31.4
click at [91, 17] on img at bounding box center [66, 22] width 127 height 30
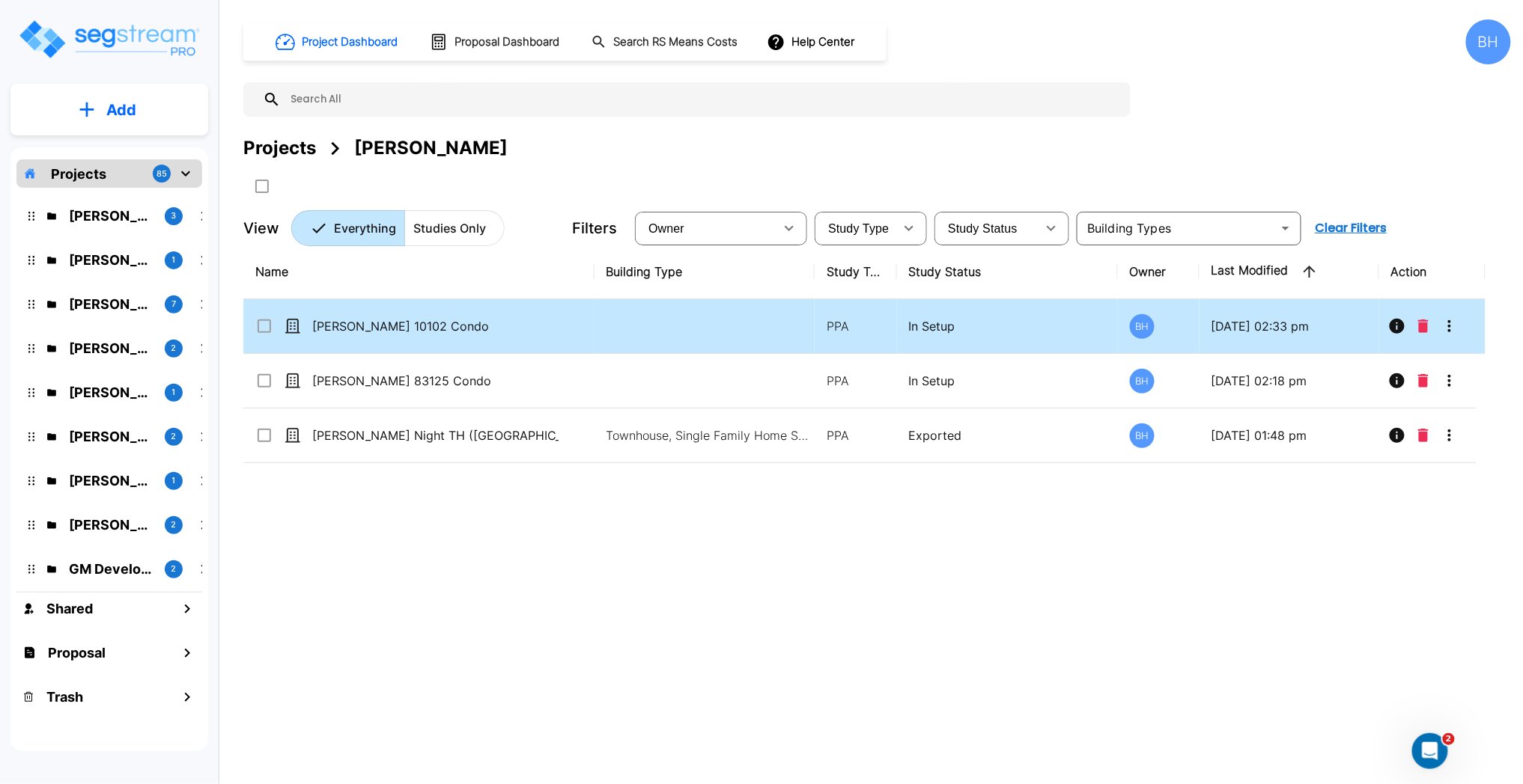
click at [497, 338] on td "[PERSON_NAME] 10102 Condo" at bounding box center [418, 326] width 351 height 55
click at [524, 337] on td "[PERSON_NAME] 10102 Condo" at bounding box center [418, 326] width 351 height 55
checkbox input "false"
click at [524, 337] on td "[PERSON_NAME] 10102 Condo" at bounding box center [418, 326] width 351 height 55
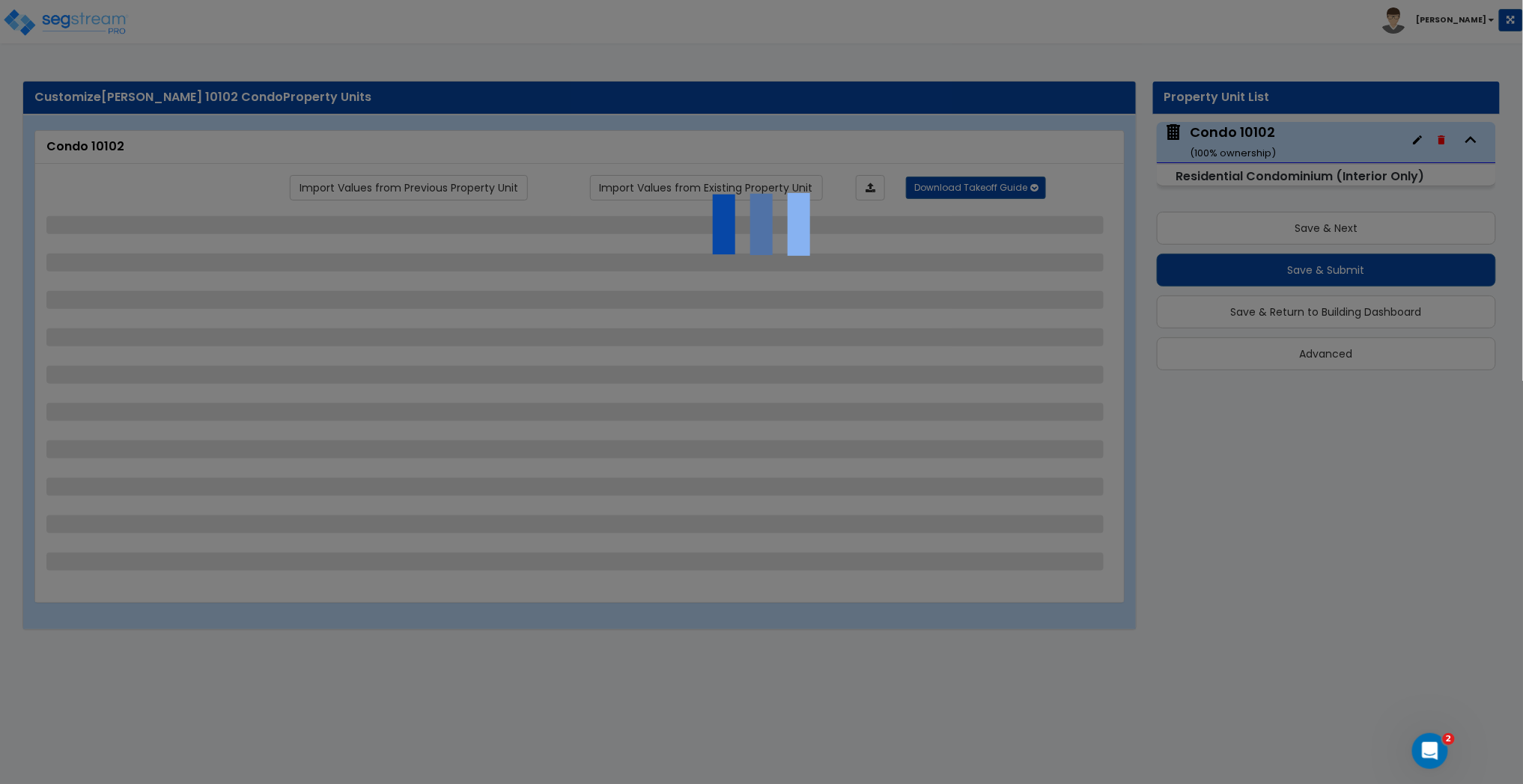
select select "2"
select select "1"
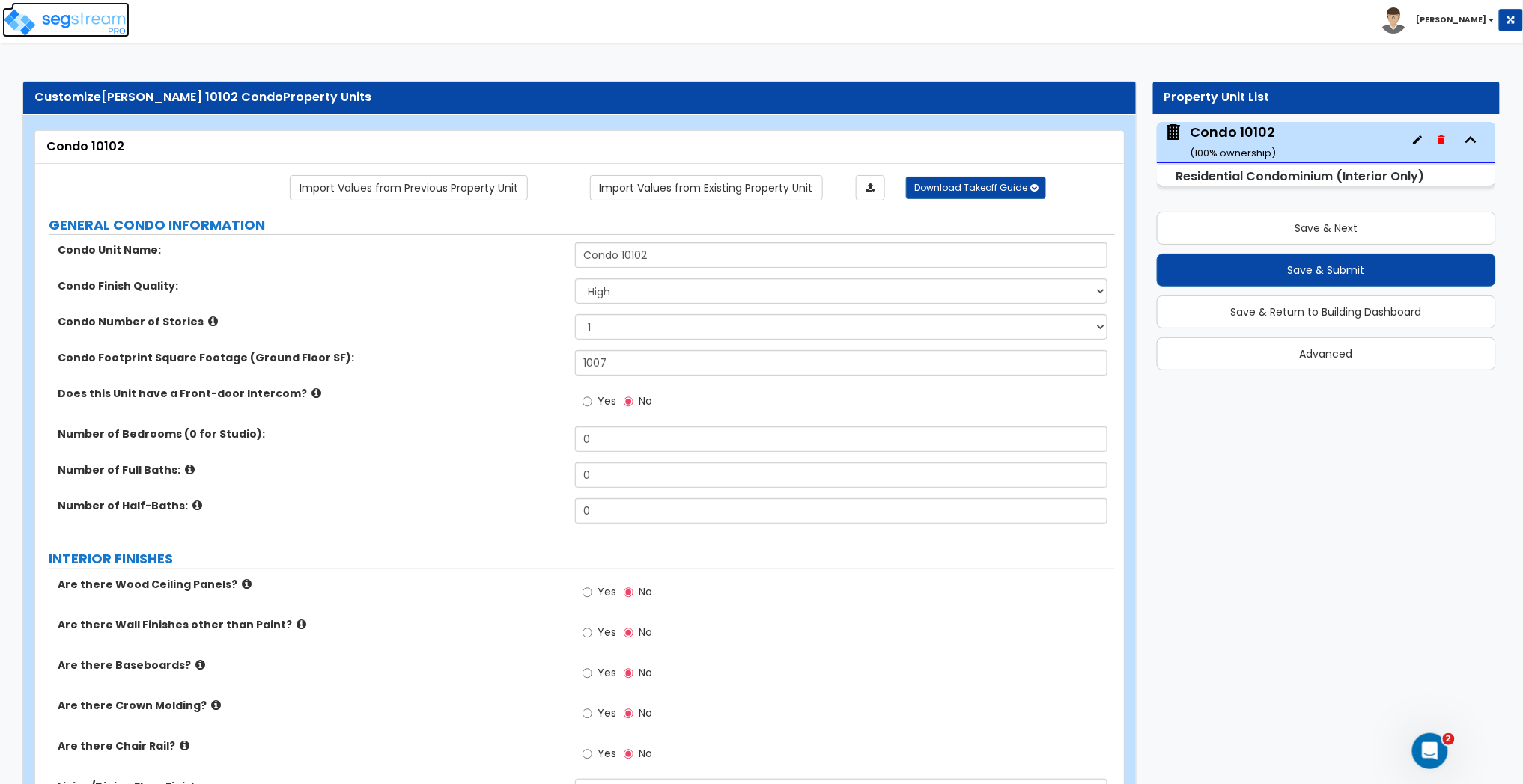
click at [81, 25] on img at bounding box center [66, 22] width 127 height 30
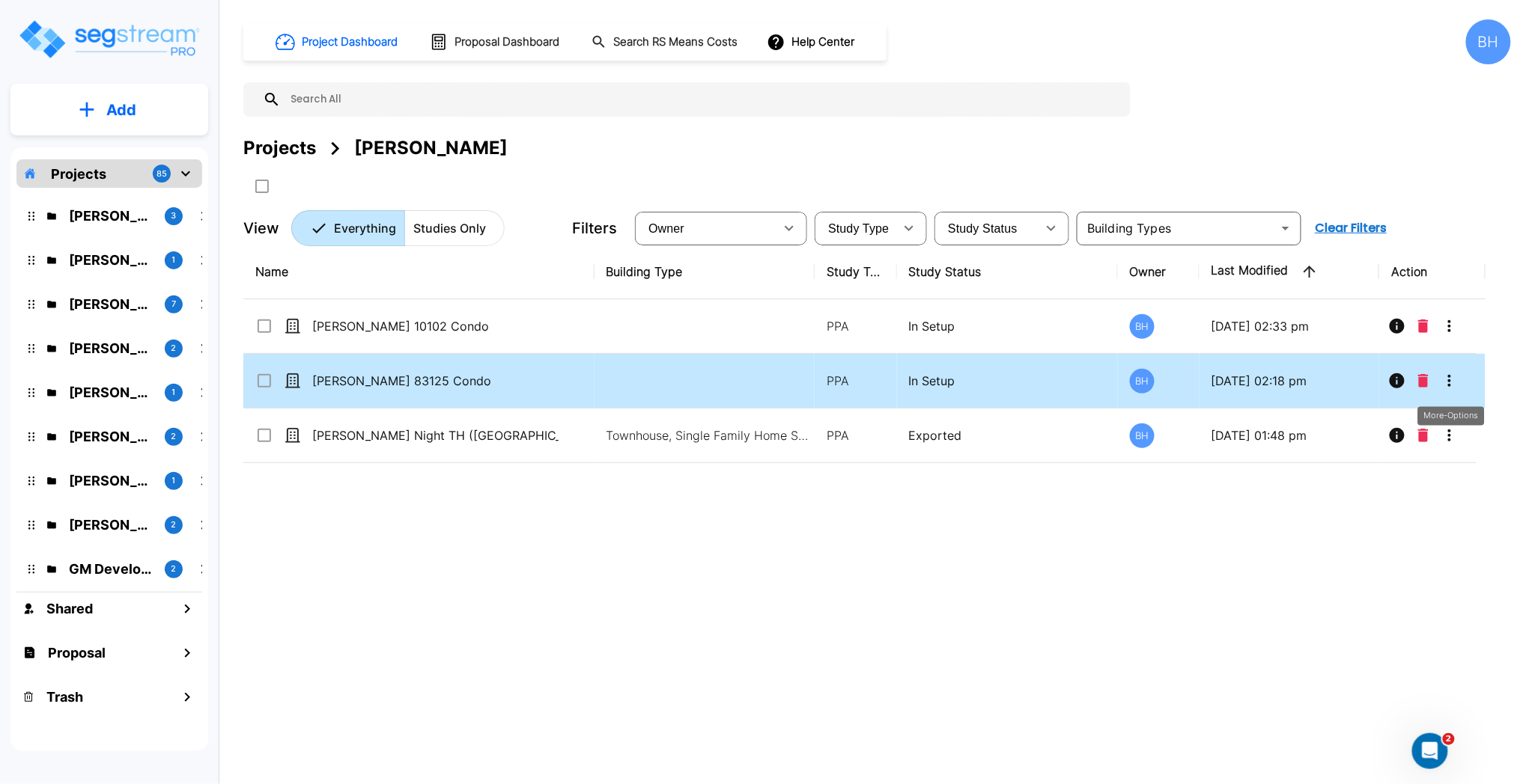
click at [1447, 381] on icon "More-Options" at bounding box center [1449, 380] width 18 height 18
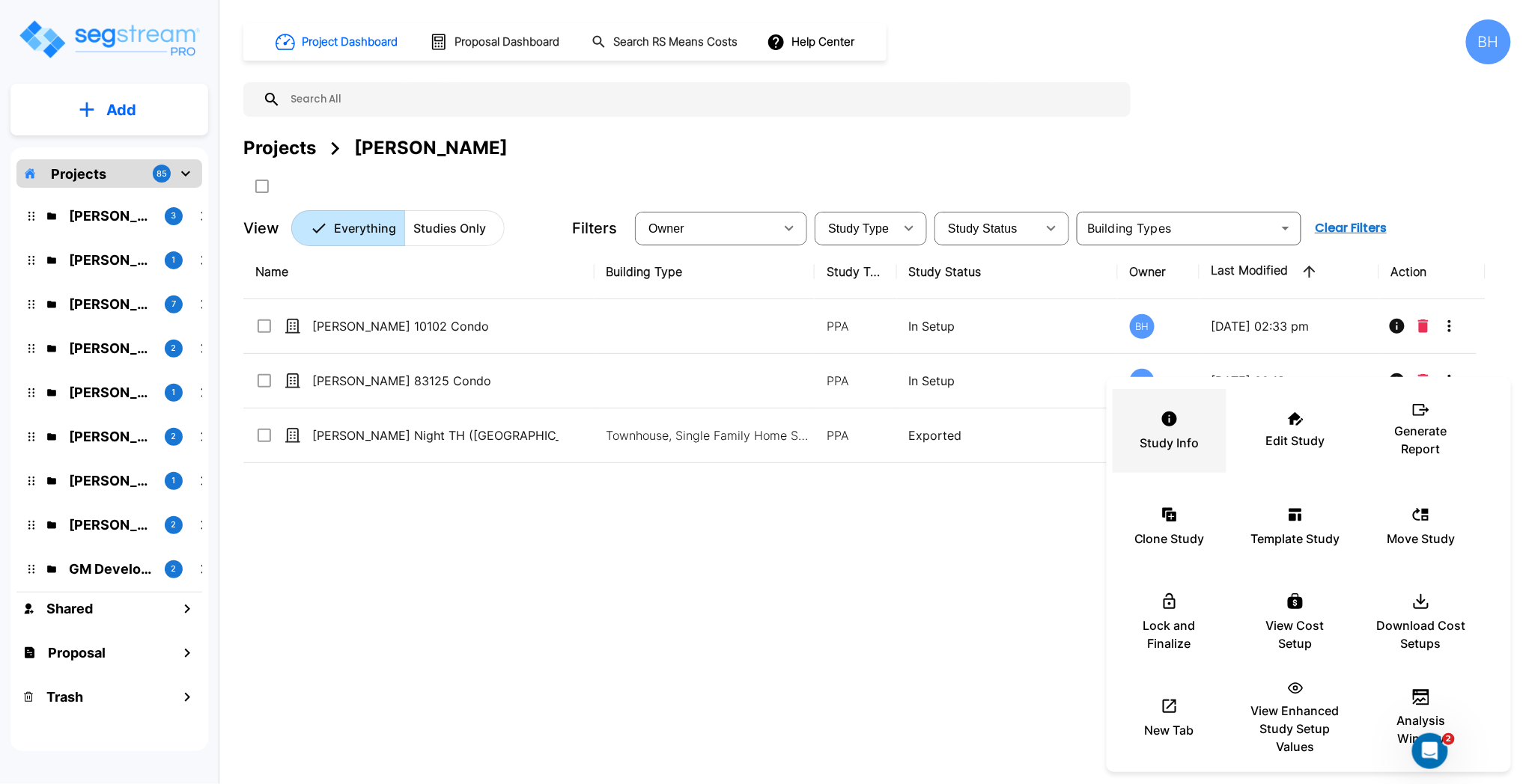
click at [1166, 428] on div "Study Info" at bounding box center [1169, 431] width 90 height 75
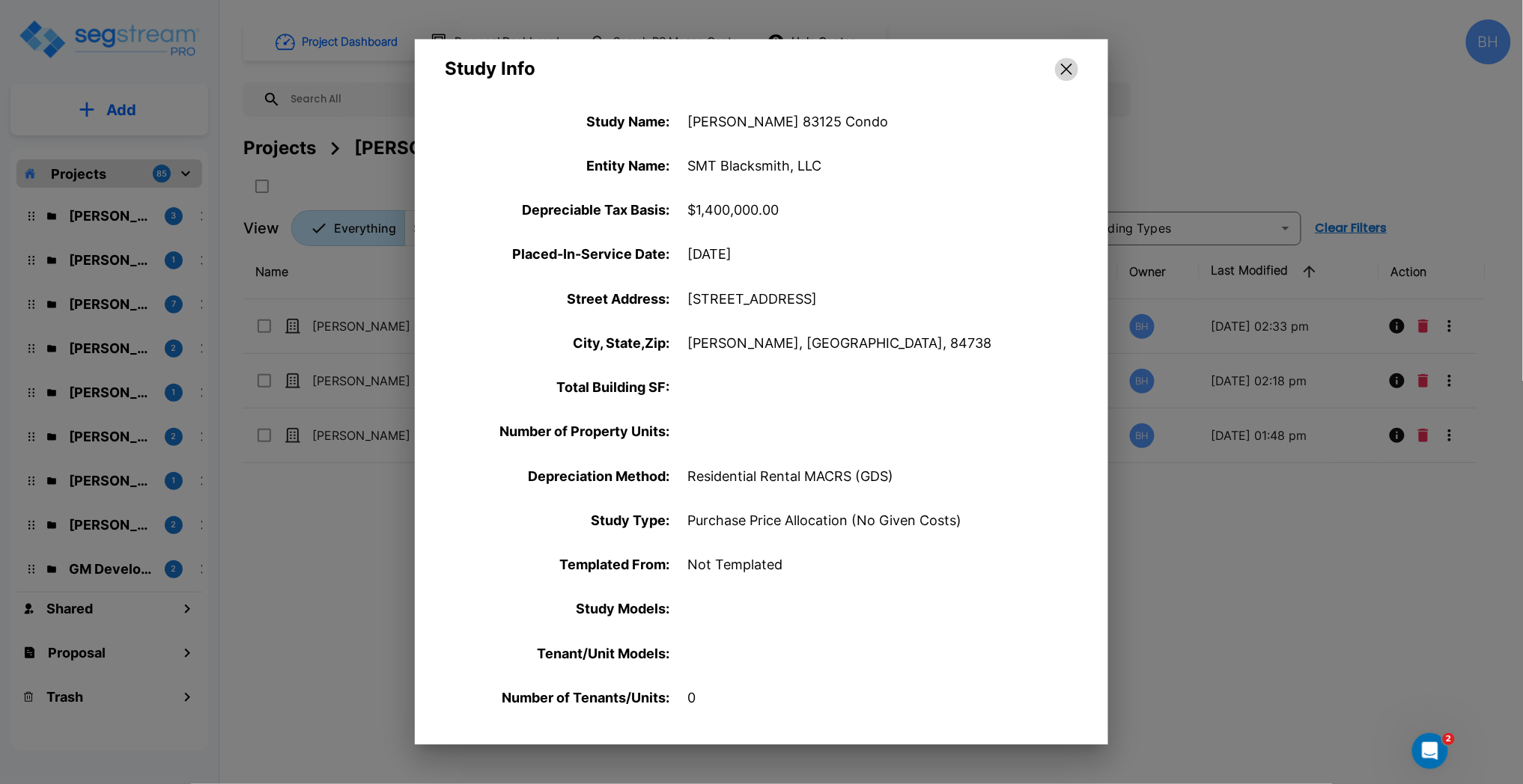
click at [1071, 68] on icon "button" at bounding box center [1066, 69] width 12 height 12
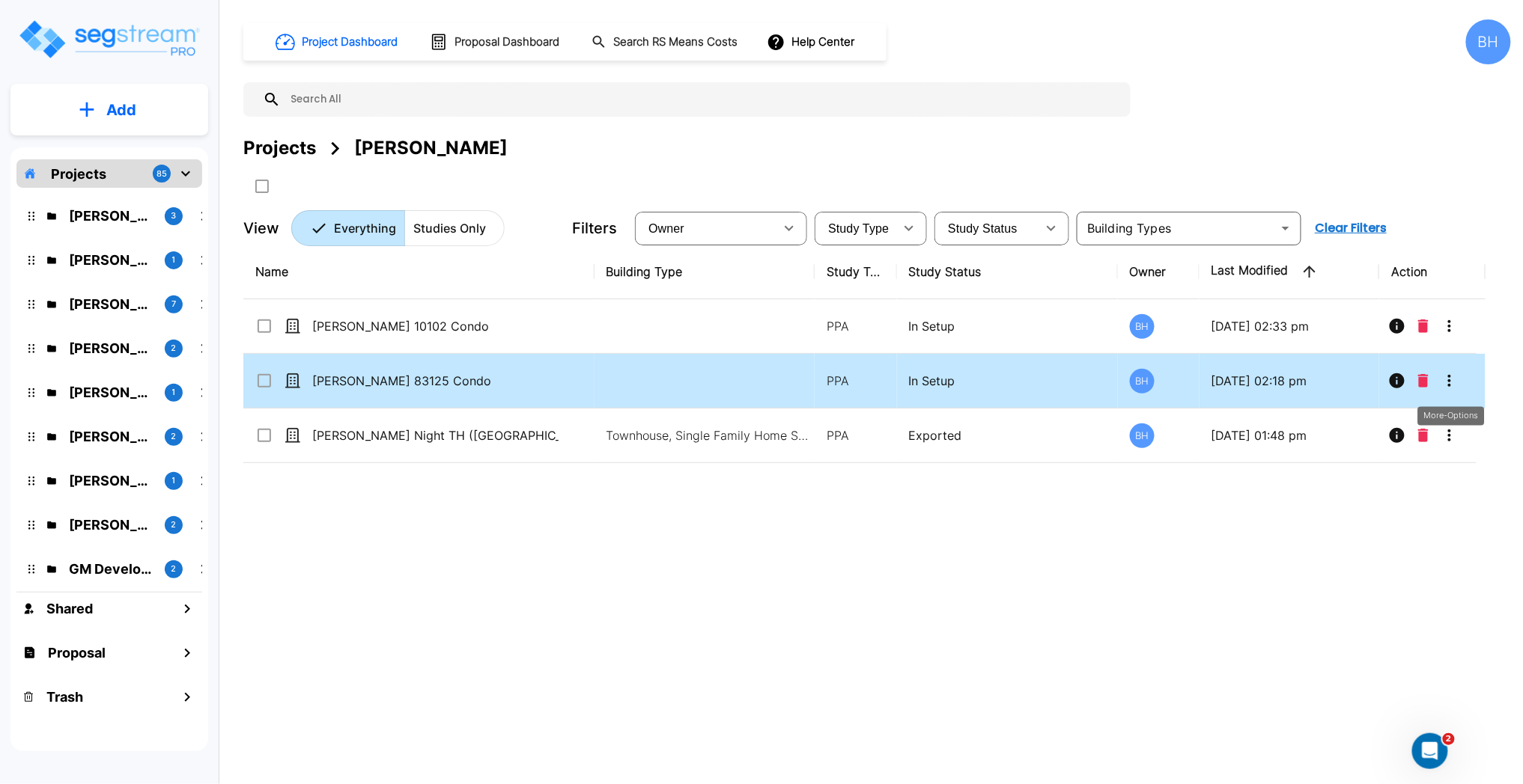
click at [1448, 376] on icon "More-Options" at bounding box center [1449, 380] width 18 height 18
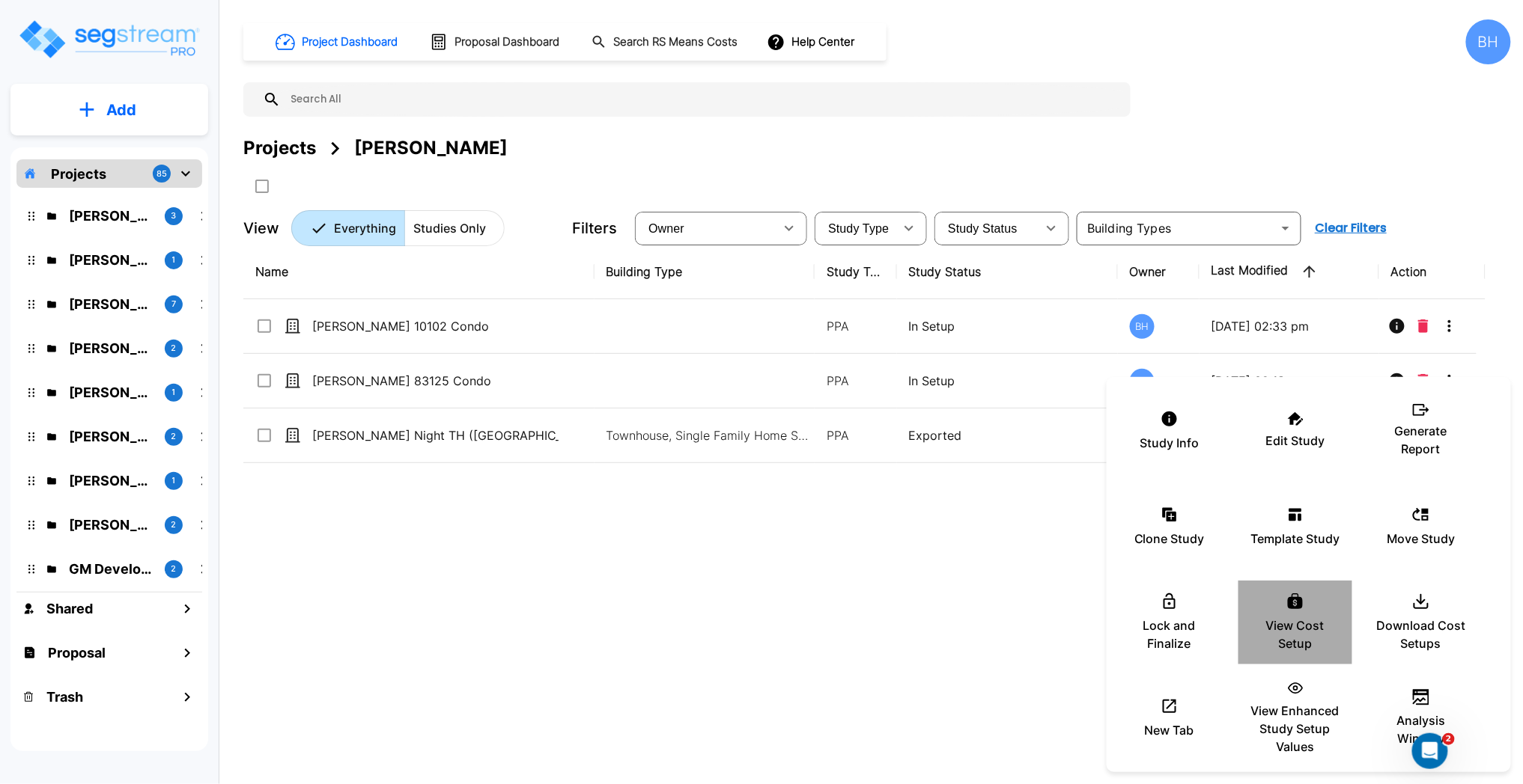
drag, startPoint x: 1297, startPoint y: 615, endPoint x: 1339, endPoint y: 605, distance: 43.2
click at [1298, 617] on p "View Cost Setup" at bounding box center [1295, 634] width 90 height 36
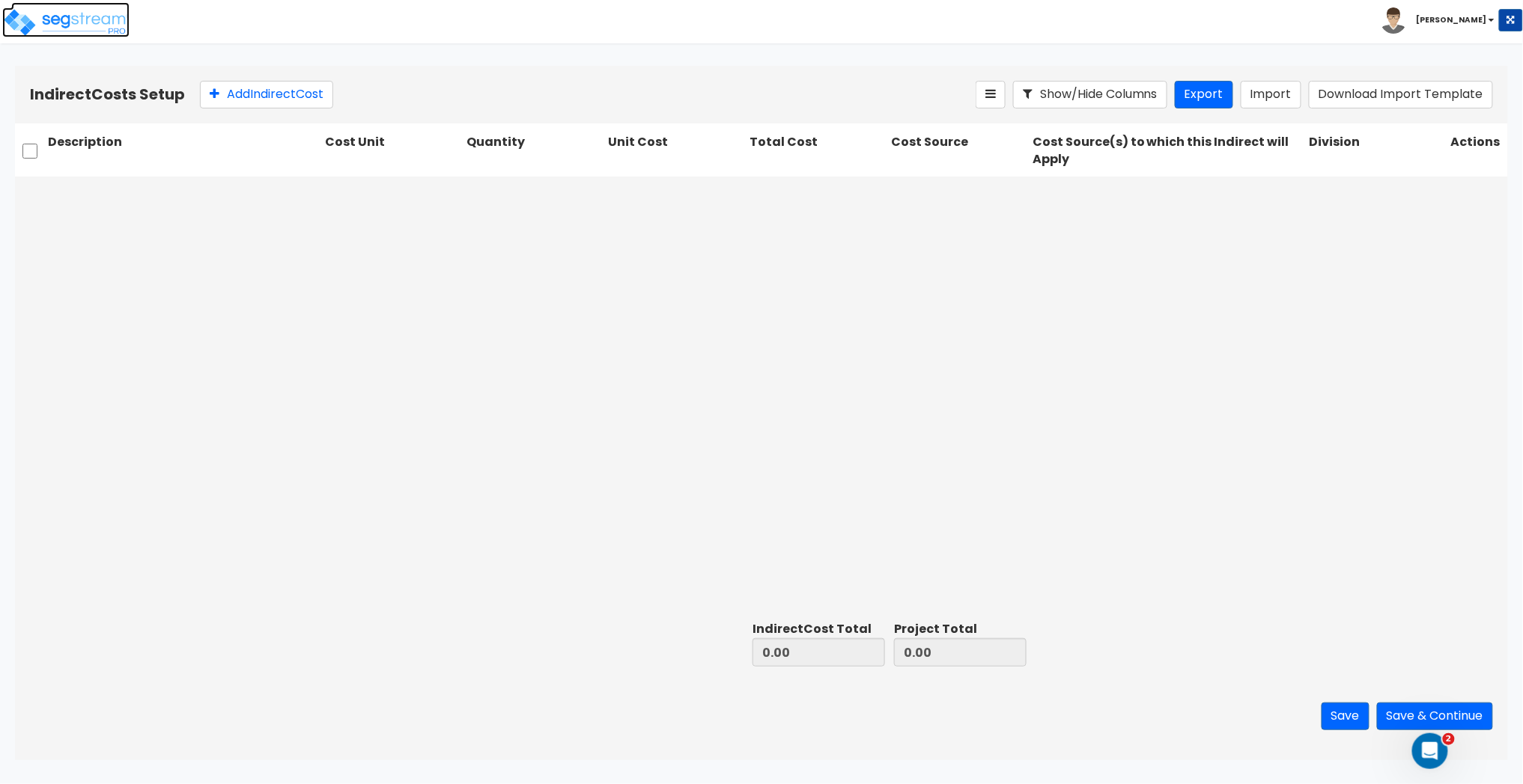
click at [37, 19] on img at bounding box center [66, 22] width 127 height 30
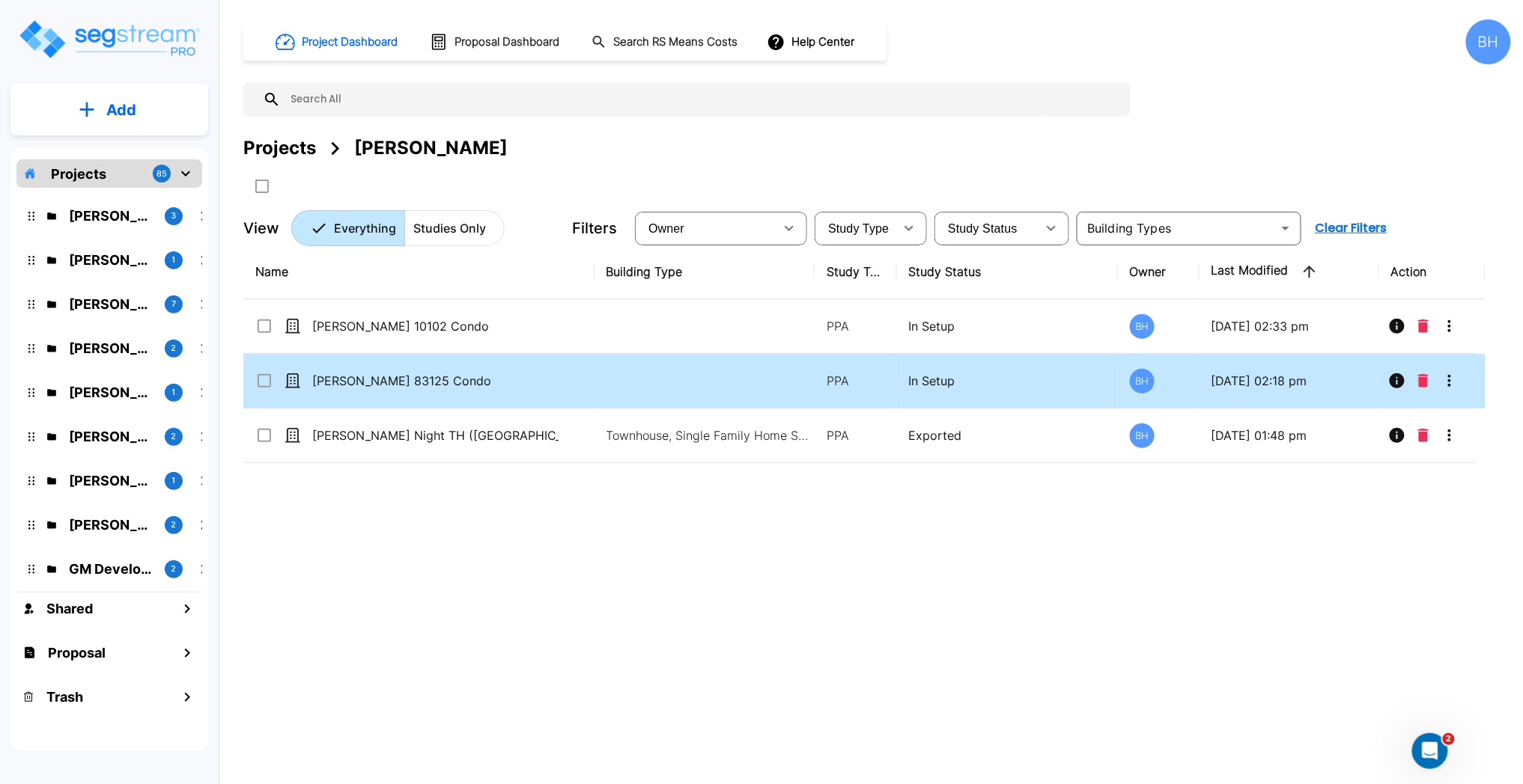
click at [575, 389] on div "[PERSON_NAME] 83125 Condo" at bounding box center [416, 380] width 321 height 18
checkbox input "true"
click at [575, 389] on div "[PERSON_NAME] 83125 Condo" at bounding box center [416, 380] width 321 height 18
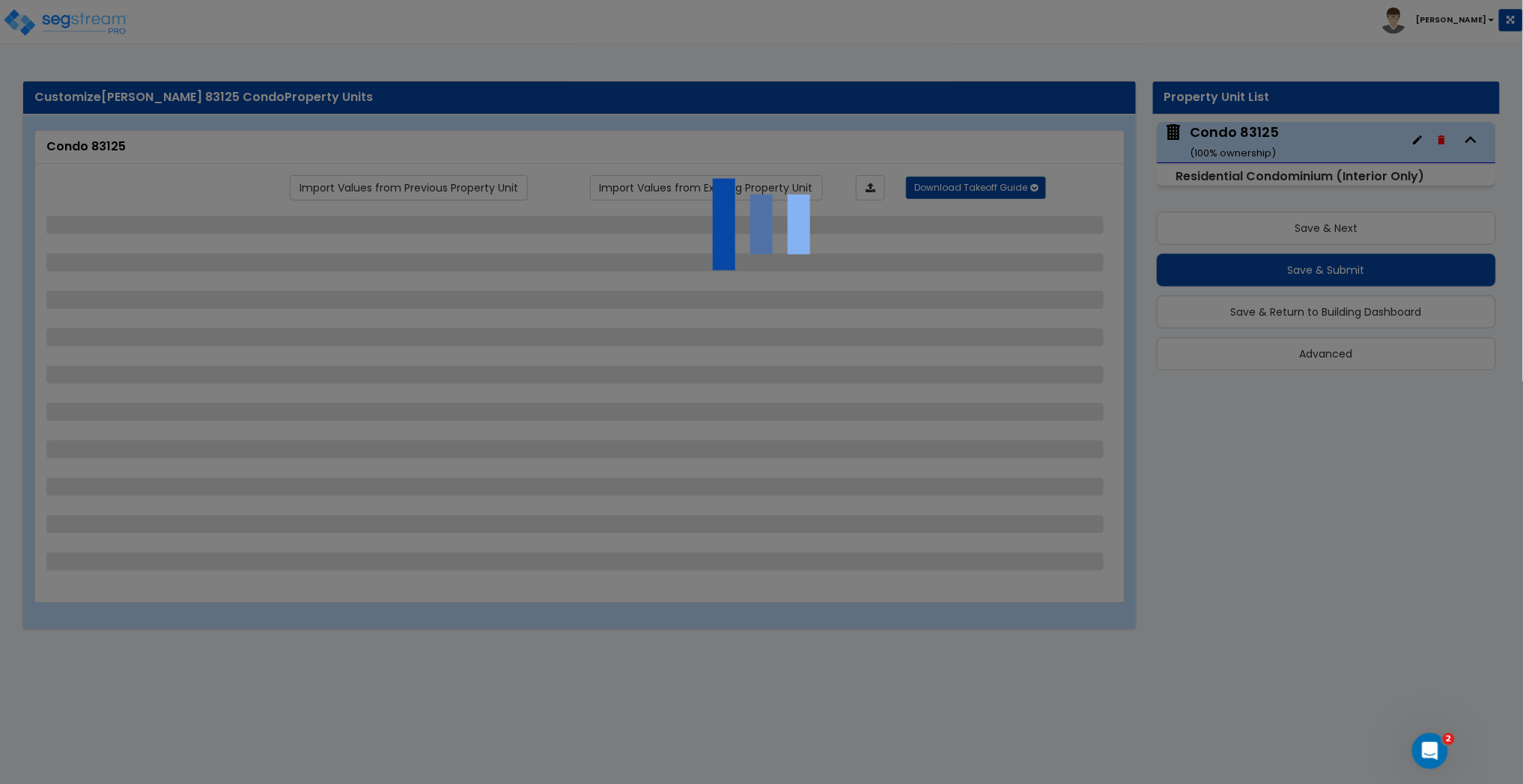
select select "2"
select select "1"
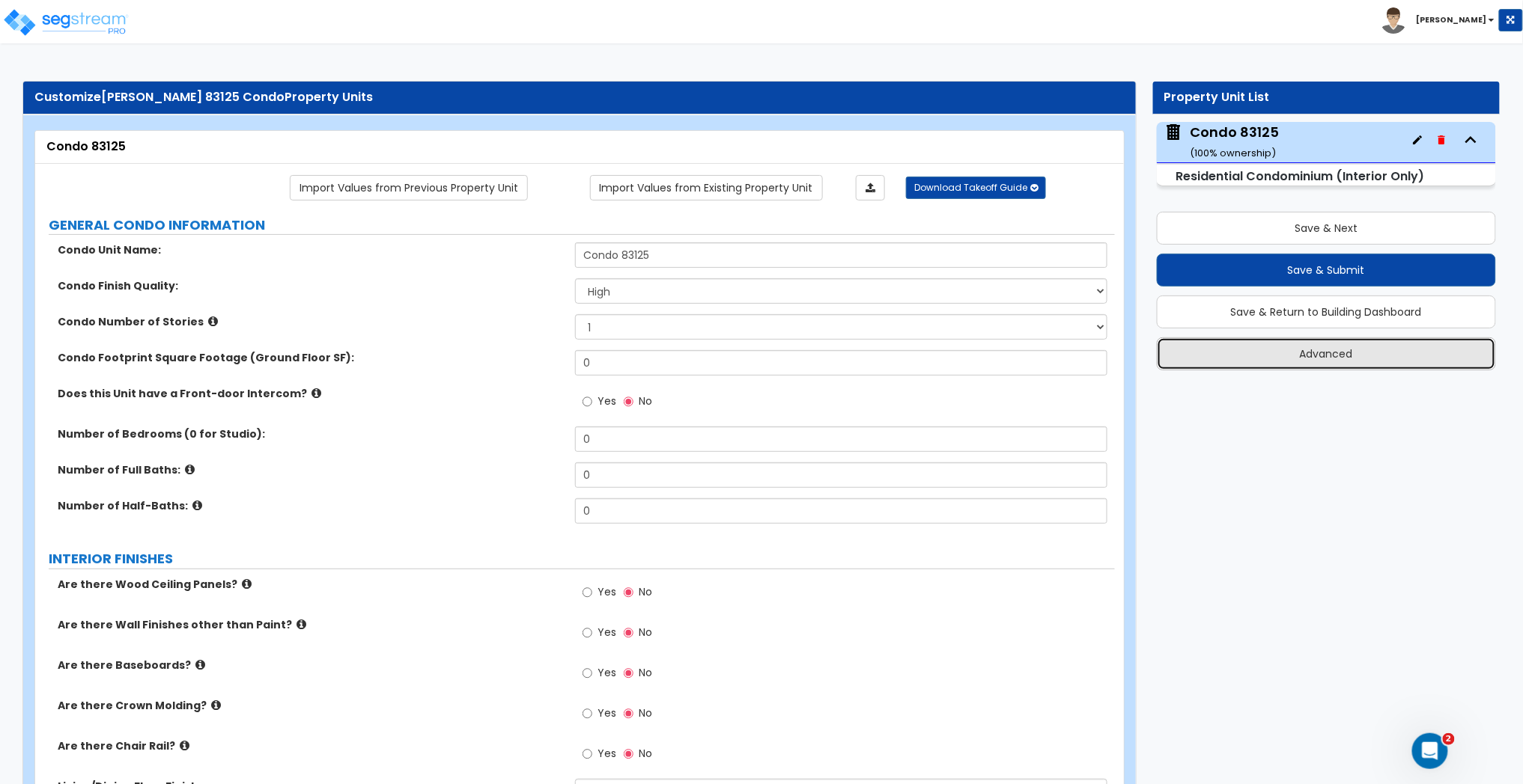
click at [1343, 354] on button "Advanced" at bounding box center [1326, 353] width 340 height 33
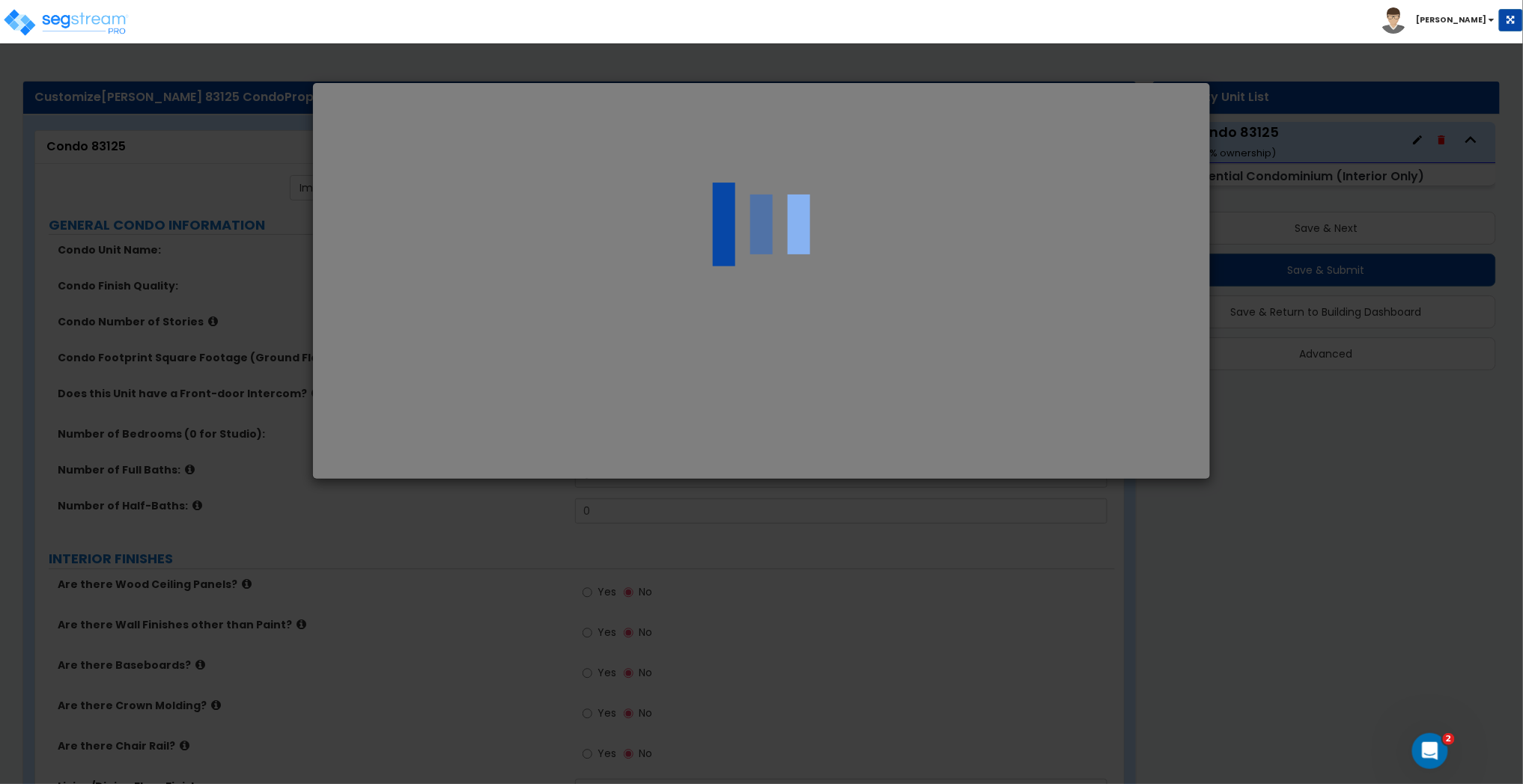
select select "UT"
select select "2024"
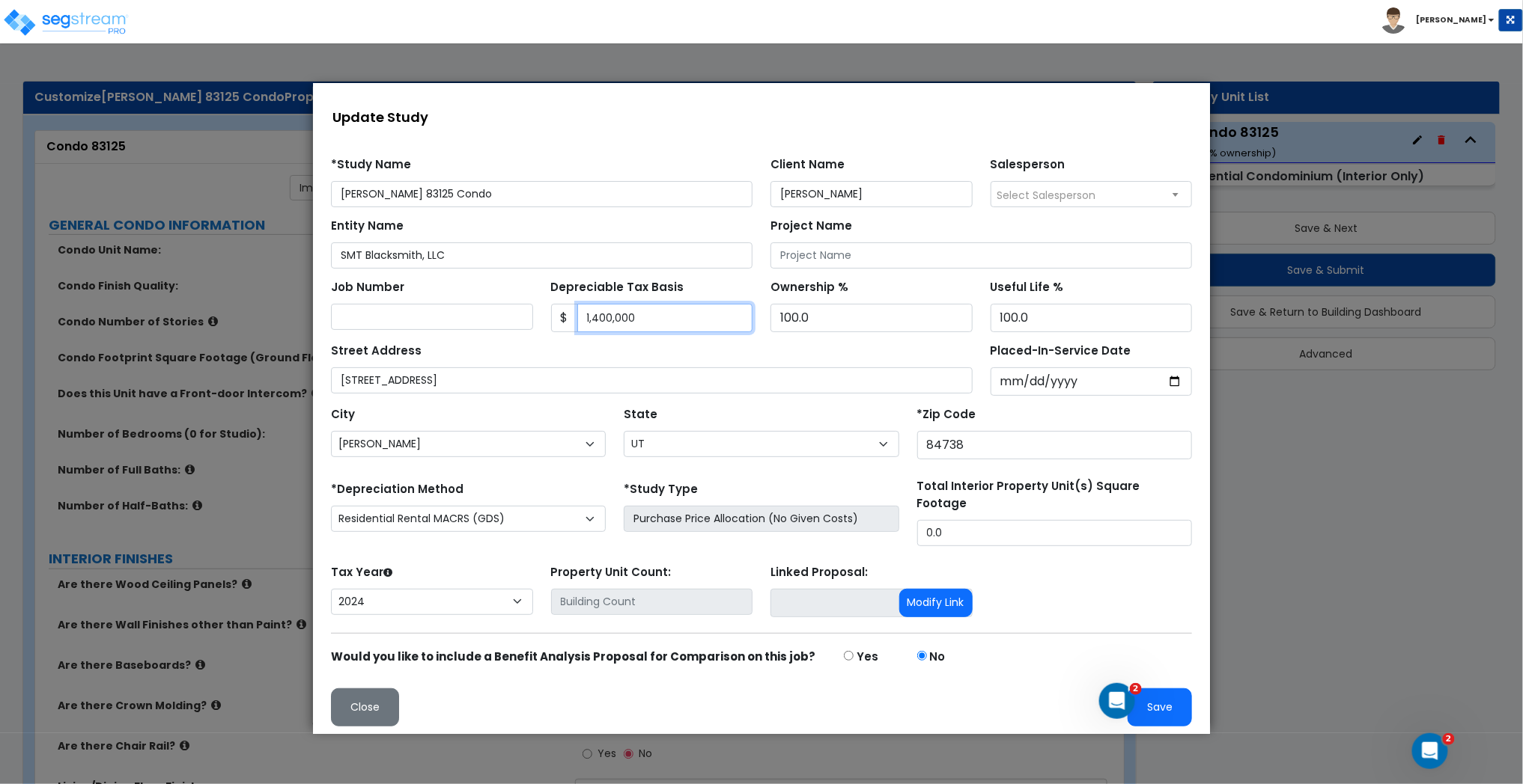
click at [648, 323] on input "1,400,000" at bounding box center [665, 317] width 176 height 29
type input "1,400,000"
click at [946, 519] on input "0.0" at bounding box center [1054, 532] width 275 height 26
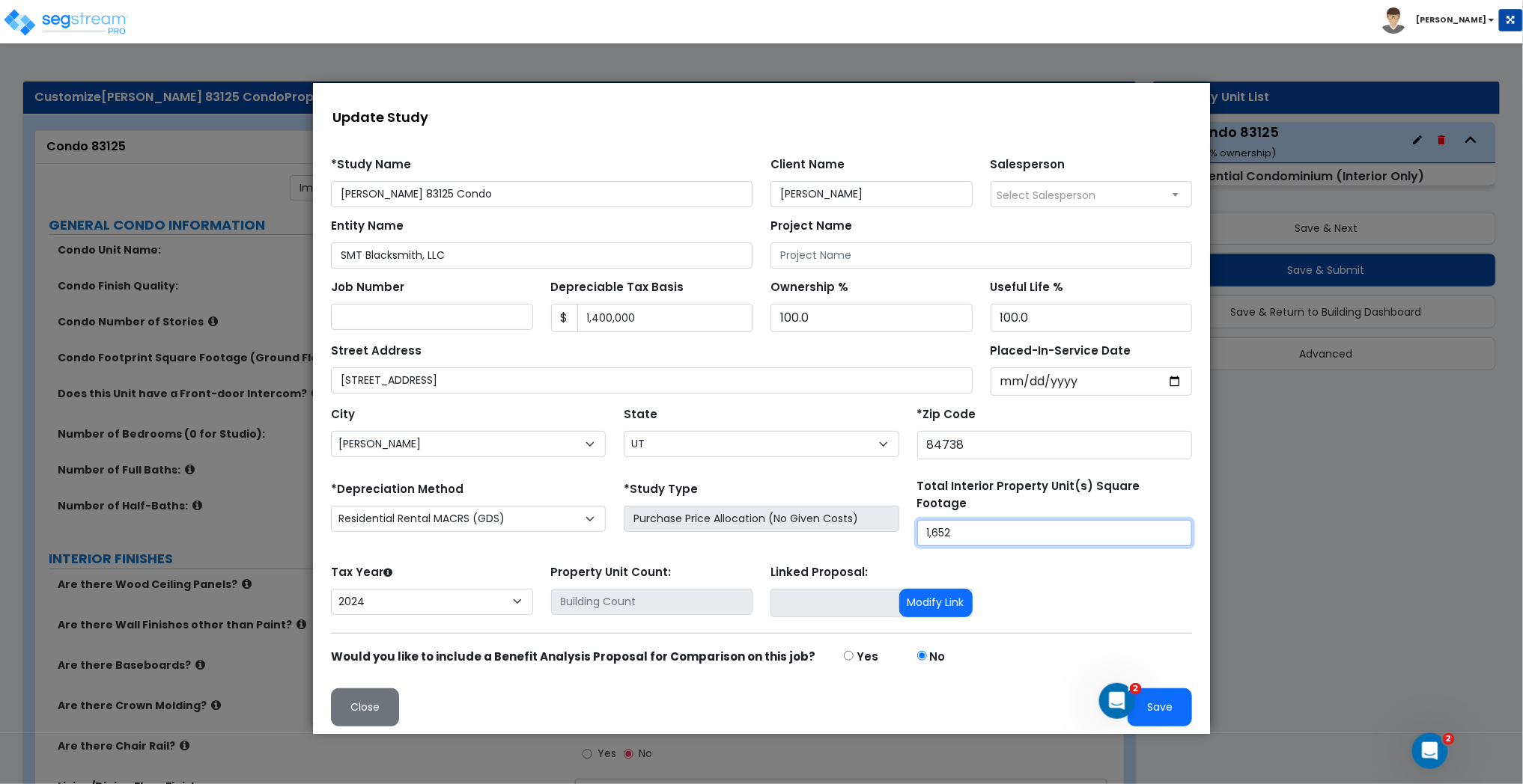
type input "1,652"
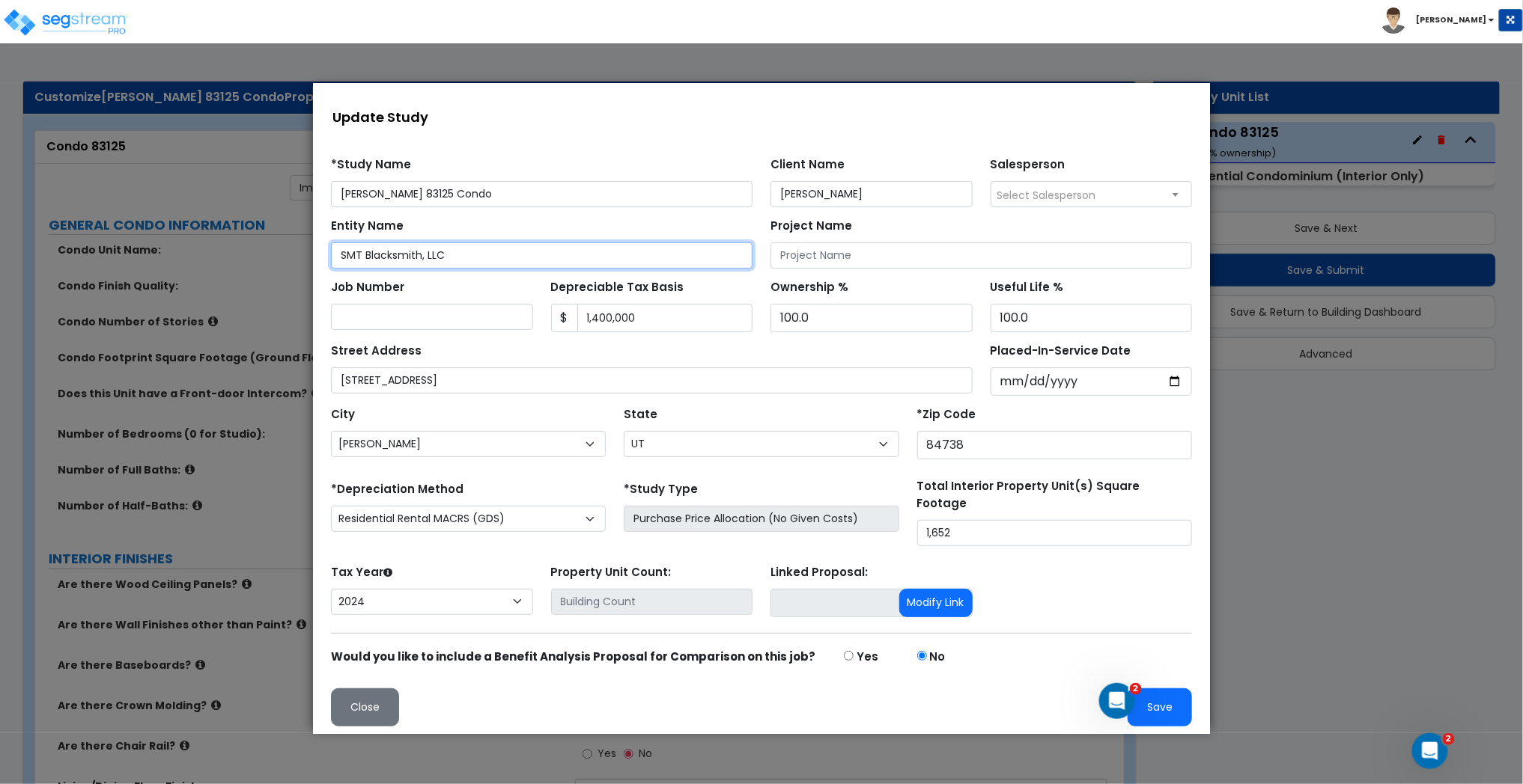
click at [442, 246] on input "SMT Blacksmith, LLC" at bounding box center [541, 255] width 421 height 26
click at [441, 247] on input "SMT Blacksmith, LLC" at bounding box center [541, 255] width 421 height 26
drag, startPoint x: 440, startPoint y: 248, endPoint x: 417, endPoint y: 257, distance: 24.7
click at [438, 248] on input "SMT Blacksmith, LLC" at bounding box center [541, 255] width 421 height 26
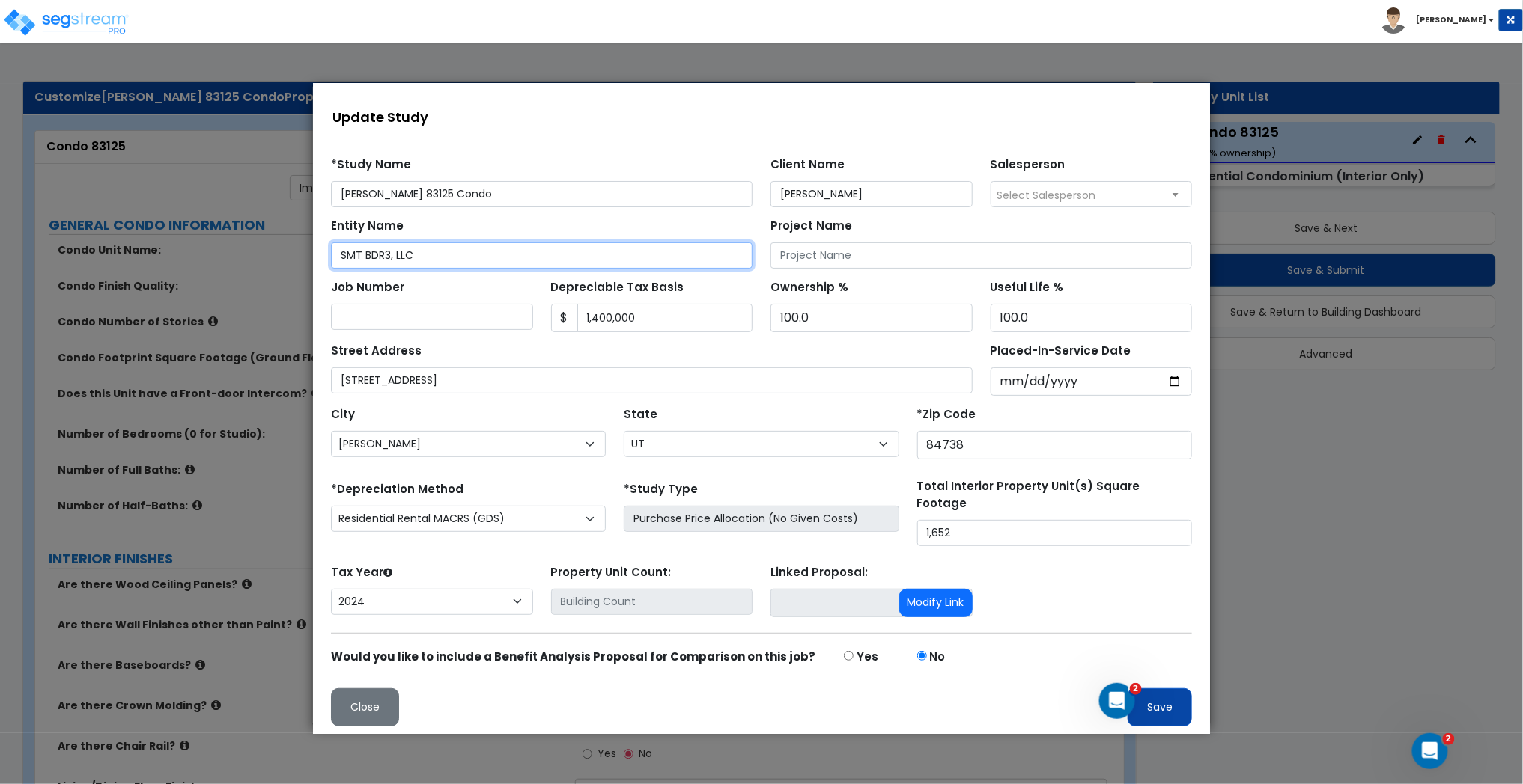
type input "SMT BDR3, LLC"
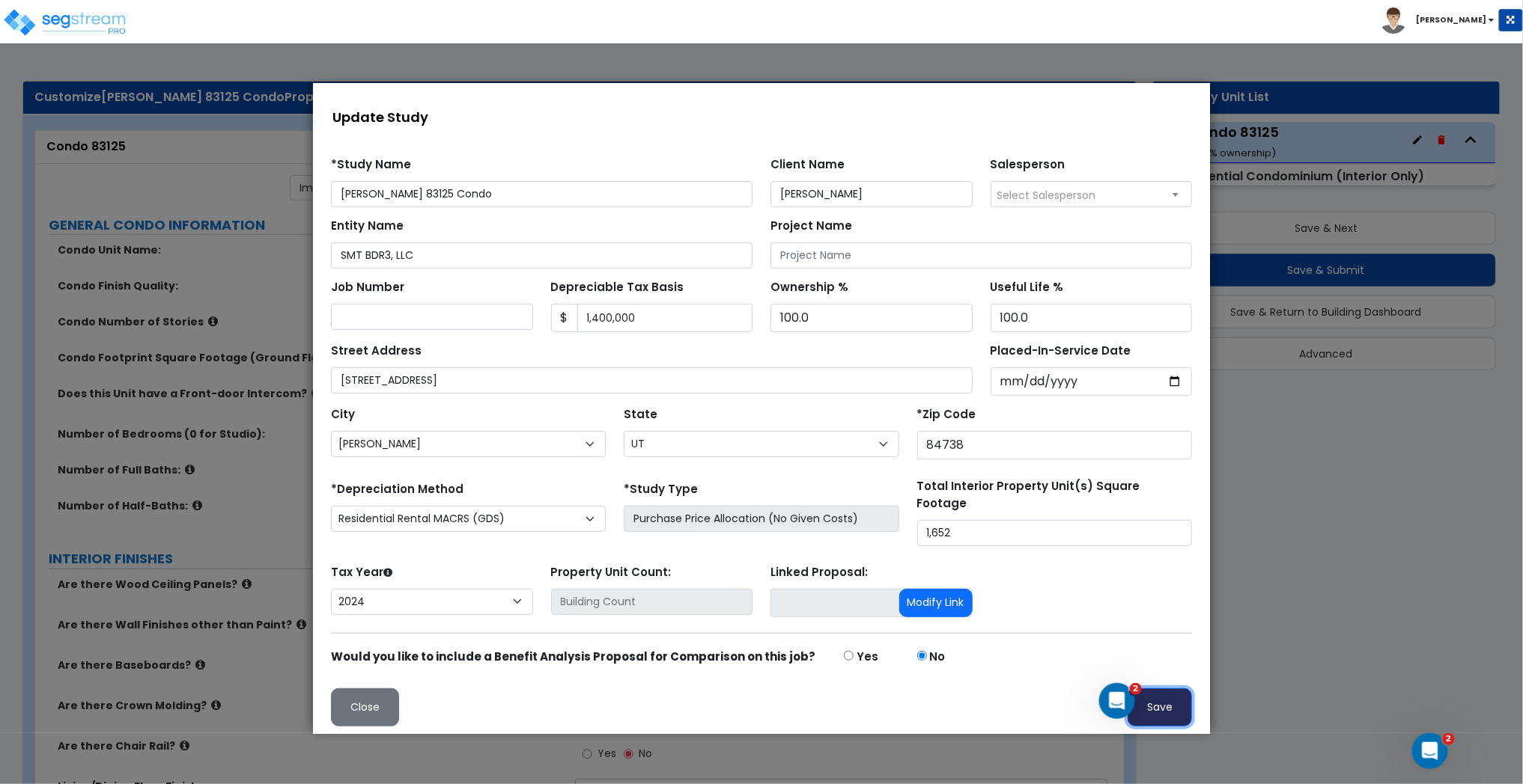
click at [1169, 701] on button "Save" at bounding box center [1159, 706] width 64 height 38
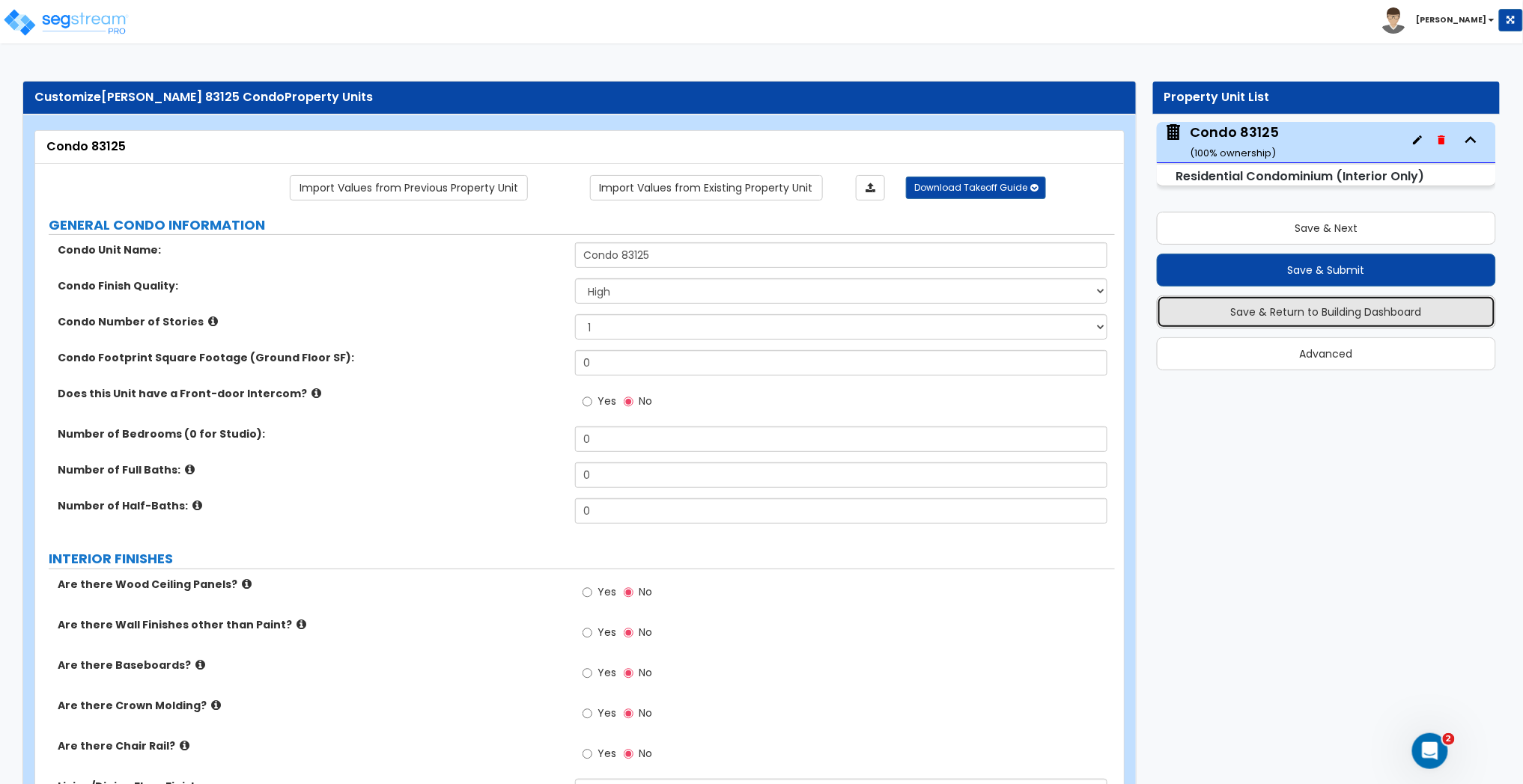
click at [1322, 319] on button "Save & Return to Building Dashboard" at bounding box center [1326, 312] width 340 height 33
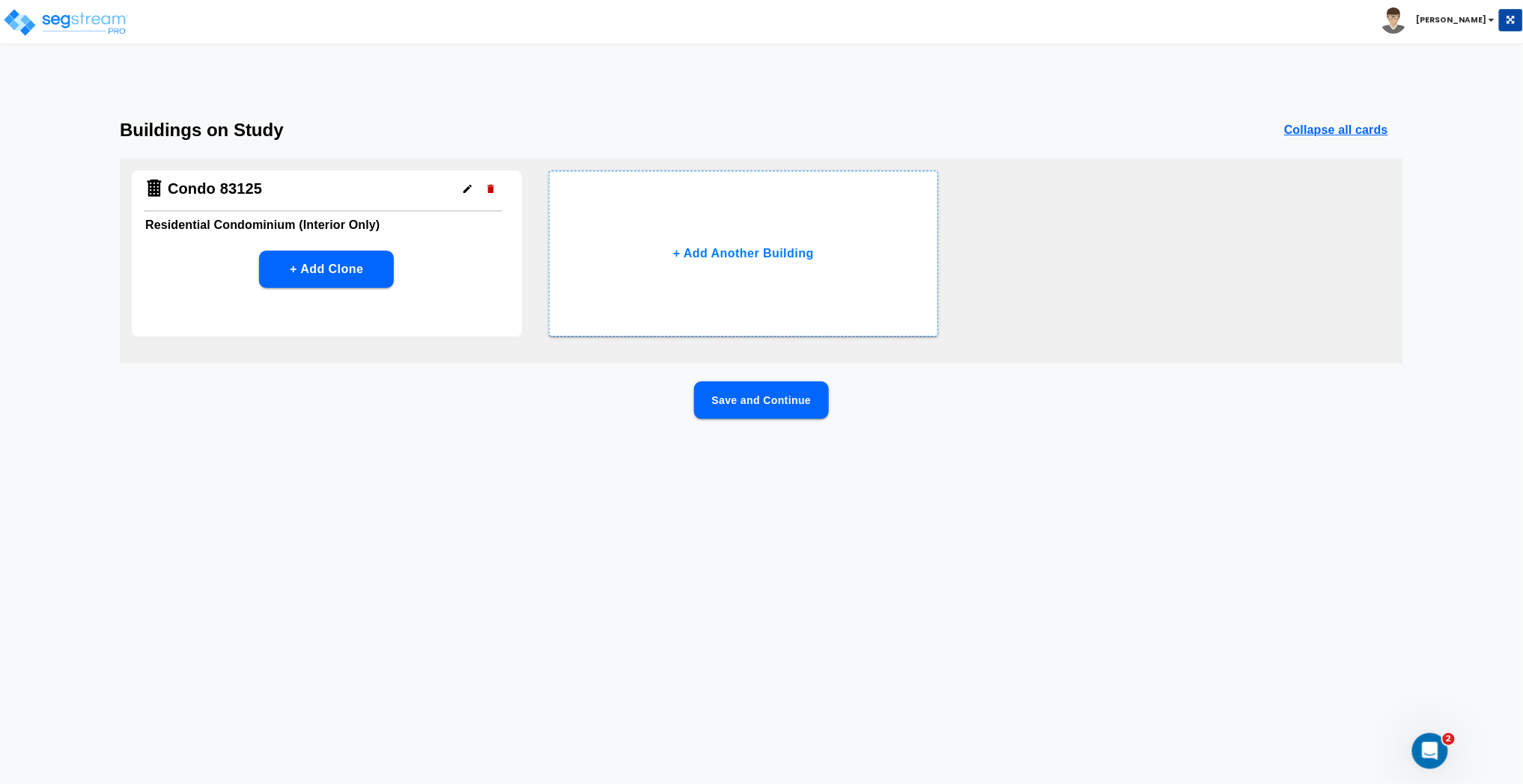
click at [795, 396] on button "Save and Continue" at bounding box center [761, 400] width 135 height 37
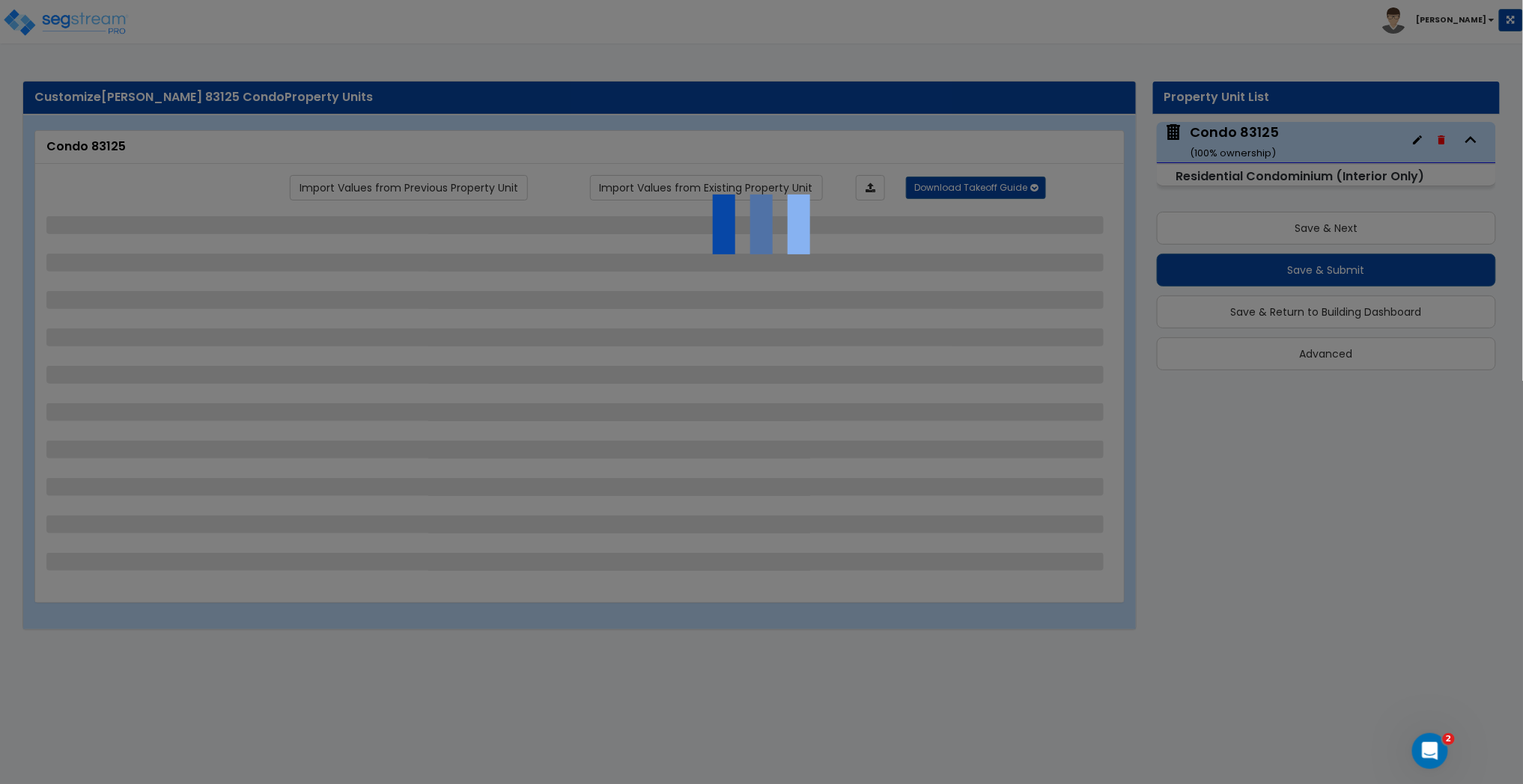
select select "2"
select select "1"
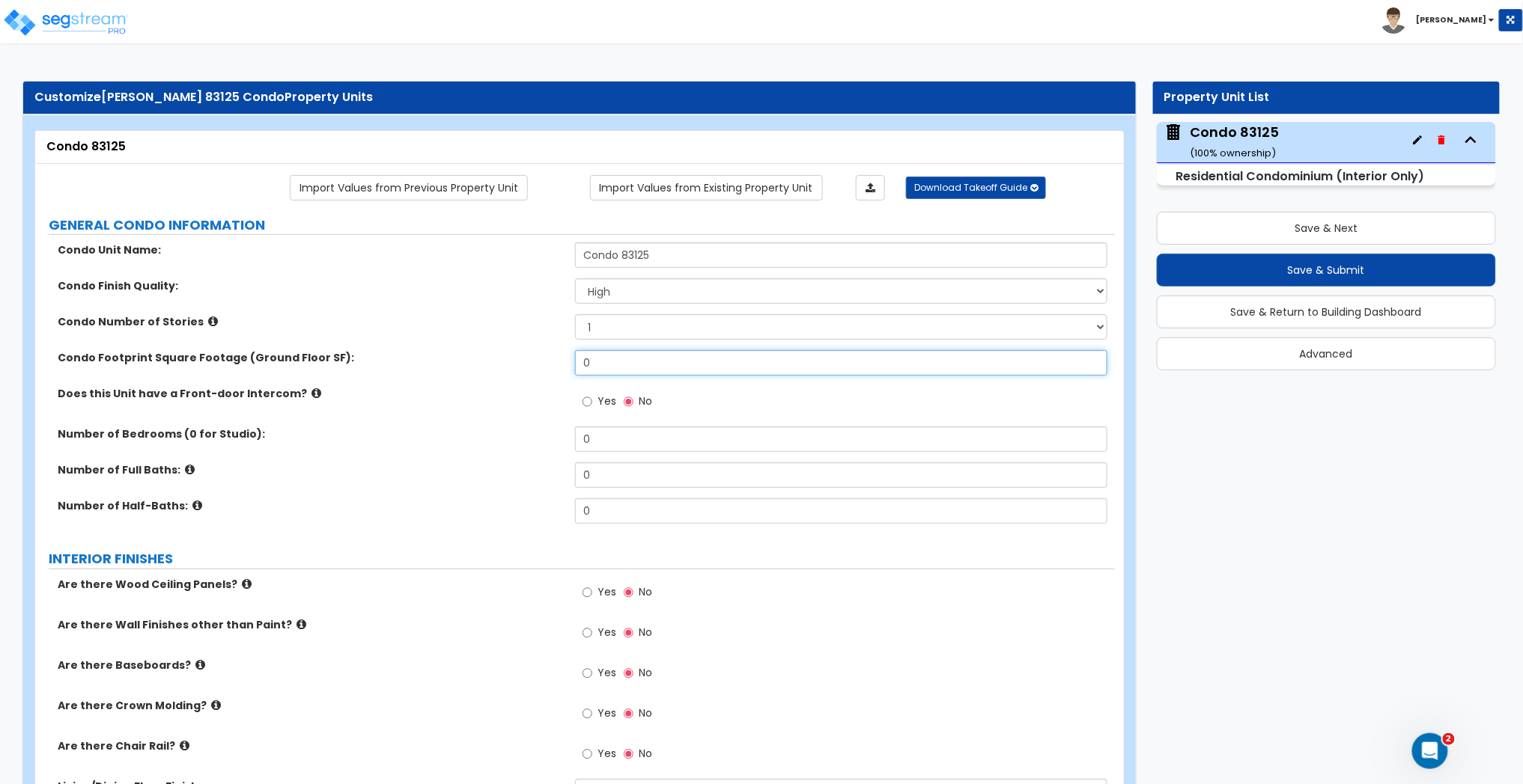
click at [605, 367] on input "0" at bounding box center [841, 363] width 533 height 25
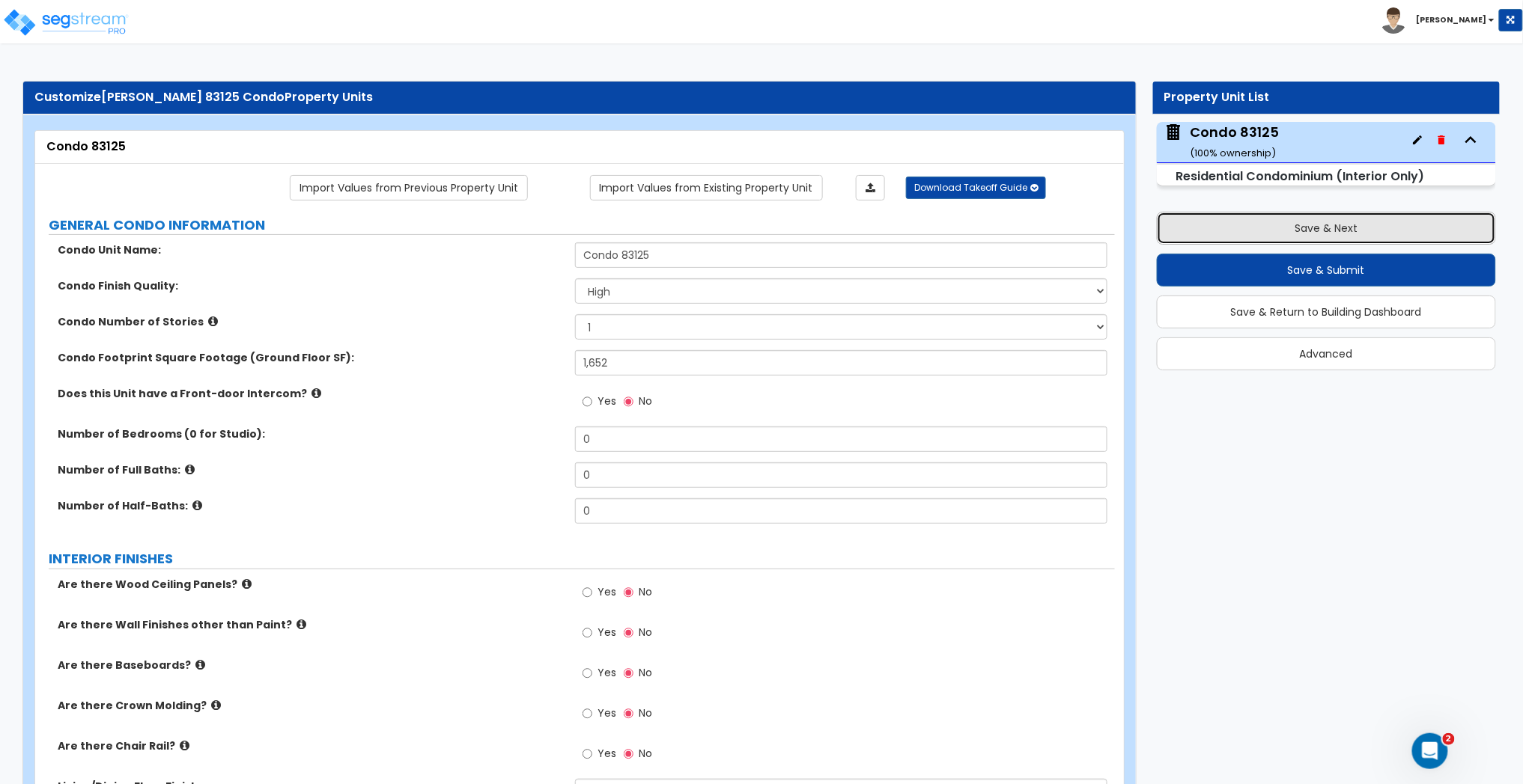
click at [1312, 227] on button "Save & Next" at bounding box center [1326, 228] width 340 height 33
type input "1652"
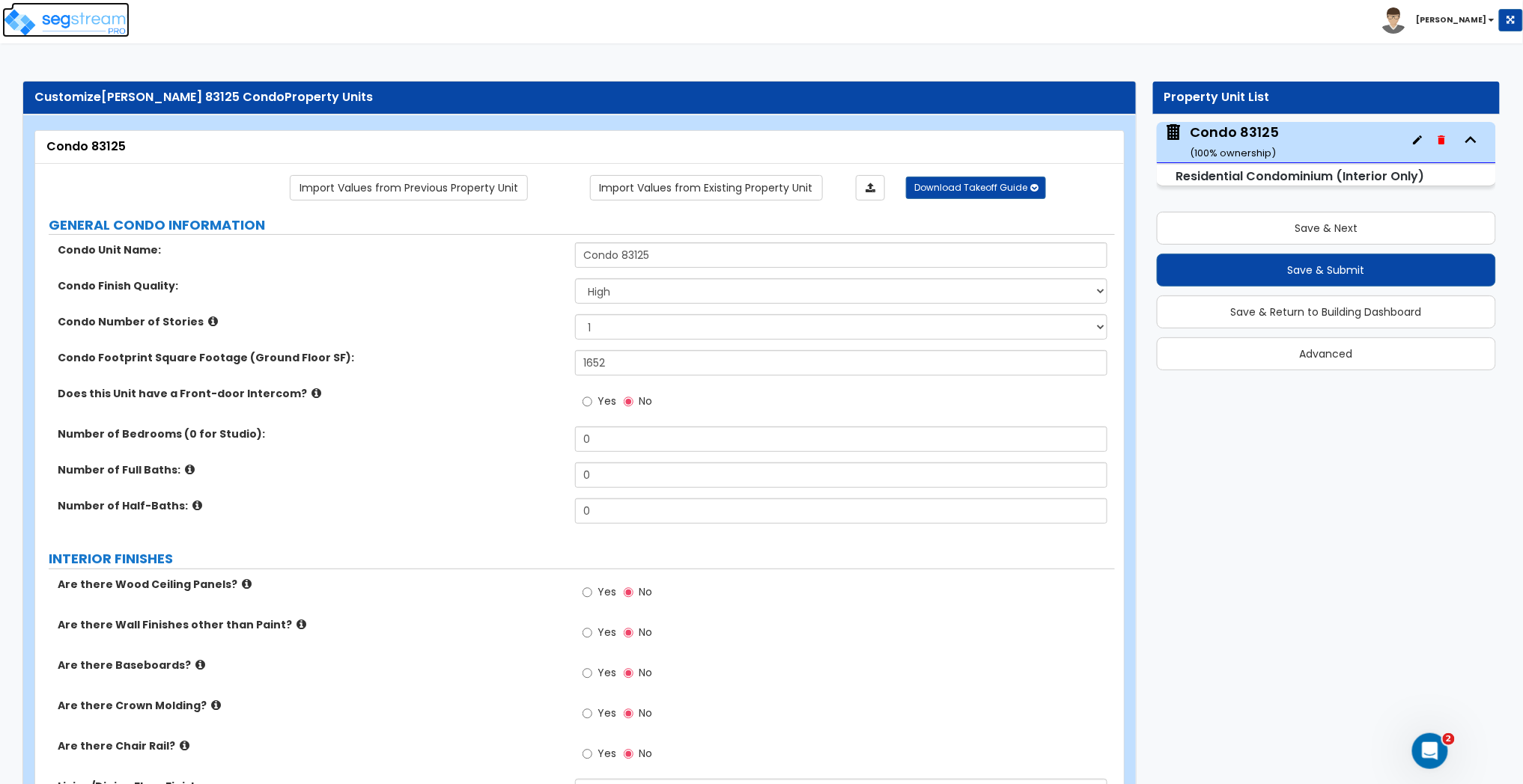
click at [76, 22] on img at bounding box center [66, 22] width 127 height 30
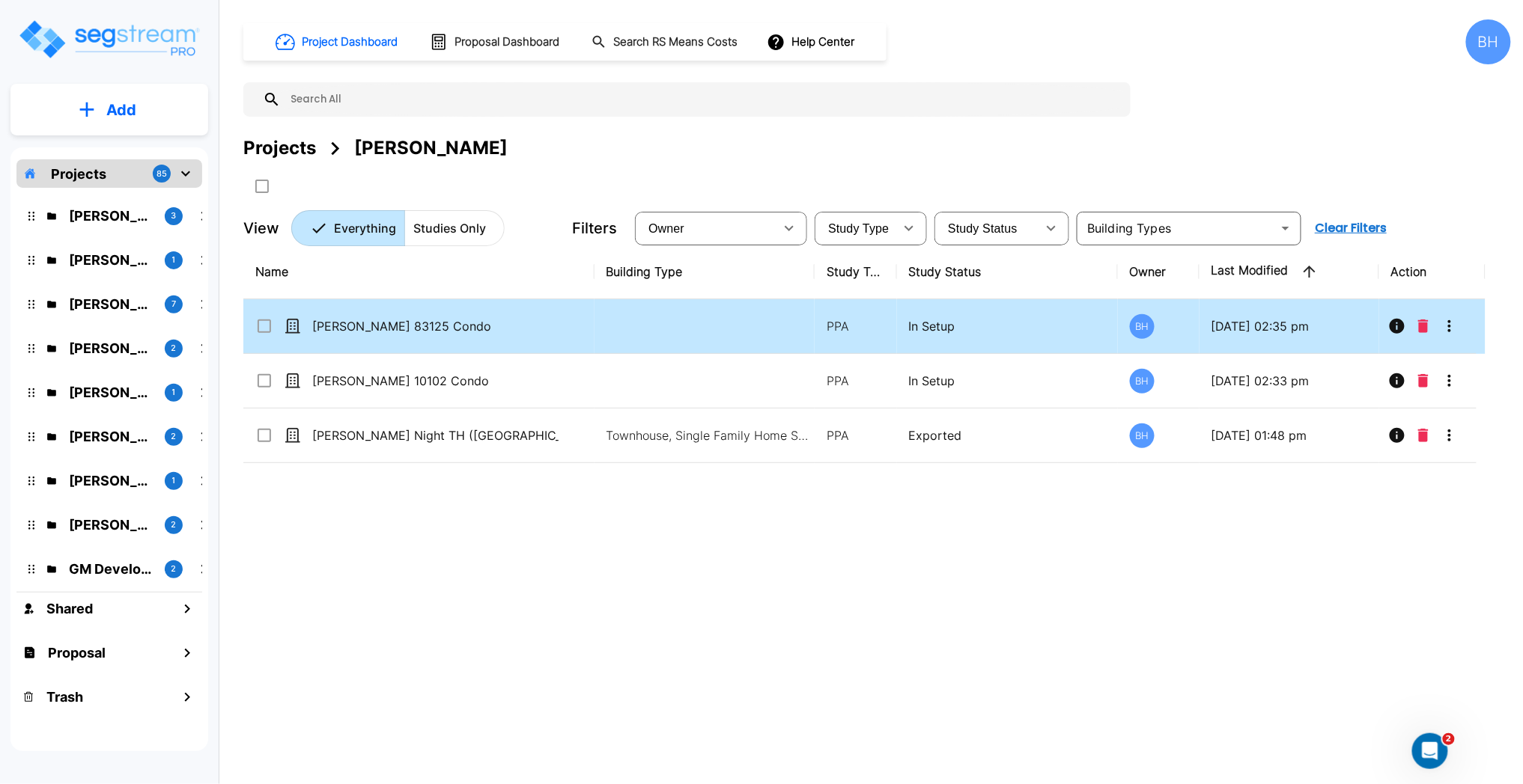
click at [602, 335] on td at bounding box center [705, 326] width 221 height 55
checkbox input "true"
click at [602, 335] on td at bounding box center [705, 326] width 221 height 55
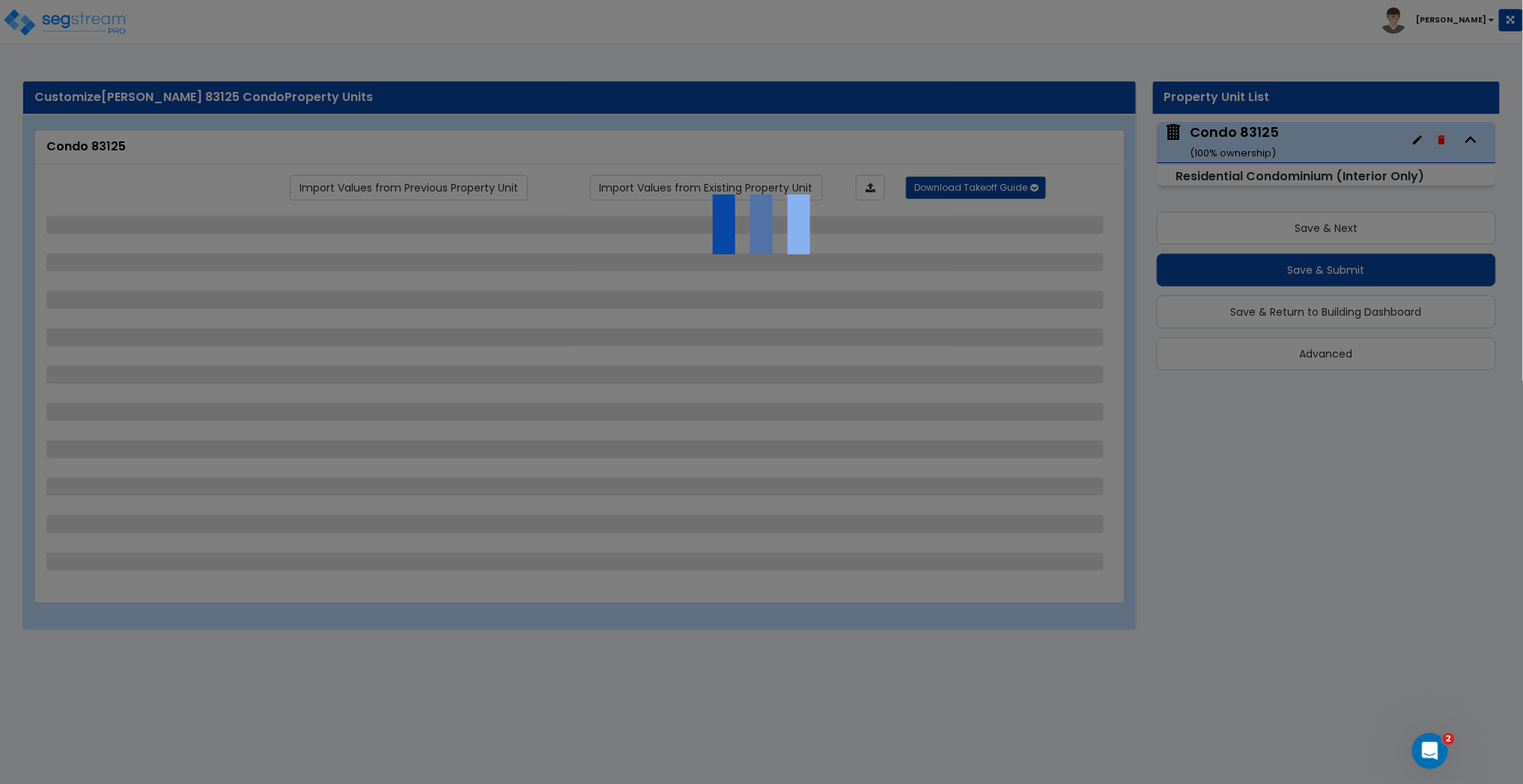
select select "2"
select select "1"
